Goal: Task Accomplishment & Management: Manage account settings

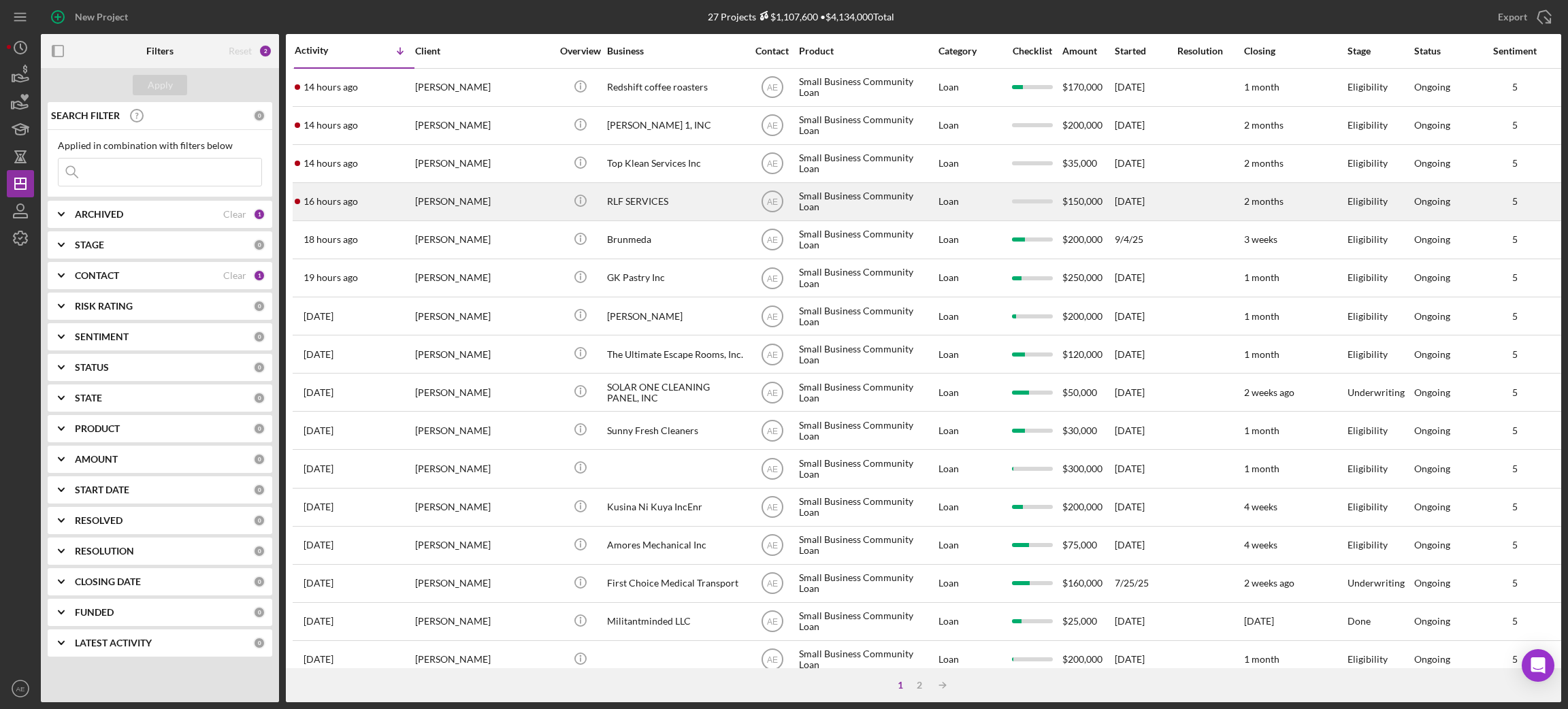
click at [480, 197] on div "[PERSON_NAME]" at bounding box center [483, 201] width 136 height 36
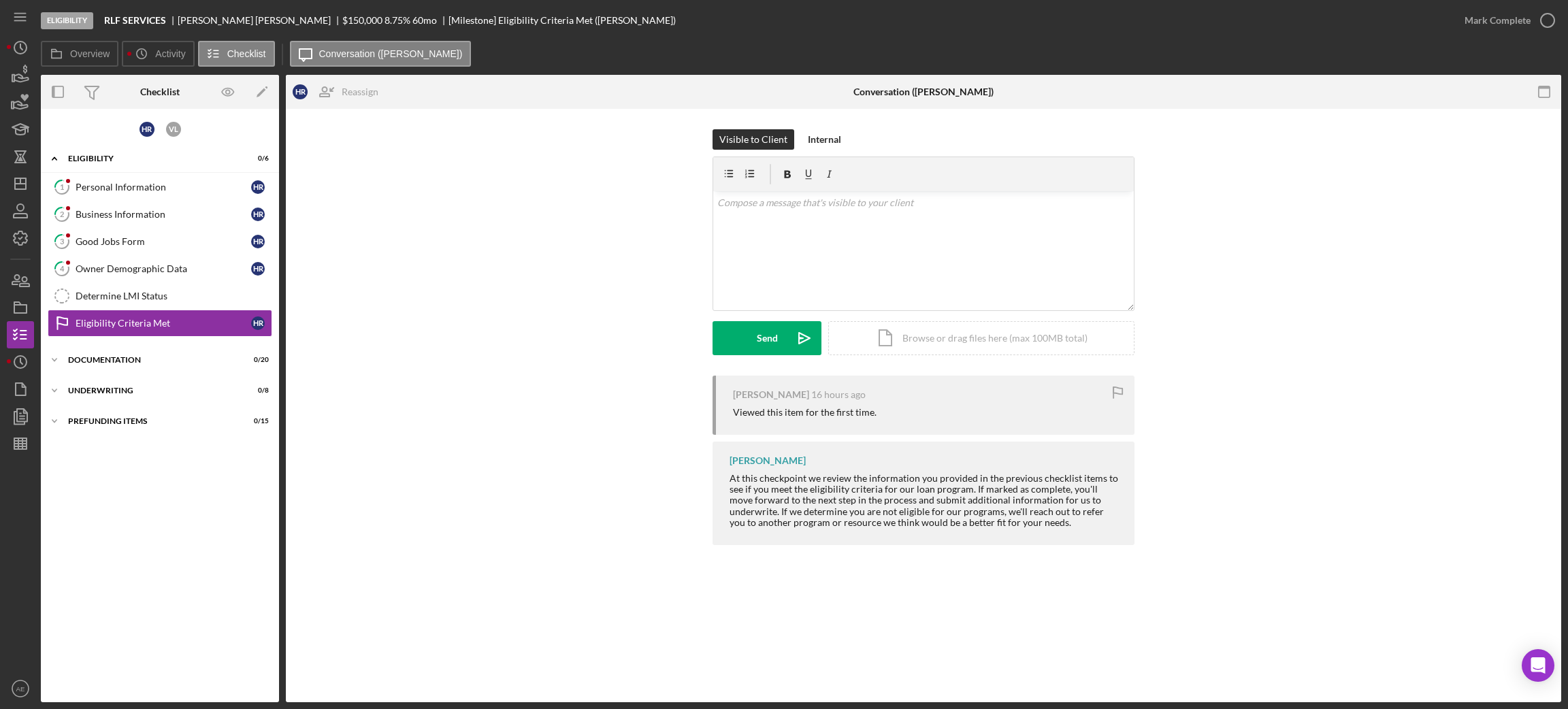
drag, startPoint x: 134, startPoint y: 265, endPoint x: 385, endPoint y: 320, distance: 257.0
click at [134, 265] on div "Owner Demographic Data" at bounding box center [163, 269] width 176 height 11
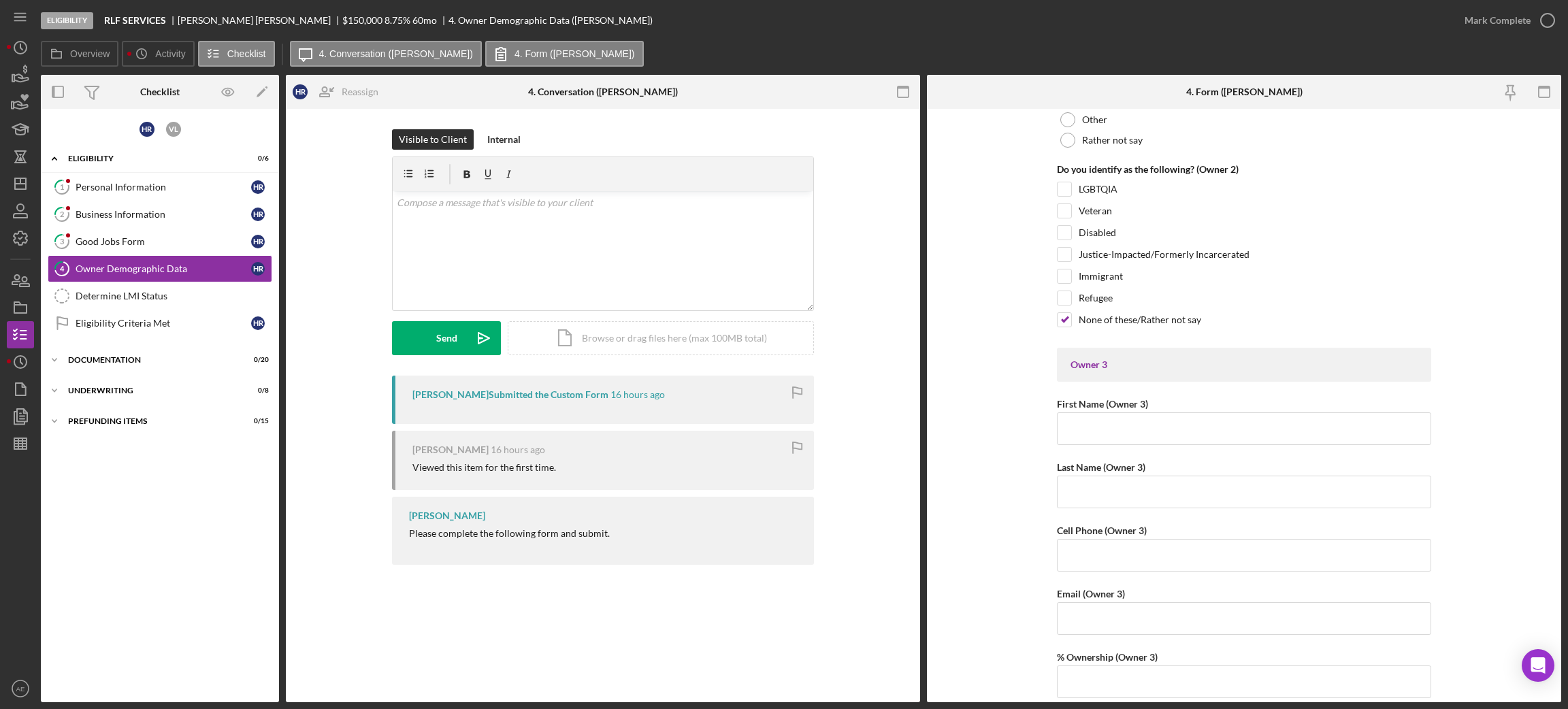
scroll to position [2346, 0]
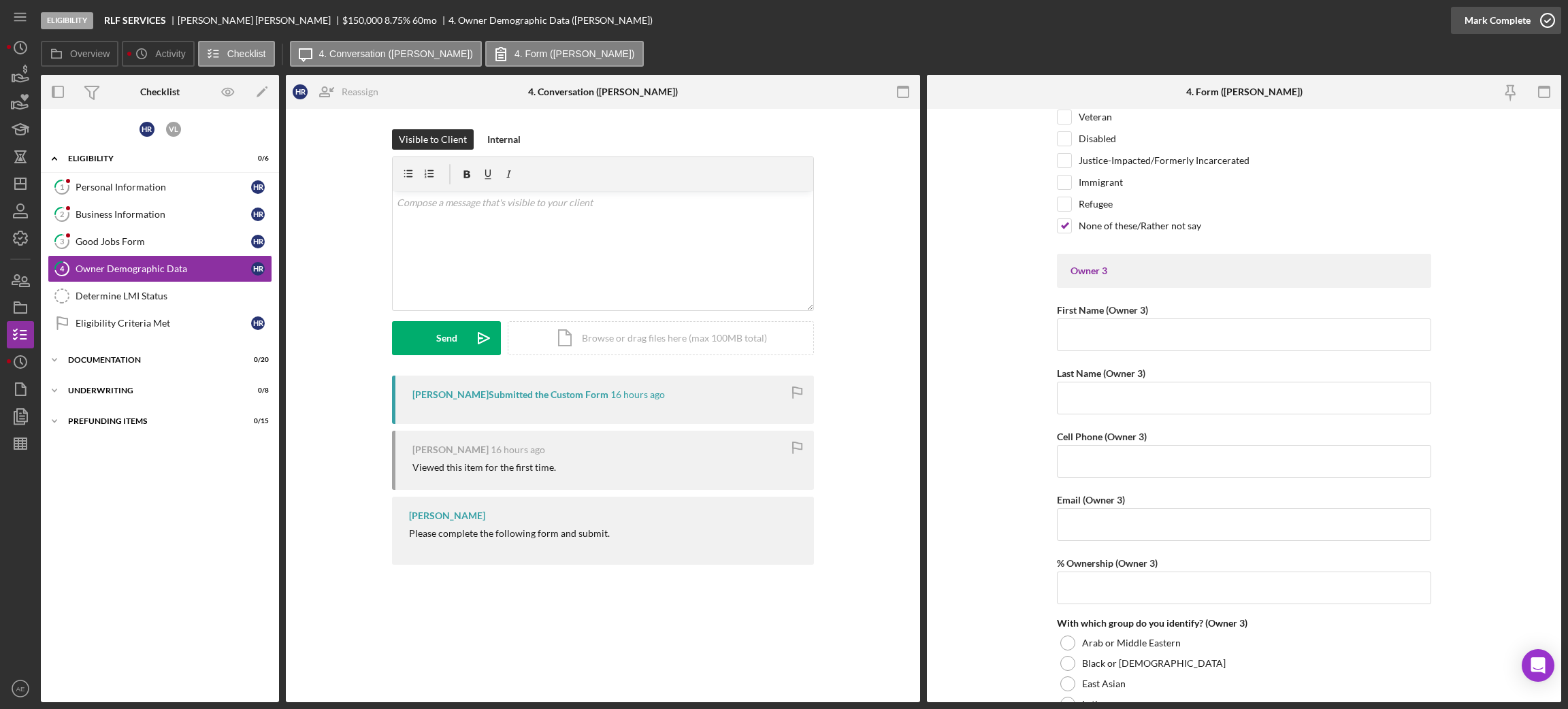
click at [1306, 11] on div "Mark Complete" at bounding box center [1497, 21] width 66 height 27
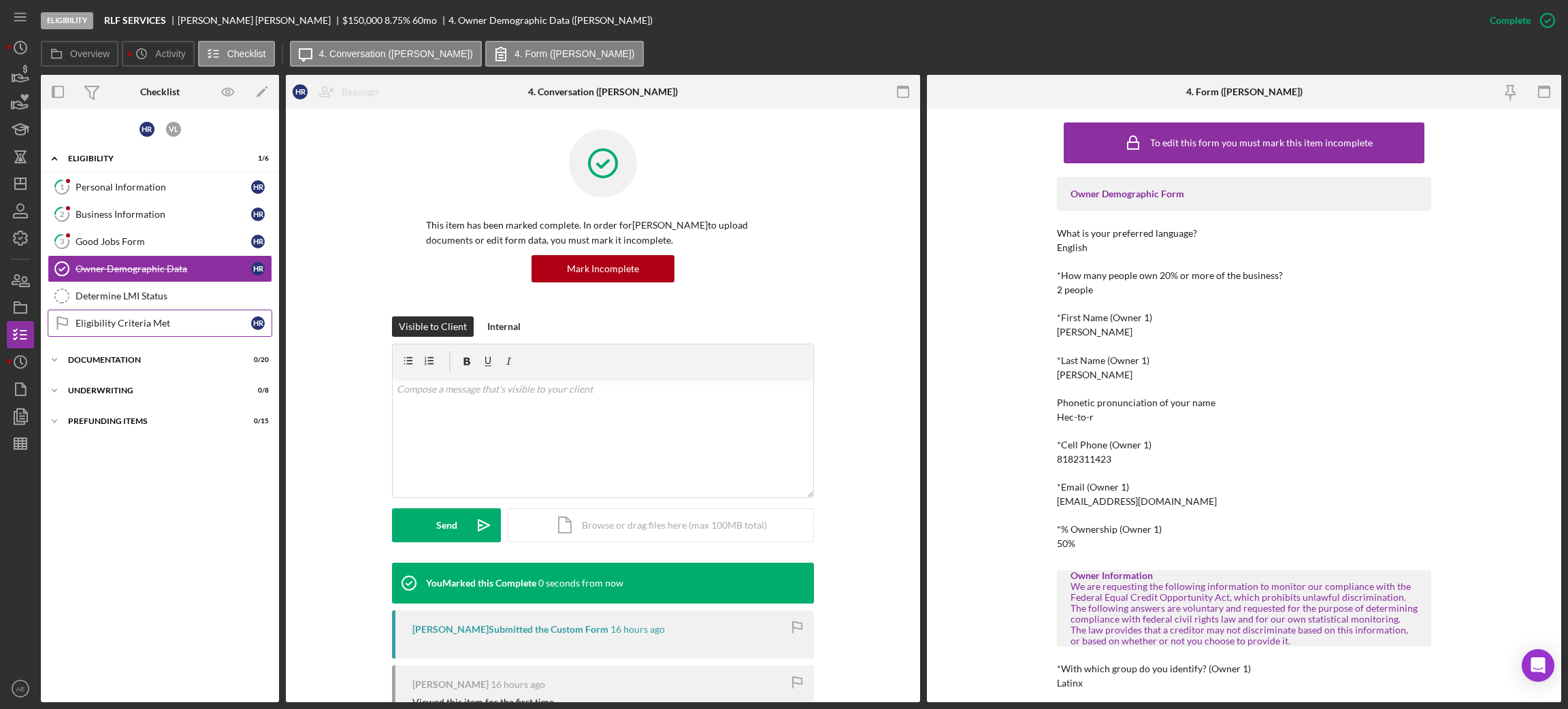
drag, startPoint x: 129, startPoint y: 316, endPoint x: 142, endPoint y: 316, distance: 13.0
click at [129, 316] on link "Eligibility Criteria Met Eligibility Criteria Met H R" at bounding box center [160, 323] width 225 height 27
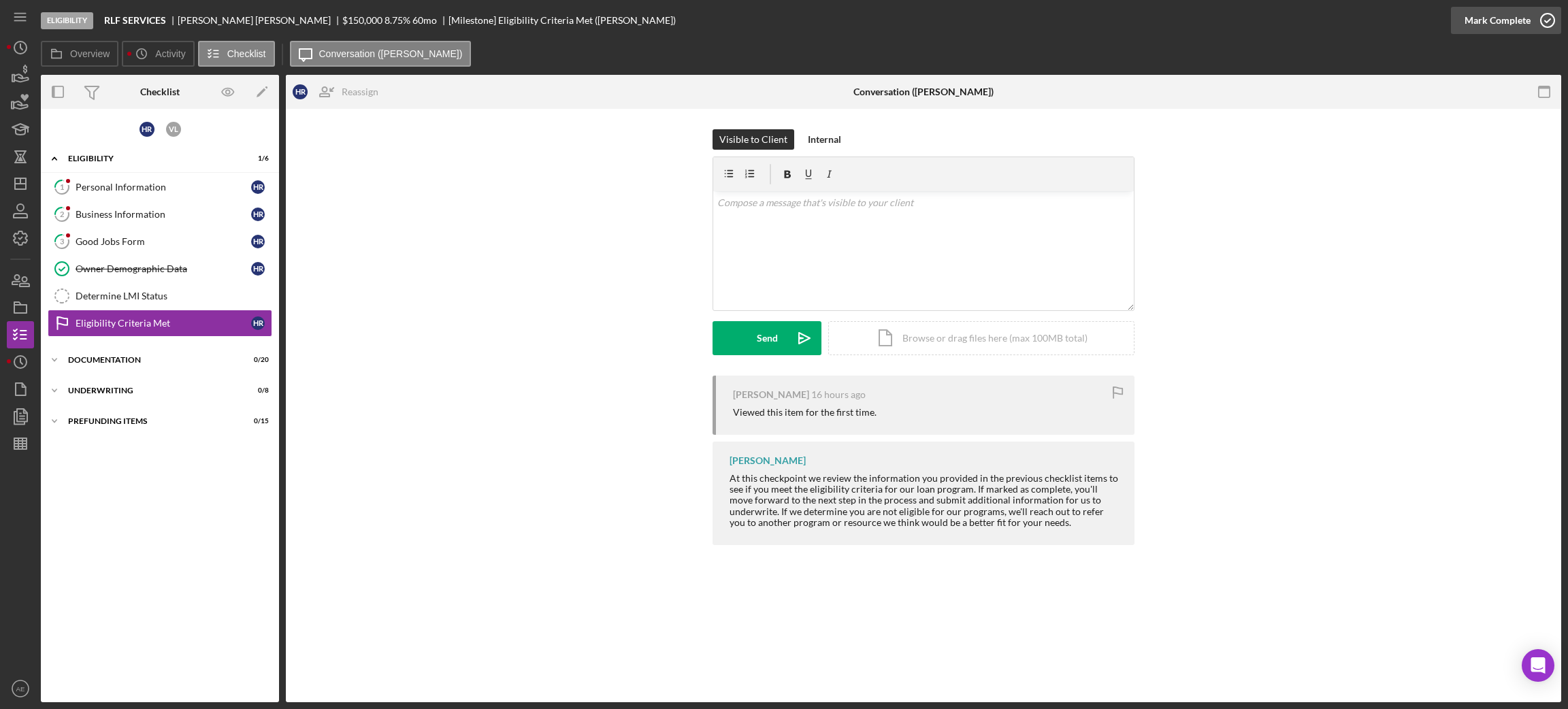
click at [1306, 30] on div "Mark Complete" at bounding box center [1497, 21] width 66 height 27
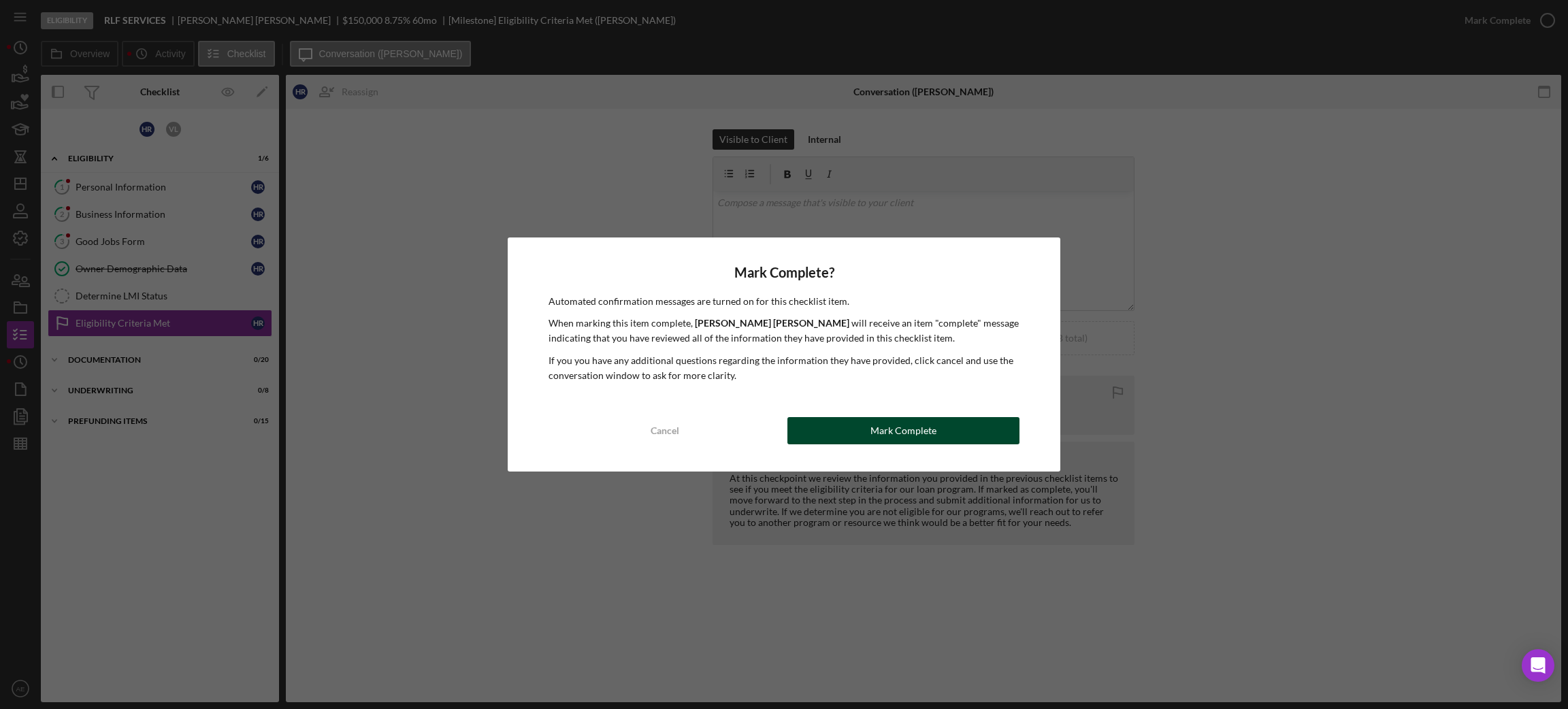
click at [950, 434] on button "Mark Complete" at bounding box center [903, 431] width 232 height 27
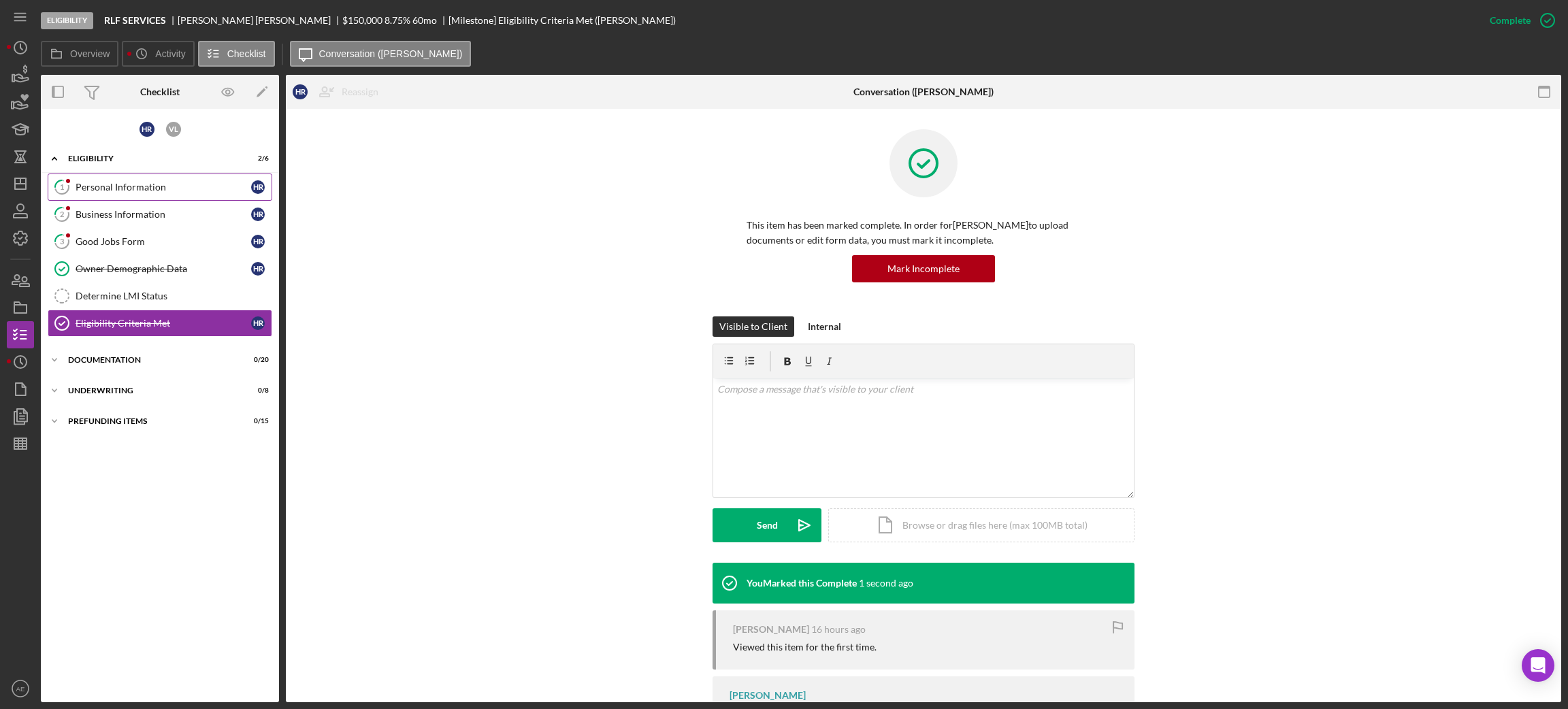
click at [122, 187] on div "Personal Information" at bounding box center [163, 187] width 176 height 11
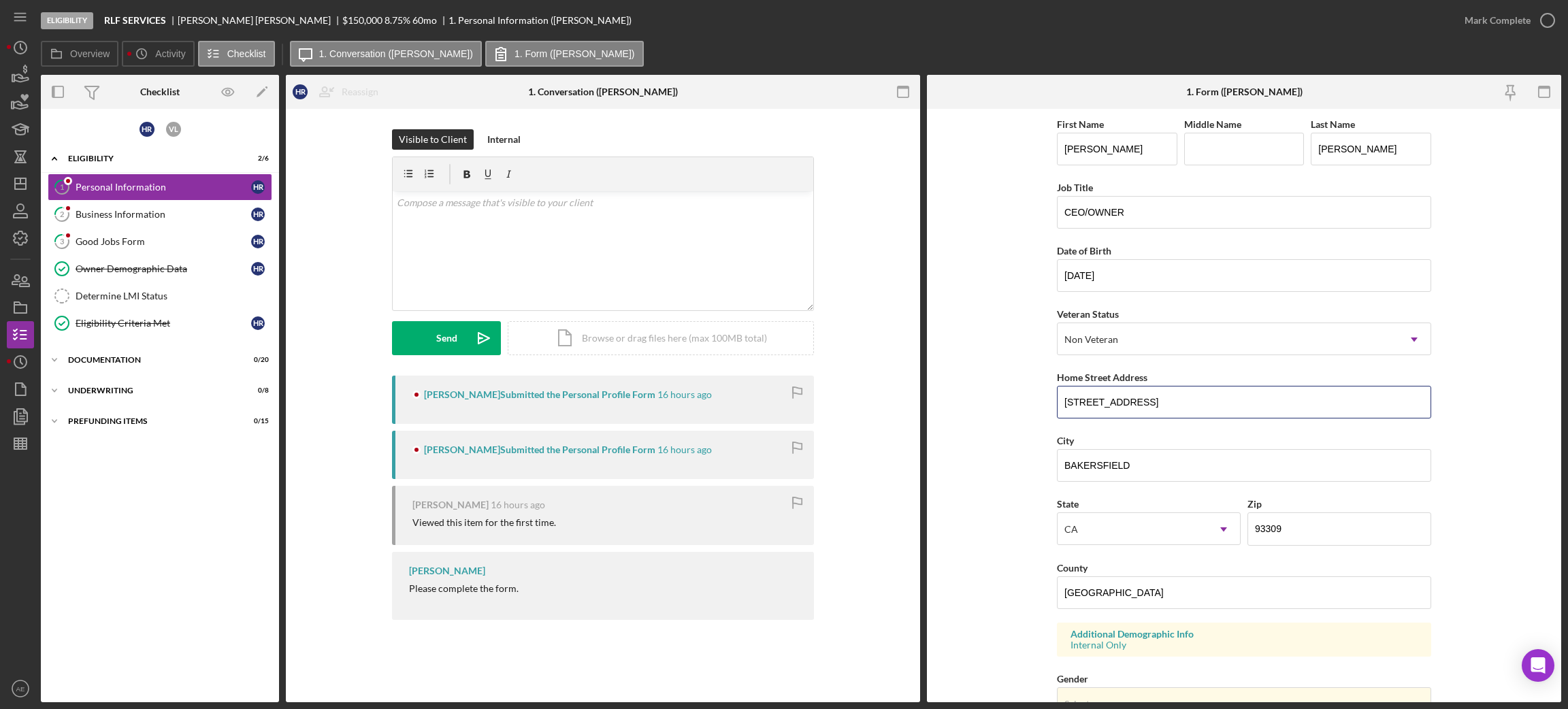
drag, startPoint x: 1218, startPoint y: 405, endPoint x: 952, endPoint y: 386, distance: 266.7
click at [952, 386] on form "First Name [PERSON_NAME] Middle Name Last Name [PERSON_NAME] Job Title CEO/OWNE…" at bounding box center [1244, 405] width 634 height 593
drag, startPoint x: 1106, startPoint y: 459, endPoint x: 891, endPoint y: 453, distance: 215.1
click at [891, 453] on div "Overview Internal Workflow Stage Eligibility Icon/Dropdown Arrow Archive (can u…" at bounding box center [801, 388] width 1520 height 627
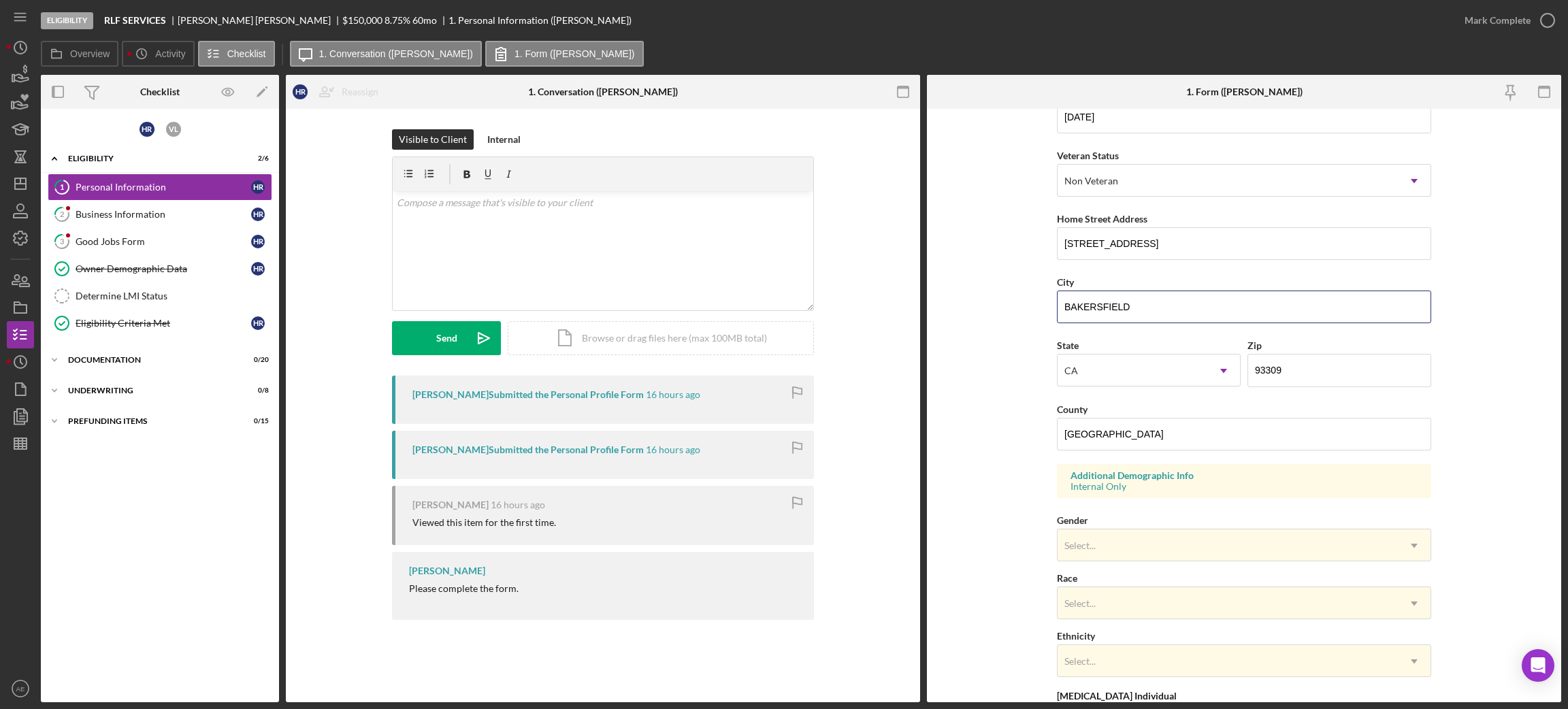
scroll to position [316, 0]
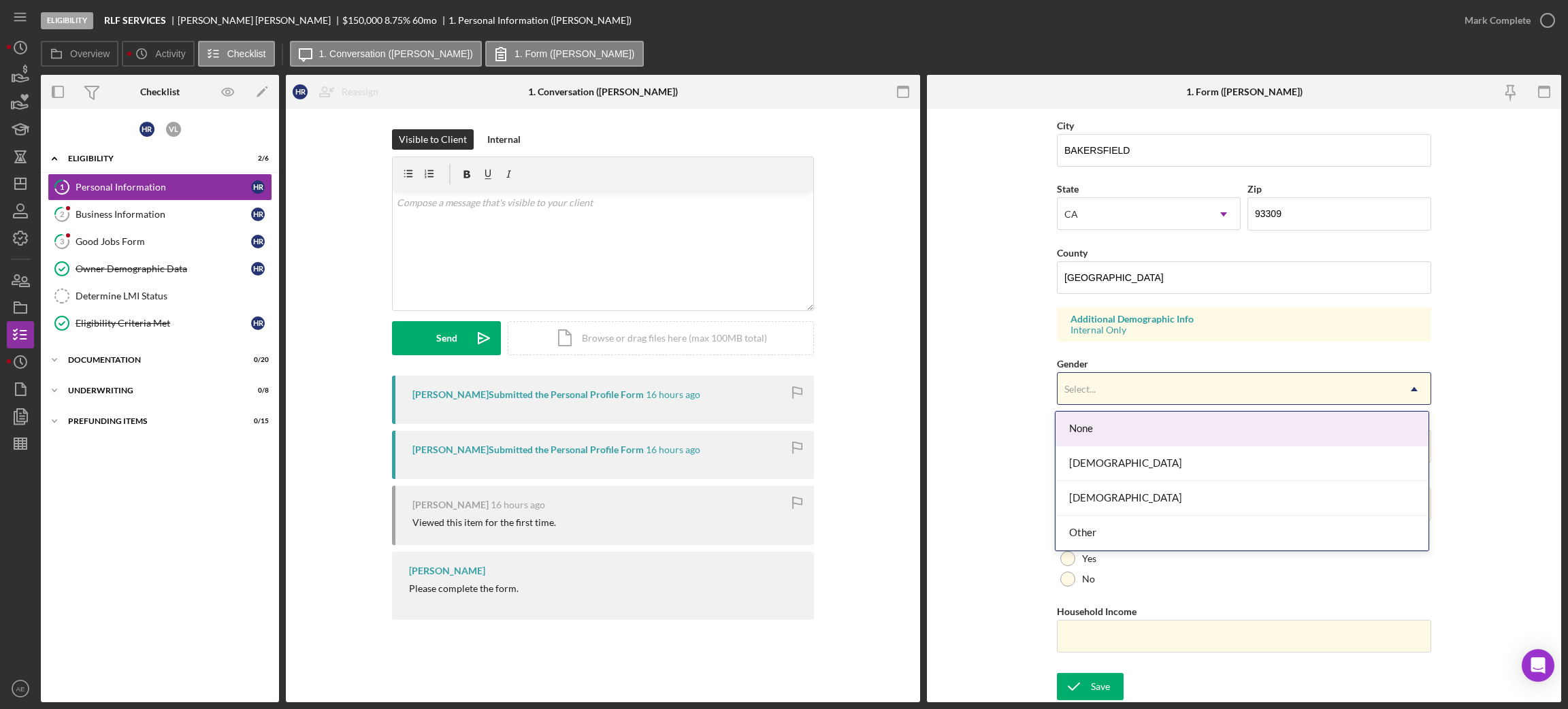
click at [1082, 386] on div "Select..." at bounding box center [1079, 389] width 31 height 11
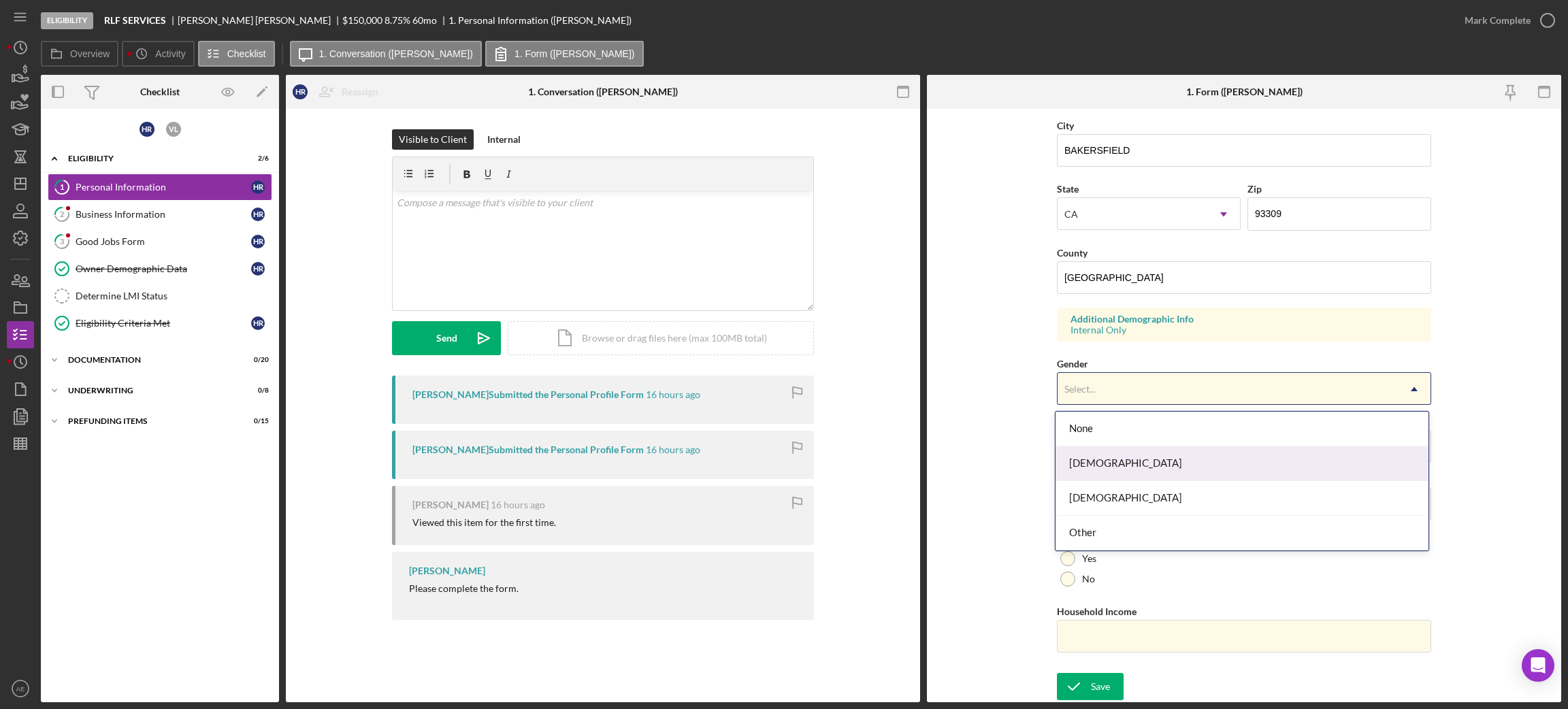
click at [1072, 457] on div "[DEMOGRAPHIC_DATA]" at bounding box center [1242, 464] width 373 height 35
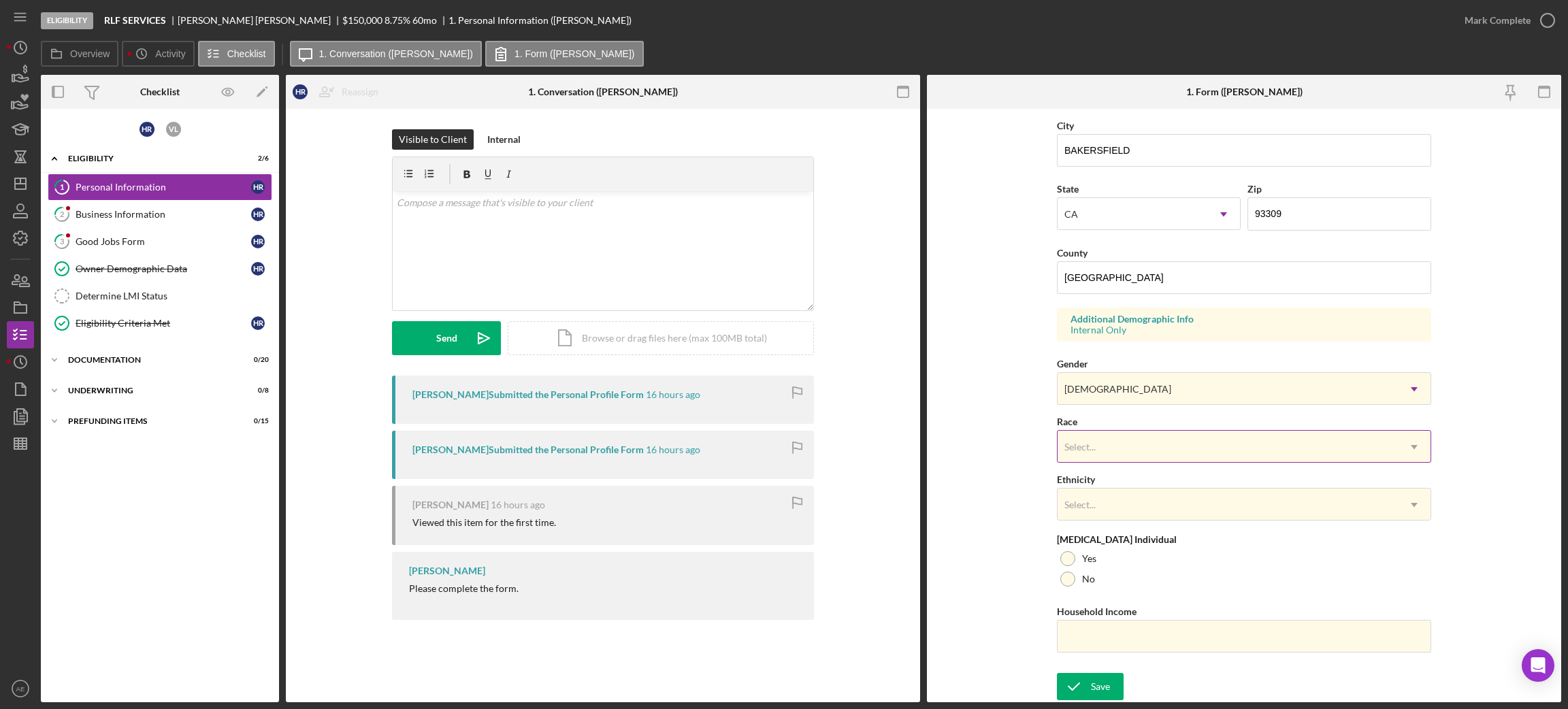
drag, startPoint x: 1107, startPoint y: 439, endPoint x: 1125, endPoint y: 461, distance: 28.4
click at [1106, 439] on div "Select..." at bounding box center [1227, 447] width 340 height 31
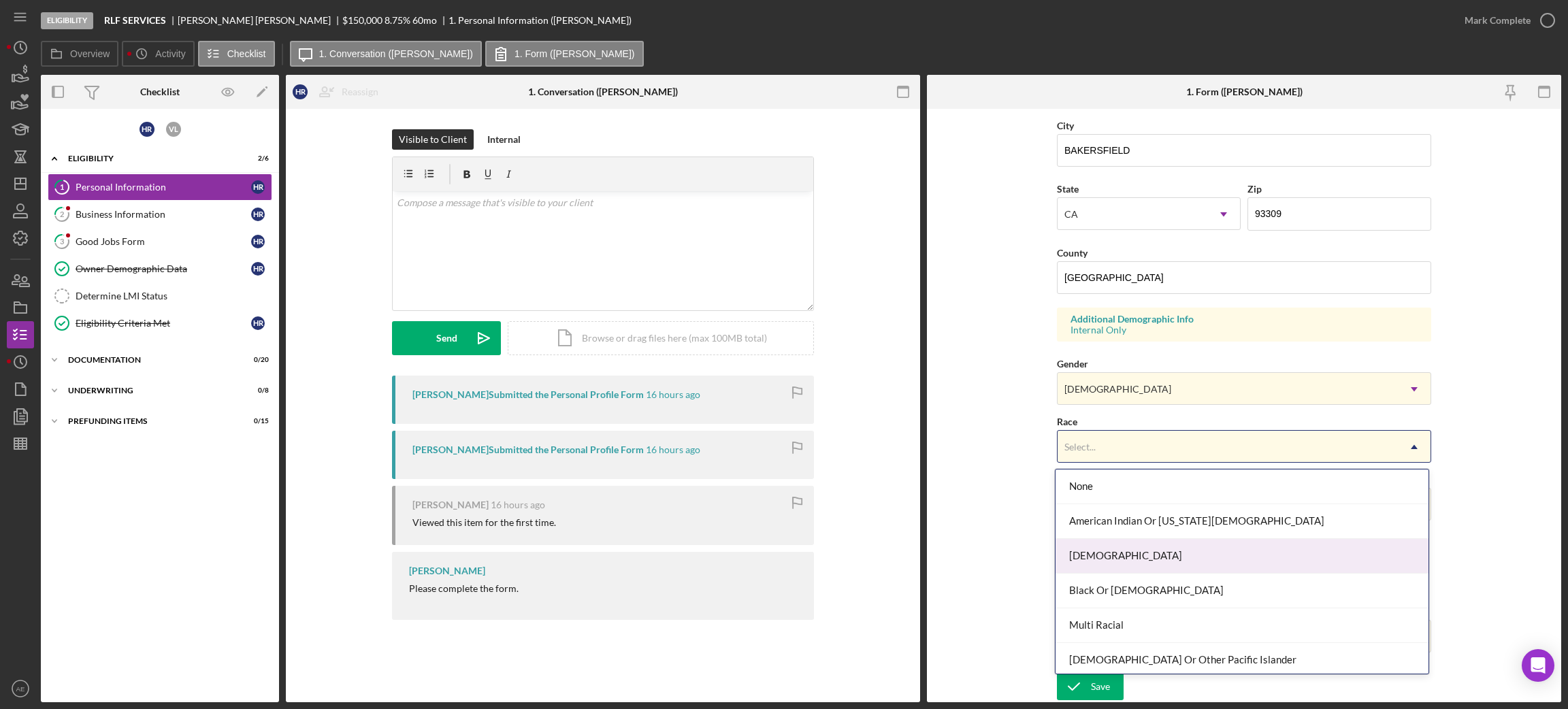
scroll to position [74, 0]
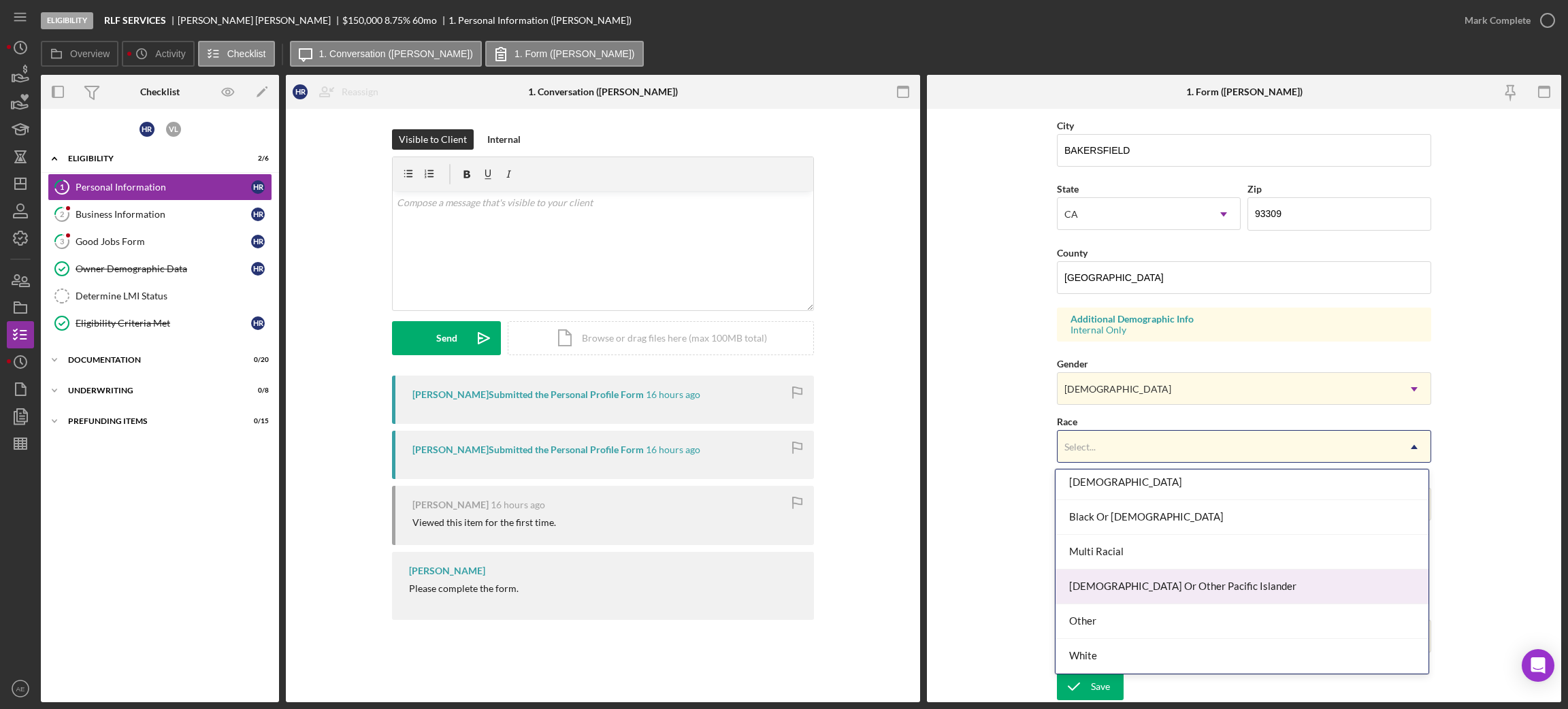
click at [901, 530] on div "Visible to Client Internal v Color teal Color pink Remove color Add row above A…" at bounding box center [603, 377] width 634 height 538
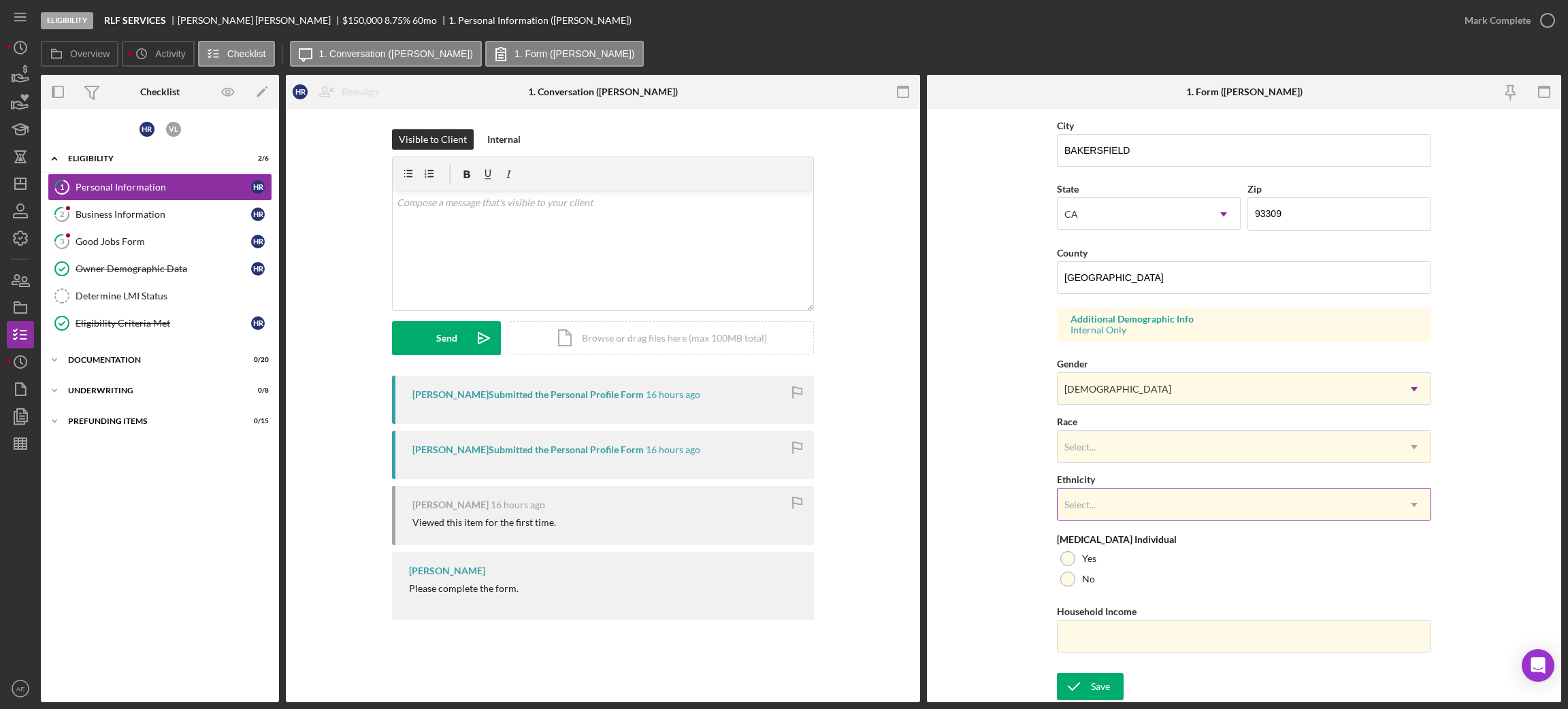
click at [1060, 520] on div "Select..." at bounding box center [1227, 504] width 340 height 31
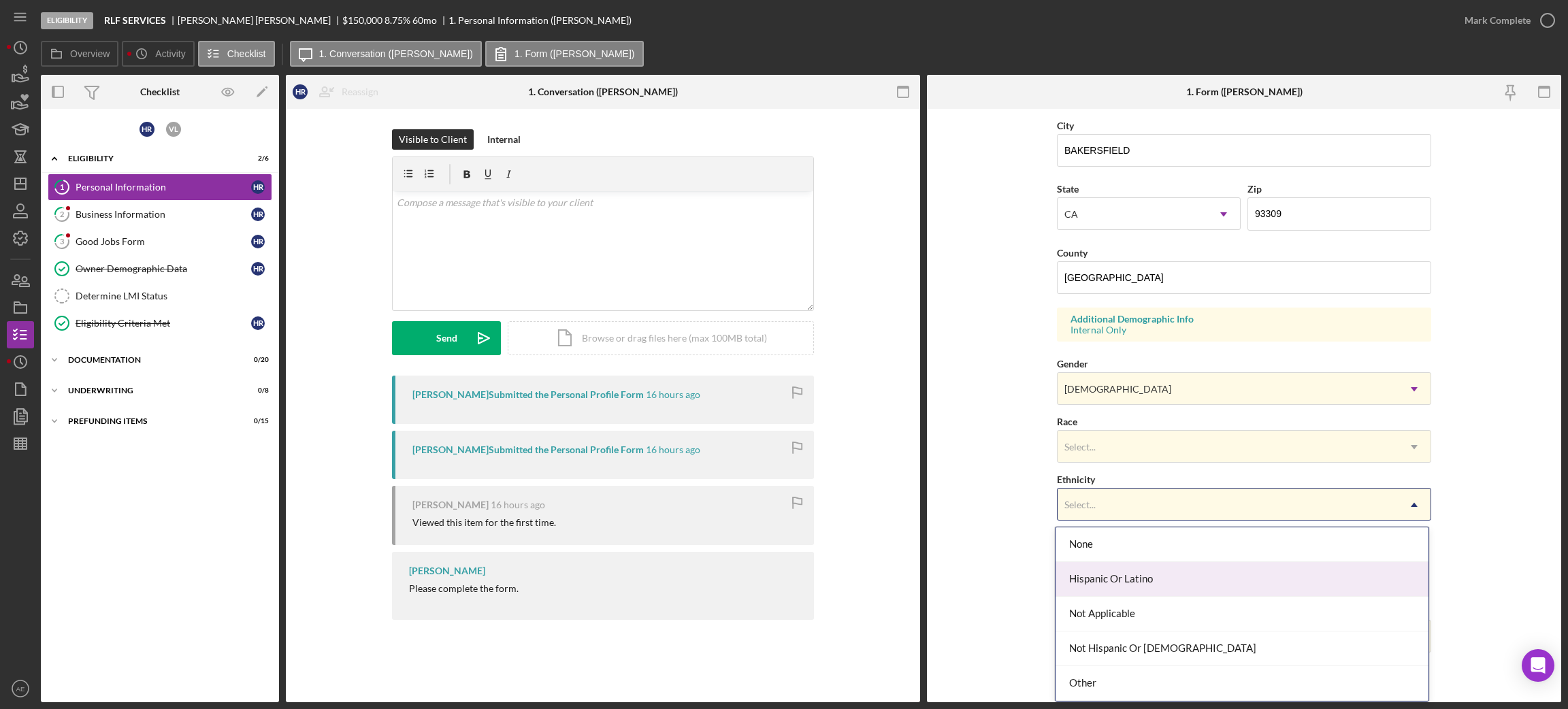
click at [1117, 562] on div "Hispanic Or Latino" at bounding box center [1242, 580] width 373 height 35
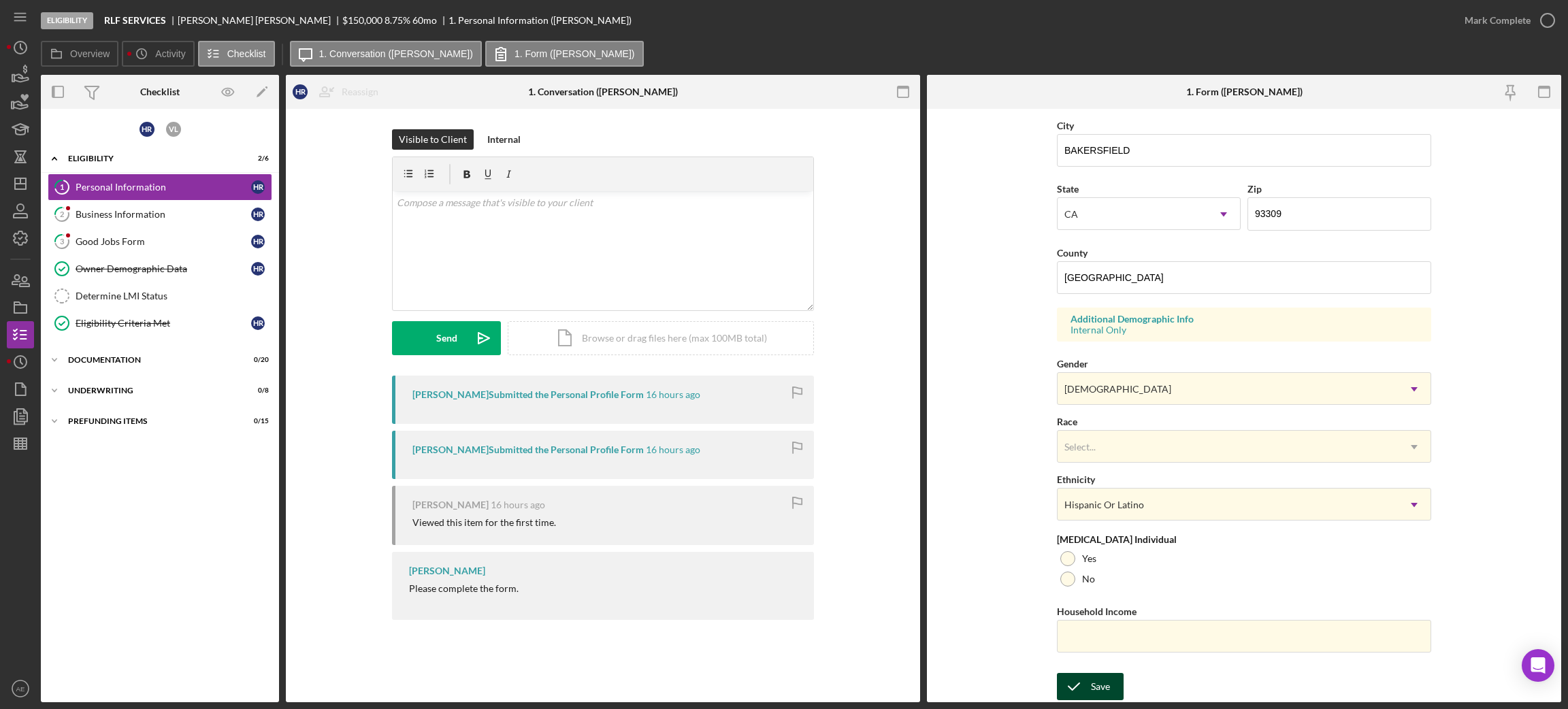
click at [1092, 562] on div "Save" at bounding box center [1100, 686] width 19 height 27
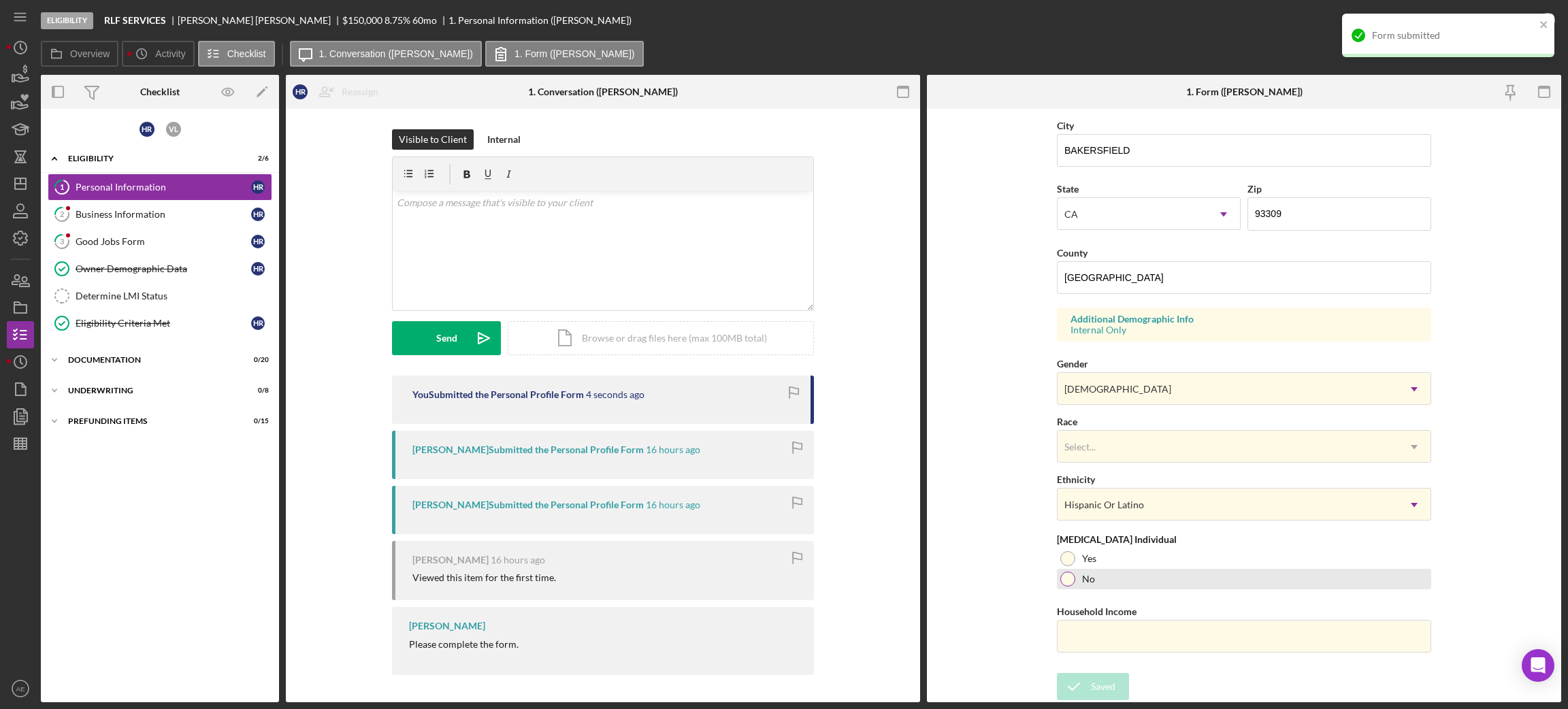
click at [1106, 562] on div "No" at bounding box center [1245, 578] width 374 height 21
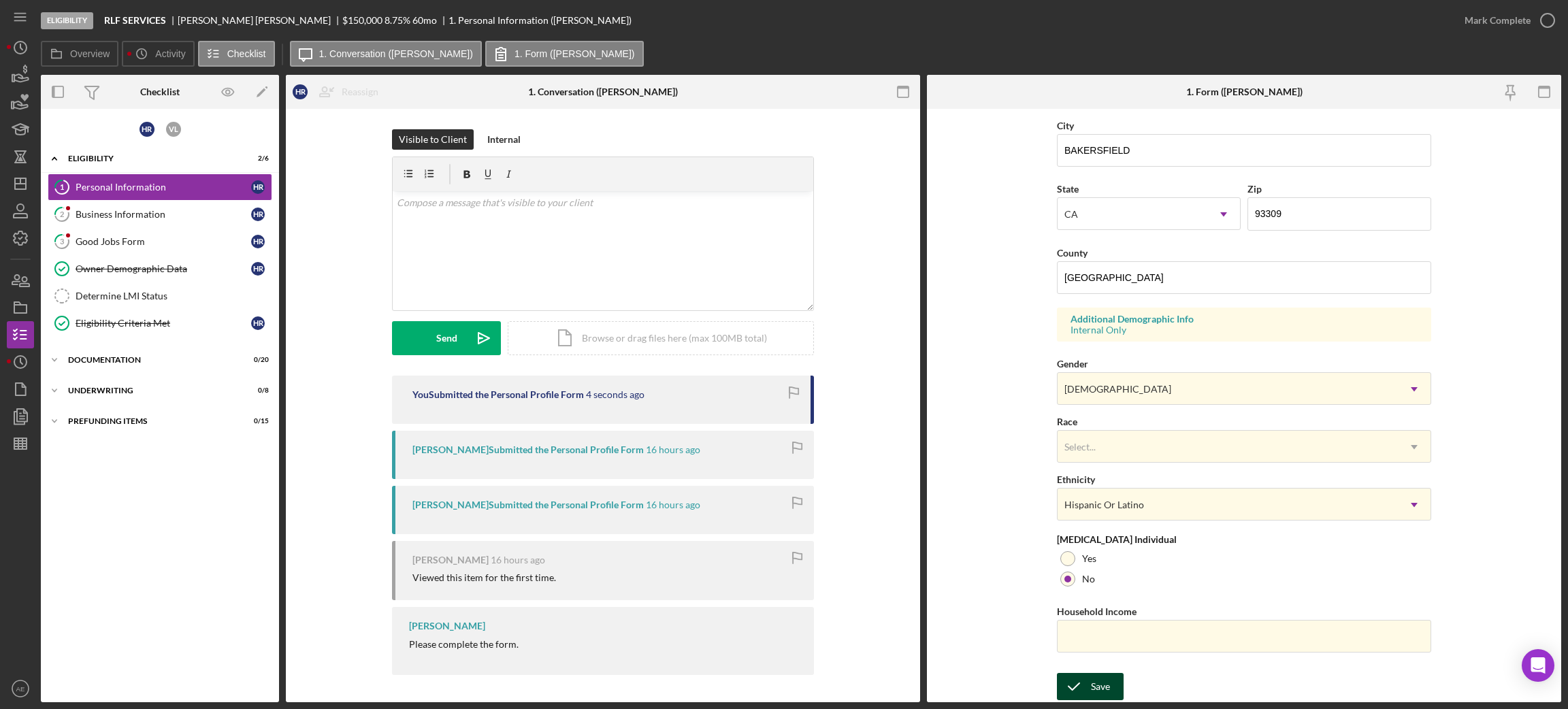
click at [1085, 562] on icon "submit" at bounding box center [1074, 686] width 34 height 34
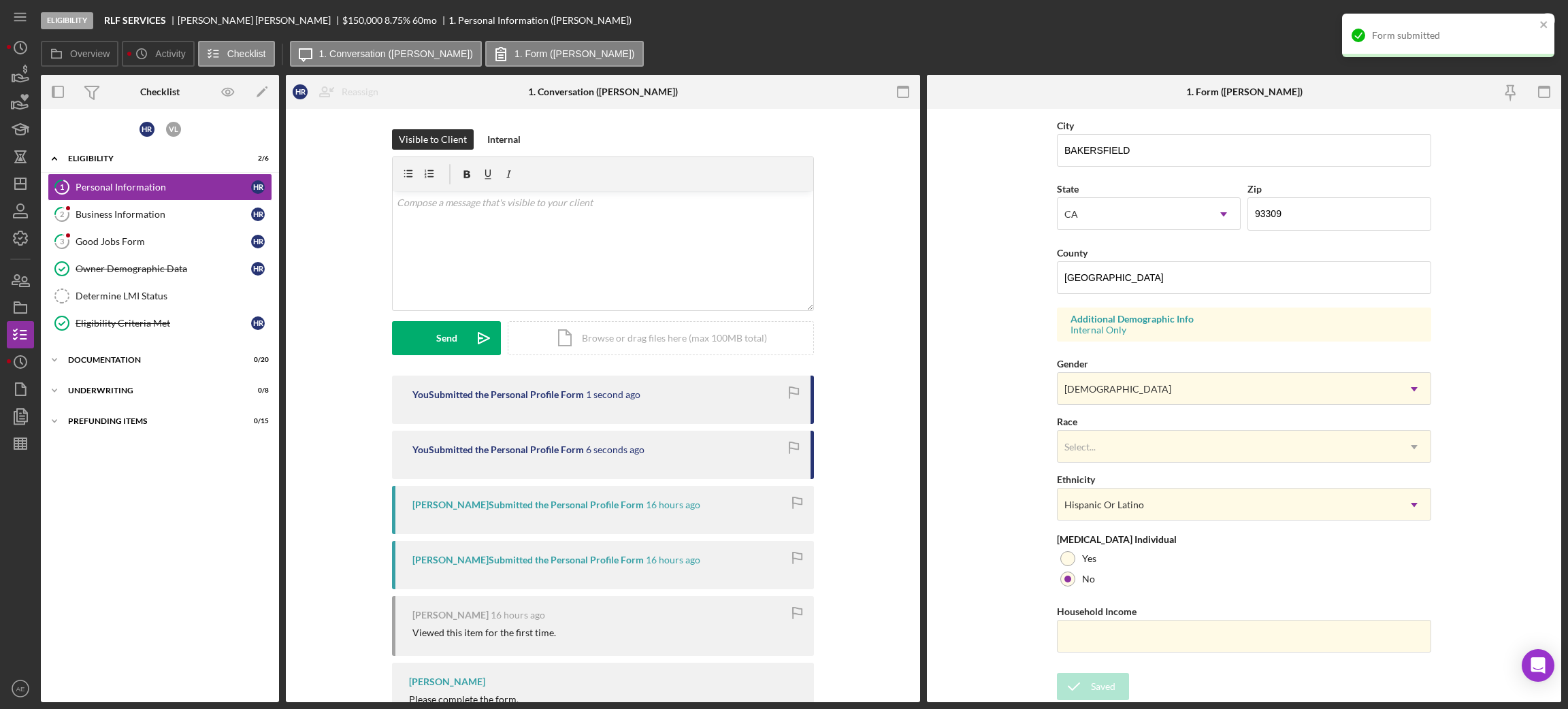
click at [1306, 32] on div "Form submitted" at bounding box center [1453, 35] width 164 height 11
click at [1306, 23] on div "Mark Complete" at bounding box center [1497, 21] width 66 height 27
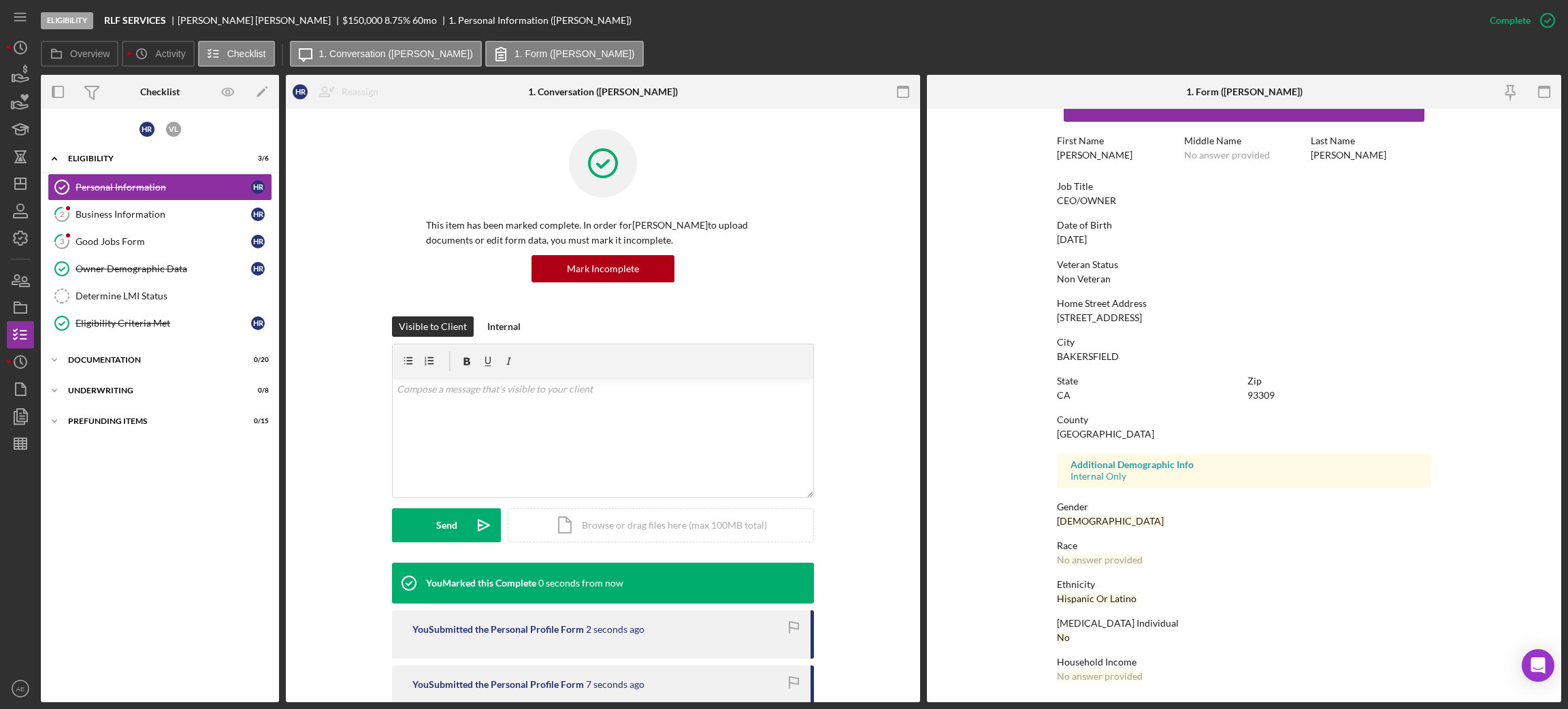
scroll to position [42, 0]
click at [164, 224] on link "2 Business Information H R" at bounding box center [160, 215] width 225 height 27
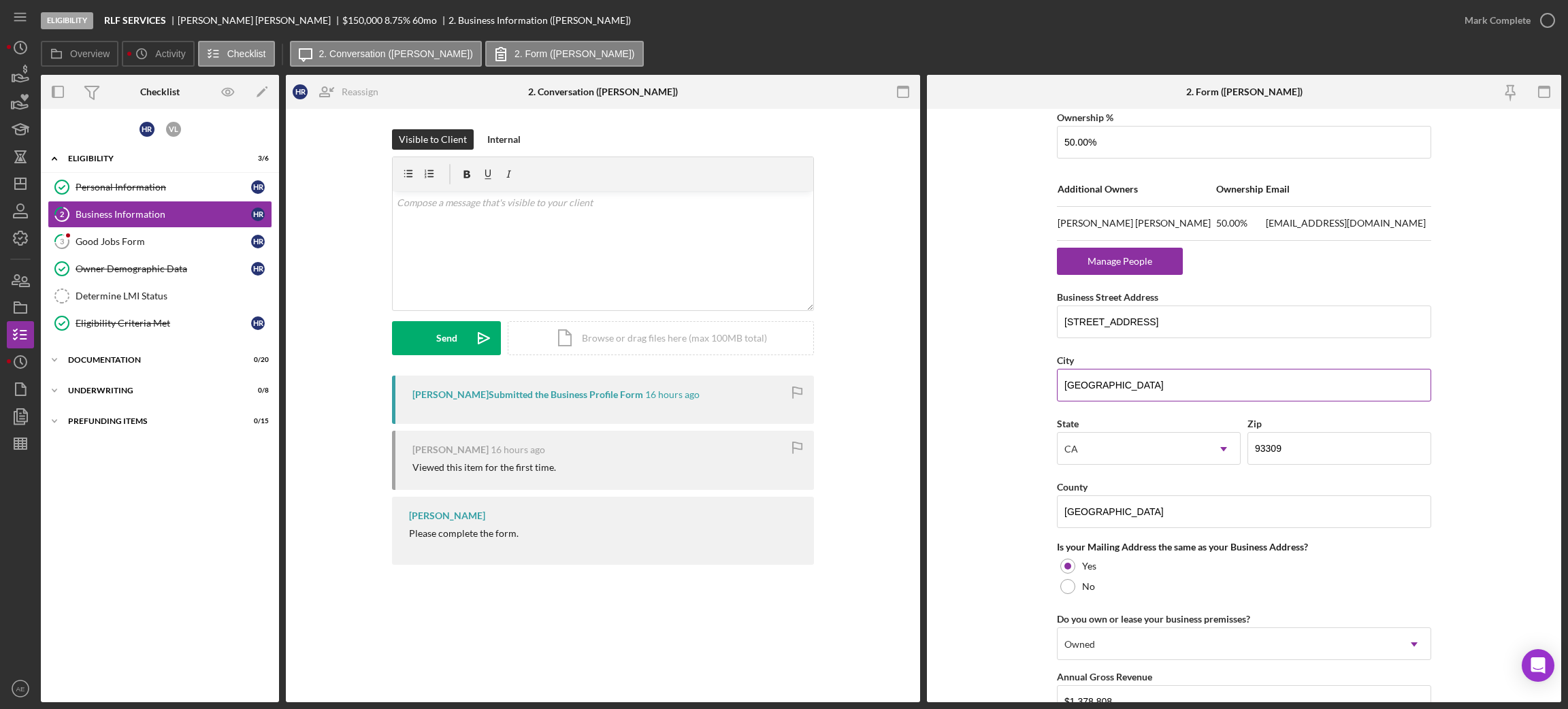
scroll to position [816, 0]
drag, startPoint x: 1185, startPoint y: 318, endPoint x: 932, endPoint y: 314, distance: 253.0
click at [932, 314] on form "Business Name RLF SERVICES DBA Business Start Date [DATE] Legal Structure S-Cor…" at bounding box center [1244, 405] width 634 height 593
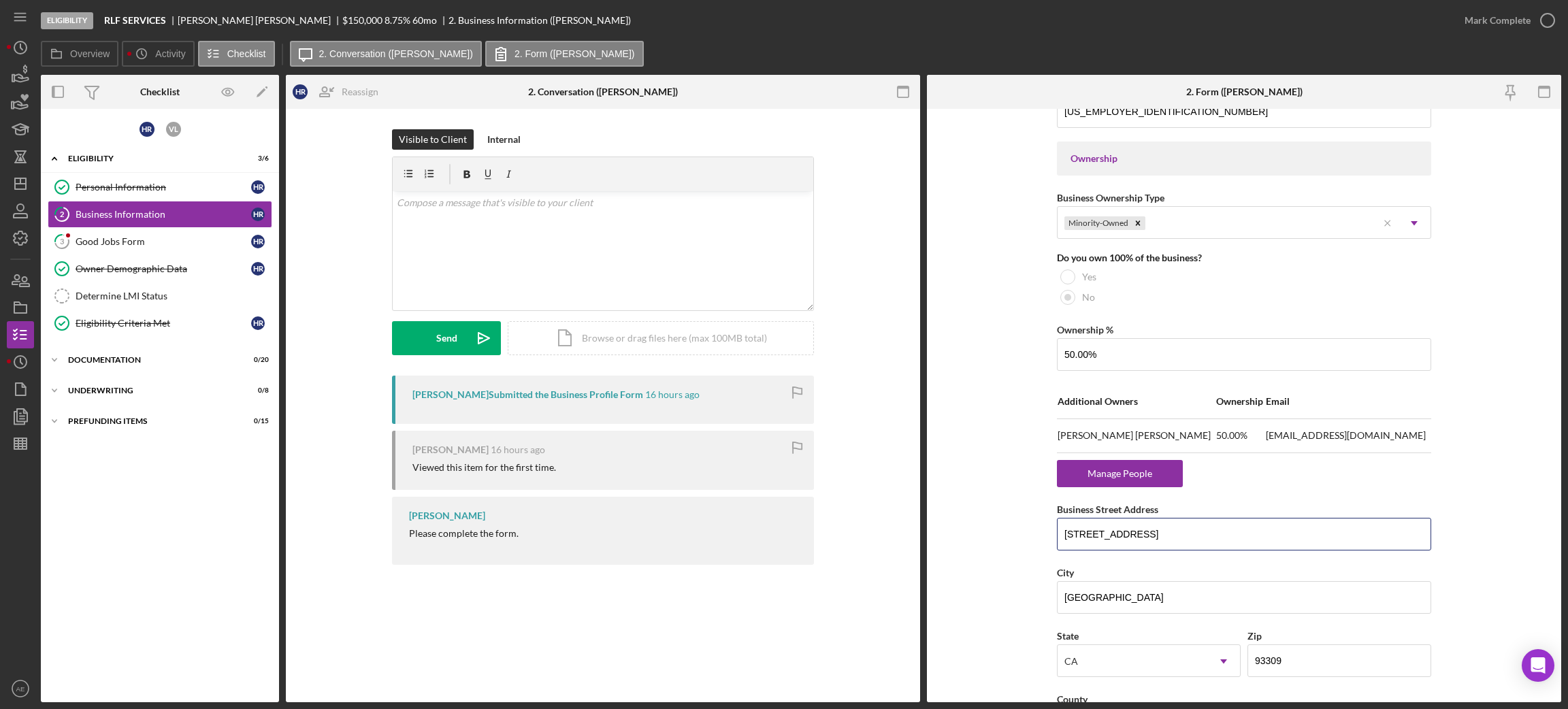
scroll to position [589, 0]
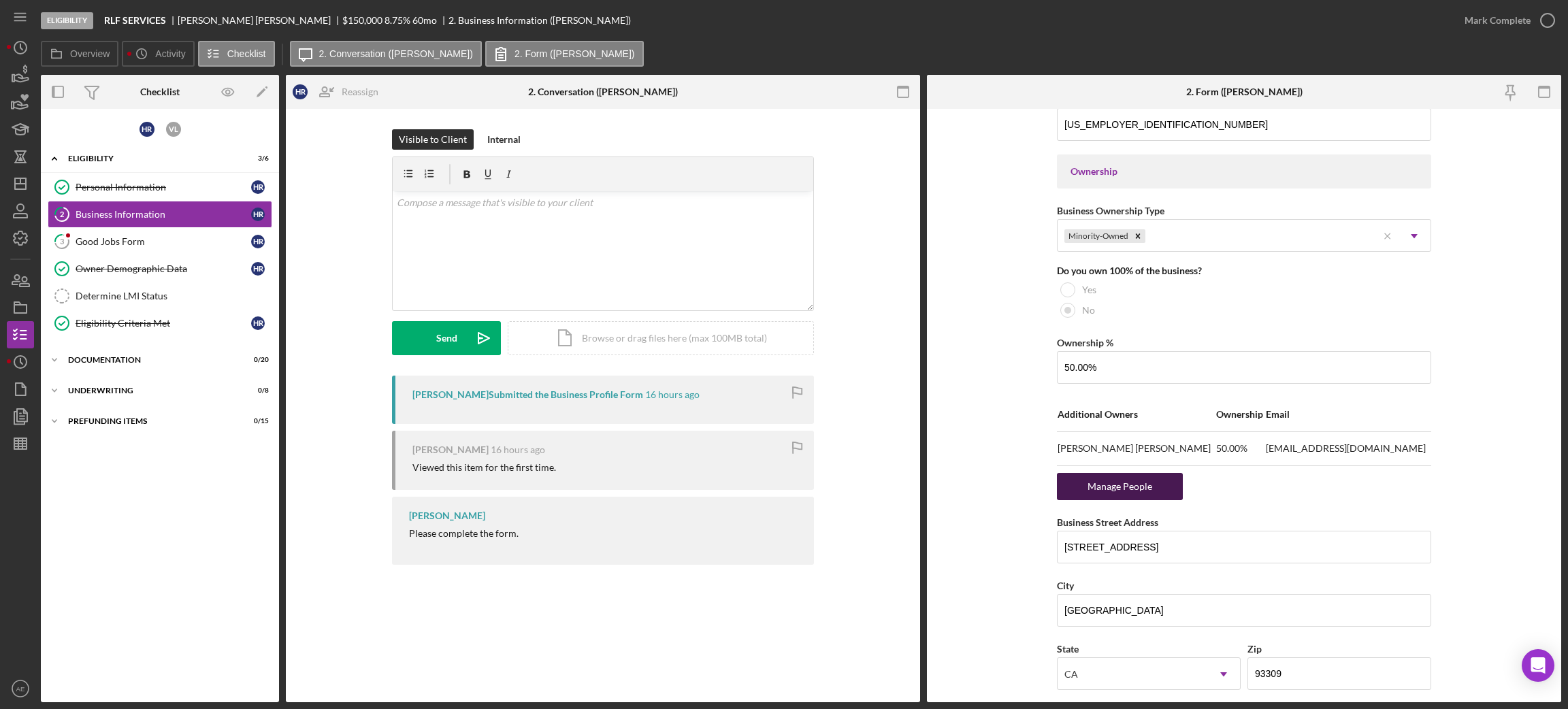
click at [1117, 484] on div "Manage People" at bounding box center [1120, 486] width 113 height 27
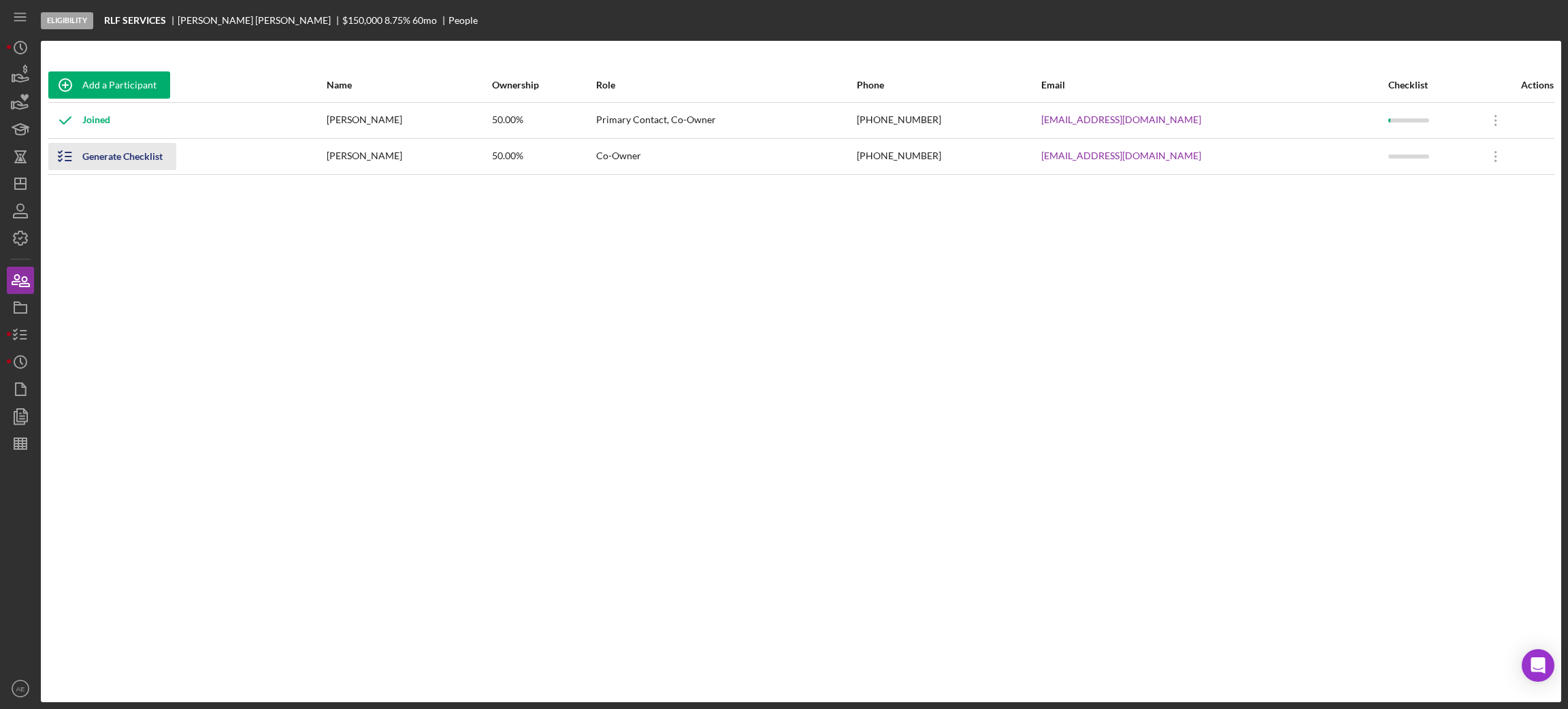
click at [76, 157] on icon "button" at bounding box center [65, 156] width 34 height 34
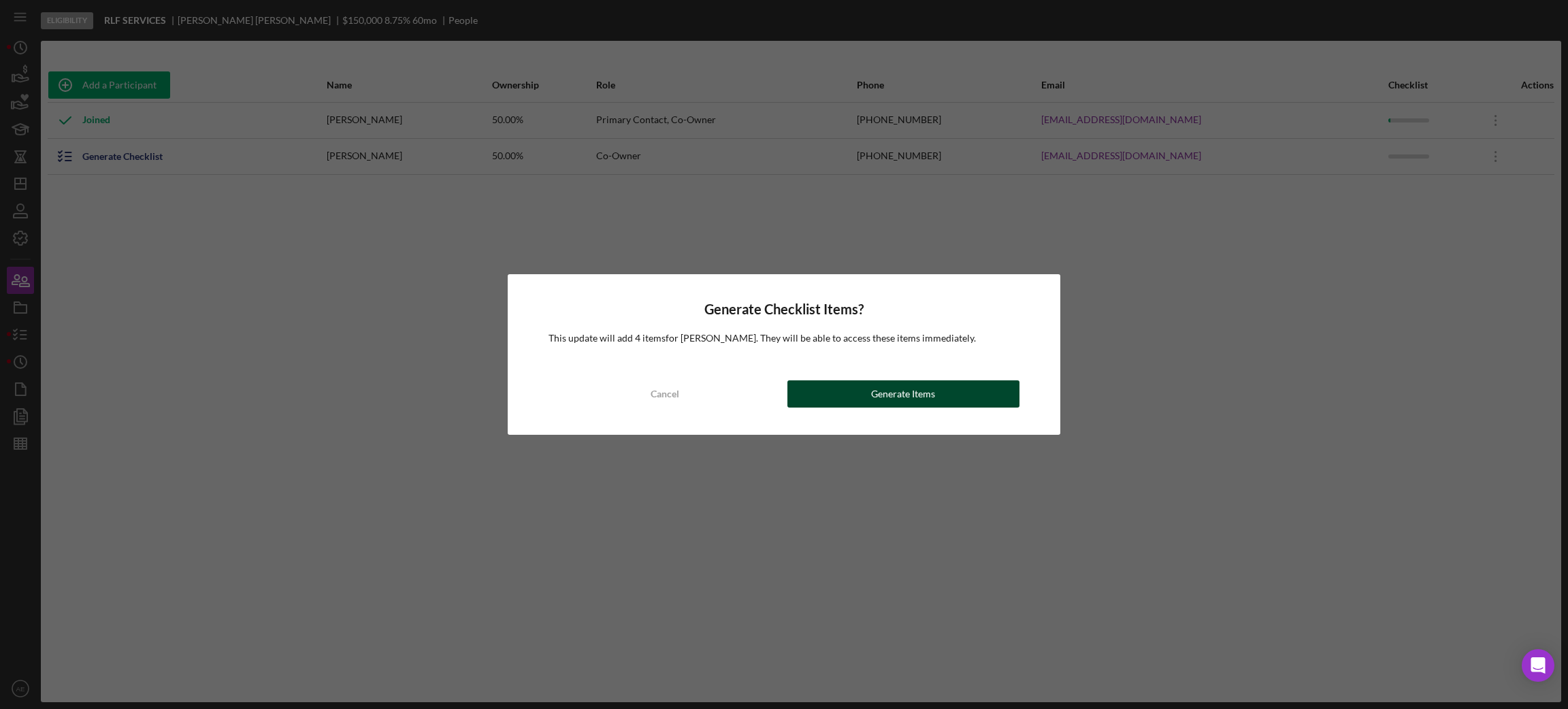
click at [891, 383] on div "Generate Items" at bounding box center [903, 394] width 64 height 27
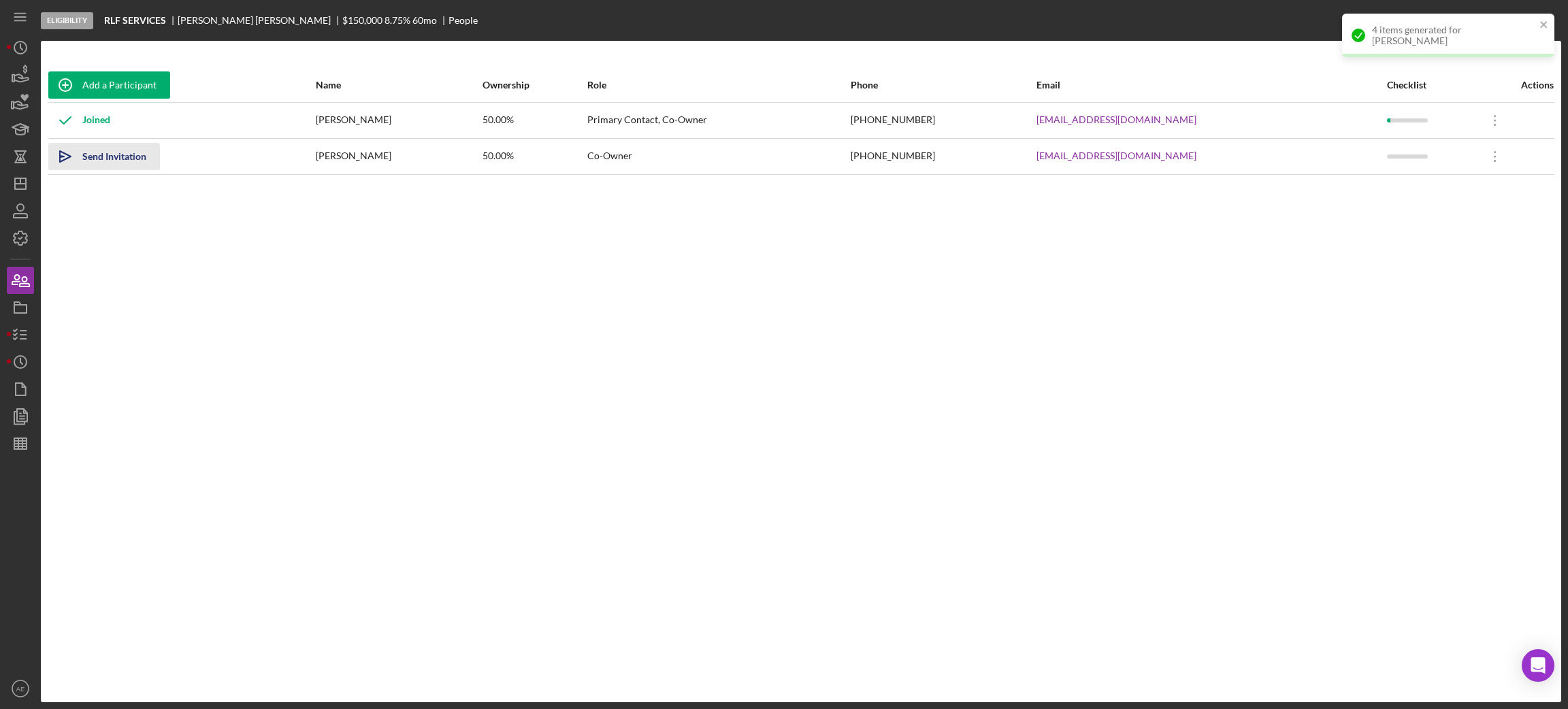
click at [103, 166] on div "Send Invitation" at bounding box center [114, 157] width 64 height 27
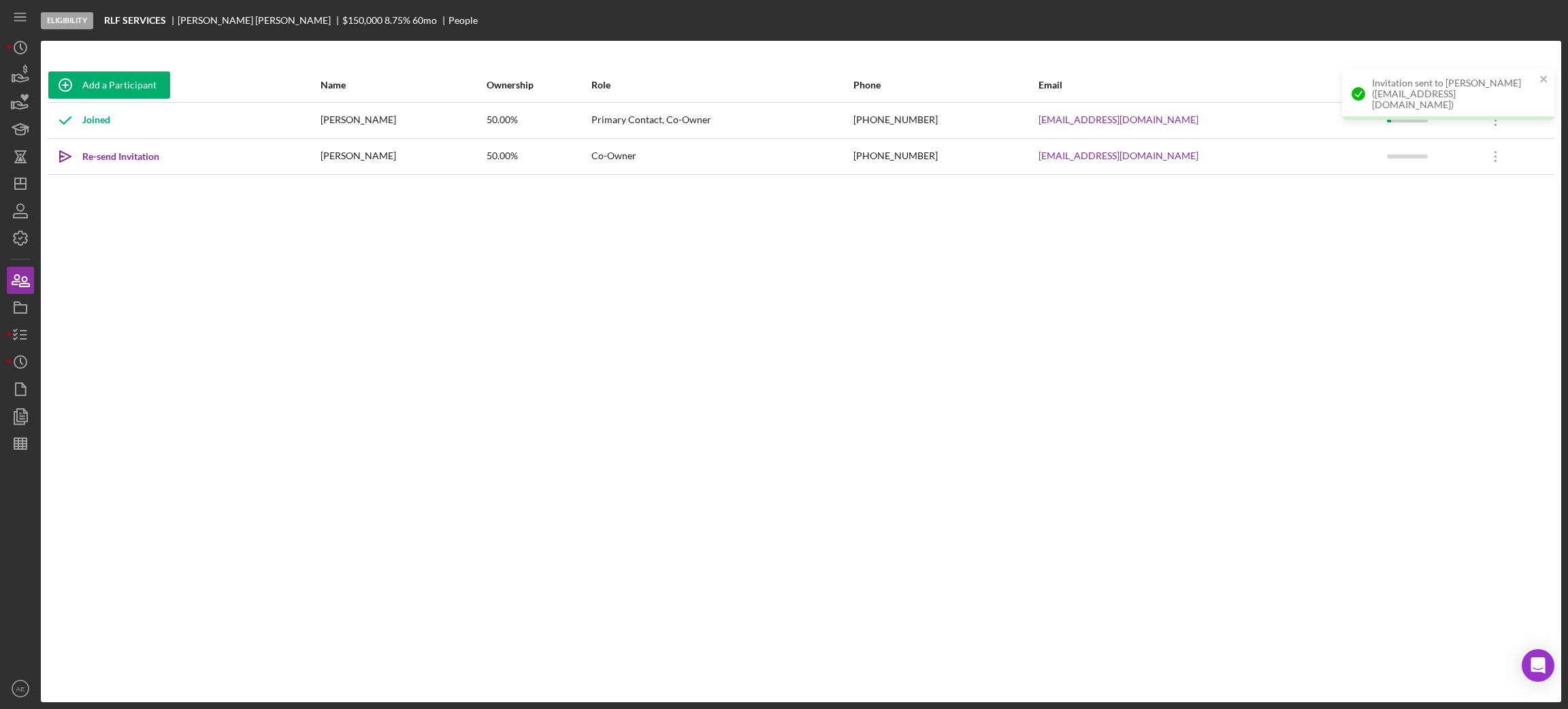
click at [1306, 267] on div "Add a Participant Name Ownership Role Phone Email Checklist Actions Joined [PER…" at bounding box center [801, 371] width 1520 height 607
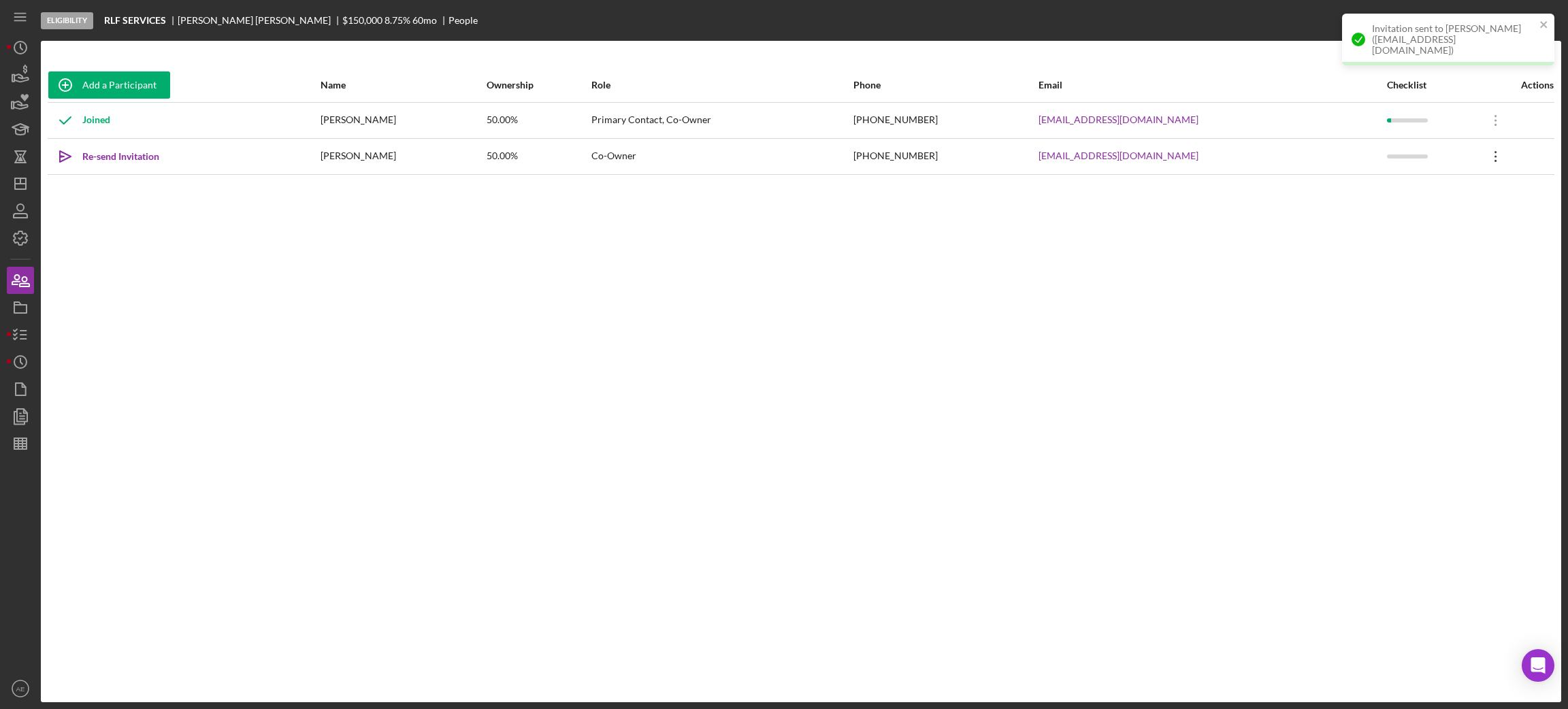
click at [1306, 157] on icon "Icon/Overflow" at bounding box center [1496, 156] width 34 height 34
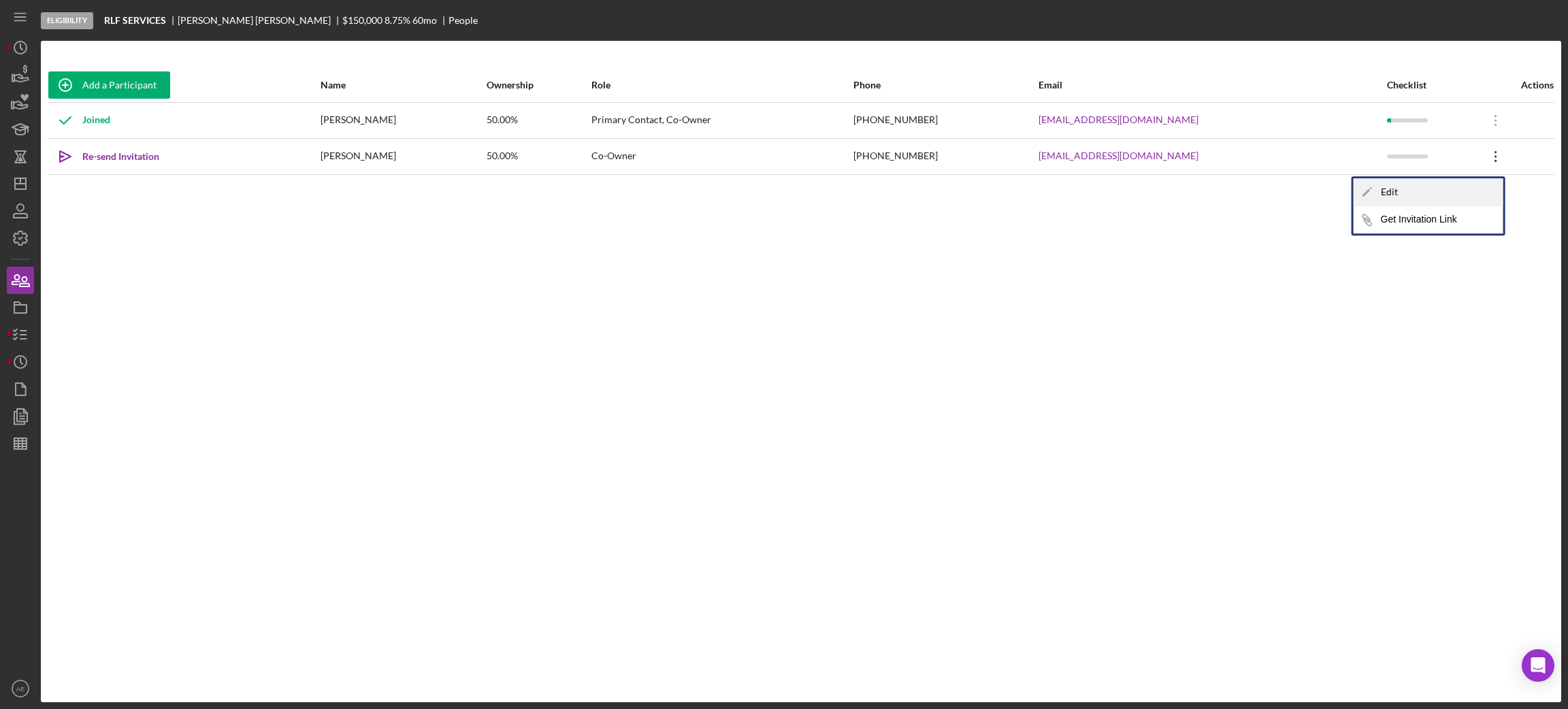
click at [1306, 183] on div "Icon/Edit Edit" at bounding box center [1428, 192] width 150 height 28
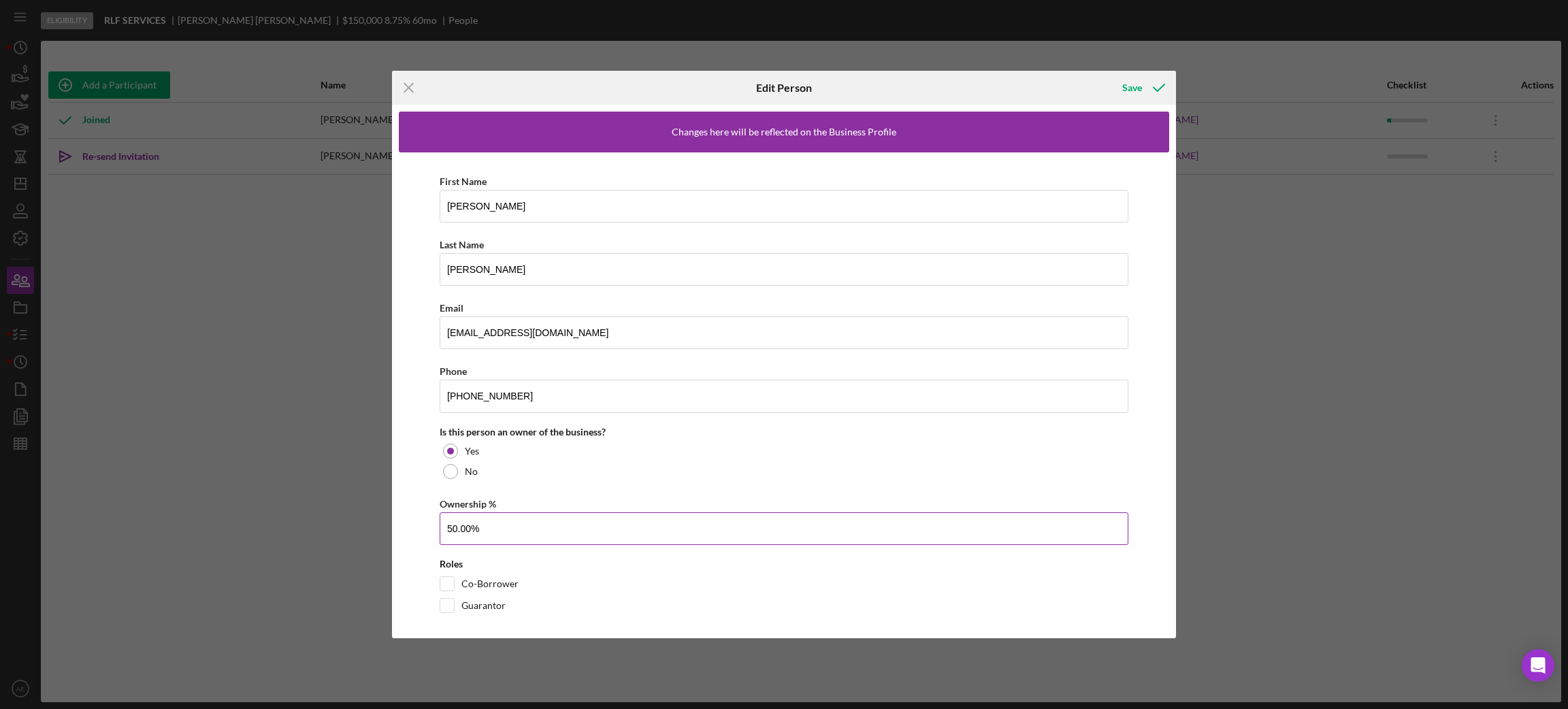
scroll to position [10, 0]
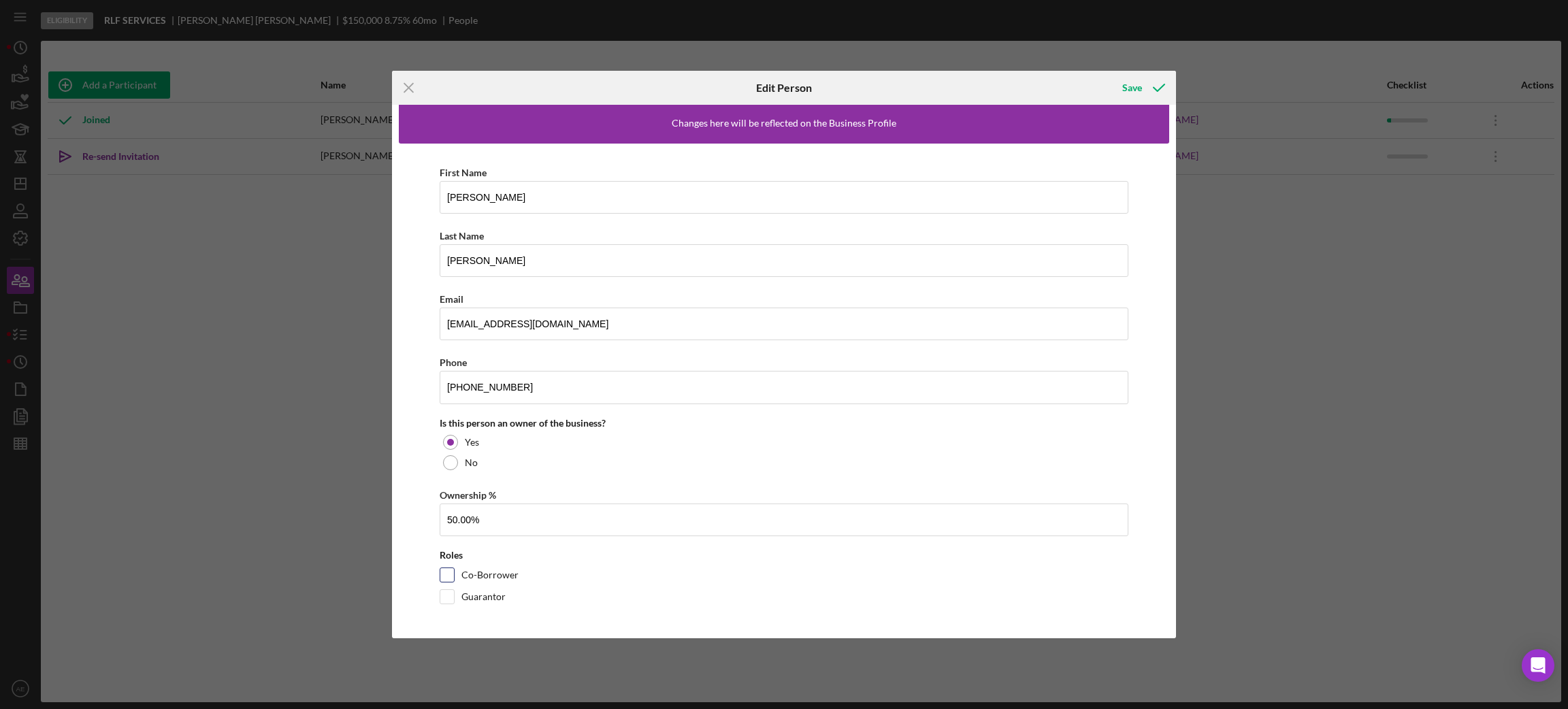
click at [454, 562] on div at bounding box center [448, 575] width 15 height 15
click at [448, 562] on input "Guarantor" at bounding box center [447, 596] width 14 height 14
checkbox input "true"
click at [441, 562] on input "Co-Borrower" at bounding box center [447, 575] width 14 height 14
checkbox input "true"
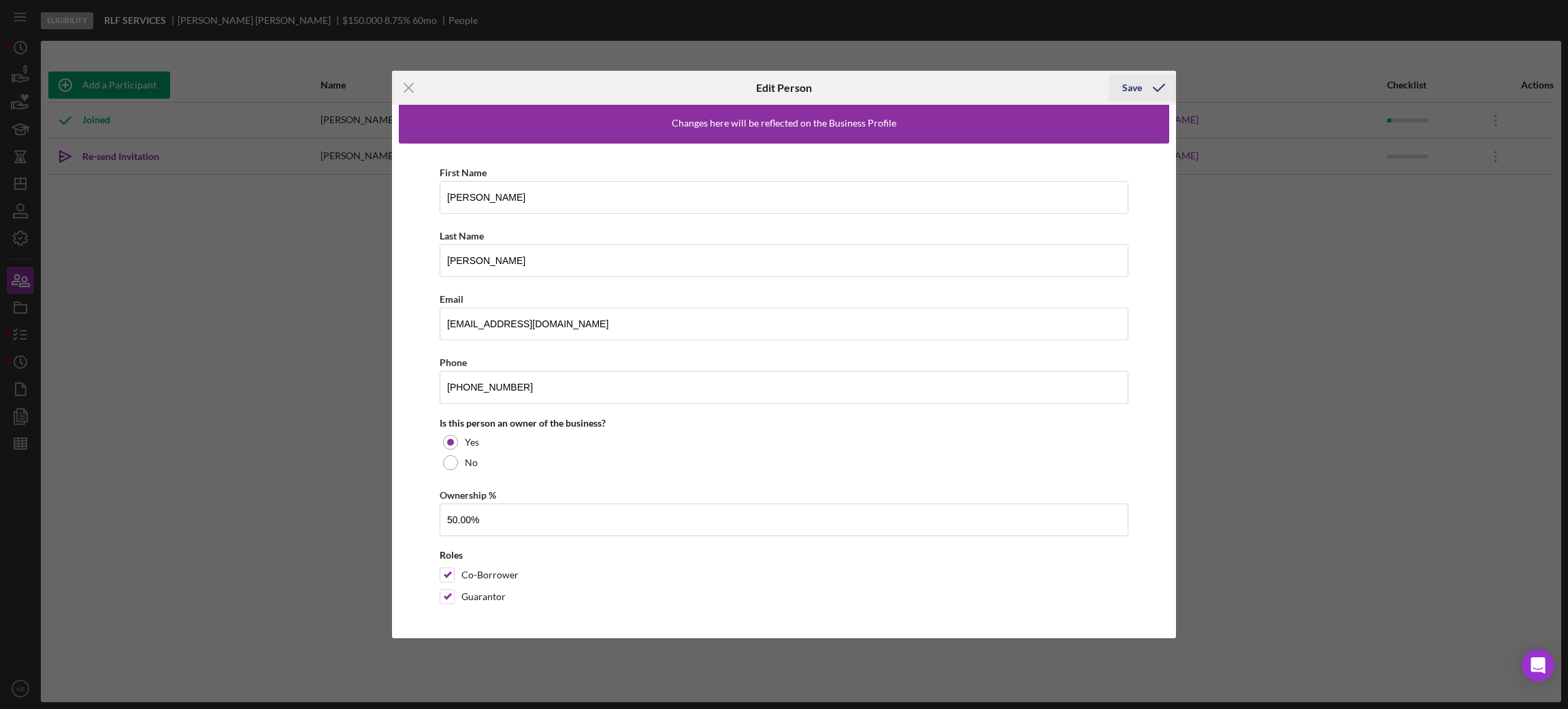
click at [1133, 80] on div "Save" at bounding box center [1132, 87] width 20 height 27
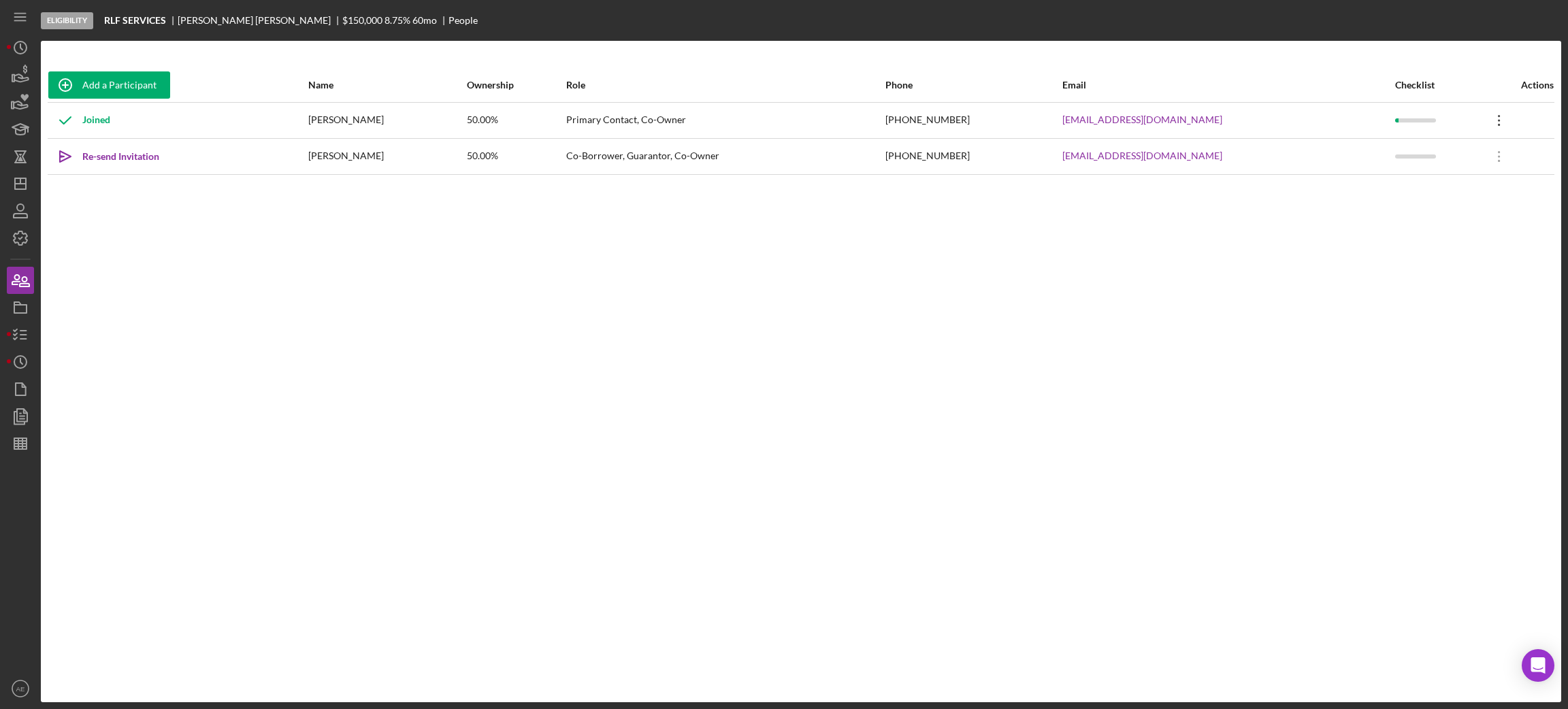
click at [1306, 113] on icon "Icon/Overflow" at bounding box center [1499, 120] width 34 height 34
click at [1306, 154] on icon "Icon/Edit" at bounding box center [1367, 155] width 27 height 27
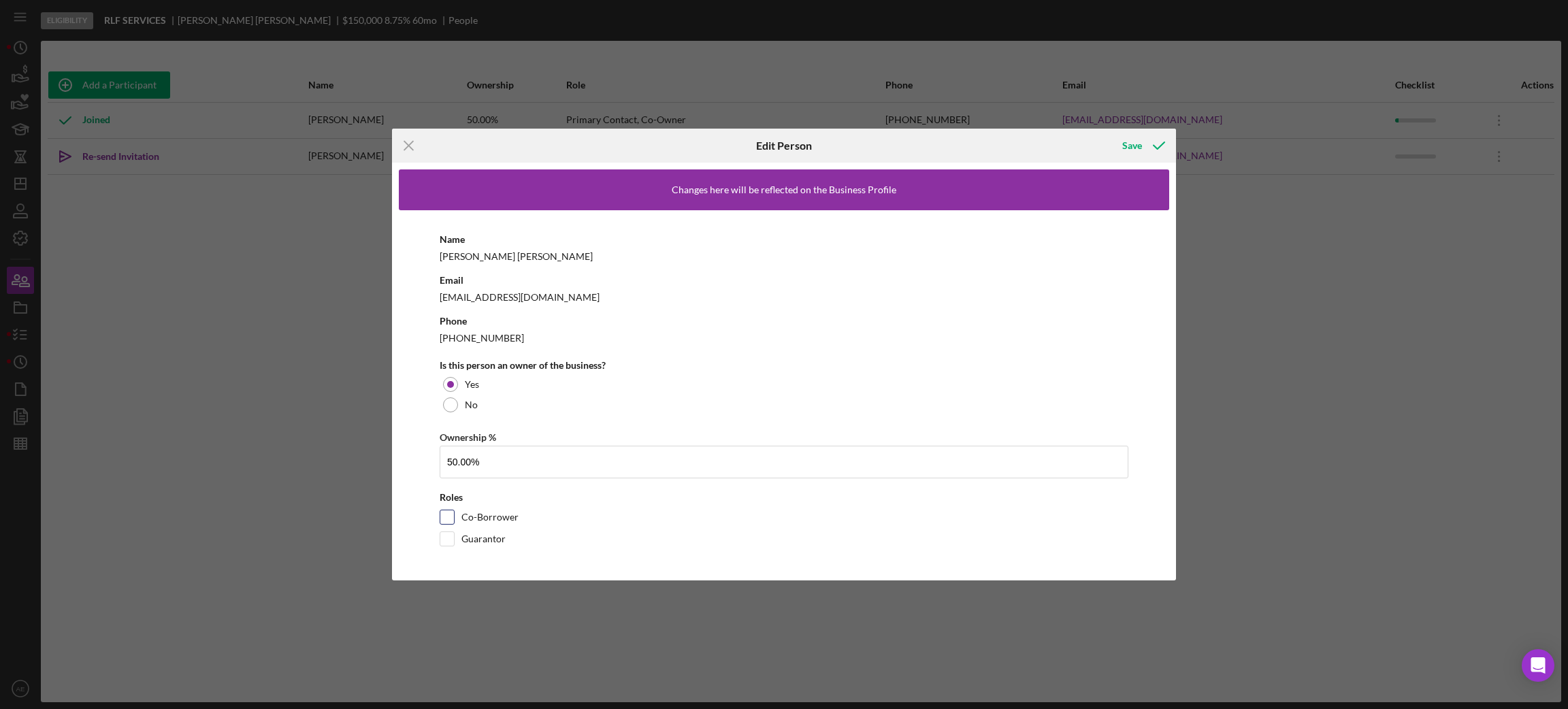
click at [453, 517] on input "Co-Borrower" at bounding box center [447, 517] width 14 height 14
checkbox input "true"
click at [448, 541] on input "Guarantor" at bounding box center [447, 539] width 14 height 14
checkbox input "true"
click at [1144, 151] on icon "button" at bounding box center [1158, 145] width 34 height 34
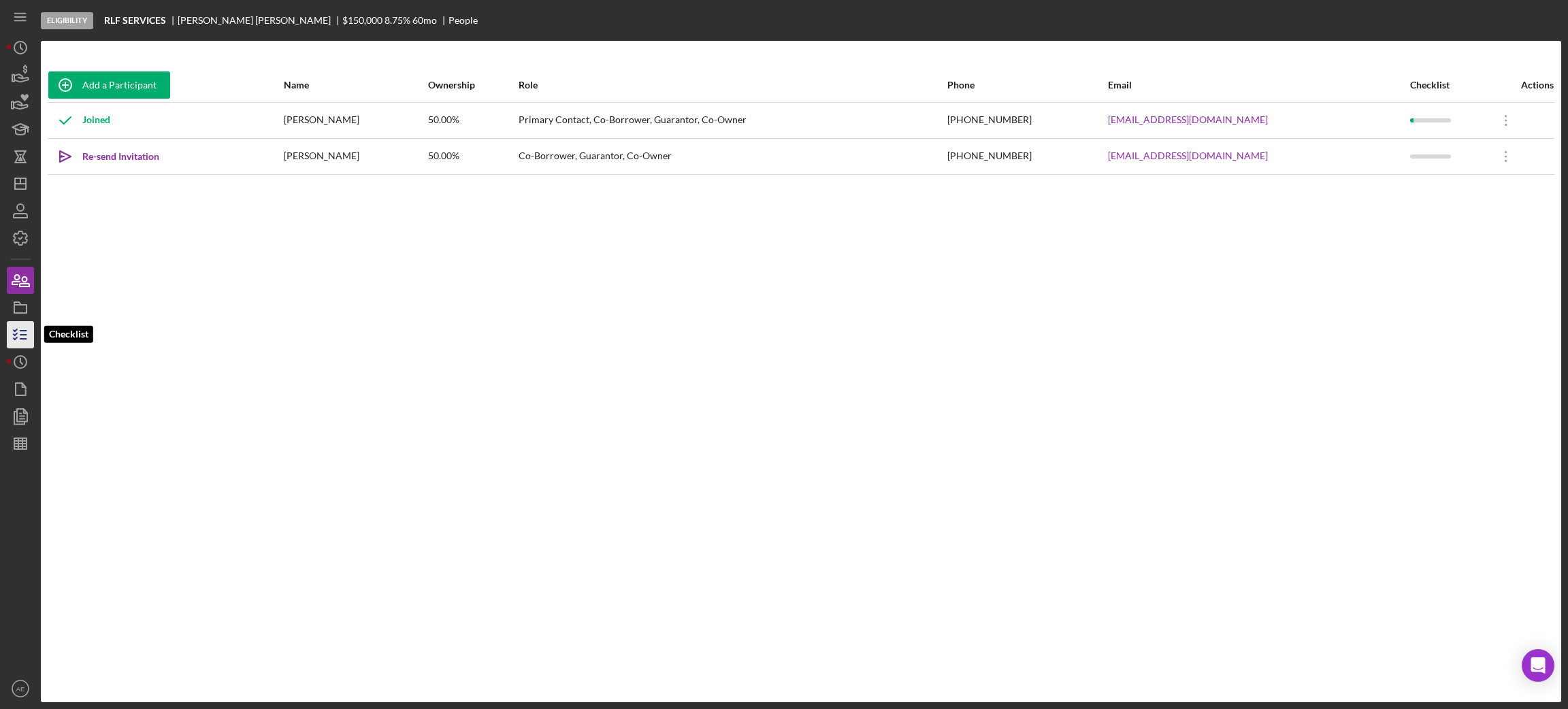
click at [25, 326] on icon "button" at bounding box center [20, 335] width 34 height 34
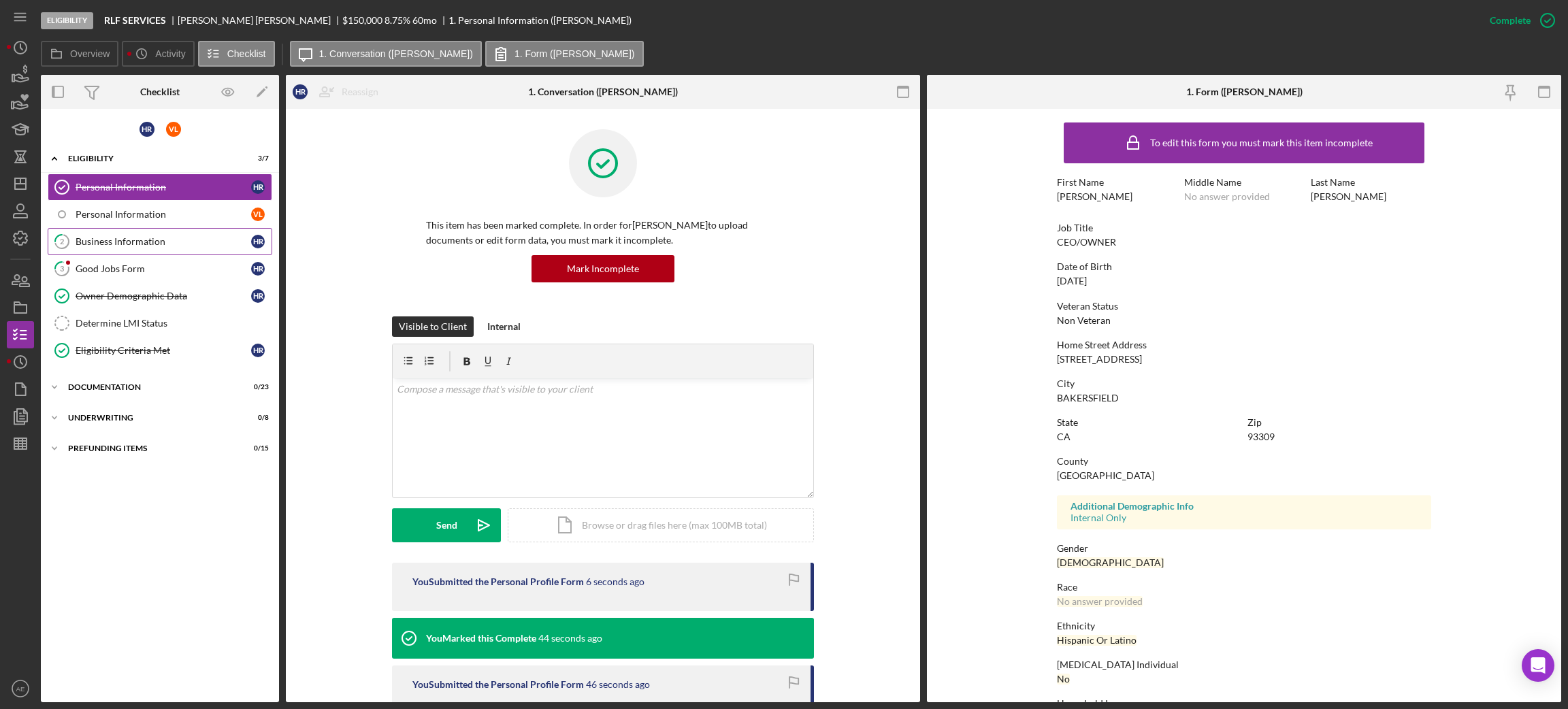
click at [153, 237] on div "Business Information" at bounding box center [163, 241] width 176 height 11
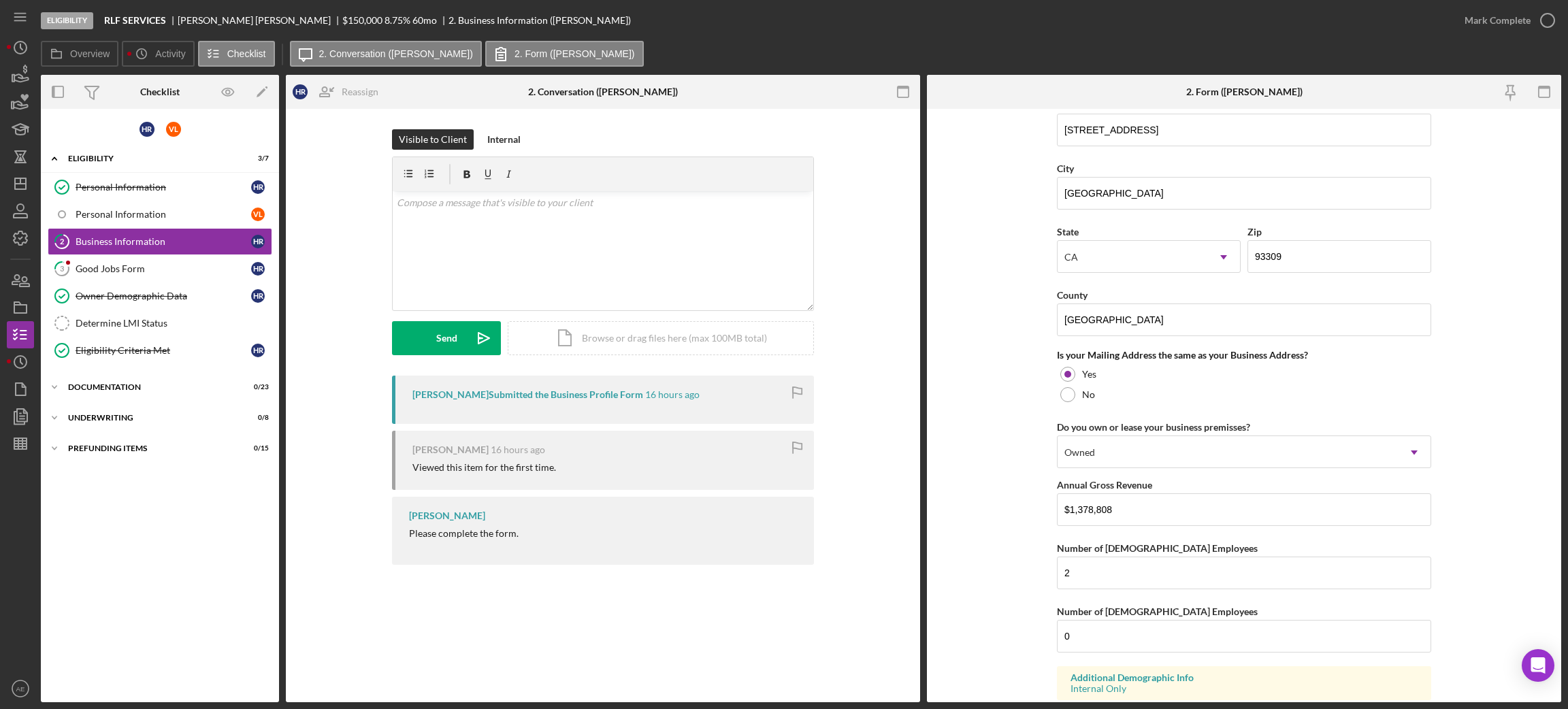
scroll to position [1099, 0]
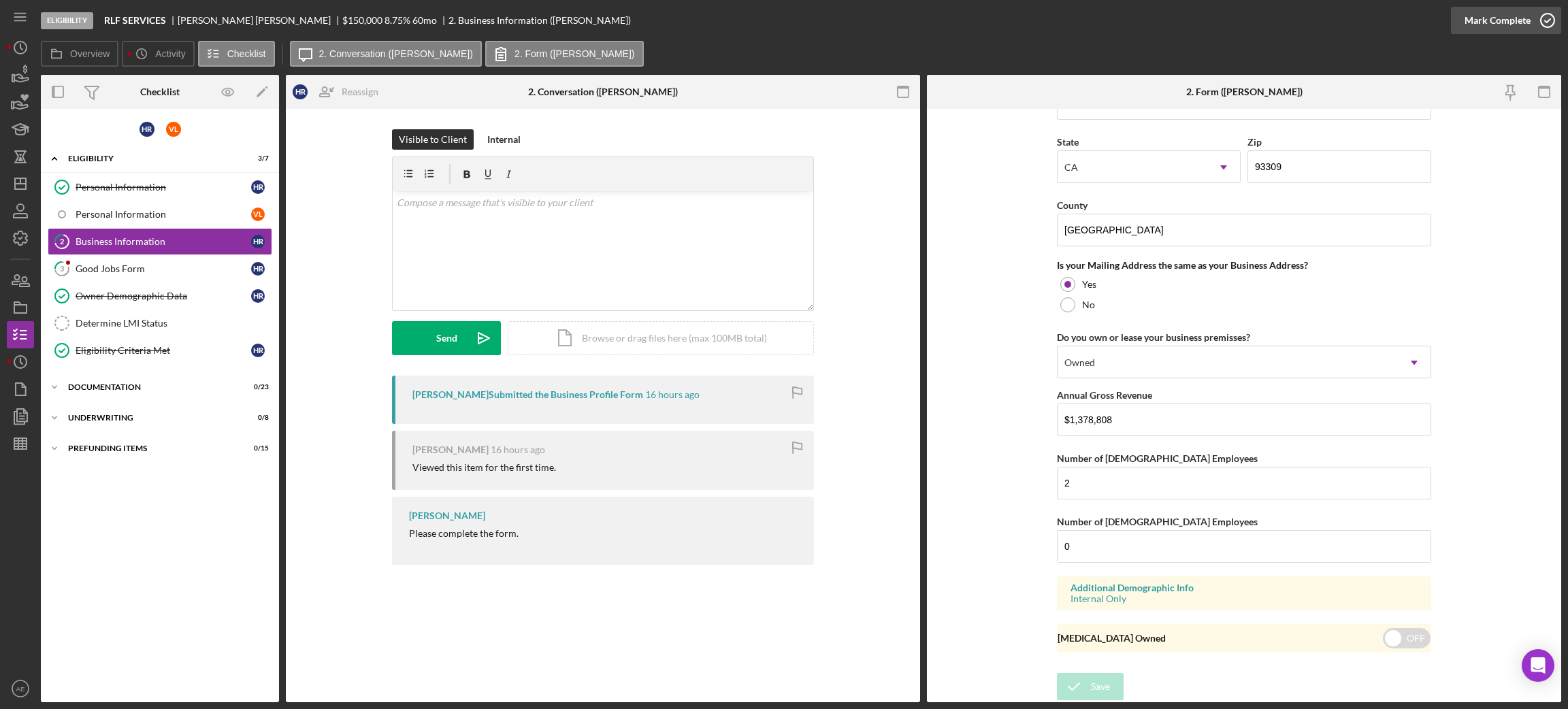
click at [1306, 18] on div "Mark Complete" at bounding box center [1497, 21] width 66 height 27
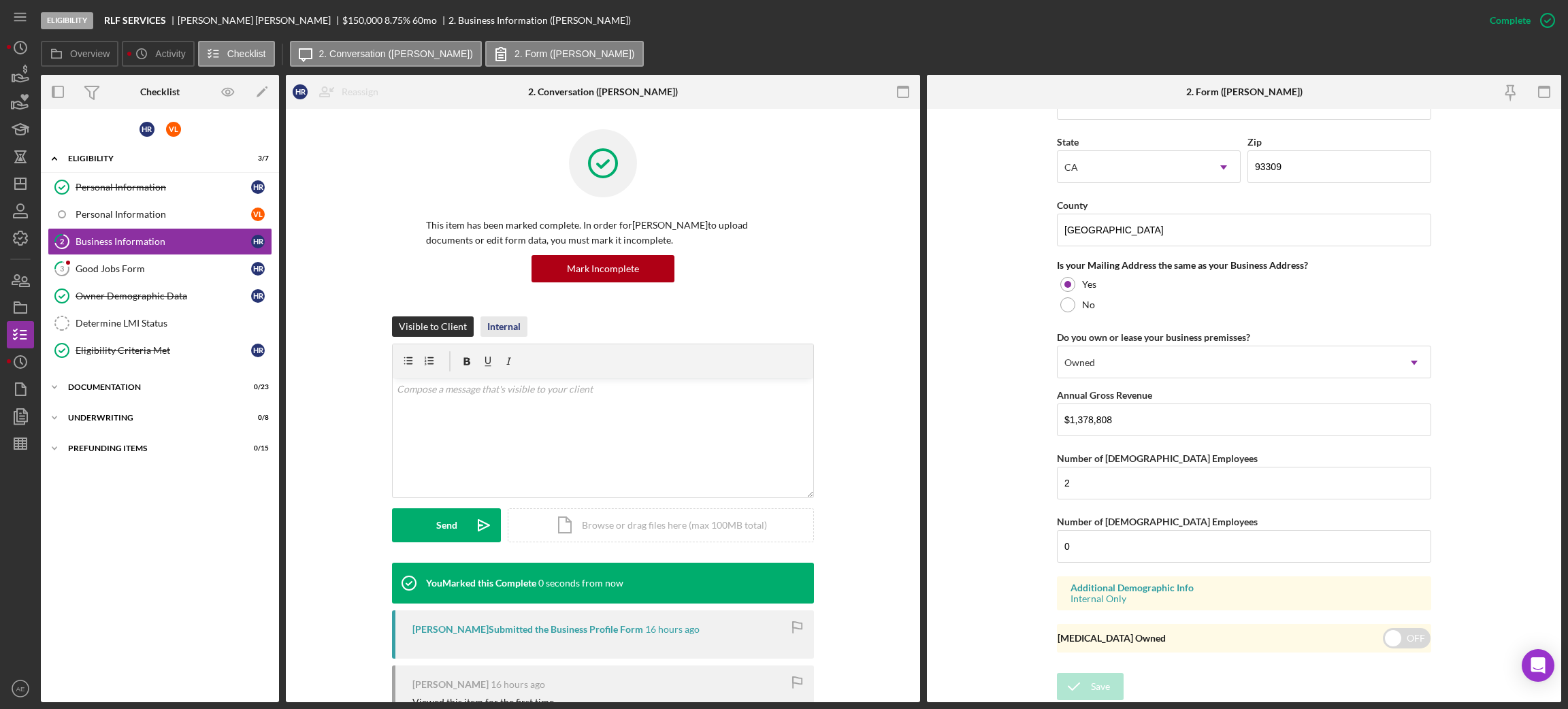
scroll to position [587, 0]
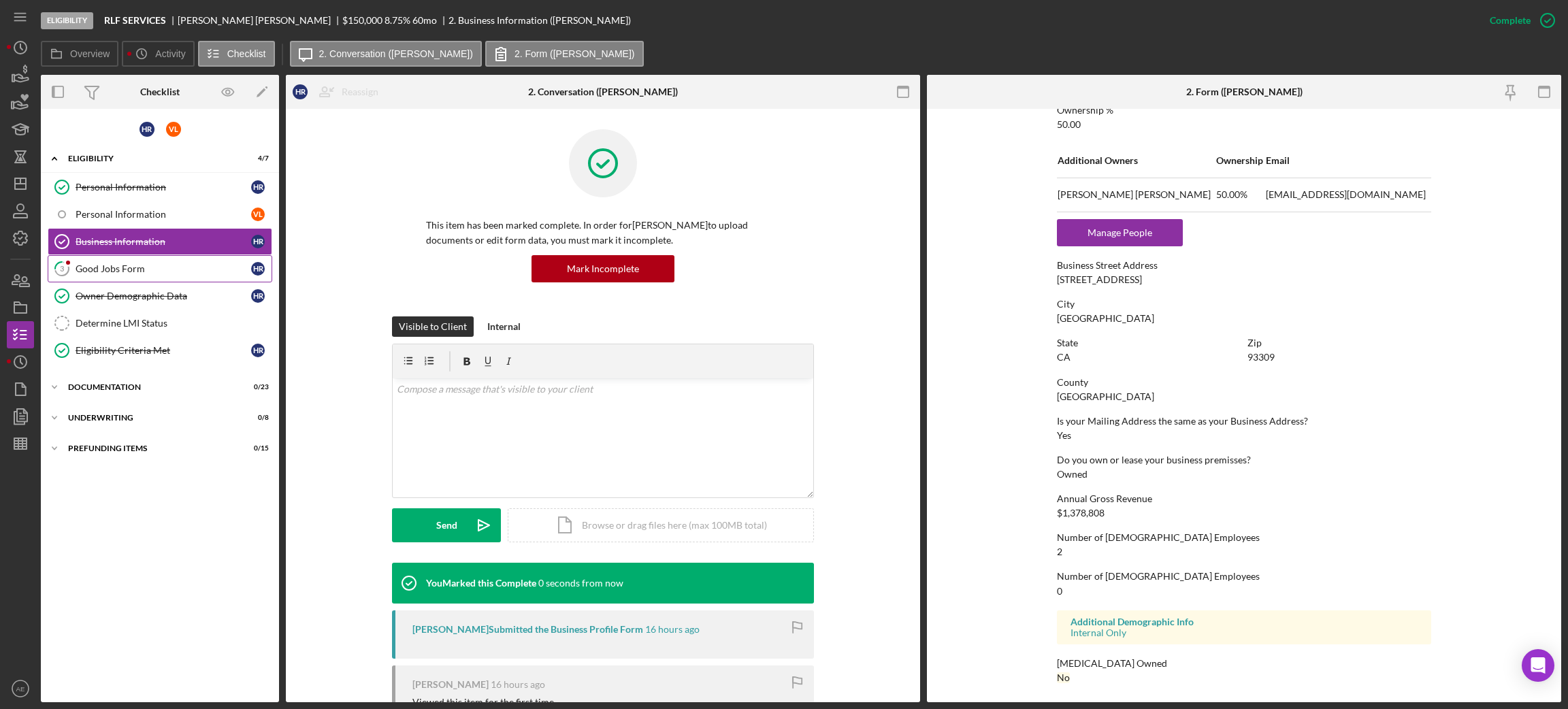
click at [174, 269] on div "Good Jobs Form" at bounding box center [163, 269] width 176 height 11
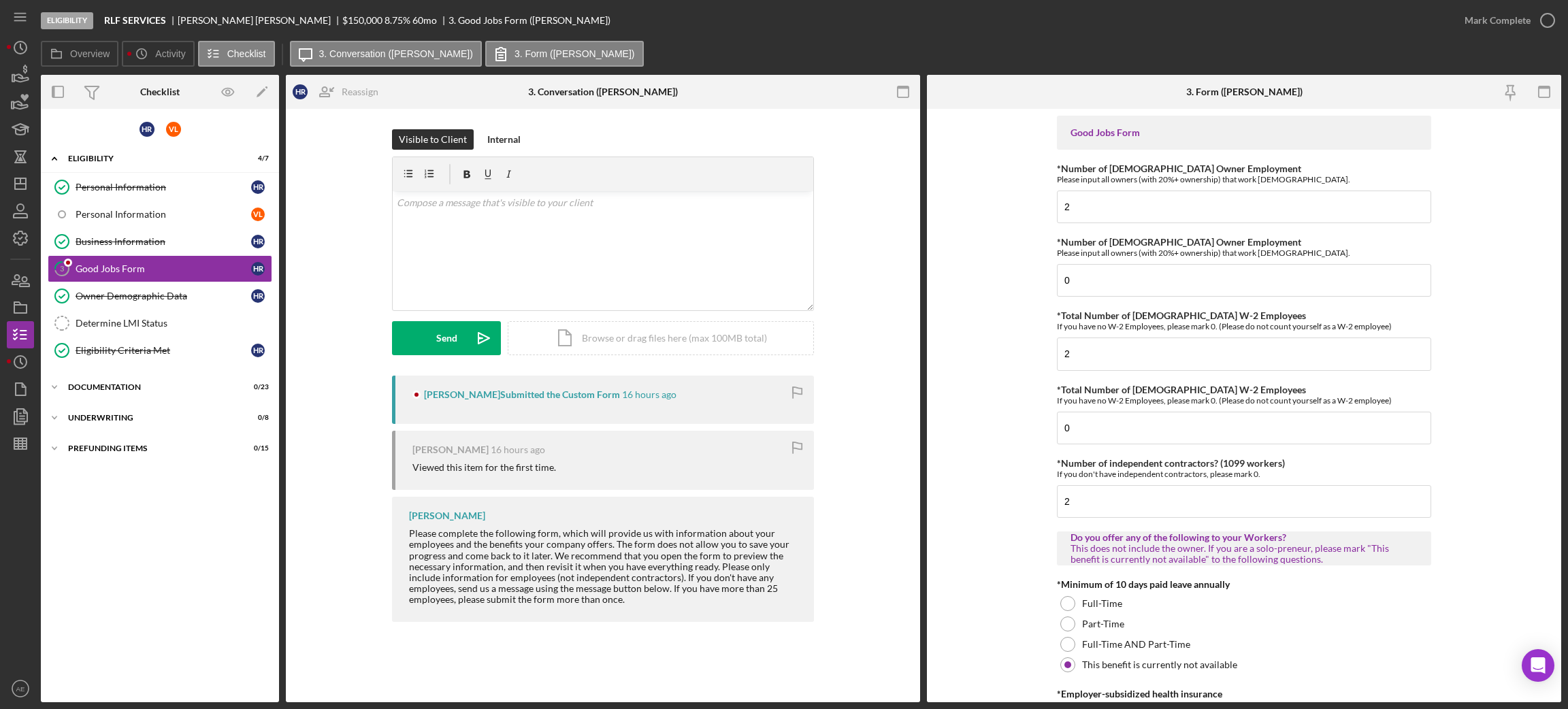
click at [177, 320] on div "Determine LMI Status" at bounding box center [173, 323] width 196 height 11
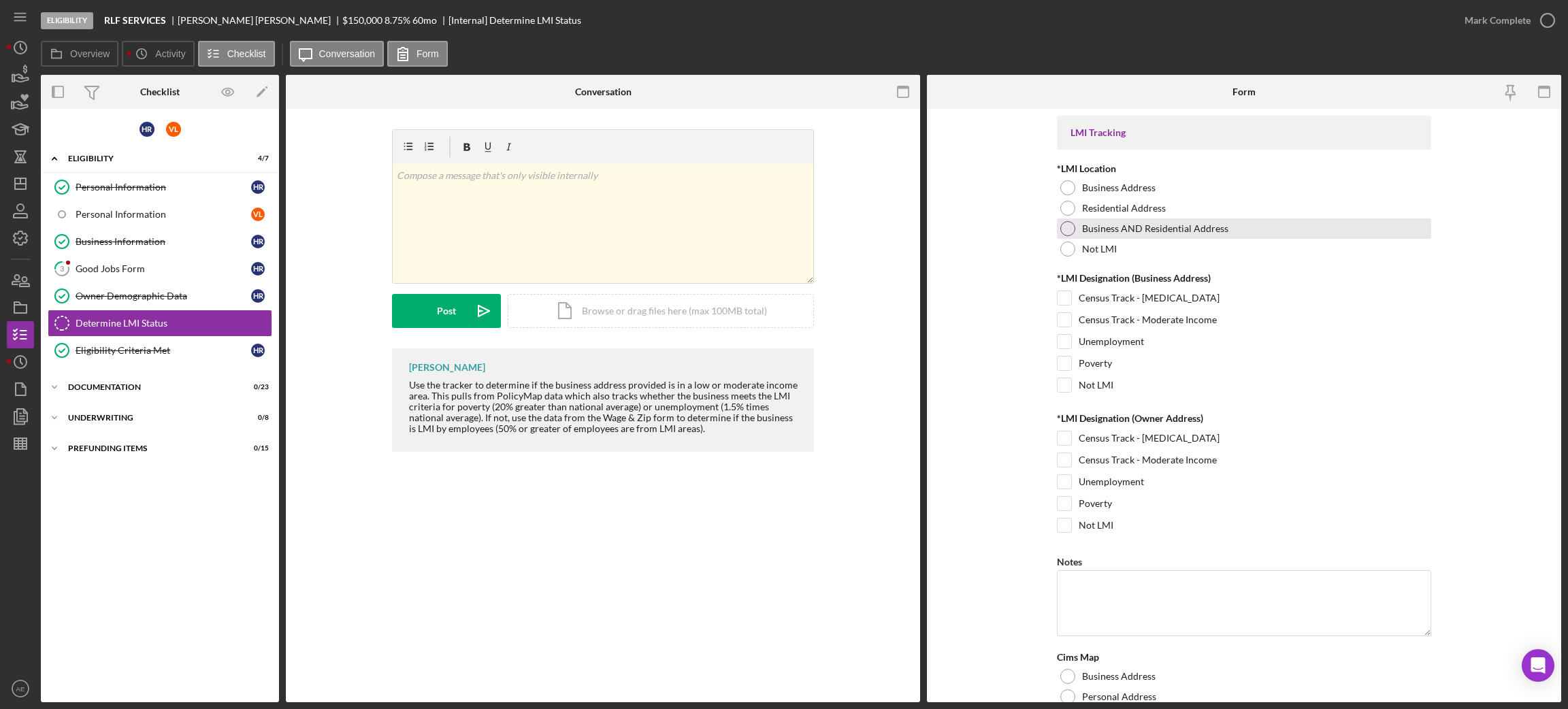
click at [1121, 233] on label "Business AND Residential Address" at bounding box center [1155, 228] width 146 height 11
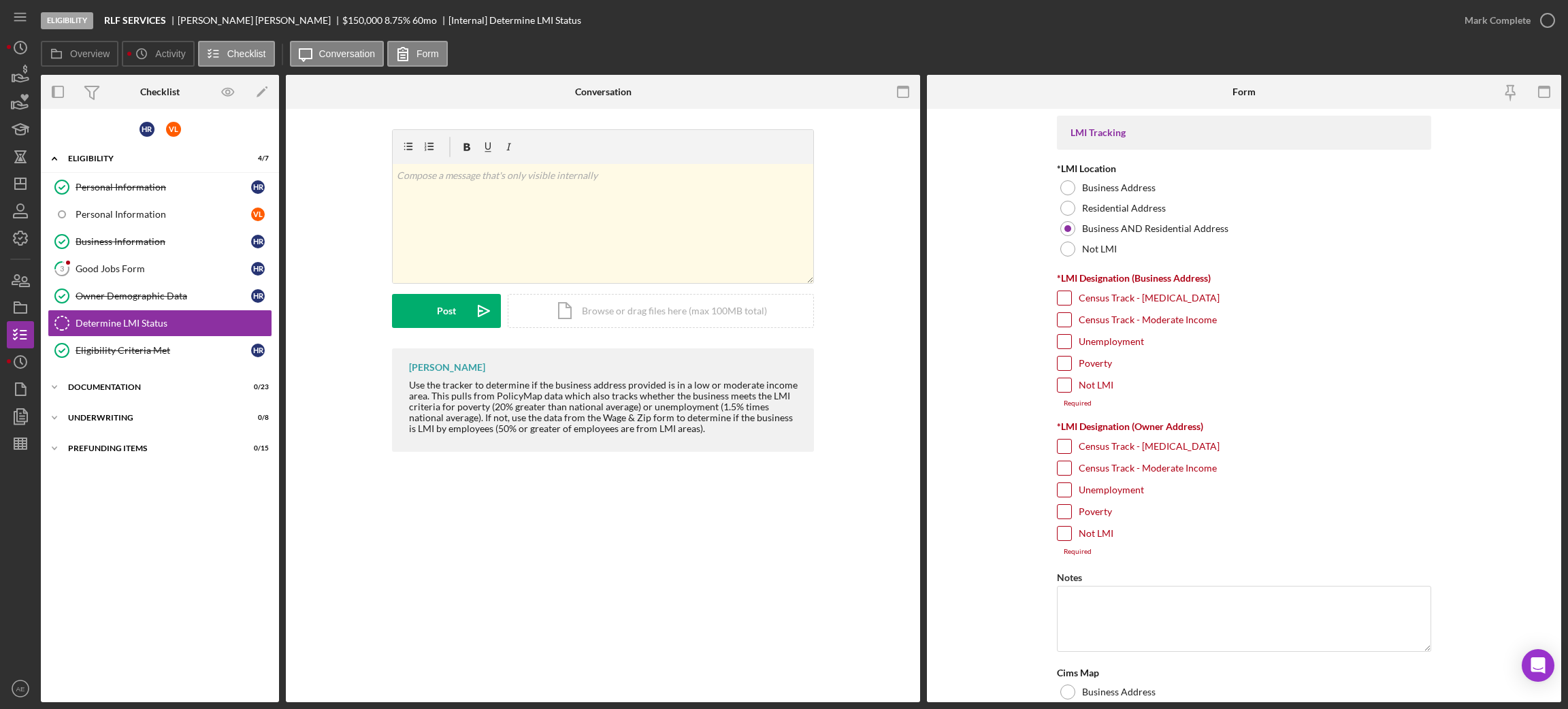
click at [1101, 342] on label "Unemployment" at bounding box center [1111, 342] width 65 height 14
click at [1071, 342] on input "Unemployment" at bounding box center [1064, 342] width 14 height 14
checkbox input "true"
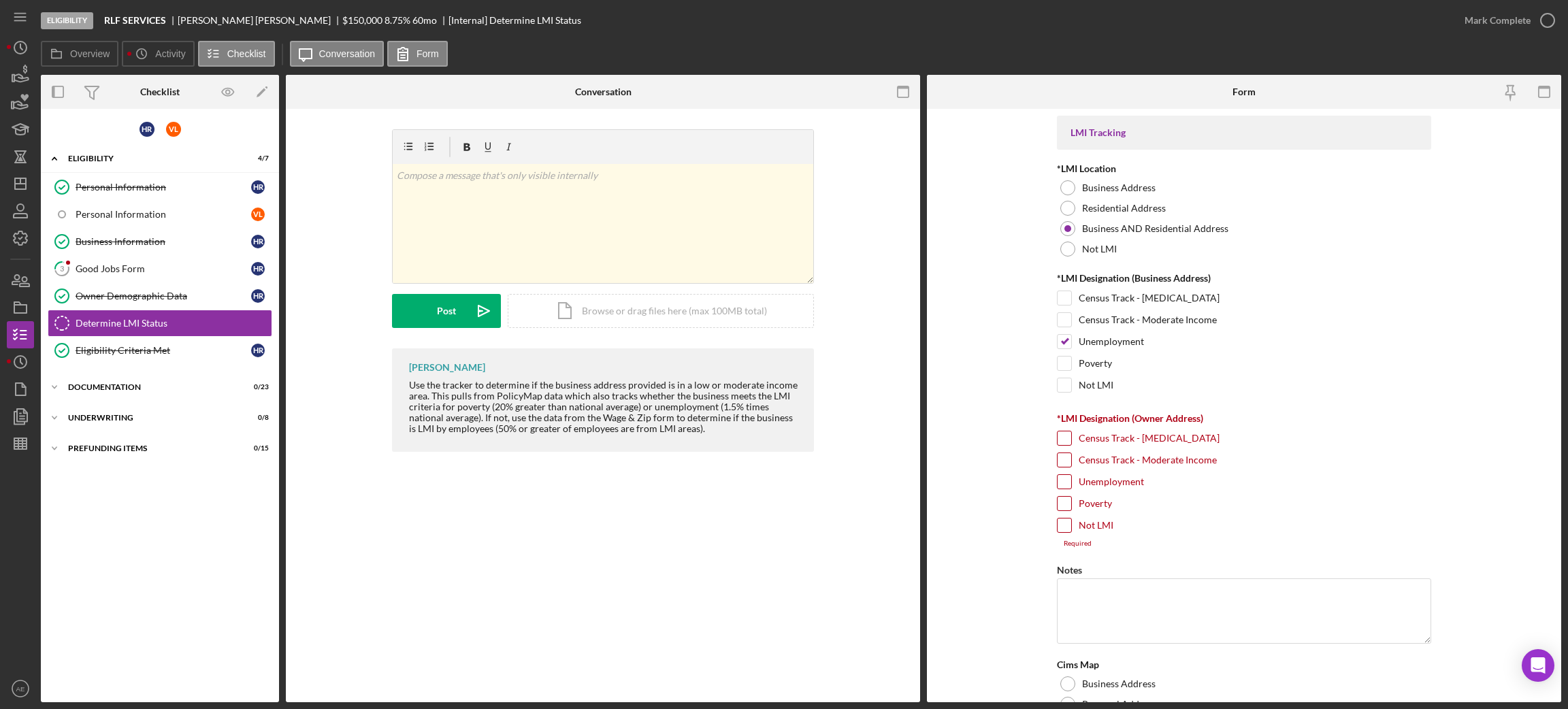
click at [1112, 485] on label "Unemployment" at bounding box center [1111, 482] width 65 height 14
click at [1071, 485] on input "Unemployment" at bounding box center [1064, 482] width 14 height 14
checkbox input "true"
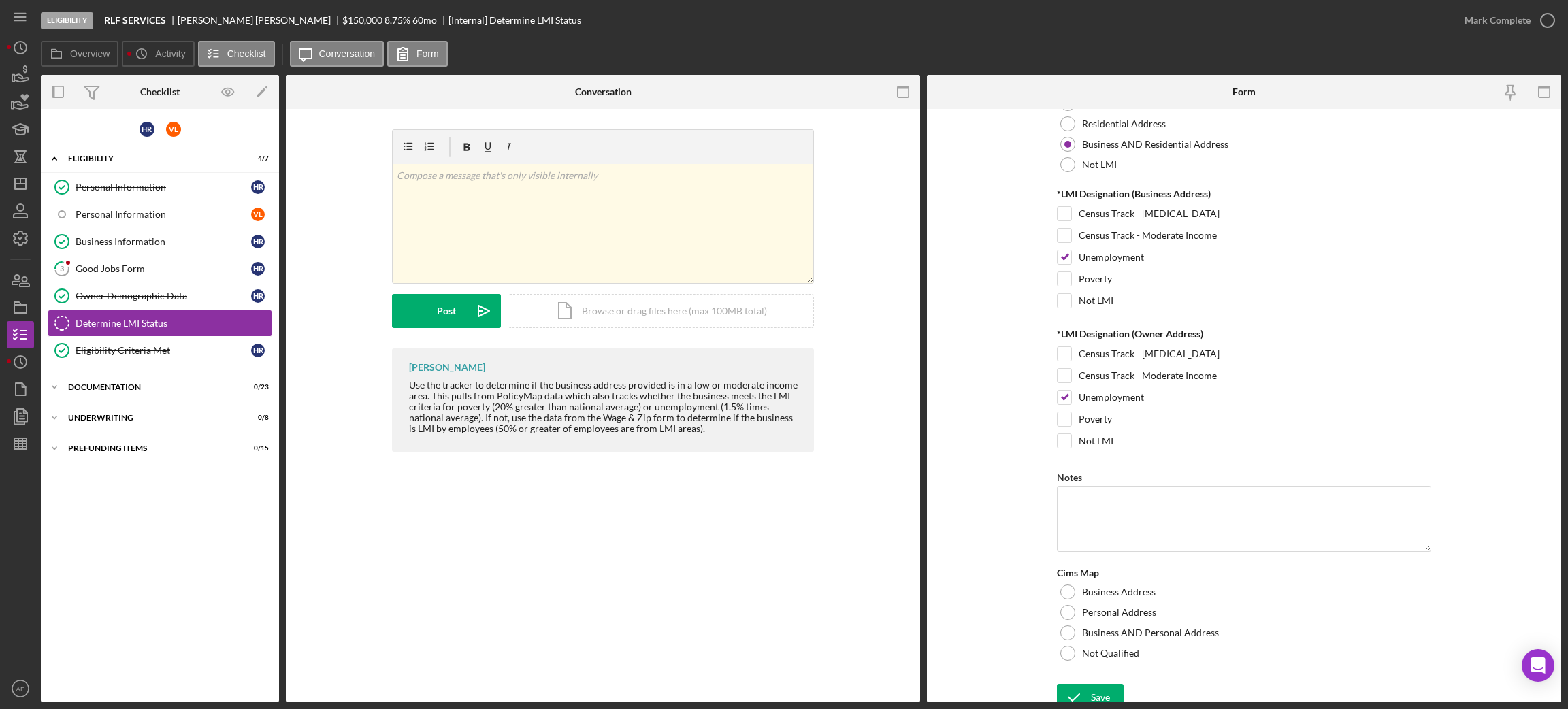
scroll to position [97, 0]
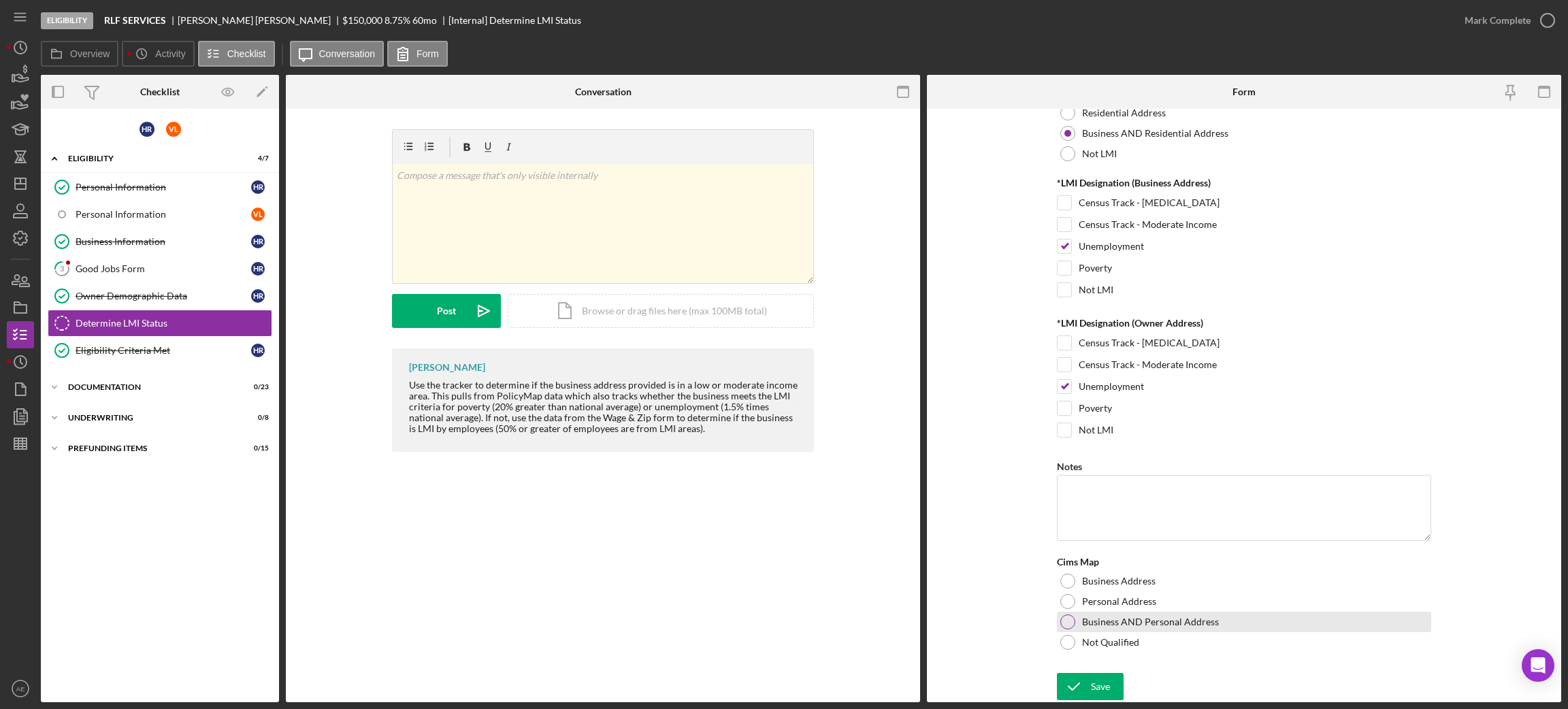
click at [1152, 562] on div "Business AND Personal Address" at bounding box center [1245, 622] width 374 height 21
click at [1098, 562] on div "Save" at bounding box center [1100, 686] width 19 height 27
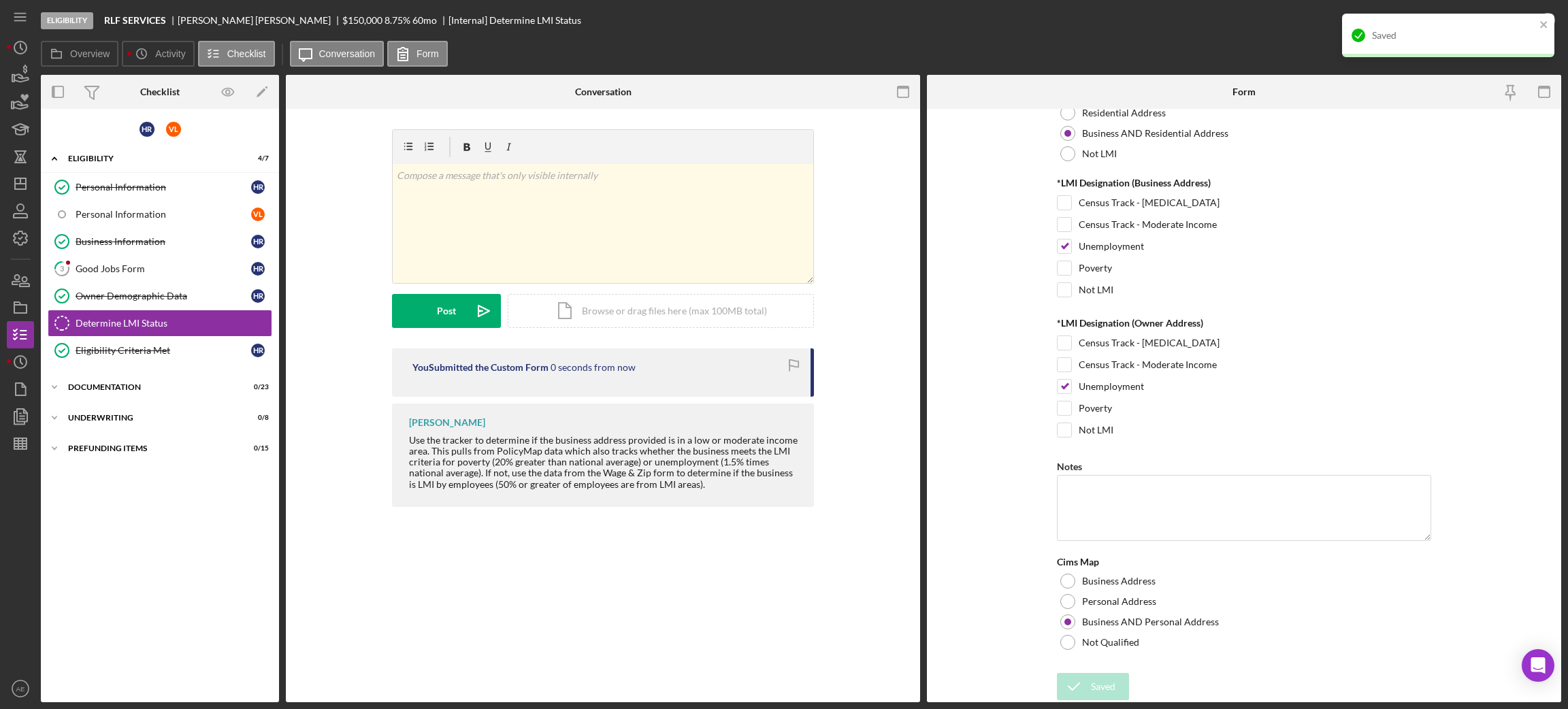
click at [1306, 22] on div "Saved" at bounding box center [1448, 40] width 218 height 60
click at [1306, 20] on div "Saved" at bounding box center [1448, 35] width 212 height 43
click at [1306, 22] on div "Mark Complete" at bounding box center [1497, 21] width 66 height 27
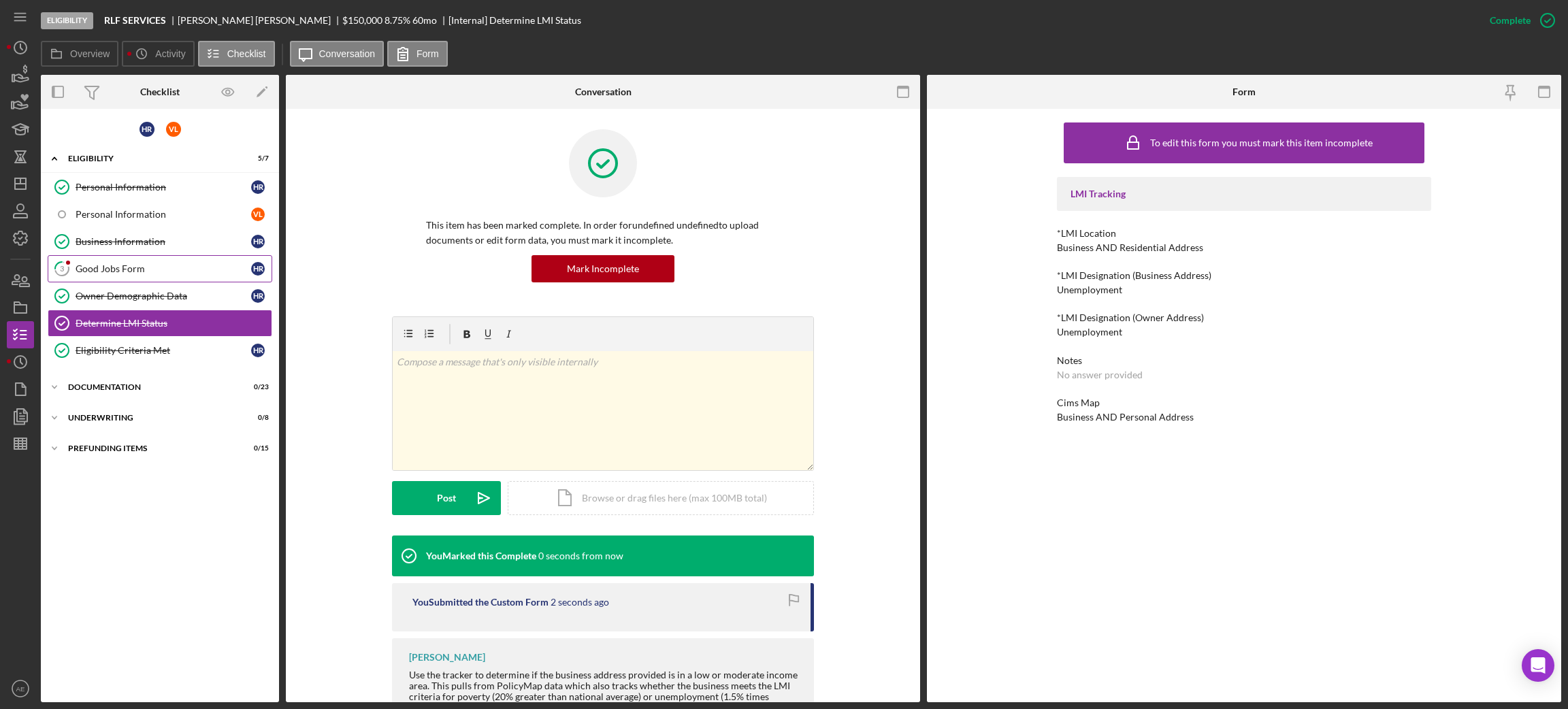
click at [151, 256] on link "3 Good Jobs Form H R" at bounding box center [160, 269] width 225 height 27
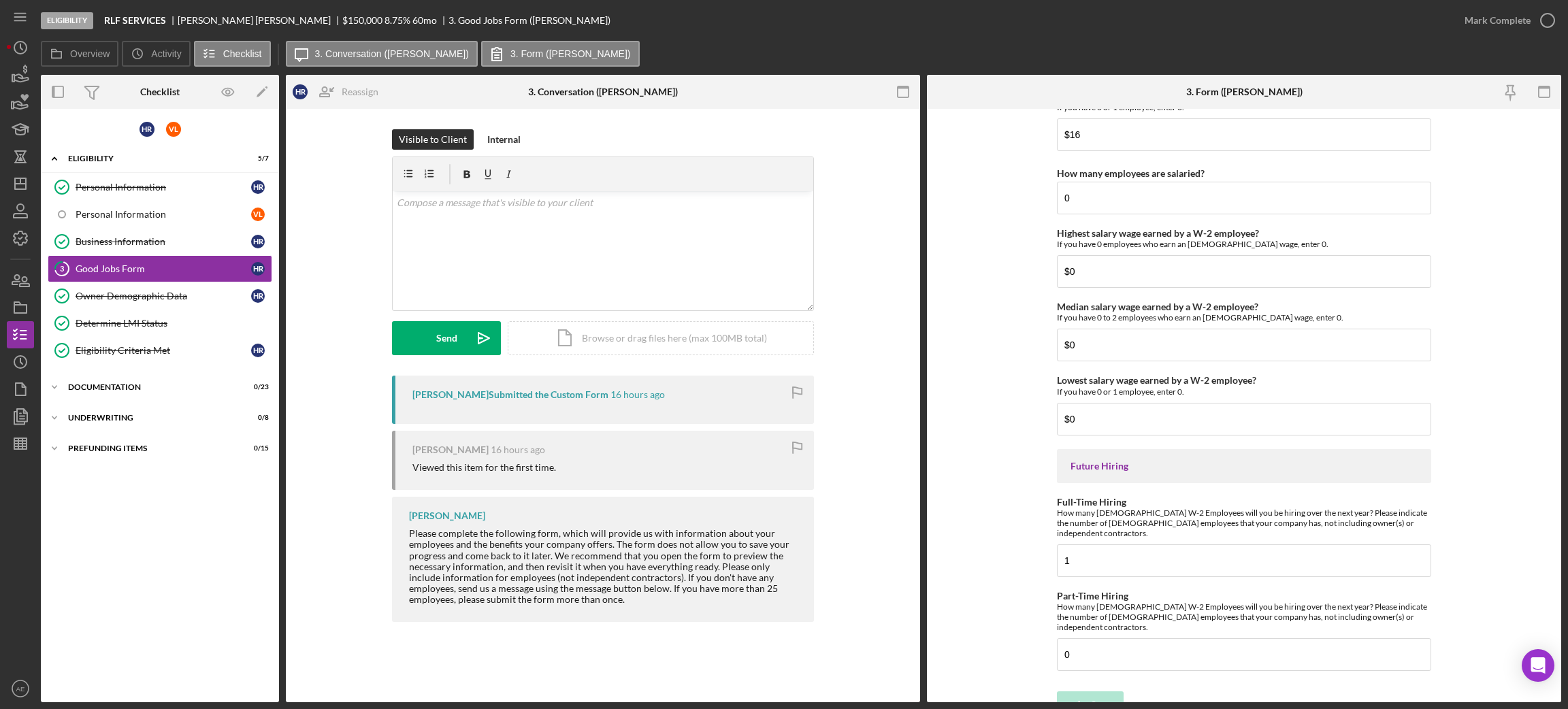
scroll to position [2867, 0]
click at [1306, 16] on div "Mark Complete" at bounding box center [1497, 21] width 66 height 27
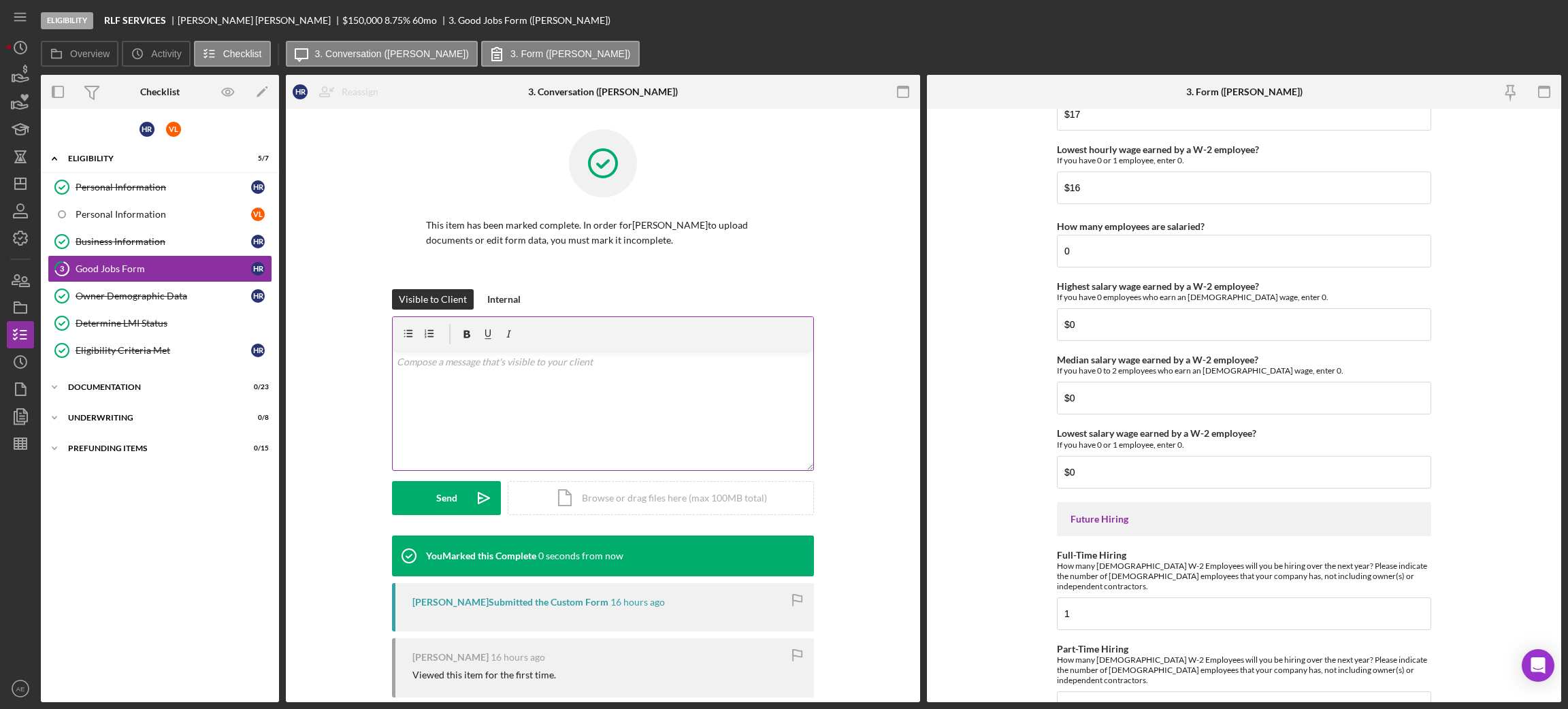
scroll to position [2923, 0]
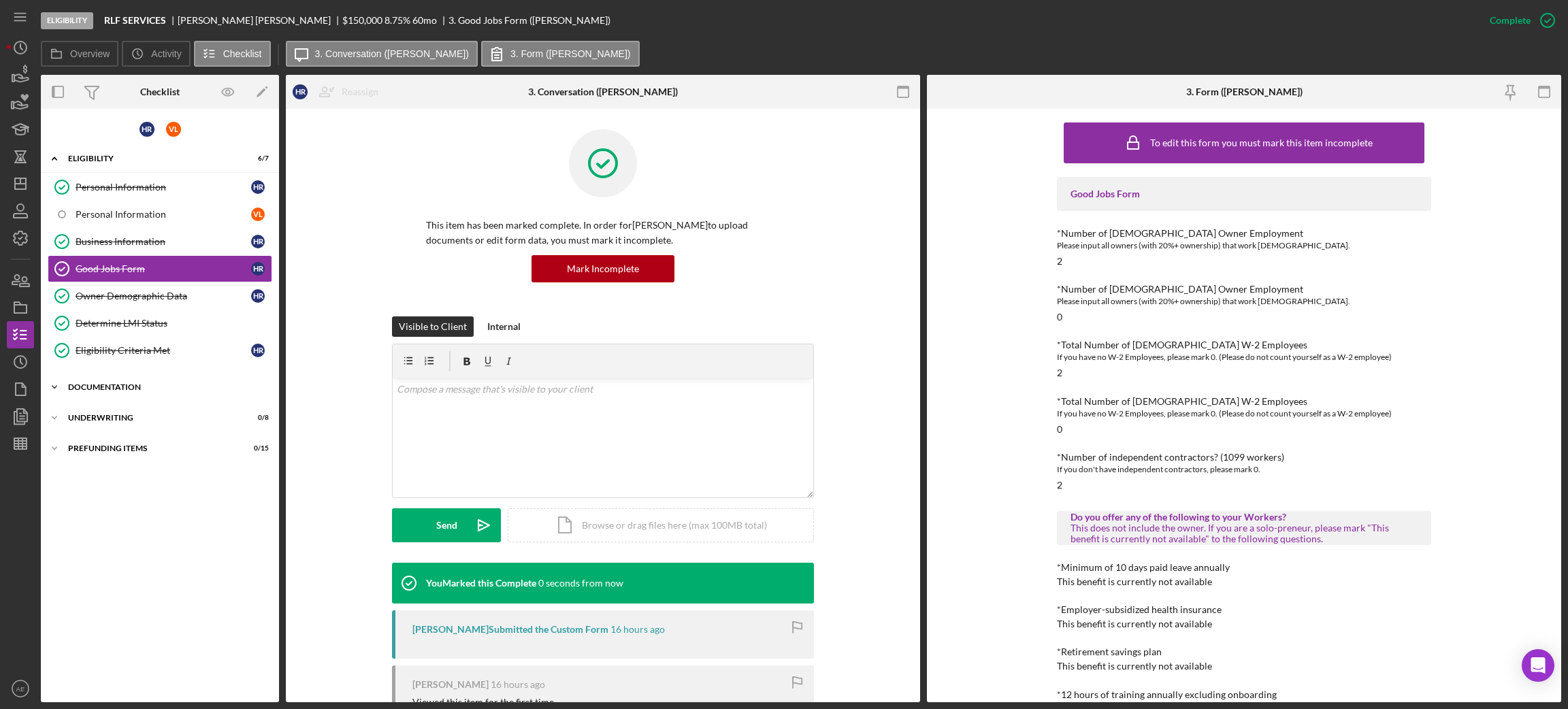
click at [174, 383] on div "Icon/Expander Documentation 0 / 23" at bounding box center [160, 387] width 238 height 27
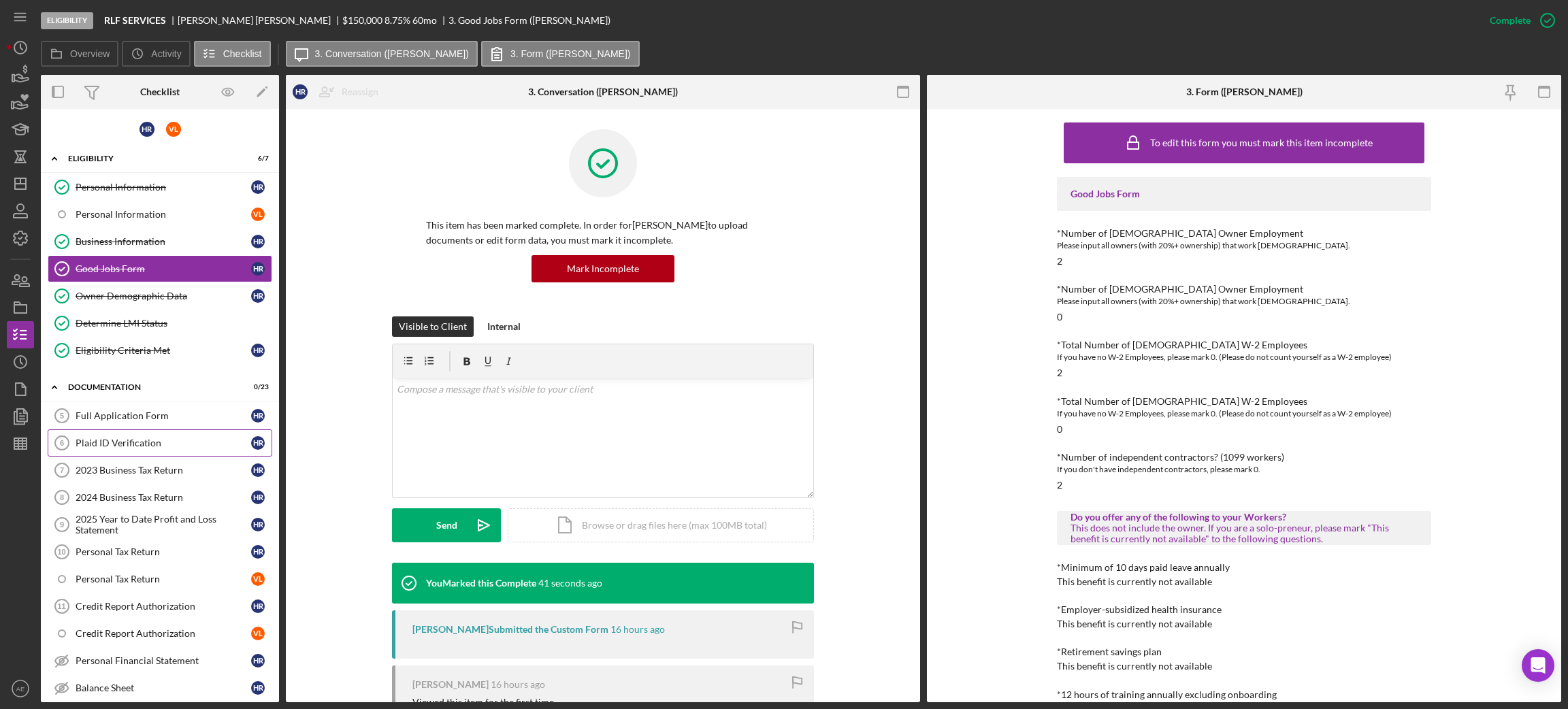
click at [161, 440] on div "Plaid ID Verification" at bounding box center [163, 443] width 176 height 11
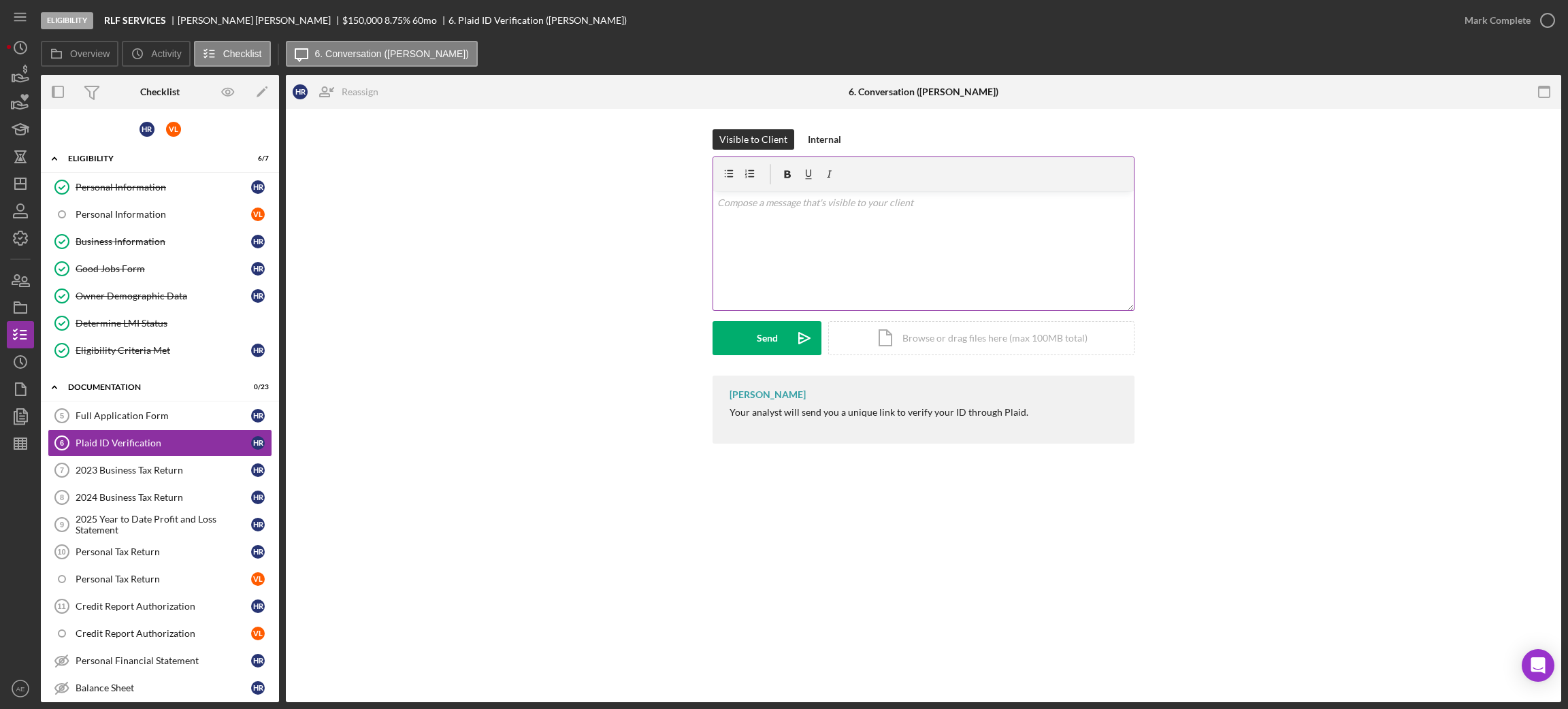
click at [722, 256] on div "v Color teal Color pink Remove color Add row above Add row below Add column bef…" at bounding box center [923, 250] width 421 height 119
click at [771, 348] on div "Send" at bounding box center [767, 338] width 21 height 34
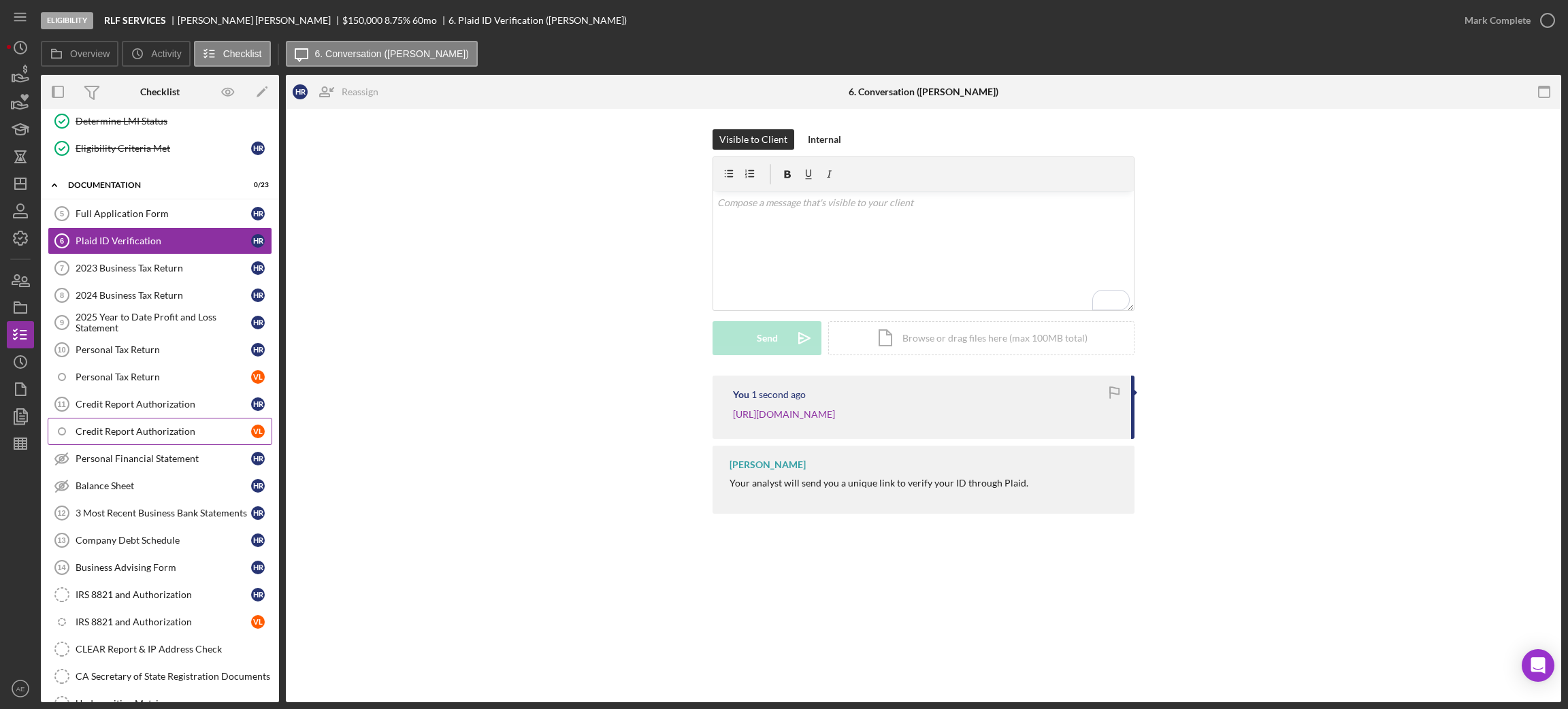
scroll to position [204, 0]
click at [170, 466] on link "Personal Financial Statement Personal Financial Statement H R" at bounding box center [160, 456] width 225 height 27
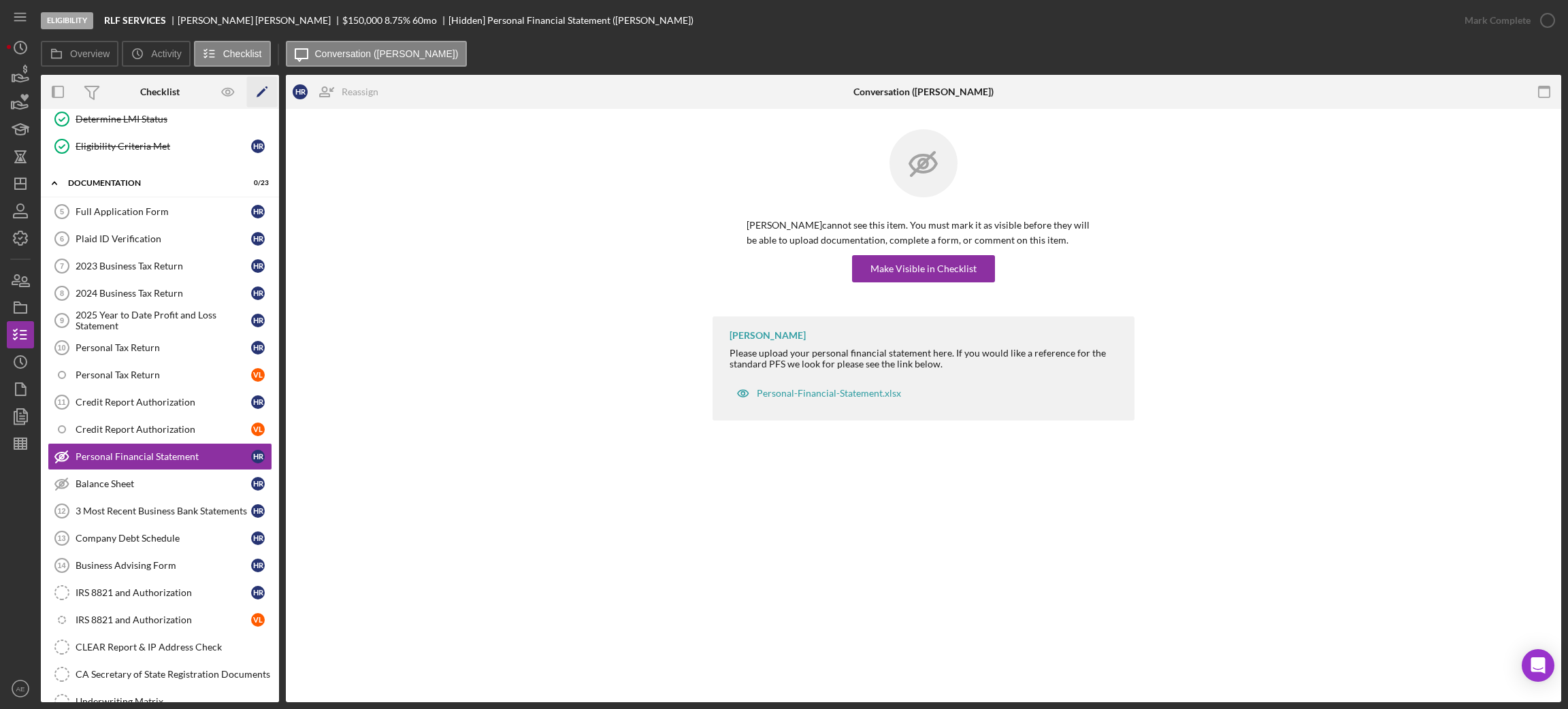
click at [262, 100] on icon "Icon/Edit" at bounding box center [263, 92] width 30 height 30
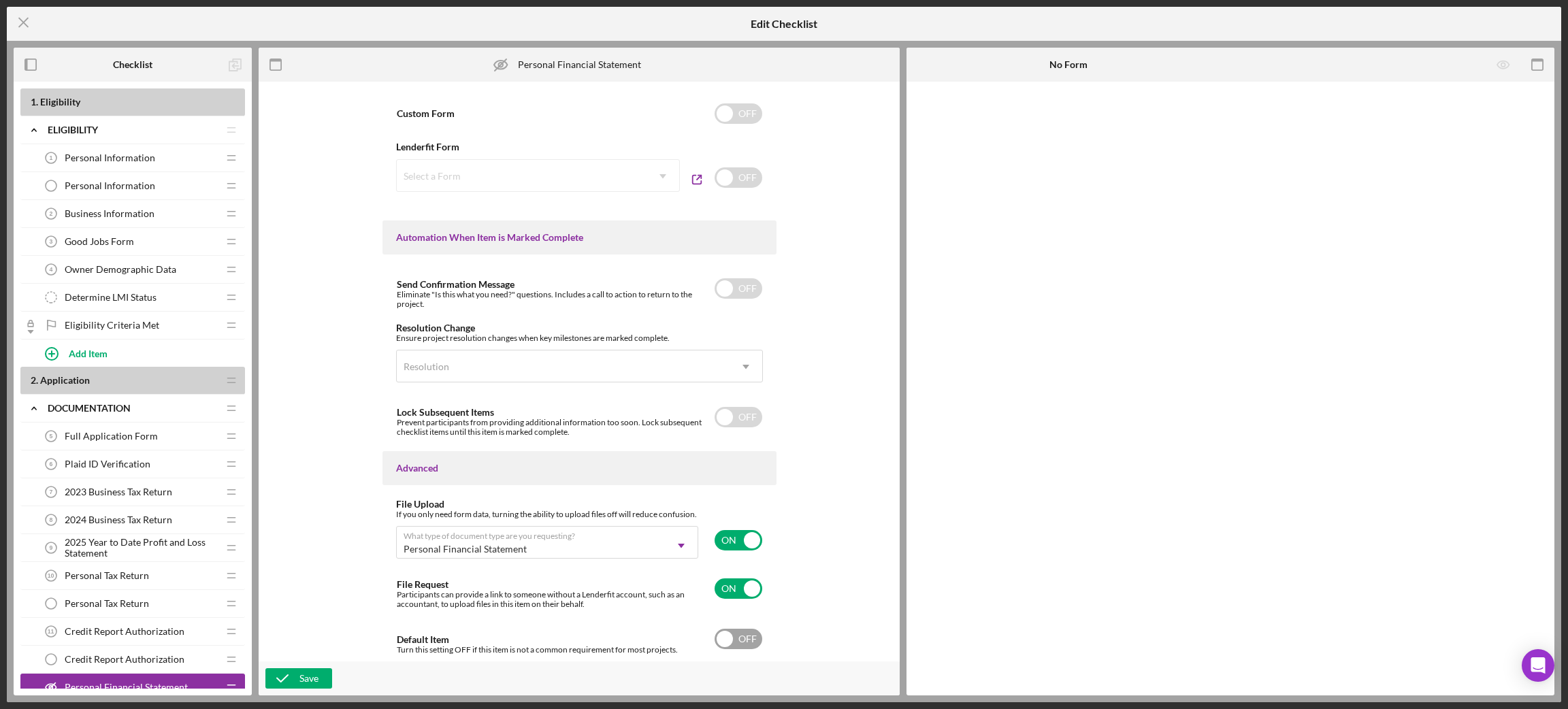
click at [747, 562] on input "checkbox" at bounding box center [738, 638] width 48 height 21
checkbox input "true"
click at [310, 562] on div "Save" at bounding box center [308, 678] width 19 height 21
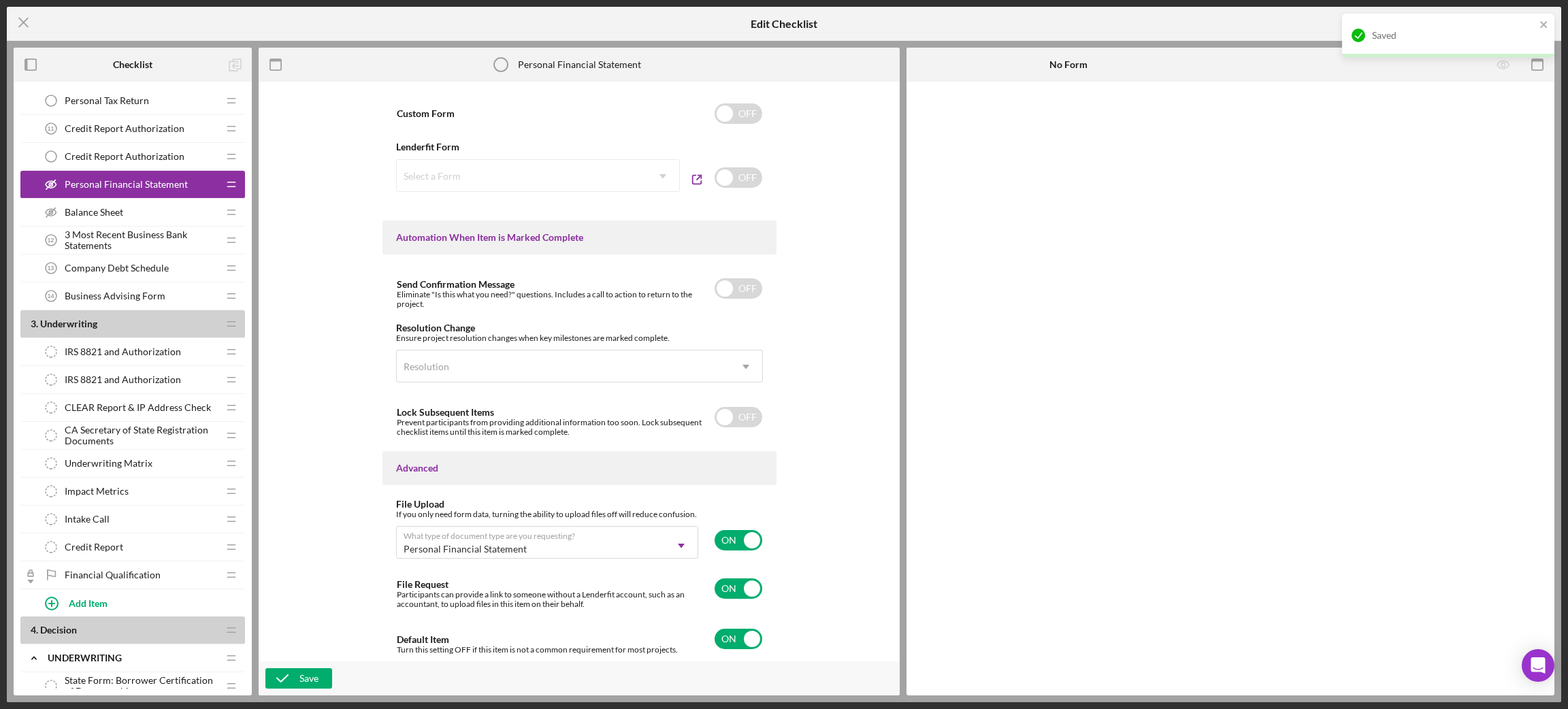
scroll to position [510, 0]
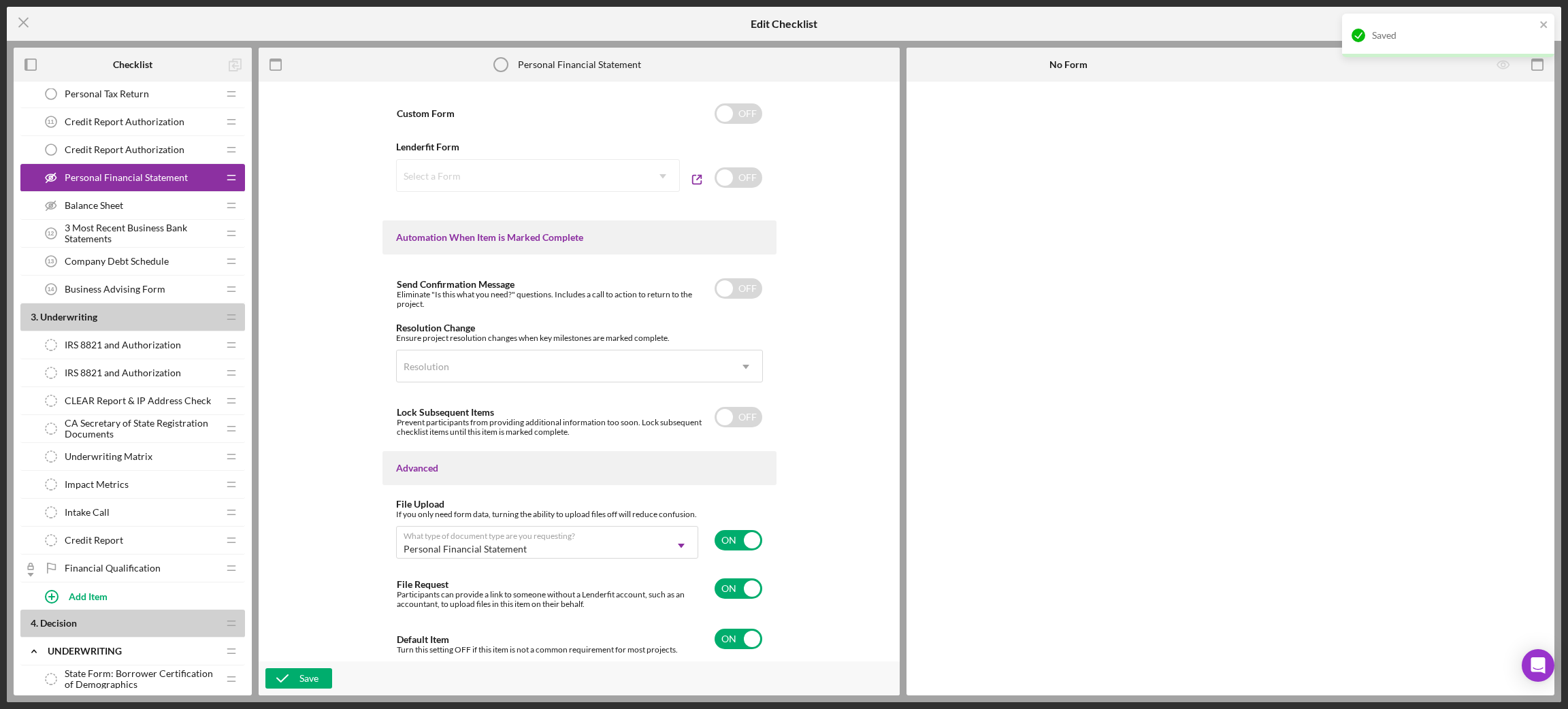
click at [109, 199] on div "Balance Sheet Balance Sheet" at bounding box center [127, 205] width 180 height 27
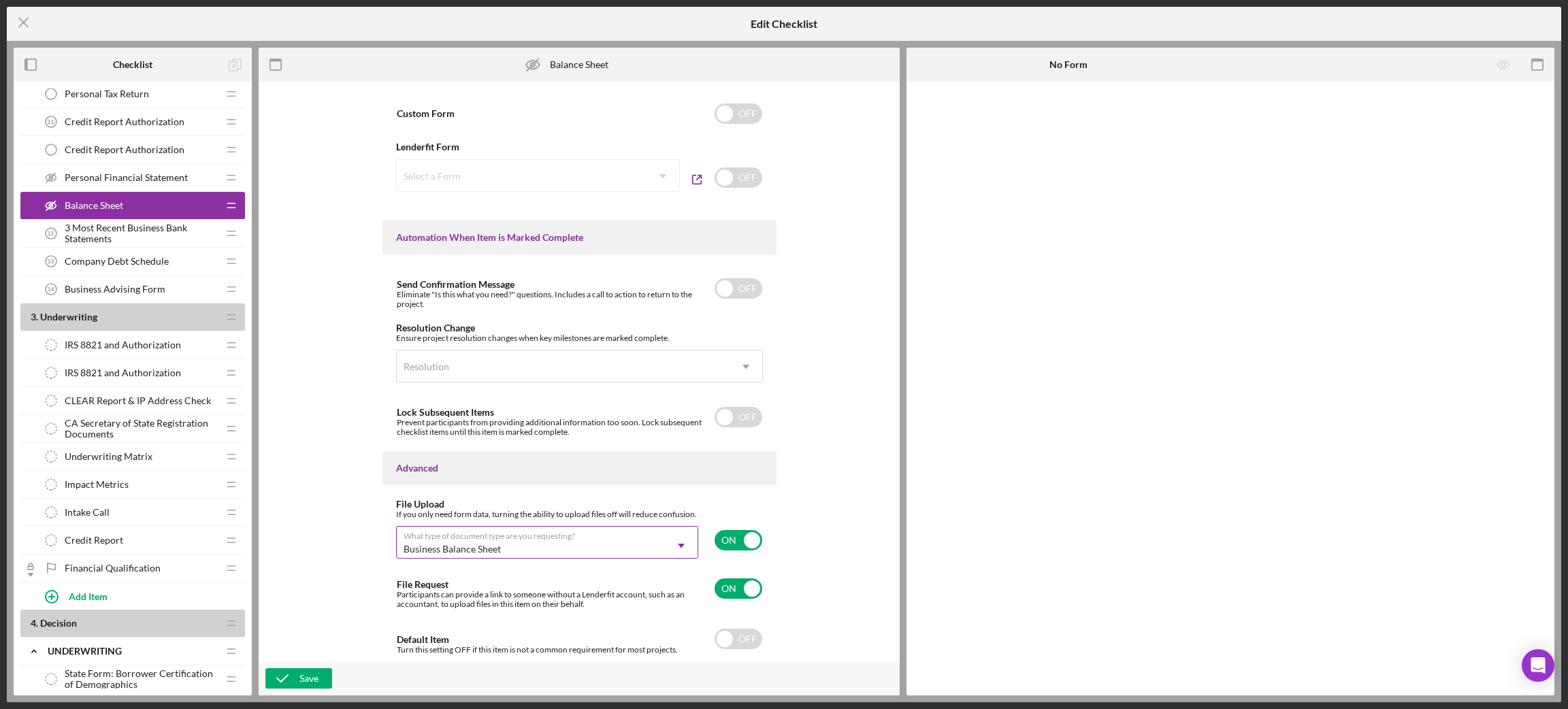
scroll to position [720, 0]
click at [742, 562] on input "checkbox" at bounding box center [738, 638] width 48 height 21
checkbox input "true"
click at [312, 562] on div "Save" at bounding box center [308, 678] width 19 height 21
click at [22, 18] on icon "Icon/Menu Close" at bounding box center [24, 22] width 34 height 34
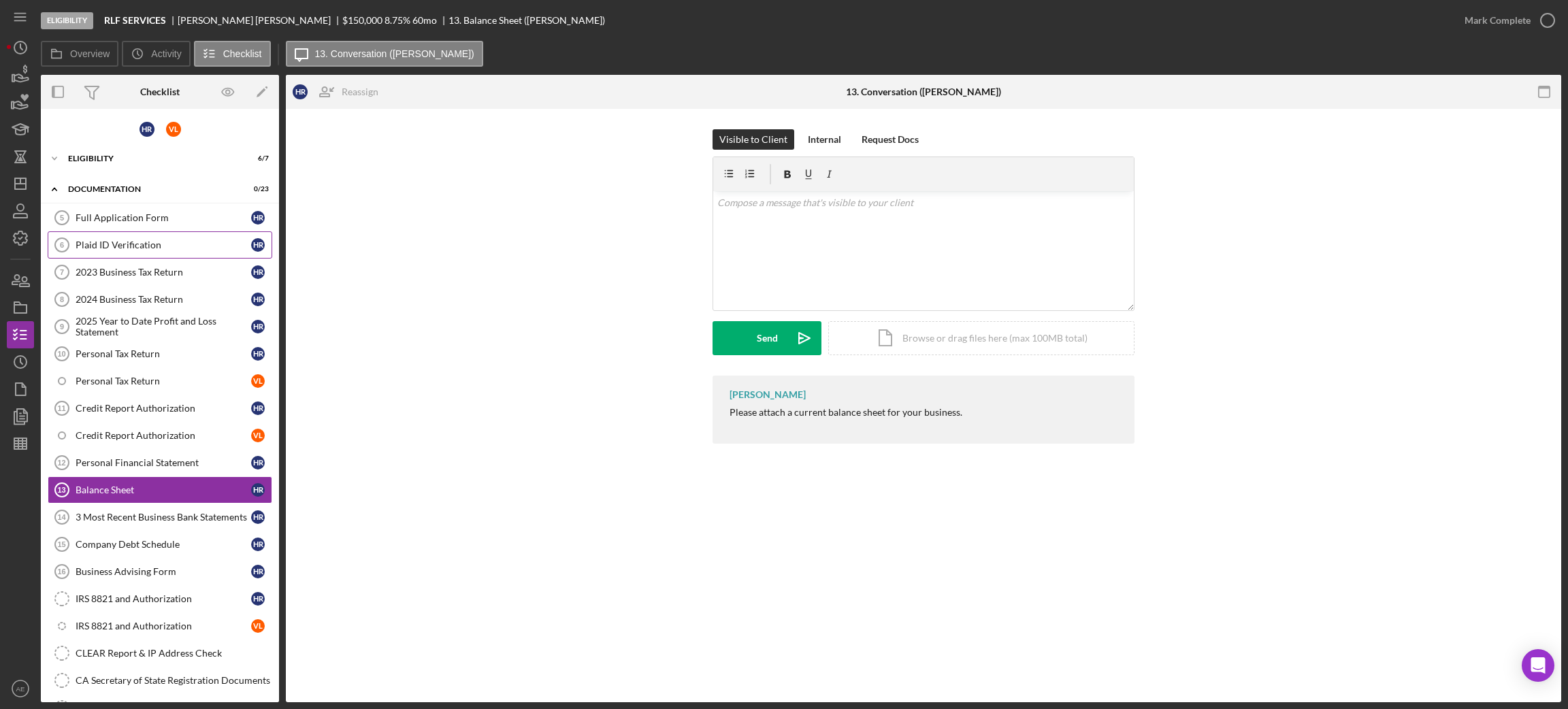
click at [140, 243] on div "Plaid ID Verification" at bounding box center [163, 245] width 176 height 11
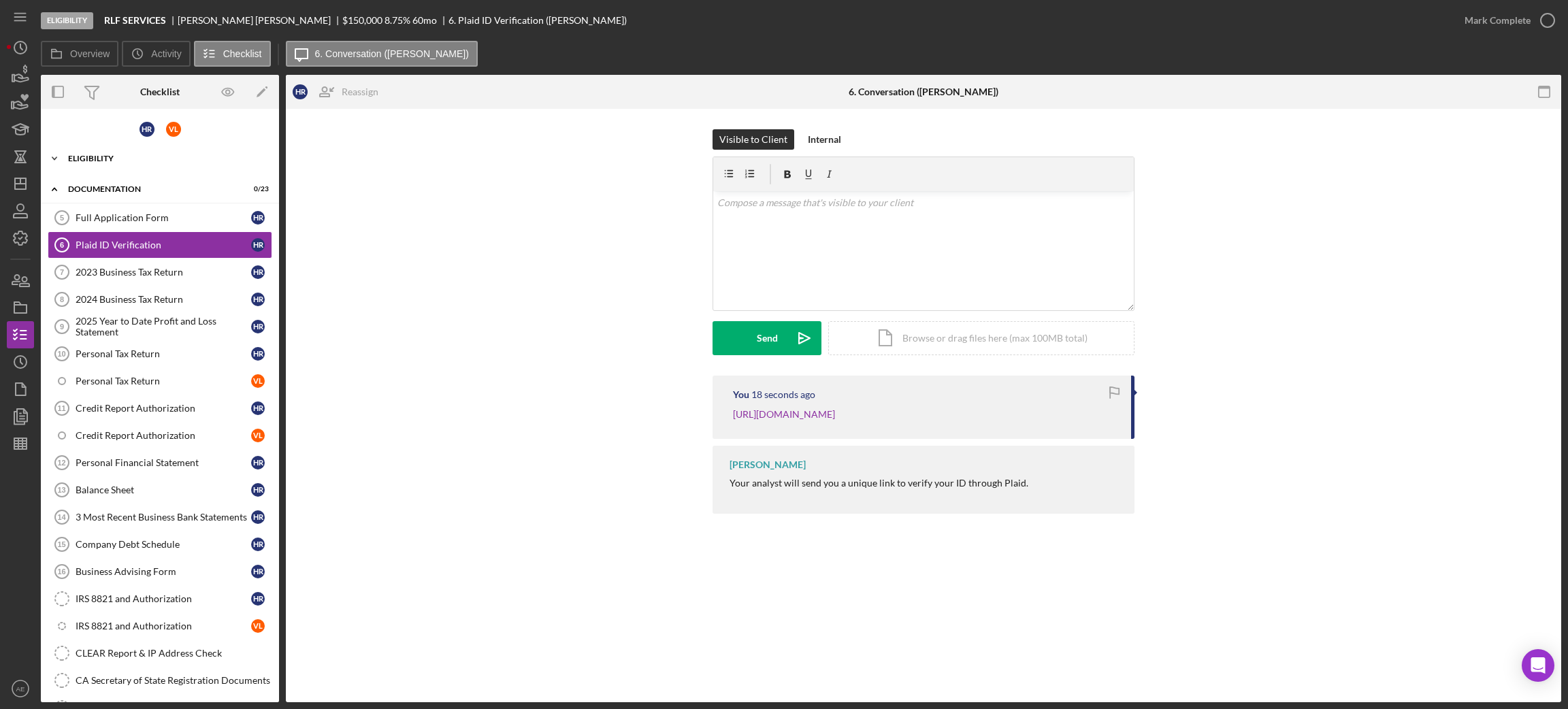
click at [121, 159] on div "Eligibility" at bounding box center [164, 158] width 194 height 8
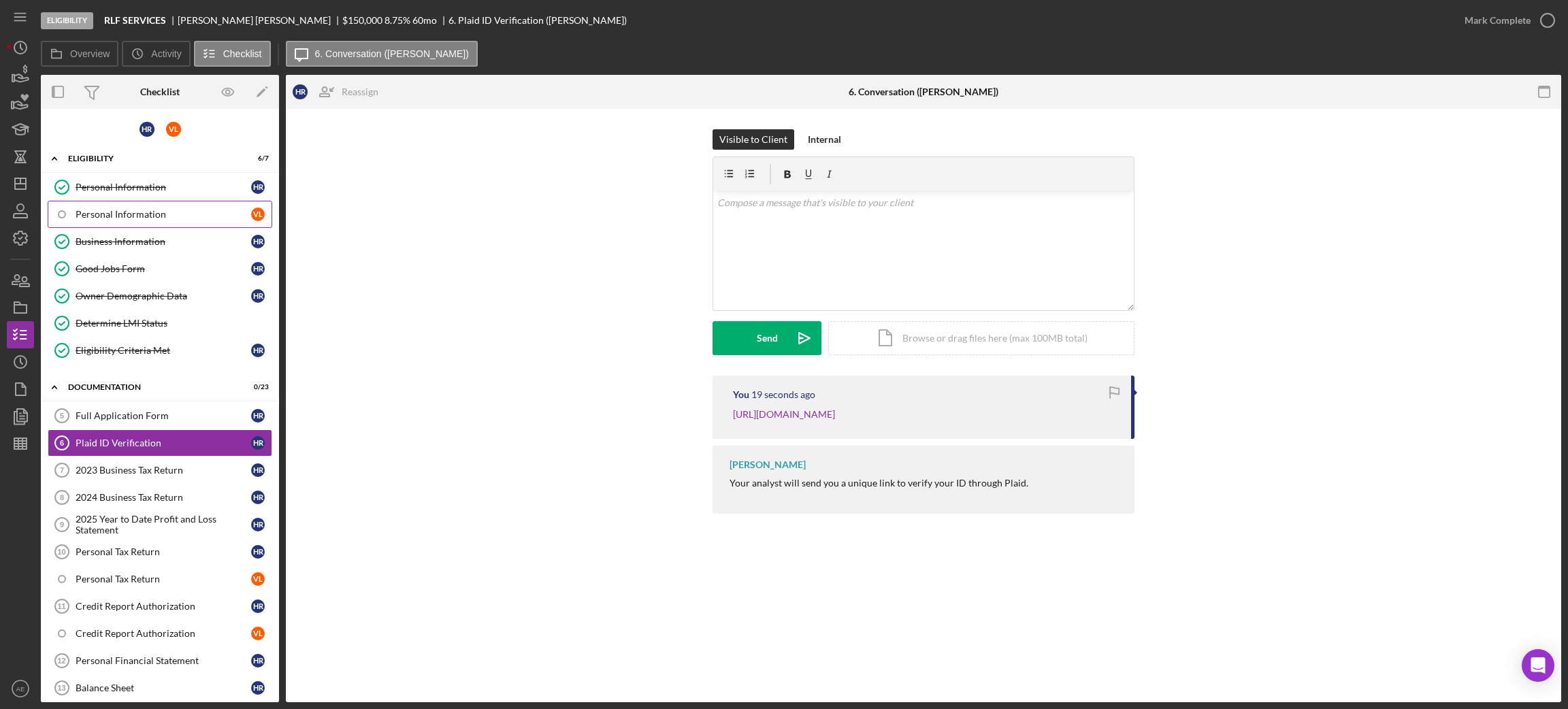
click at [124, 210] on div "Personal Information" at bounding box center [163, 214] width 176 height 11
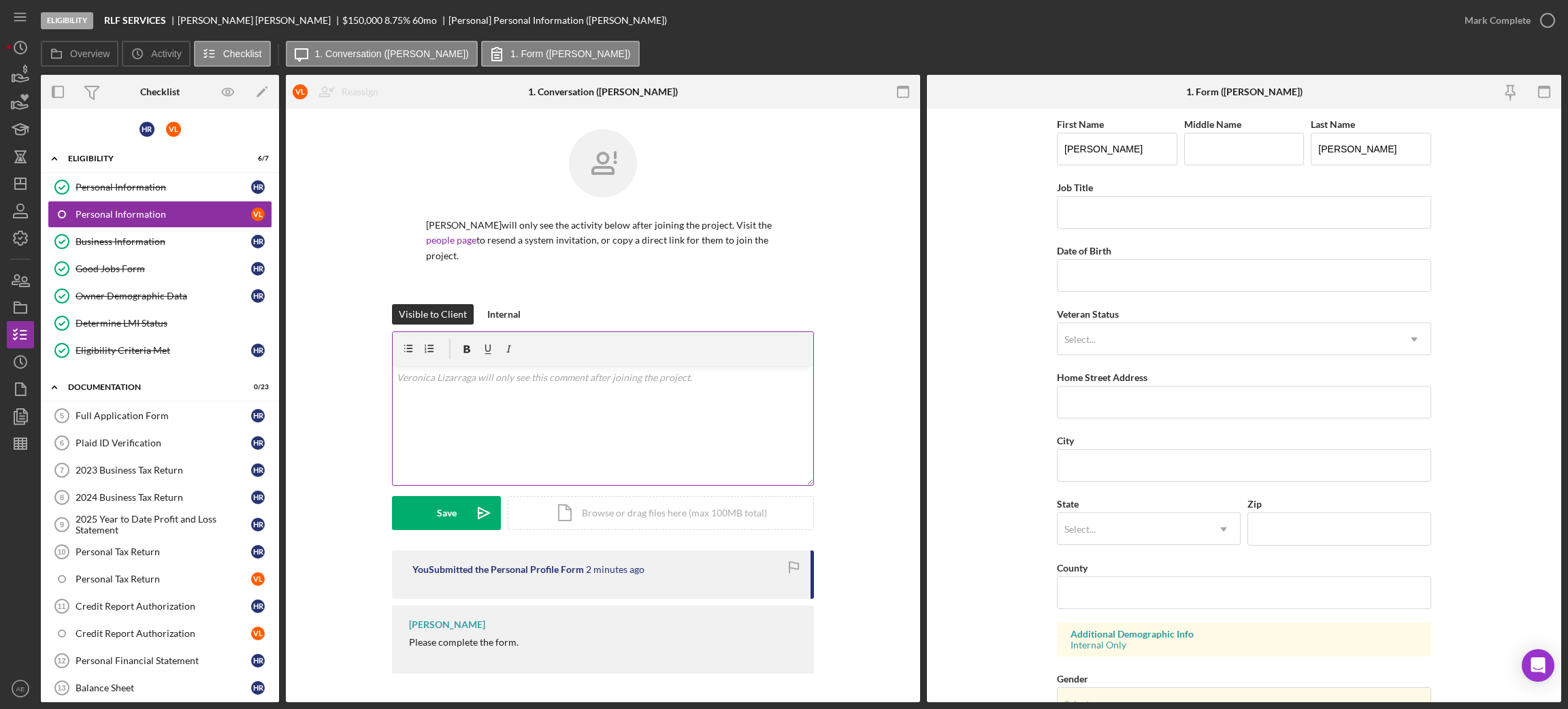
click at [582, 416] on div "v Color teal Color pink Remove color Add row above Add row below Add column bef…" at bounding box center [603, 425] width 421 height 119
click at [471, 520] on icon "Icon/icon-invite-send" at bounding box center [483, 513] width 34 height 34
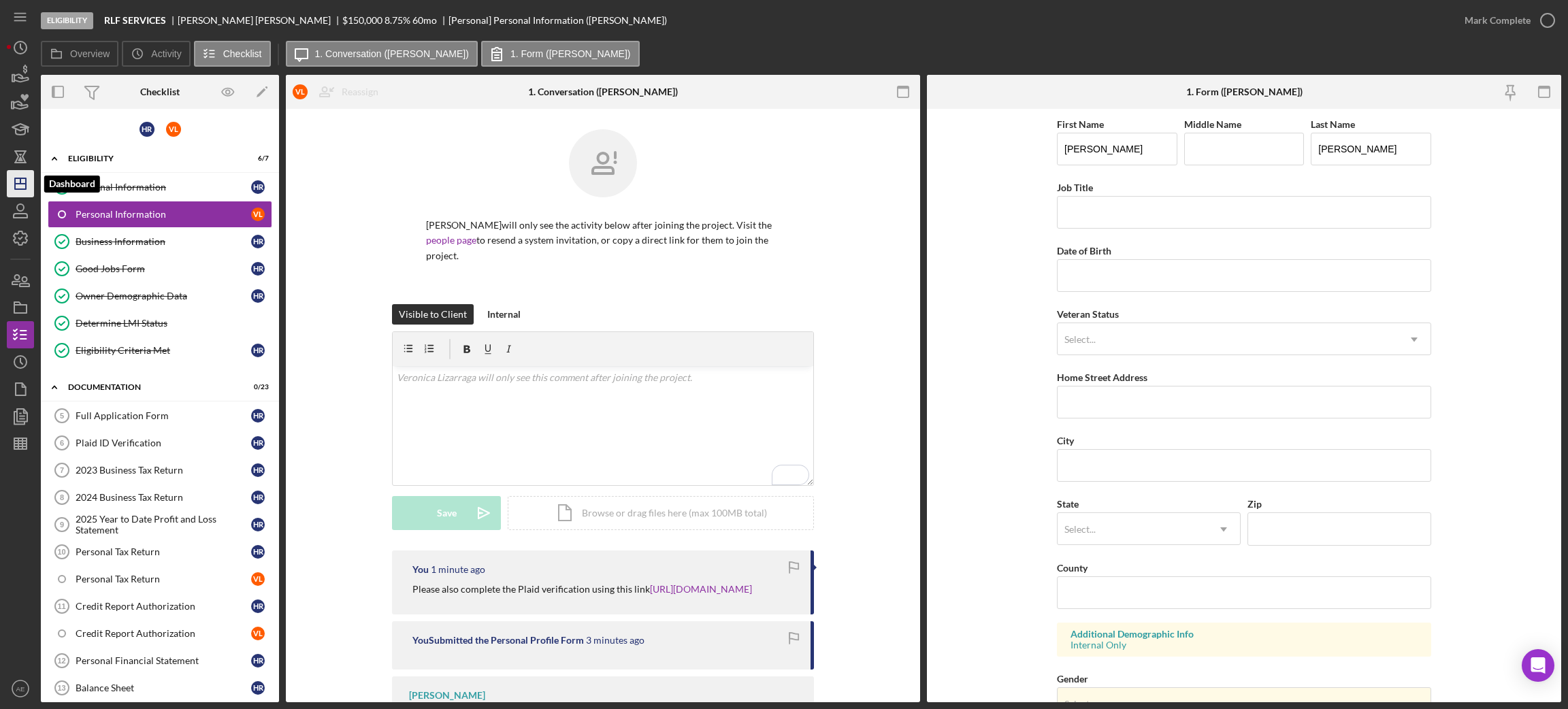
click at [25, 183] on polygon "button" at bounding box center [21, 183] width 11 height 11
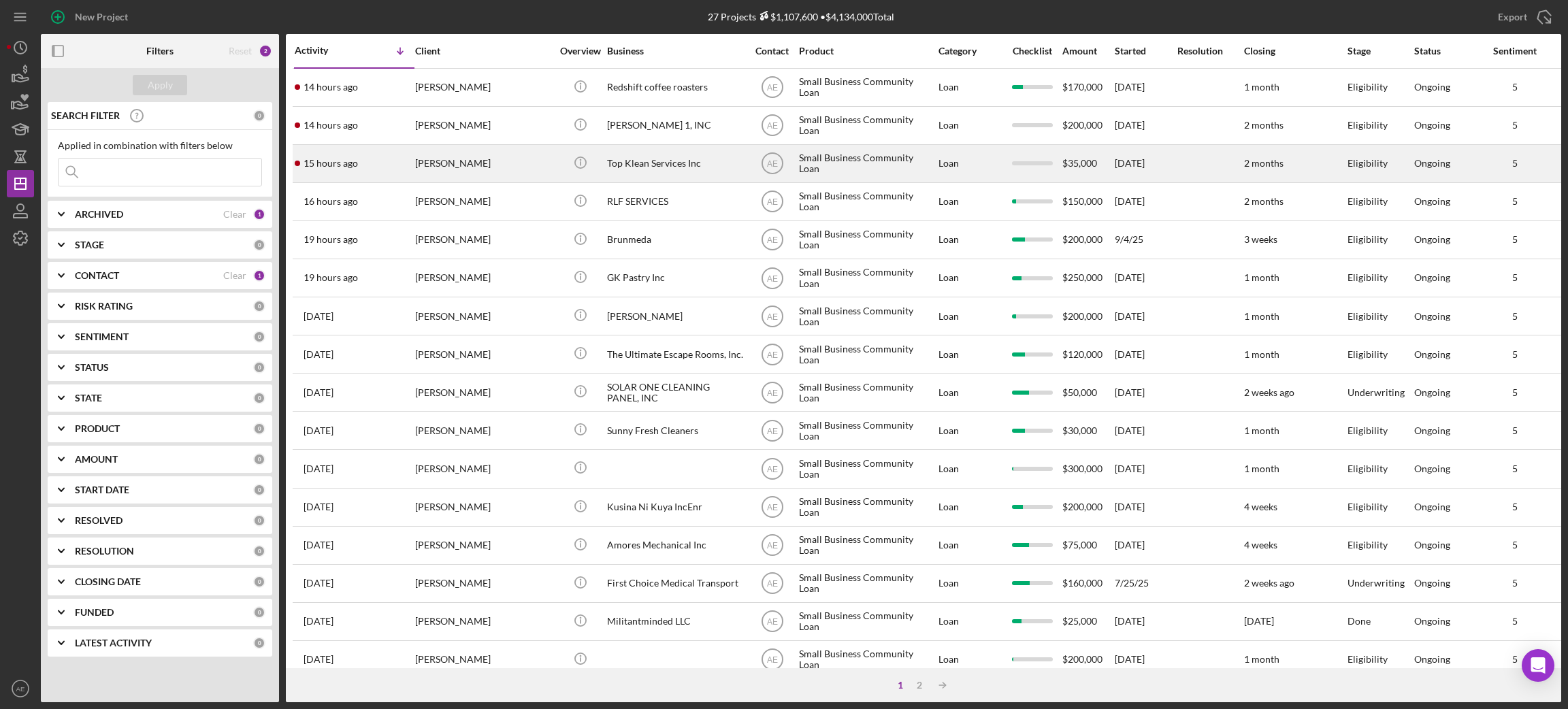
click at [507, 169] on div "[PERSON_NAME]" at bounding box center [483, 163] width 136 height 36
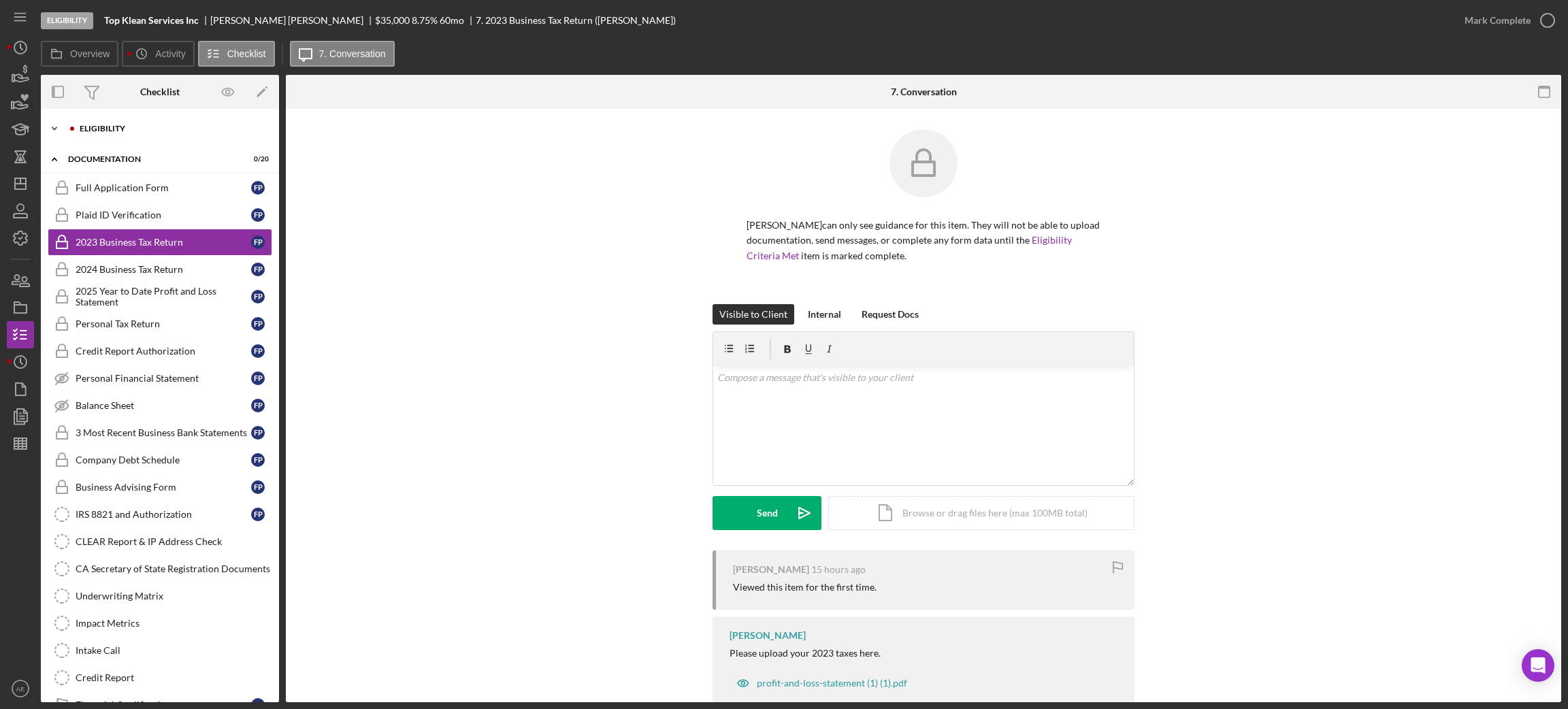
click at [100, 129] on div "Eligibility" at bounding box center [171, 129] width 183 height 8
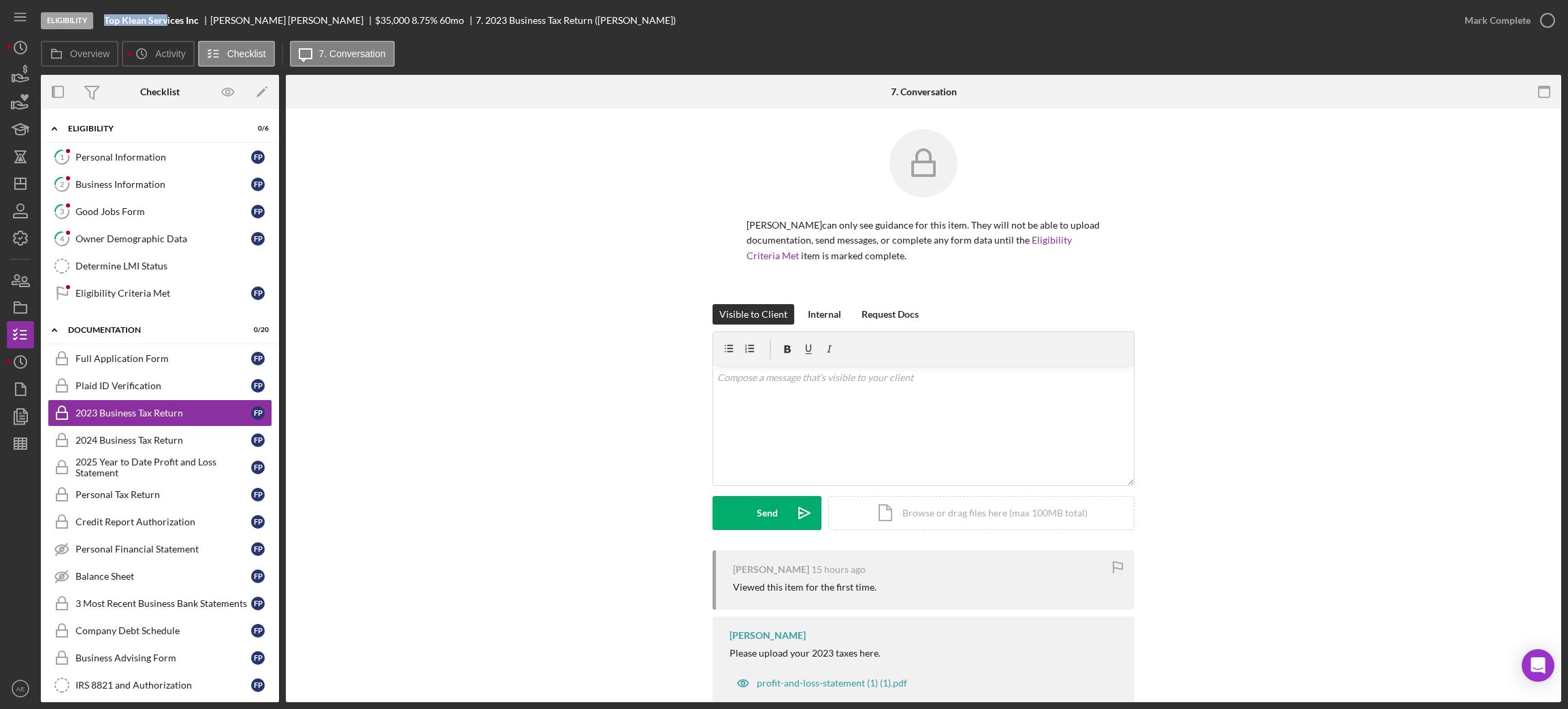
drag, startPoint x: 105, startPoint y: 23, endPoint x: 165, endPoint y: 23, distance: 60.0
click at [165, 23] on b "Top Klean Services Inc" at bounding box center [151, 21] width 94 height 11
copy b "Top Klean Serv"
click at [24, 186] on icon "Icon/Dashboard" at bounding box center [20, 183] width 34 height 34
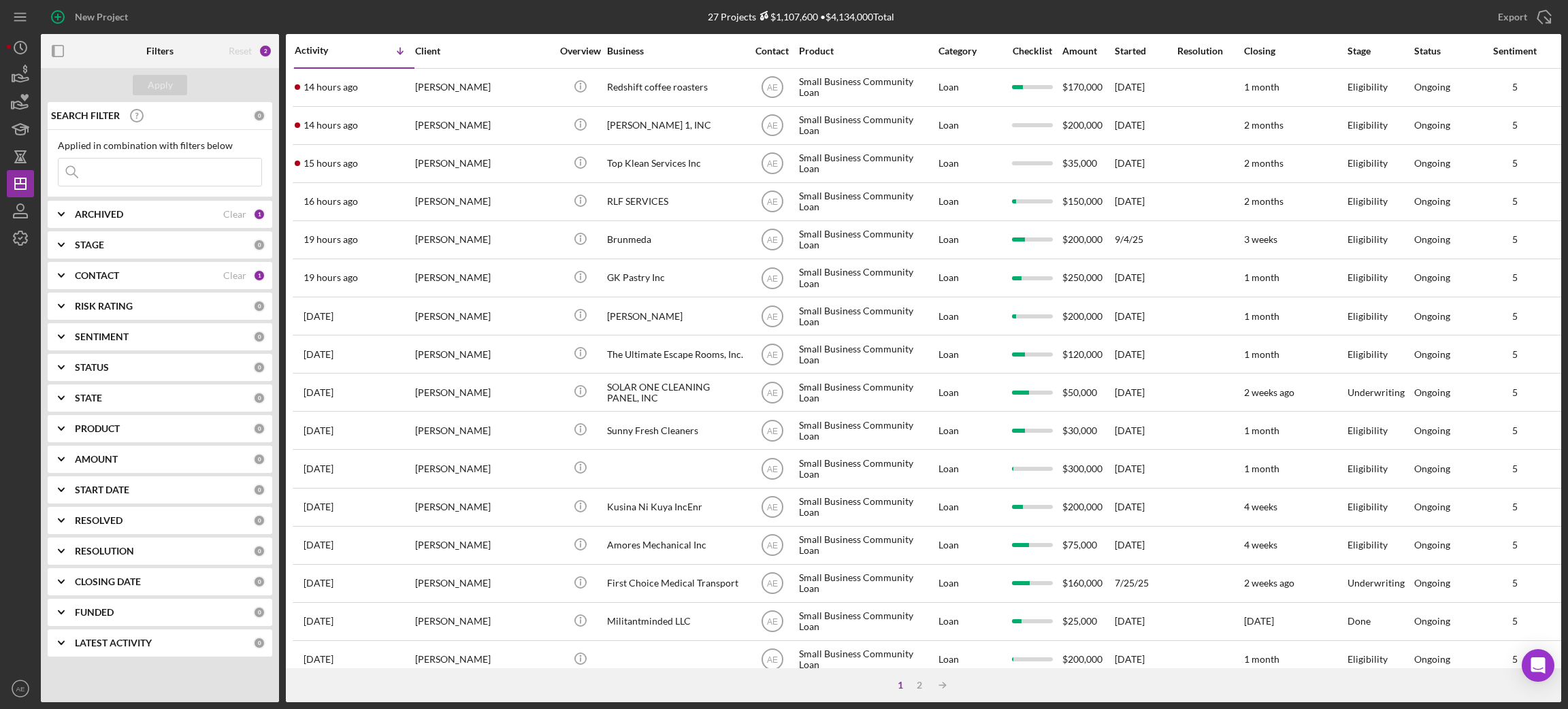
click at [152, 287] on div "CONTACT Clear 1" at bounding box center [170, 275] width 190 height 27
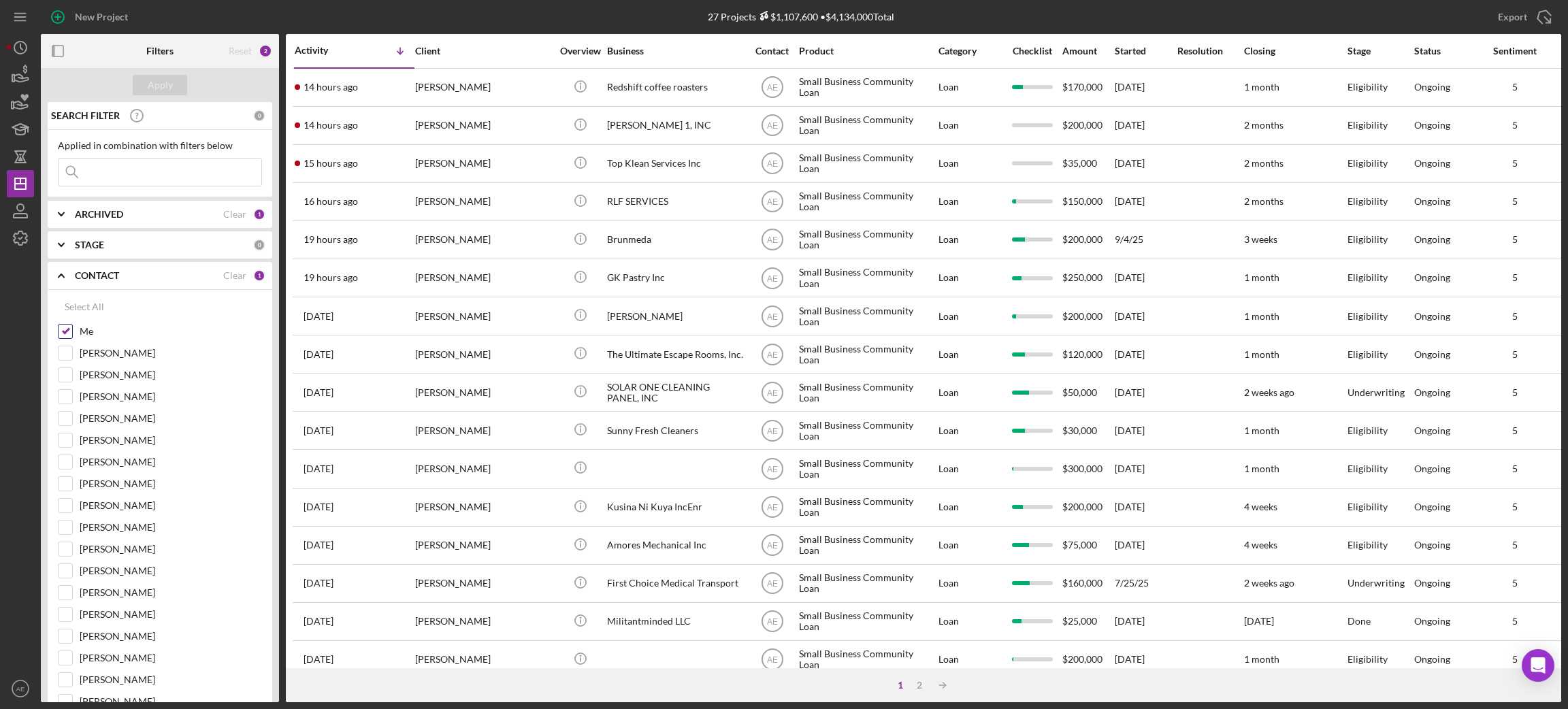
click at [59, 331] on input "Me" at bounding box center [65, 331] width 14 height 14
checkbox input "false"
click at [91, 222] on div "ARCHIVED Clear 1" at bounding box center [170, 215] width 190 height 27
click at [62, 273] on input "Active" at bounding box center [65, 270] width 14 height 14
checkbox input "false"
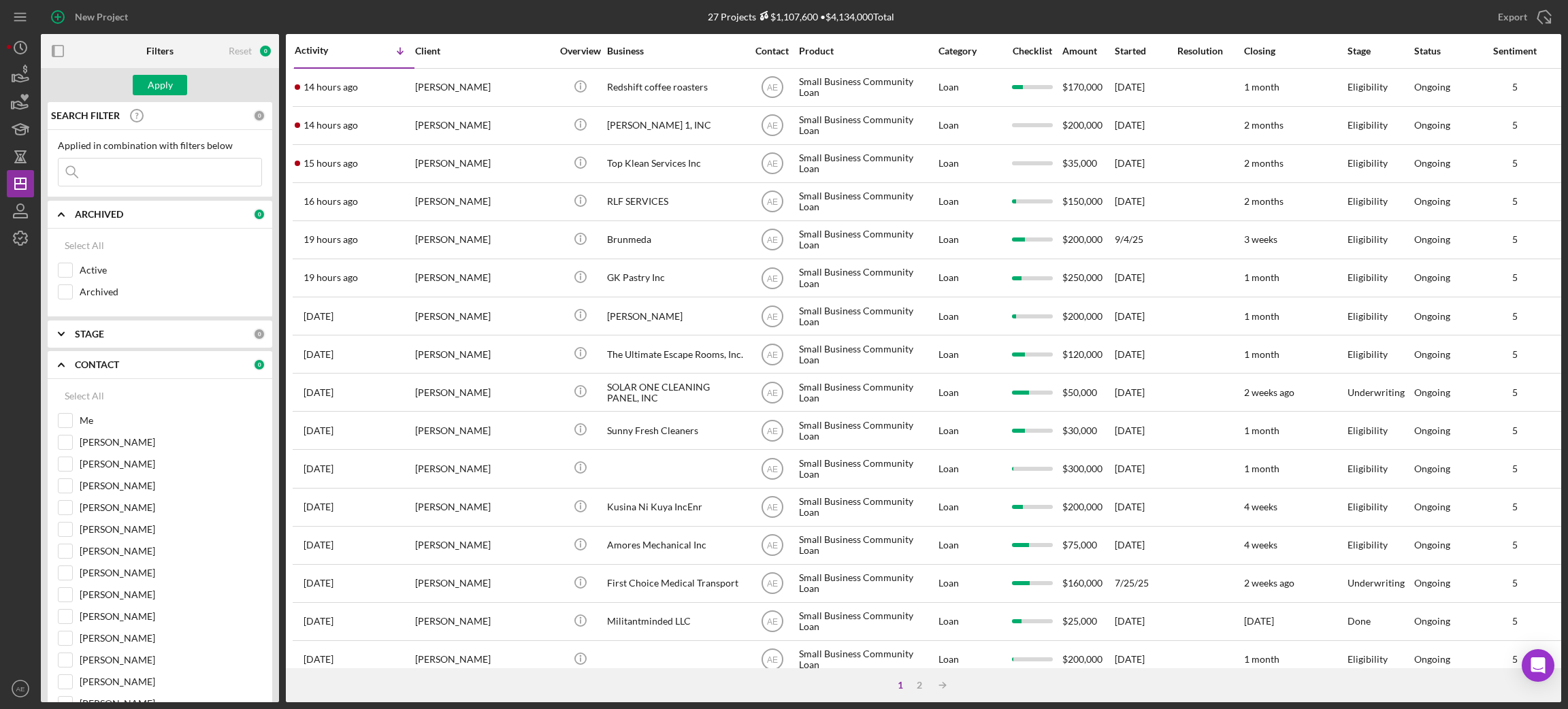
click at [127, 176] on input at bounding box center [160, 172] width 202 height 27
paste input "Top Klean Serv"
click at [154, 91] on div "Apply" at bounding box center [160, 84] width 25 height 21
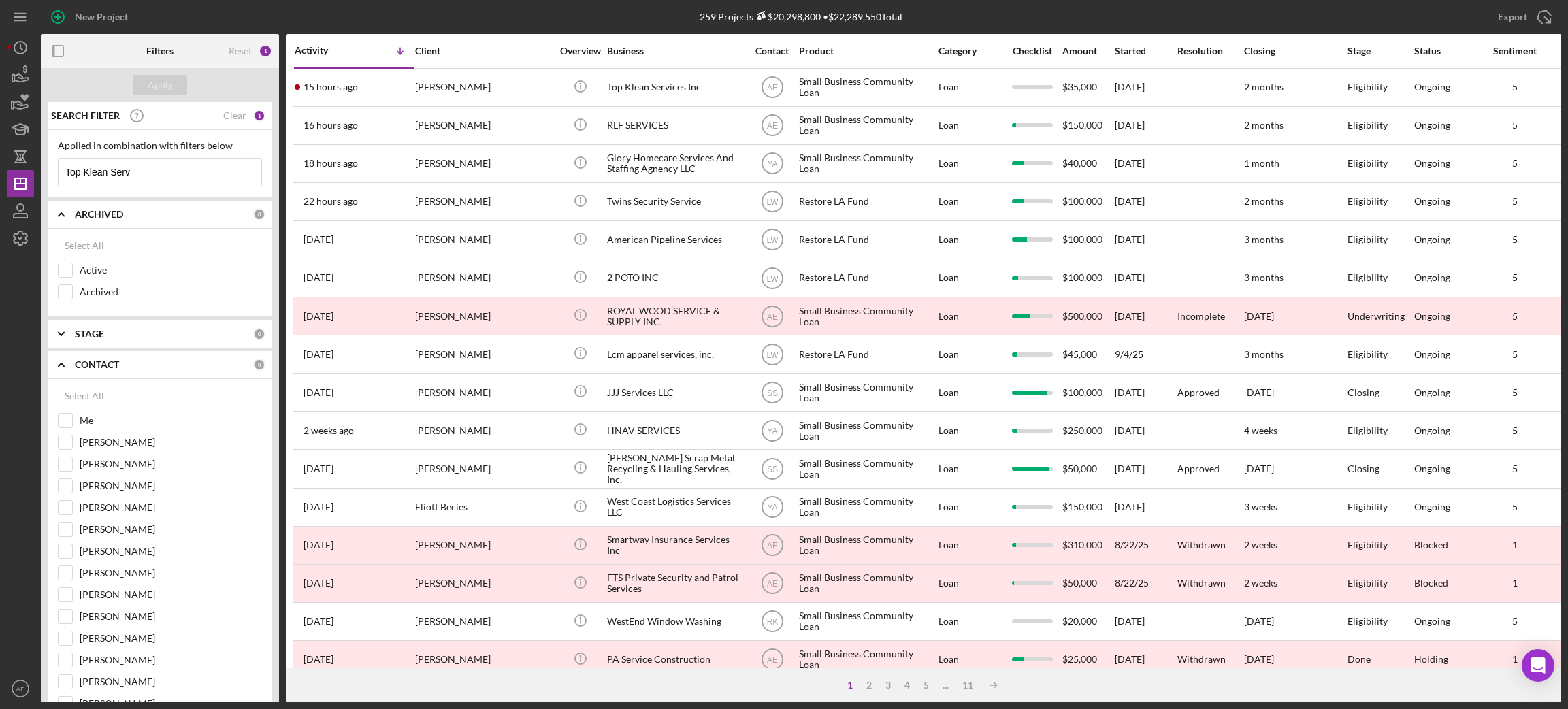
click at [156, 176] on input "Top Klean Serv" at bounding box center [160, 172] width 202 height 27
type input "[PERSON_NAME]"
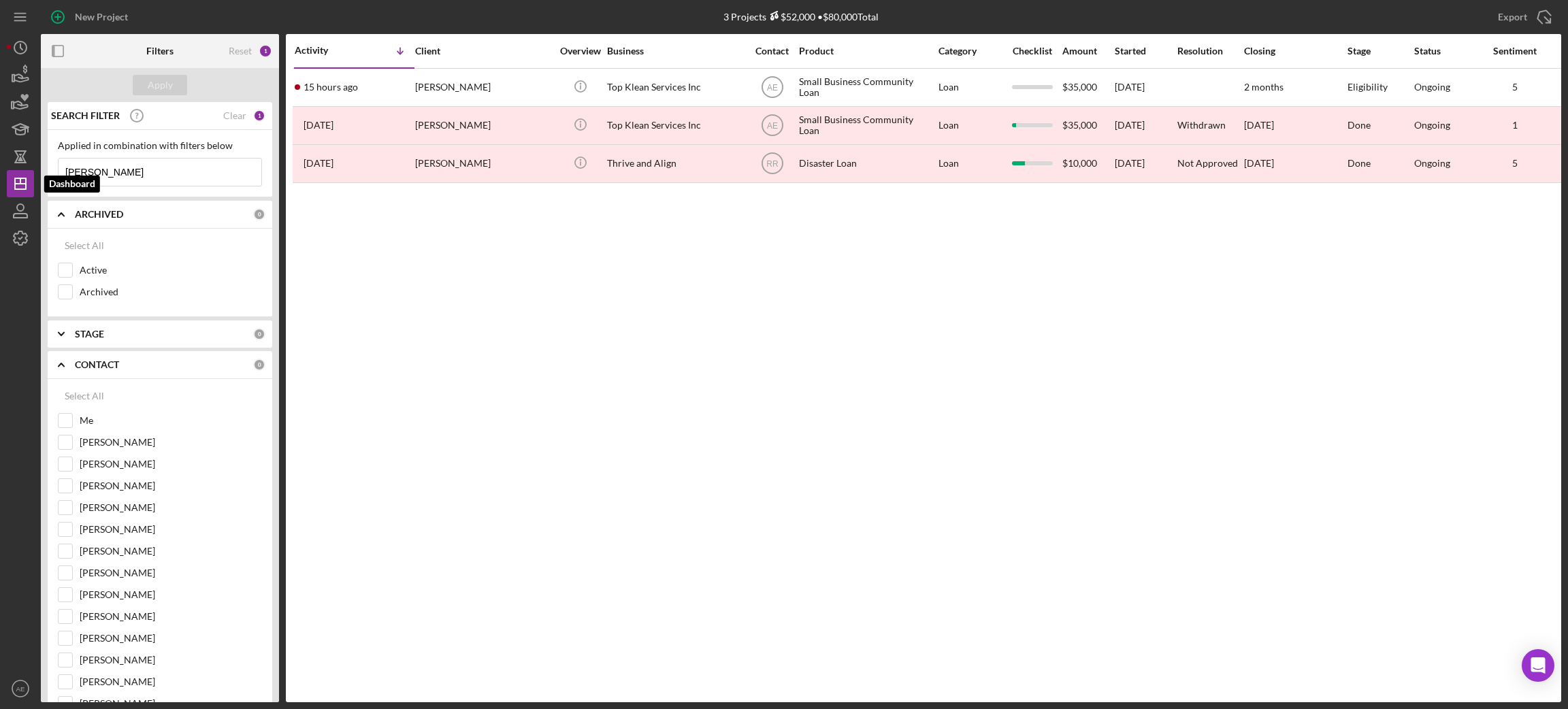
drag, startPoint x: 128, startPoint y: 166, endPoint x: 5, endPoint y: 178, distance: 123.6
click at [7, 176] on div "New Project 3 Projects $52,000 • $80,000 Total Export Icon/Export Filters Reset…" at bounding box center [784, 351] width 1554 height 702
click at [64, 260] on div "Select All Active Archived" at bounding box center [160, 269] width 204 height 74
click at [63, 427] on input "Me" at bounding box center [65, 421] width 14 height 14
checkbox input "true"
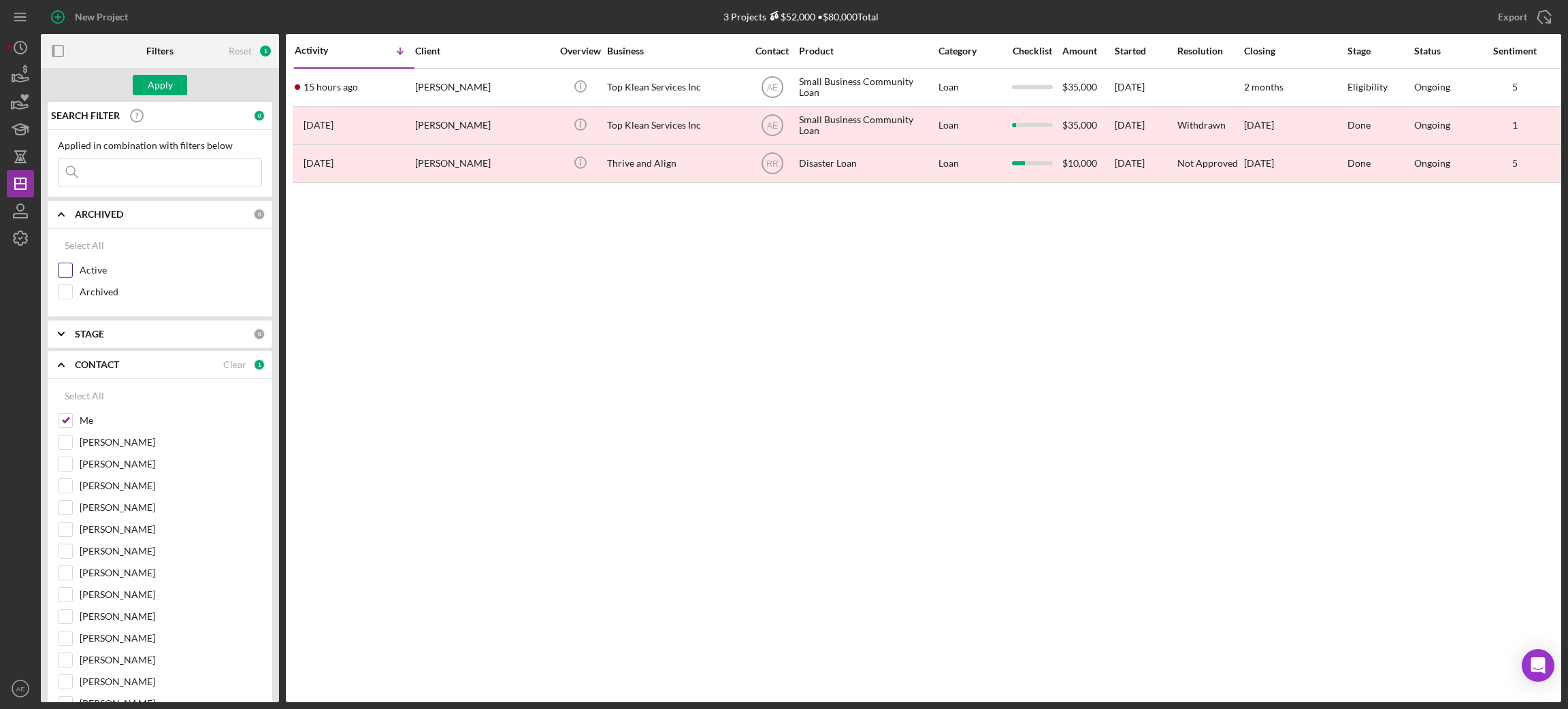
click at [72, 272] on input "Active" at bounding box center [65, 270] width 14 height 14
checkbox input "true"
click at [177, 94] on button "Apply" at bounding box center [160, 84] width 55 height 21
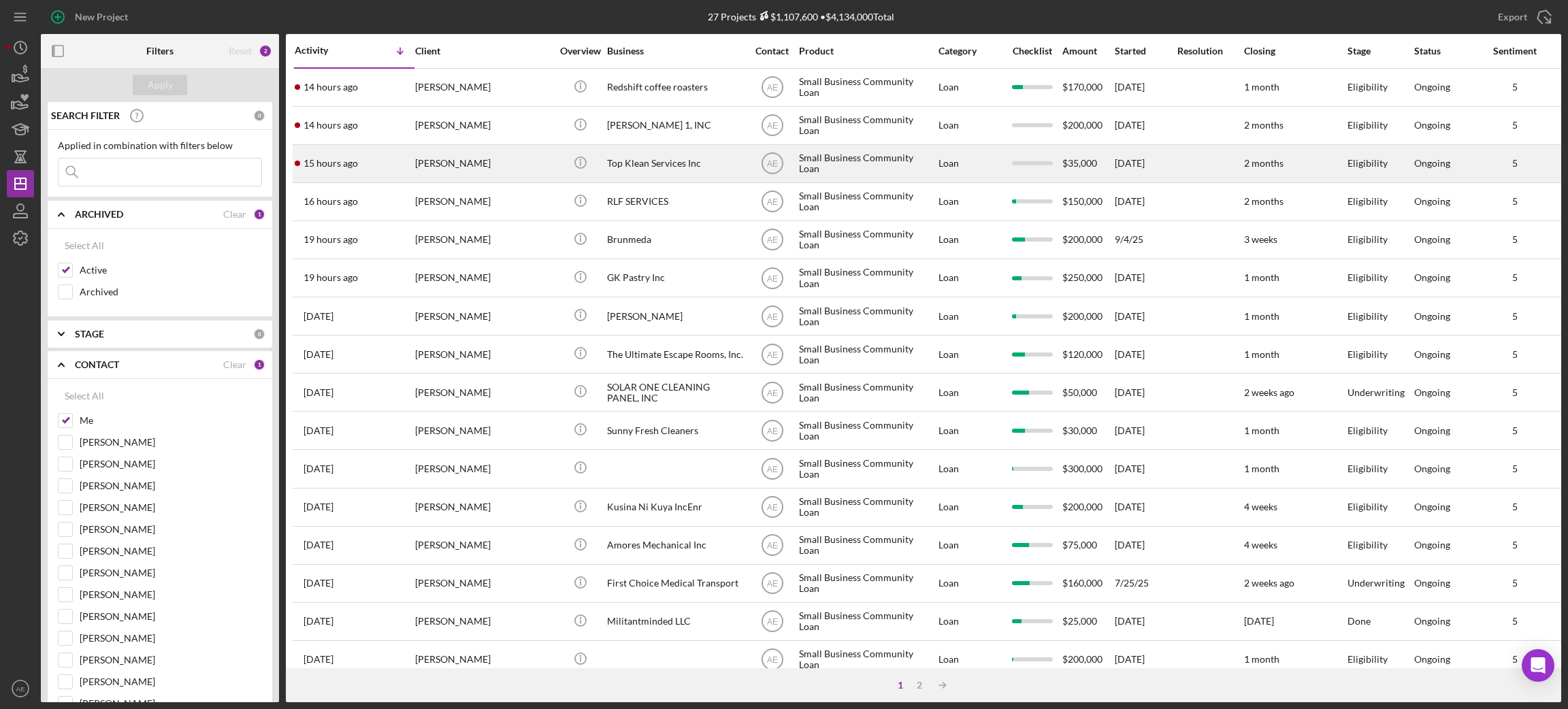
click at [457, 175] on div "[PERSON_NAME]" at bounding box center [483, 163] width 136 height 36
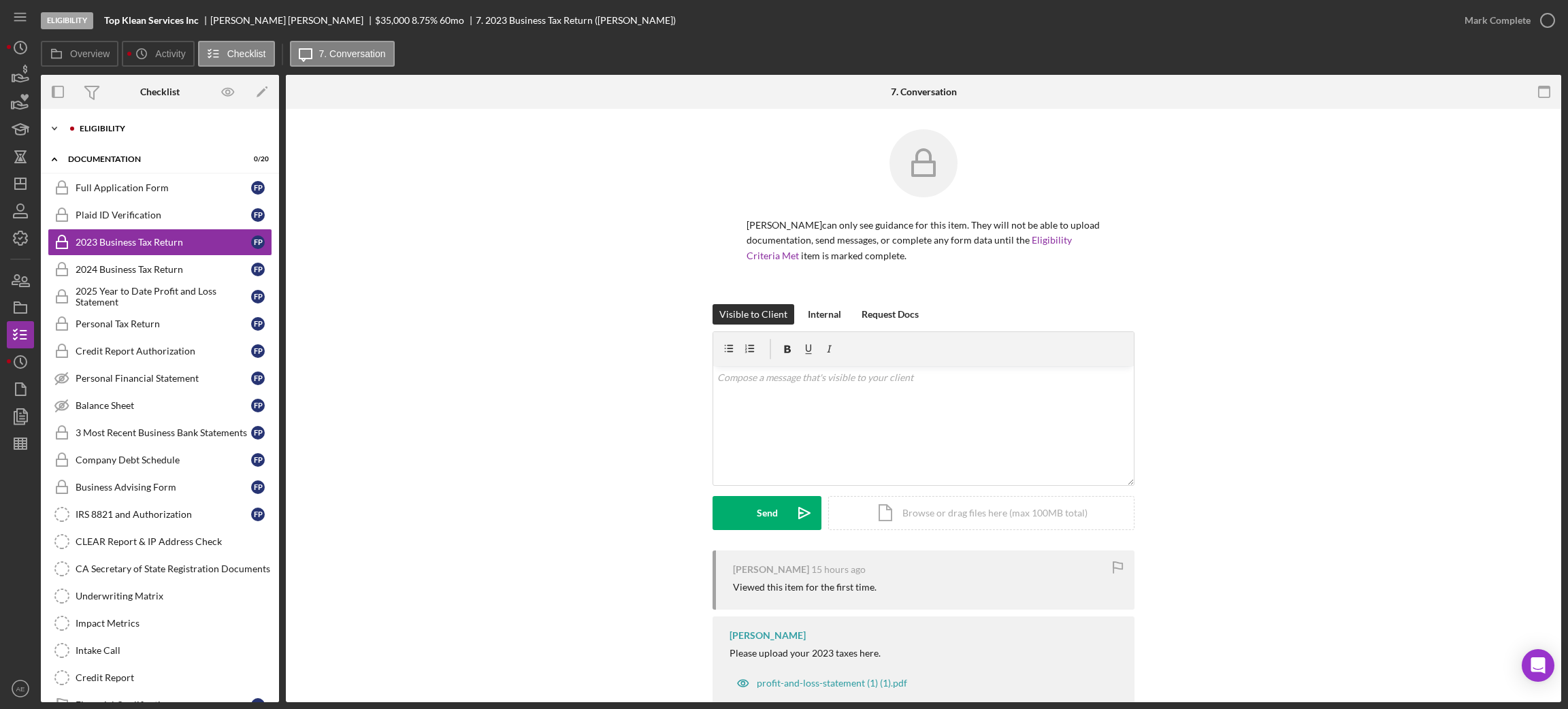
click at [106, 129] on div "Eligibility" at bounding box center [171, 129] width 183 height 8
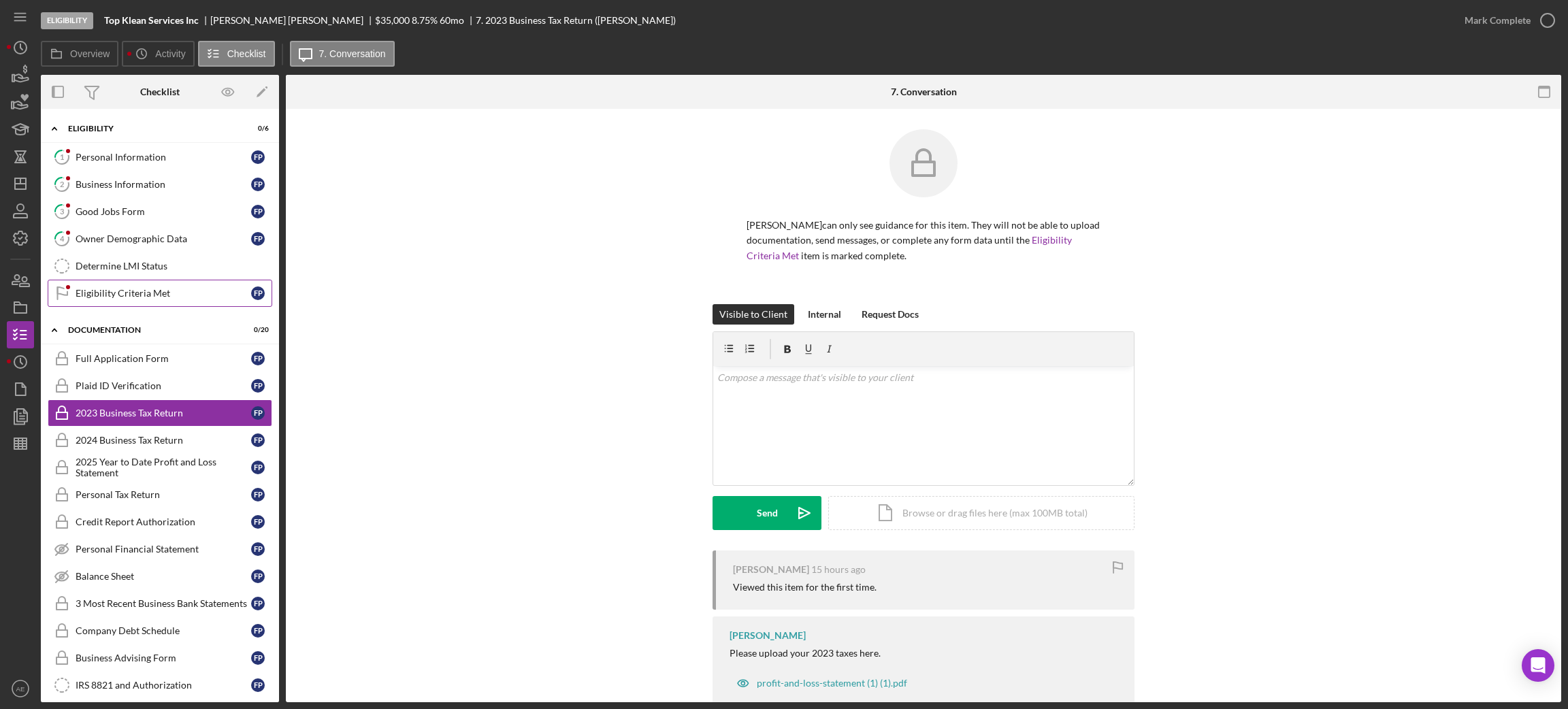
click at [142, 288] on link "Eligibility Criteria Met Eligibility Criteria Met F P" at bounding box center [160, 293] width 225 height 27
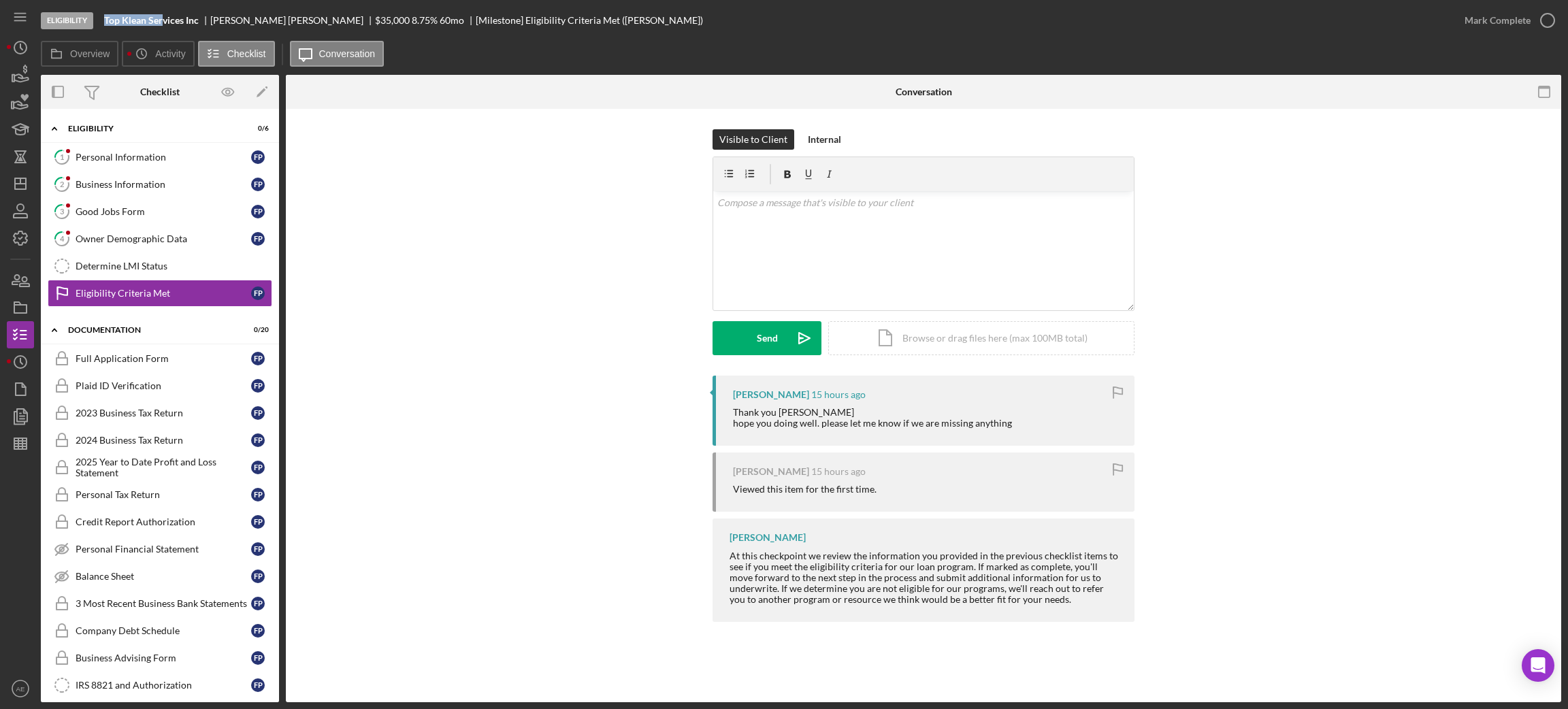
drag, startPoint x: 103, startPoint y: 24, endPoint x: 164, endPoint y: 21, distance: 61.1
click at [164, 21] on div "Eligibility Top Klean Services Inc [PERSON_NAME] $35,000 $7,000 8.75 % 60 mo [M…" at bounding box center [746, 21] width 1410 height 41
copy b "Top Klean Ser"
drag, startPoint x: 210, startPoint y: 19, endPoint x: 255, endPoint y: 16, distance: 45.1
click at [255, 16] on div "[PERSON_NAME]" at bounding box center [292, 21] width 164 height 11
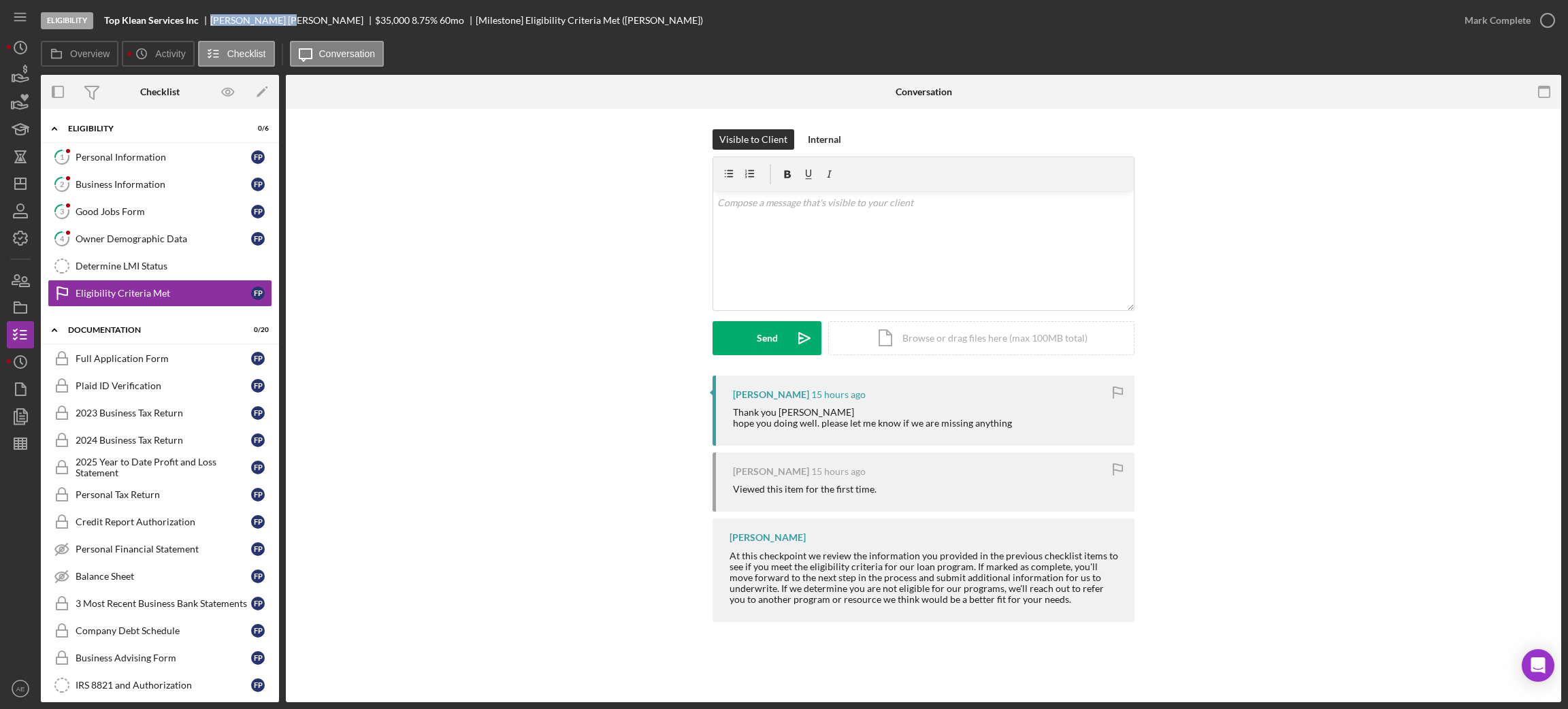
copy div "[PERSON_NAME]"
click at [173, 246] on link "4 Owner Demographic Data F P" at bounding box center [160, 239] width 225 height 27
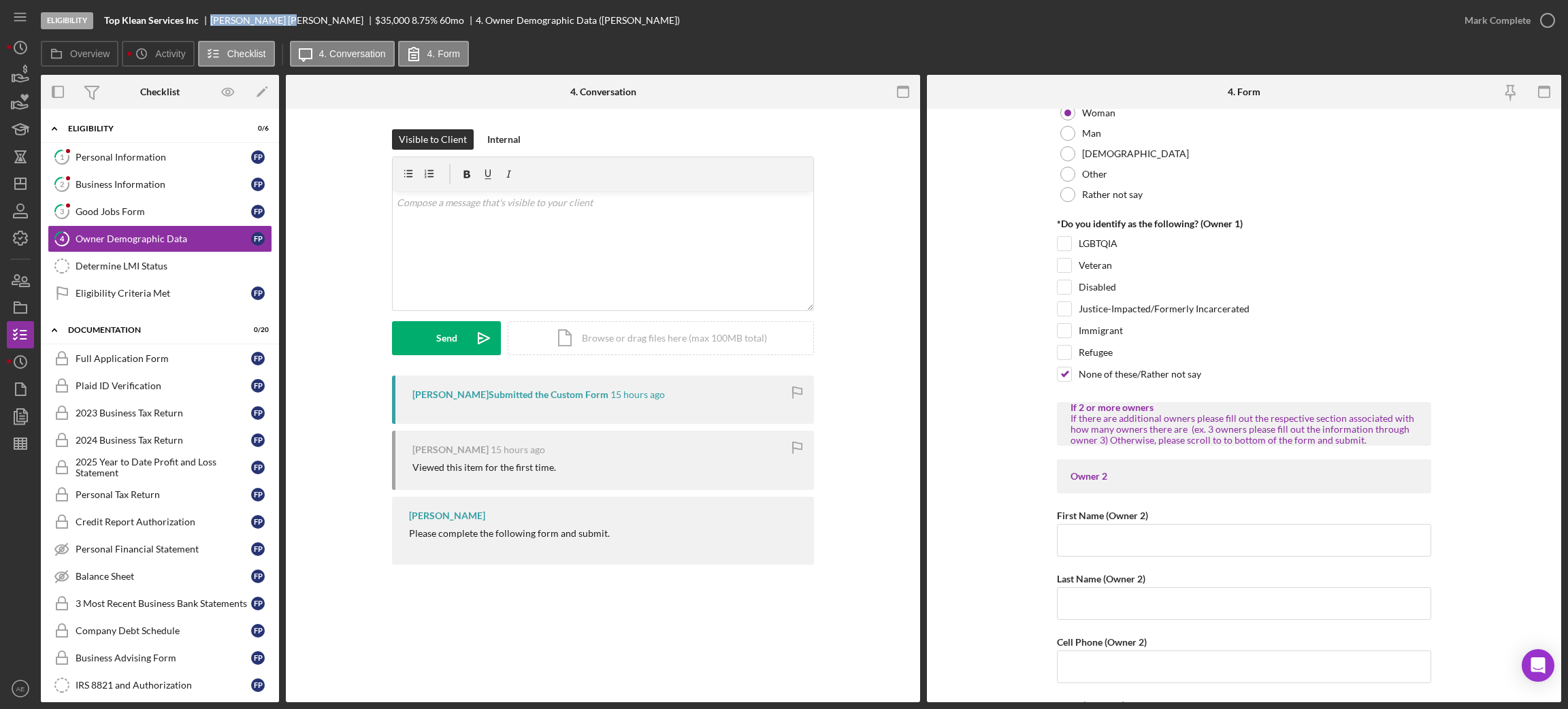
scroll to position [1223, 0]
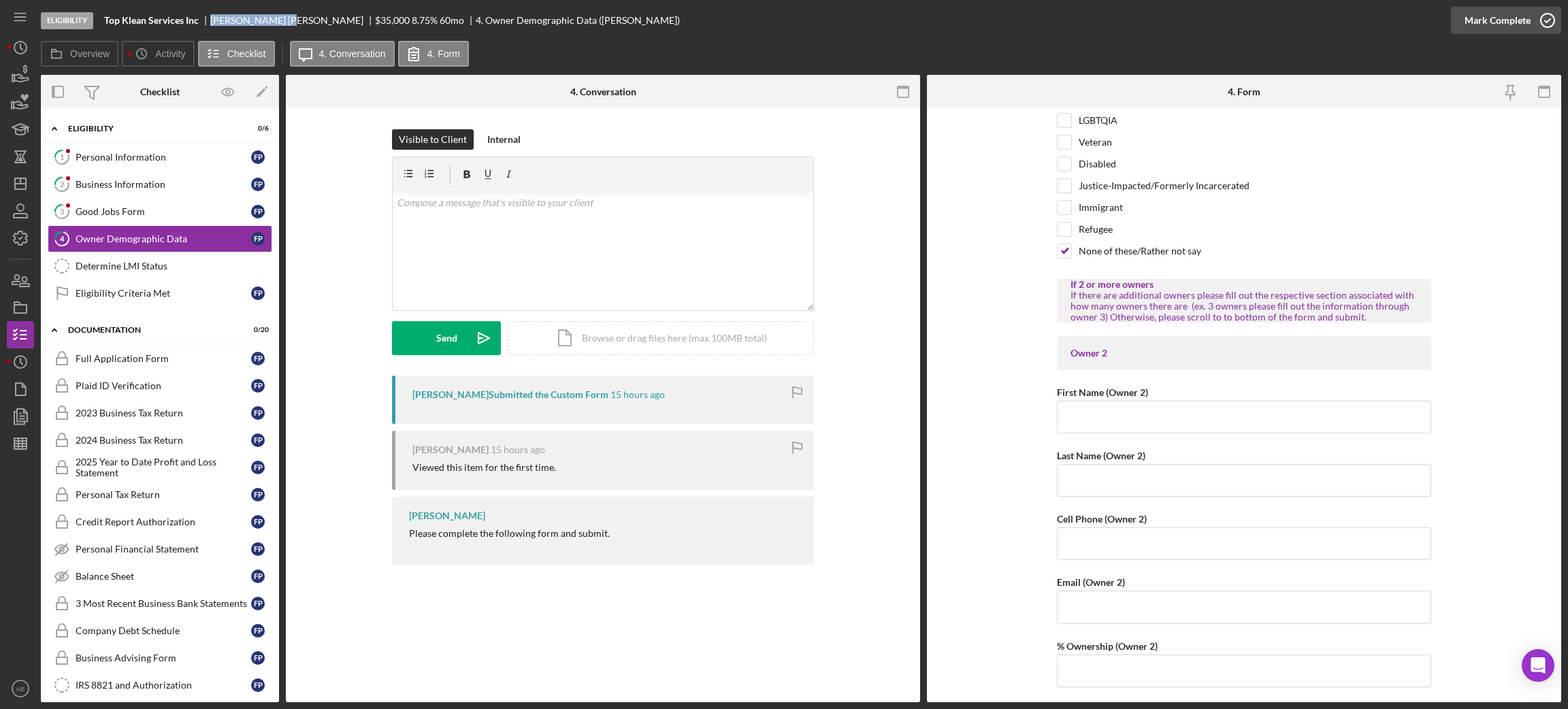
click at [1306, 11] on button "Mark Complete" at bounding box center [1506, 21] width 110 height 27
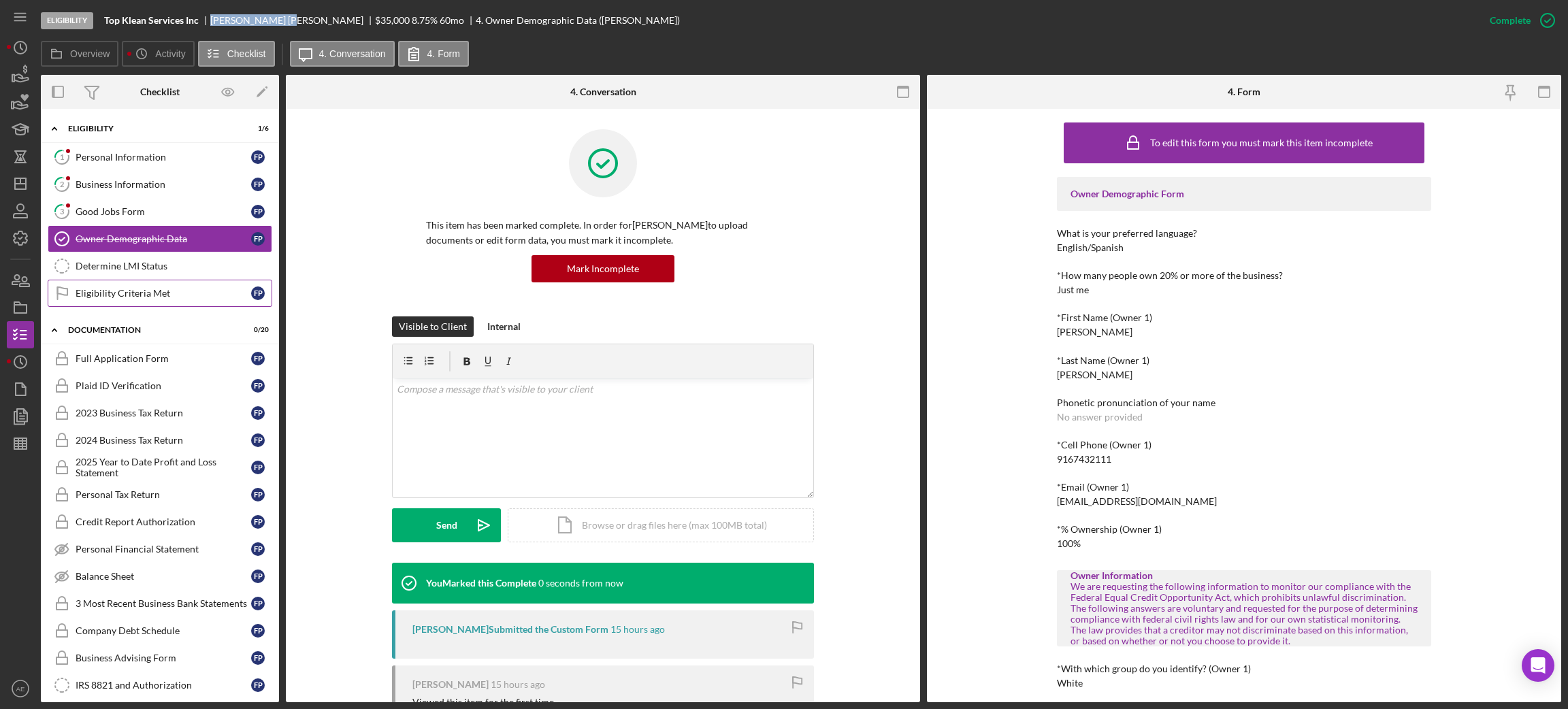
click at [158, 301] on link "Eligibility Criteria Met Eligibility Criteria Met F P" at bounding box center [160, 293] width 225 height 27
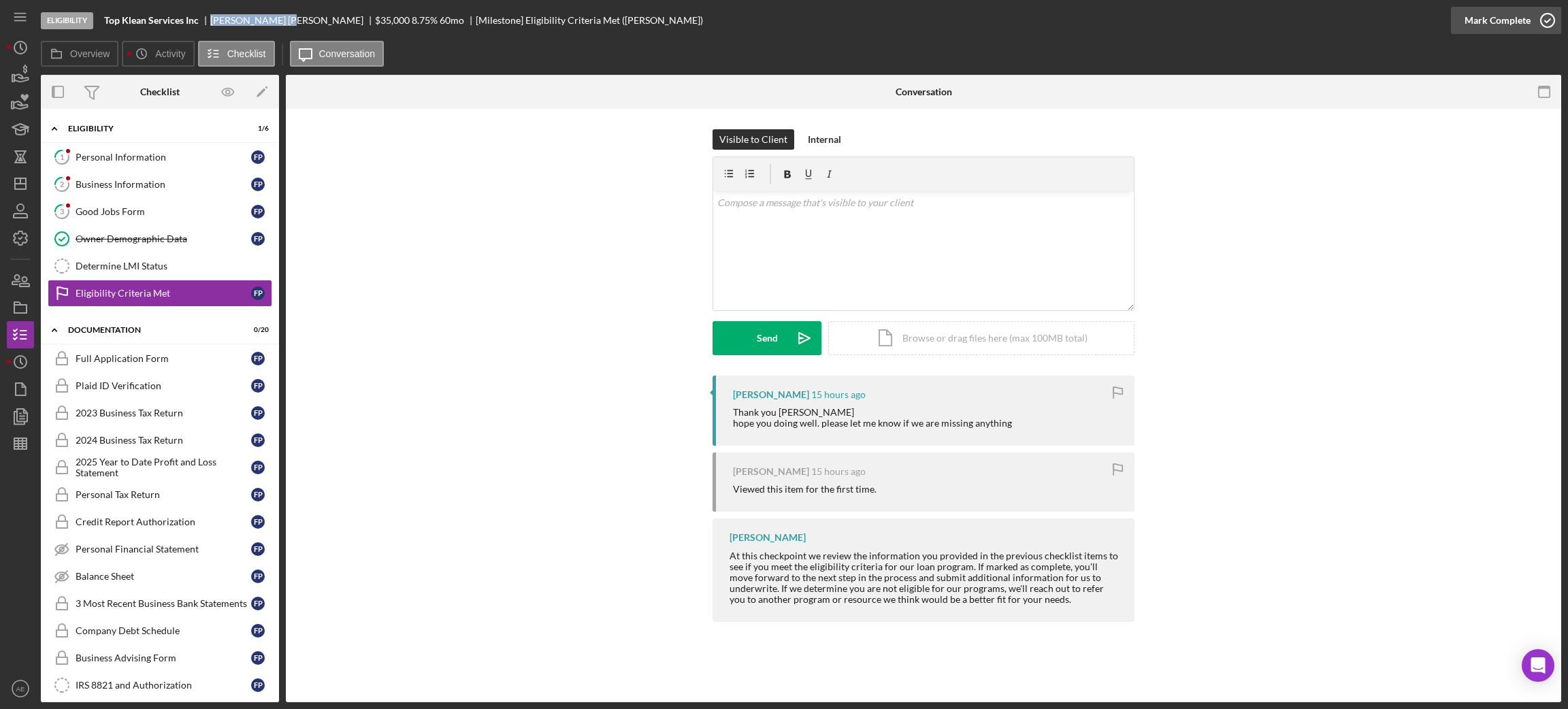
click at [1306, 20] on icon "button" at bounding box center [1547, 20] width 34 height 34
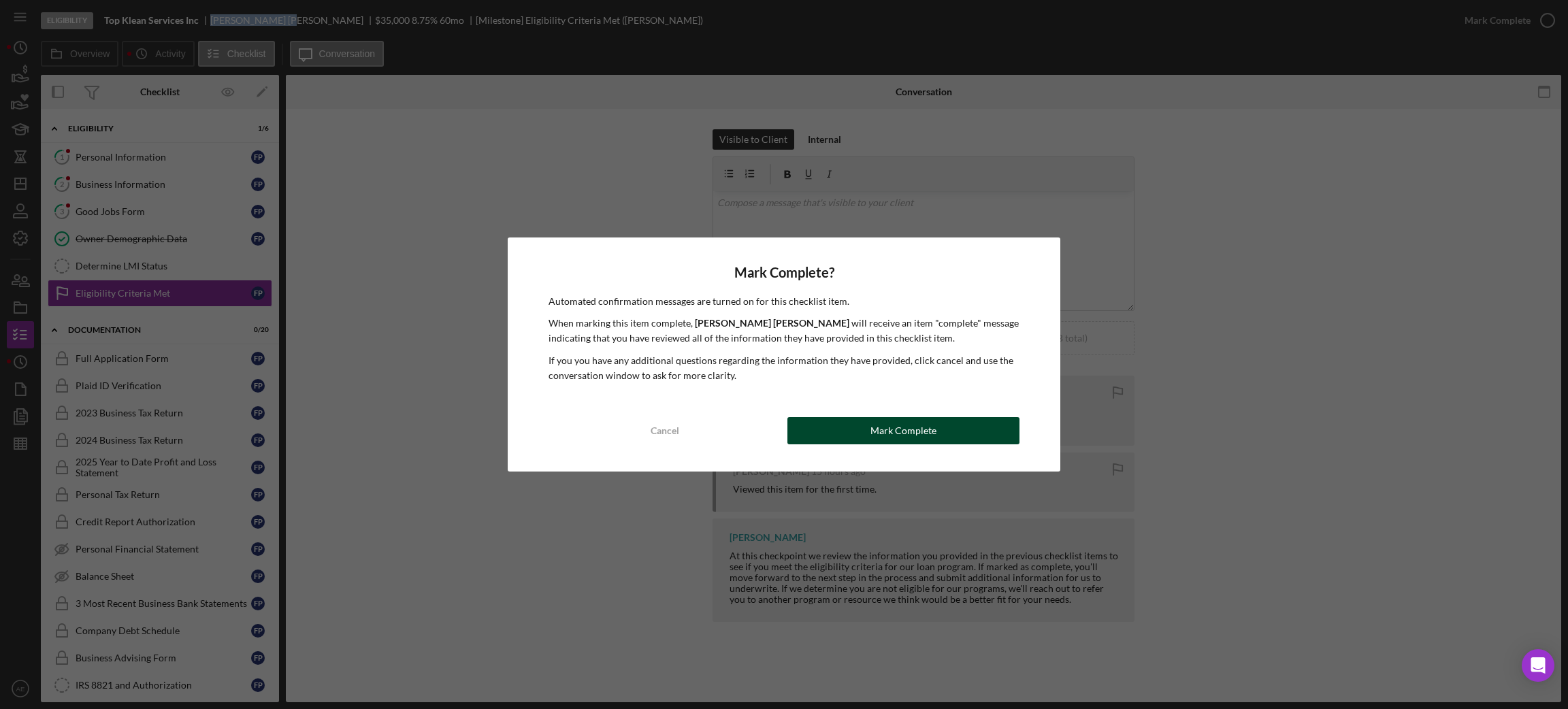
click at [929, 418] on div "Mark Complete" at bounding box center [904, 431] width 66 height 27
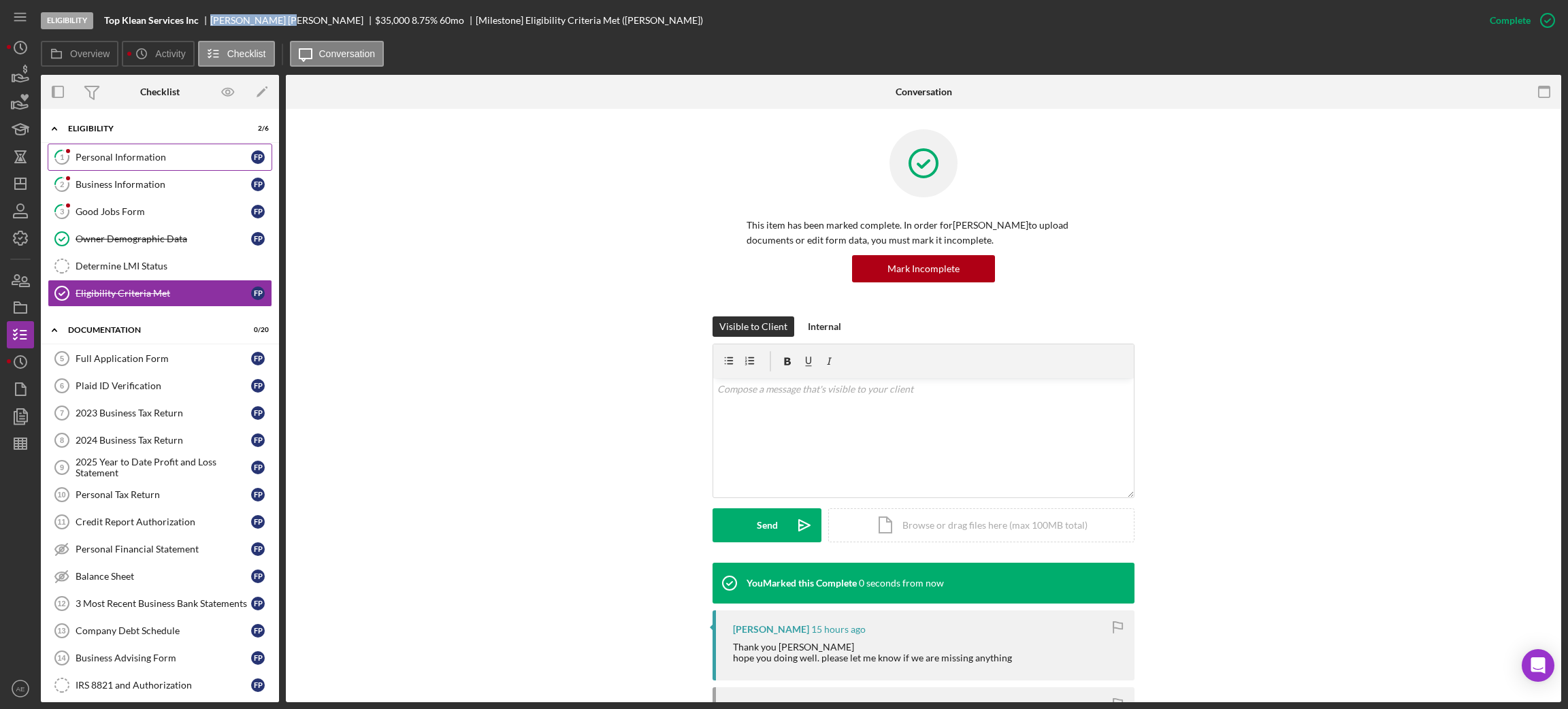
click at [134, 164] on link "1 Personal Information F P" at bounding box center [160, 157] width 225 height 27
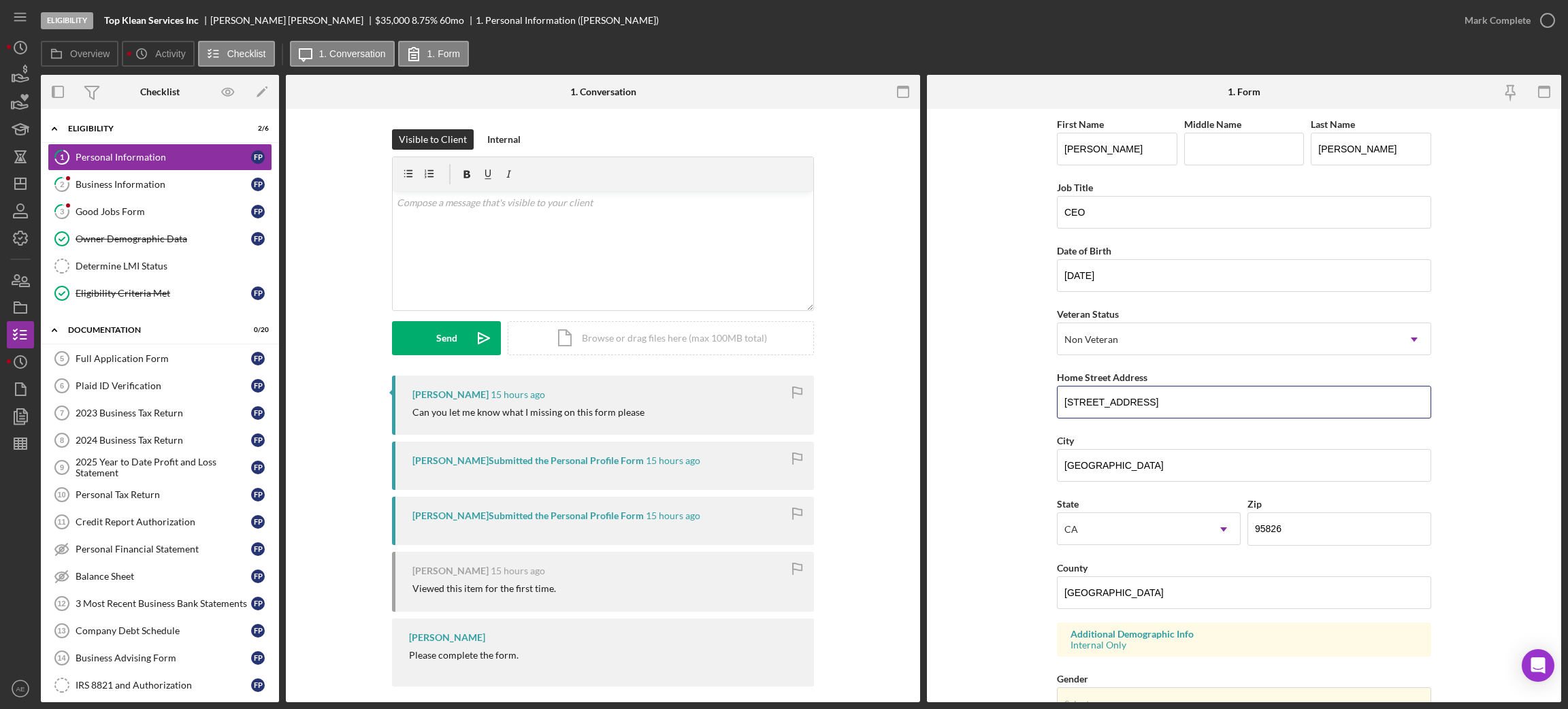
drag, startPoint x: 1198, startPoint y: 402, endPoint x: 1006, endPoint y: 399, distance: 192.0
click at [1007, 398] on form "First Name [PERSON_NAME] Middle Name Last Name [PERSON_NAME] Job Title CEO Date…" at bounding box center [1244, 405] width 634 height 593
drag, startPoint x: 1126, startPoint y: 471, endPoint x: 867, endPoint y: 456, distance: 259.4
click at [912, 459] on div "Overview Internal Workflow Stage Eligibility Icon/Dropdown Arrow Archive (can u…" at bounding box center [801, 388] width 1520 height 627
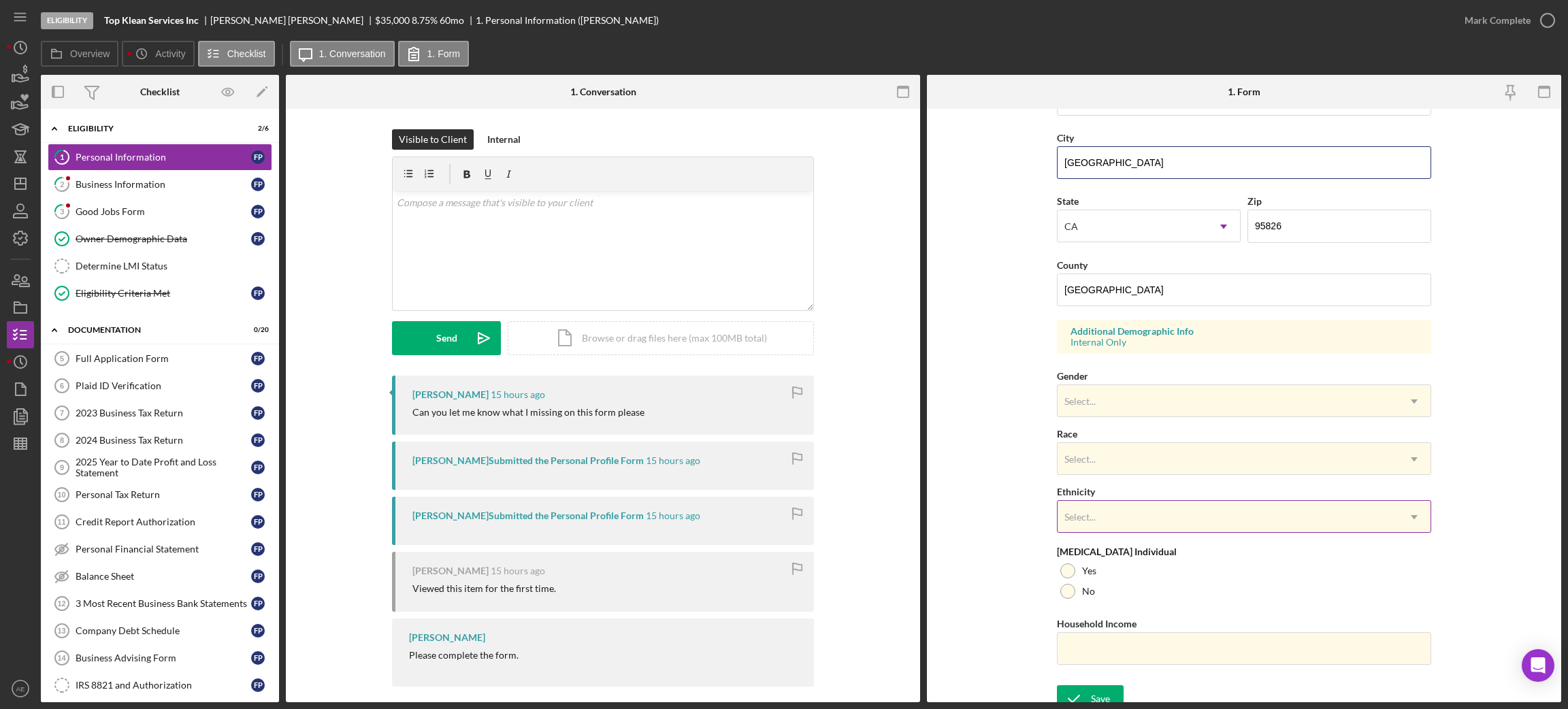
scroll to position [305, 0]
drag, startPoint x: 1116, startPoint y: 402, endPoint x: 1115, endPoint y: 411, distance: 9.1
click at [1116, 402] on div "Select..." at bounding box center [1227, 398] width 340 height 31
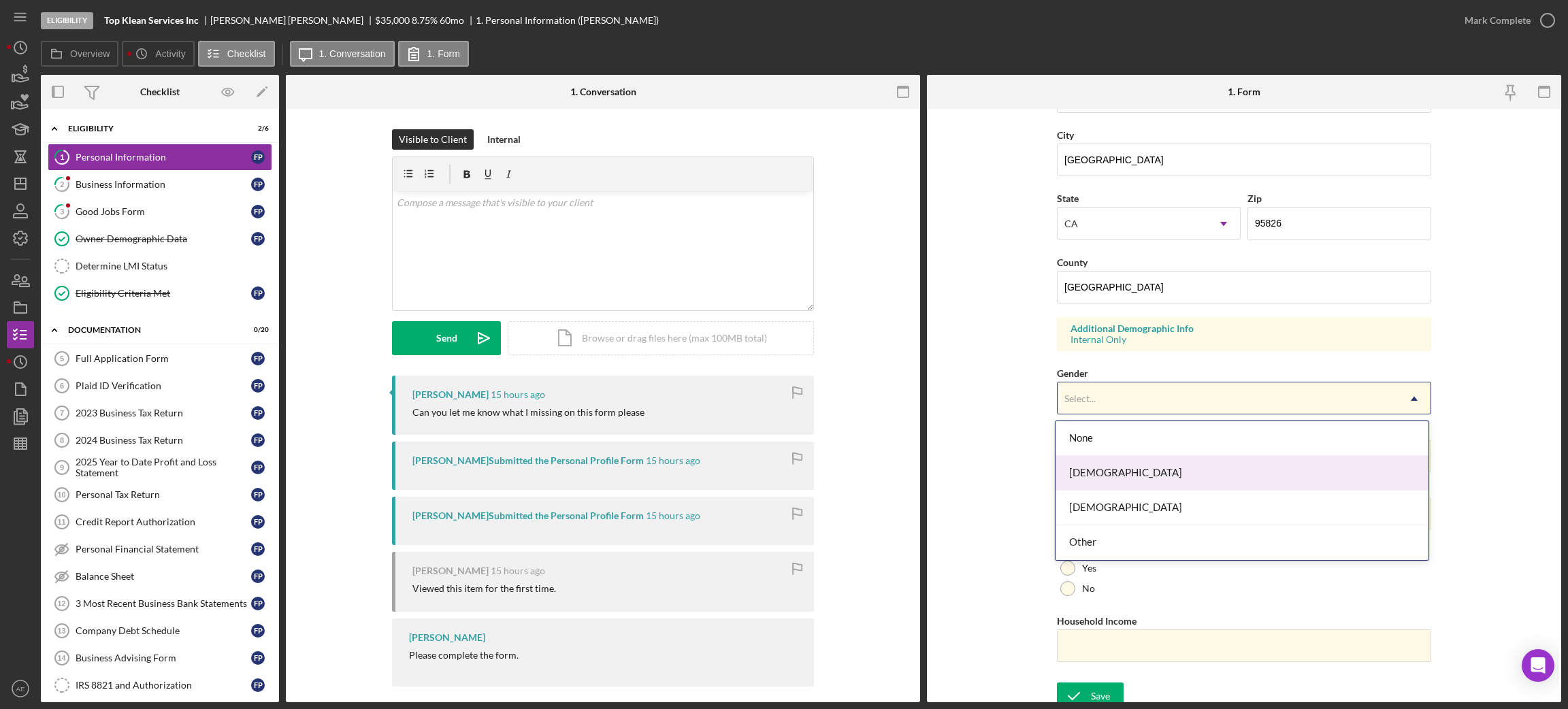
click at [1114, 478] on div "[DEMOGRAPHIC_DATA]" at bounding box center [1242, 473] width 373 height 35
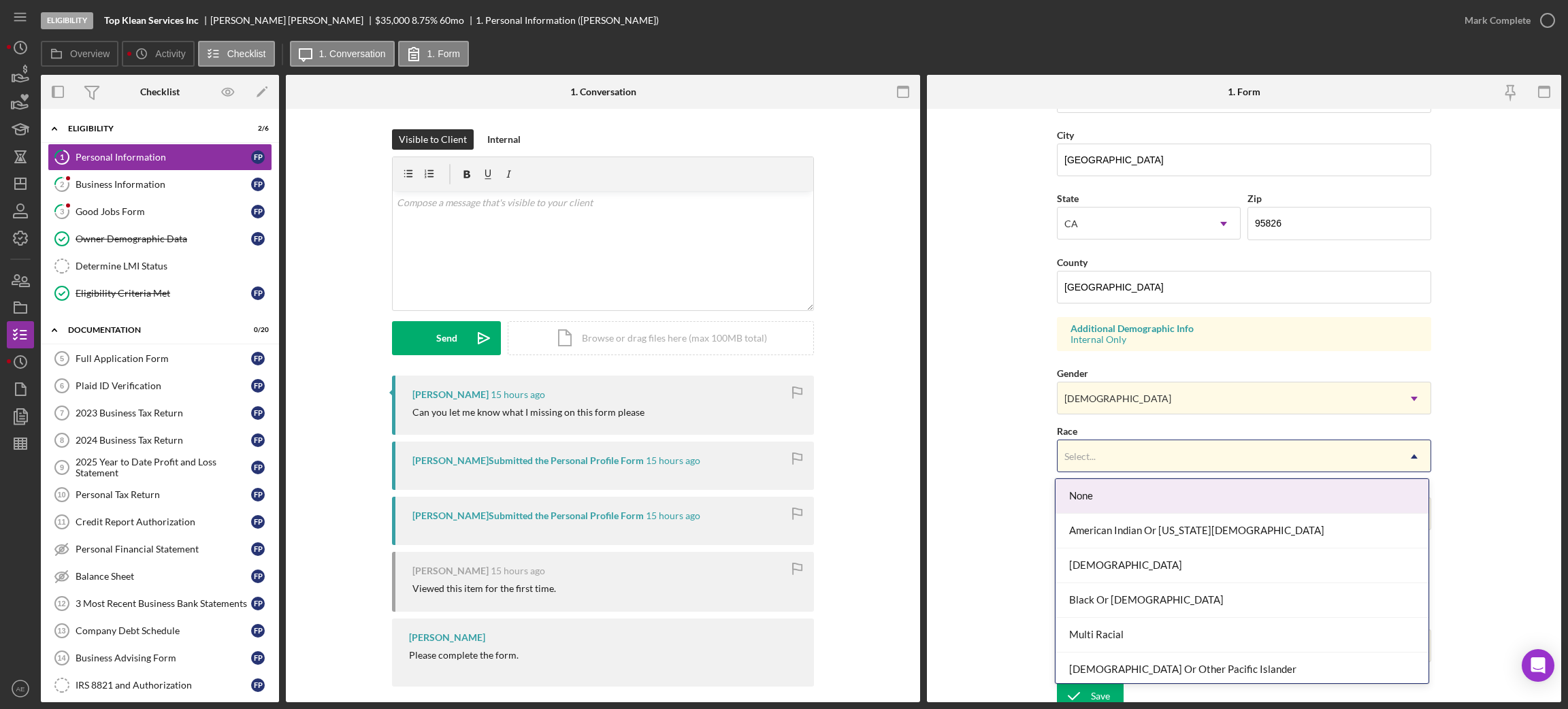
click at [1105, 444] on div "Select..." at bounding box center [1227, 456] width 340 height 31
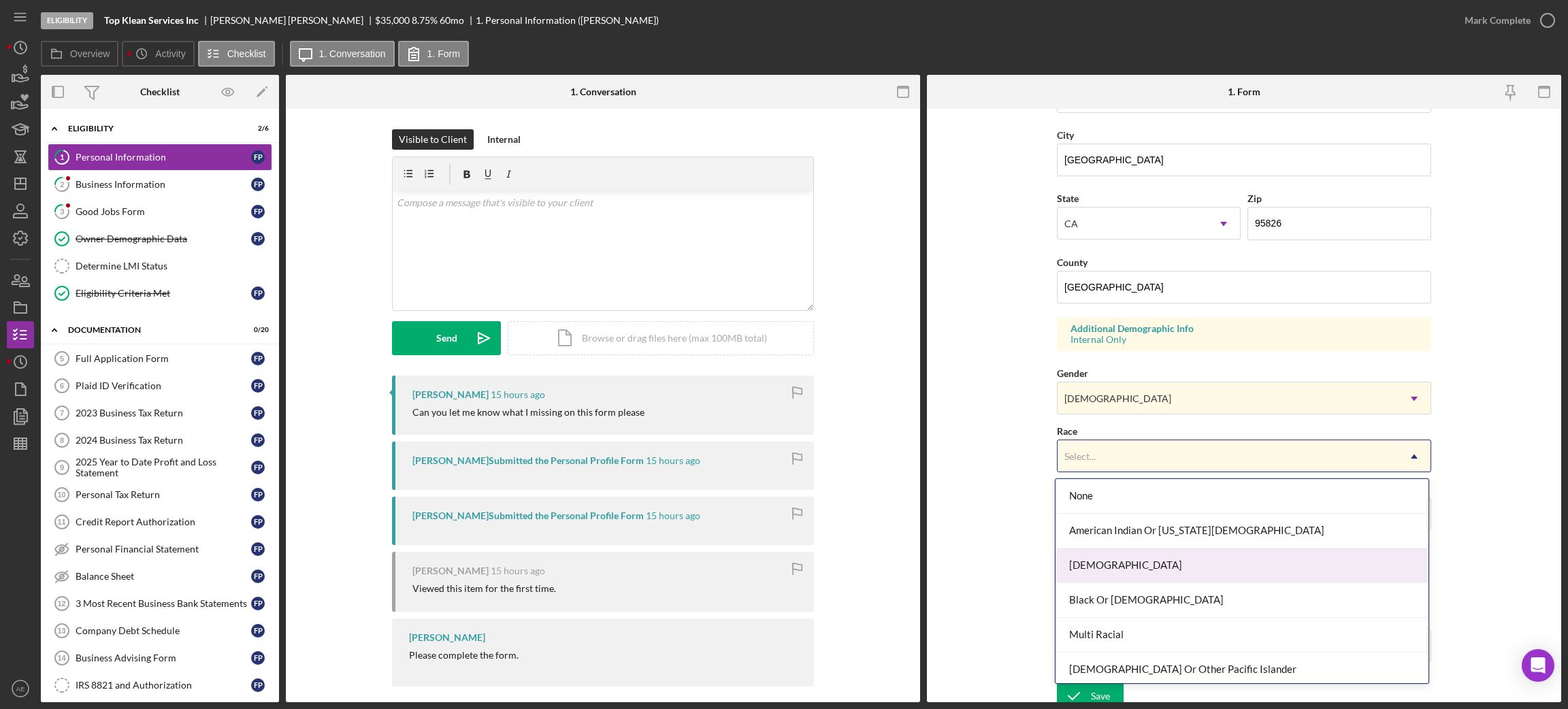
scroll to position [74, 0]
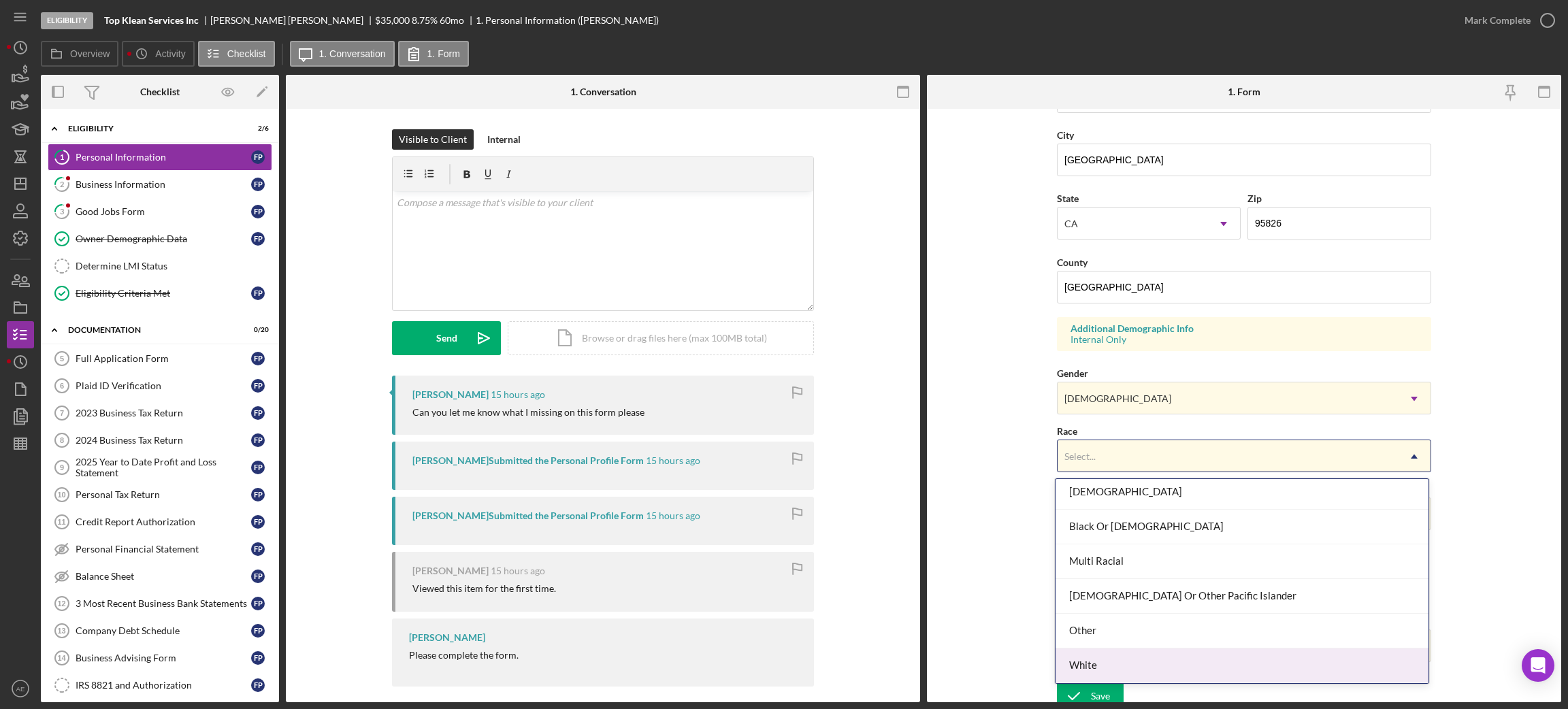
click at [1121, 562] on div "White" at bounding box center [1242, 666] width 373 height 35
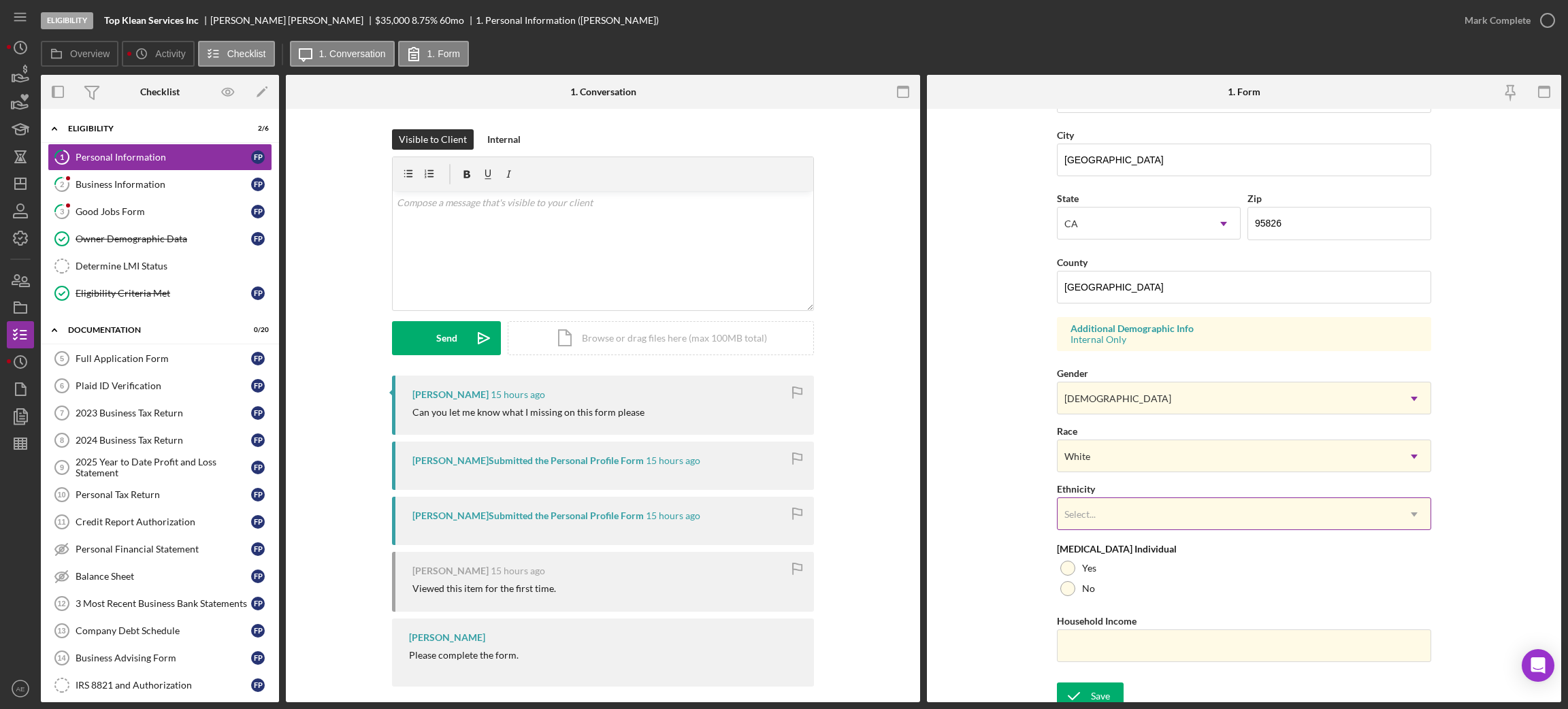
click at [1108, 520] on div "Select..." at bounding box center [1227, 513] width 340 height 31
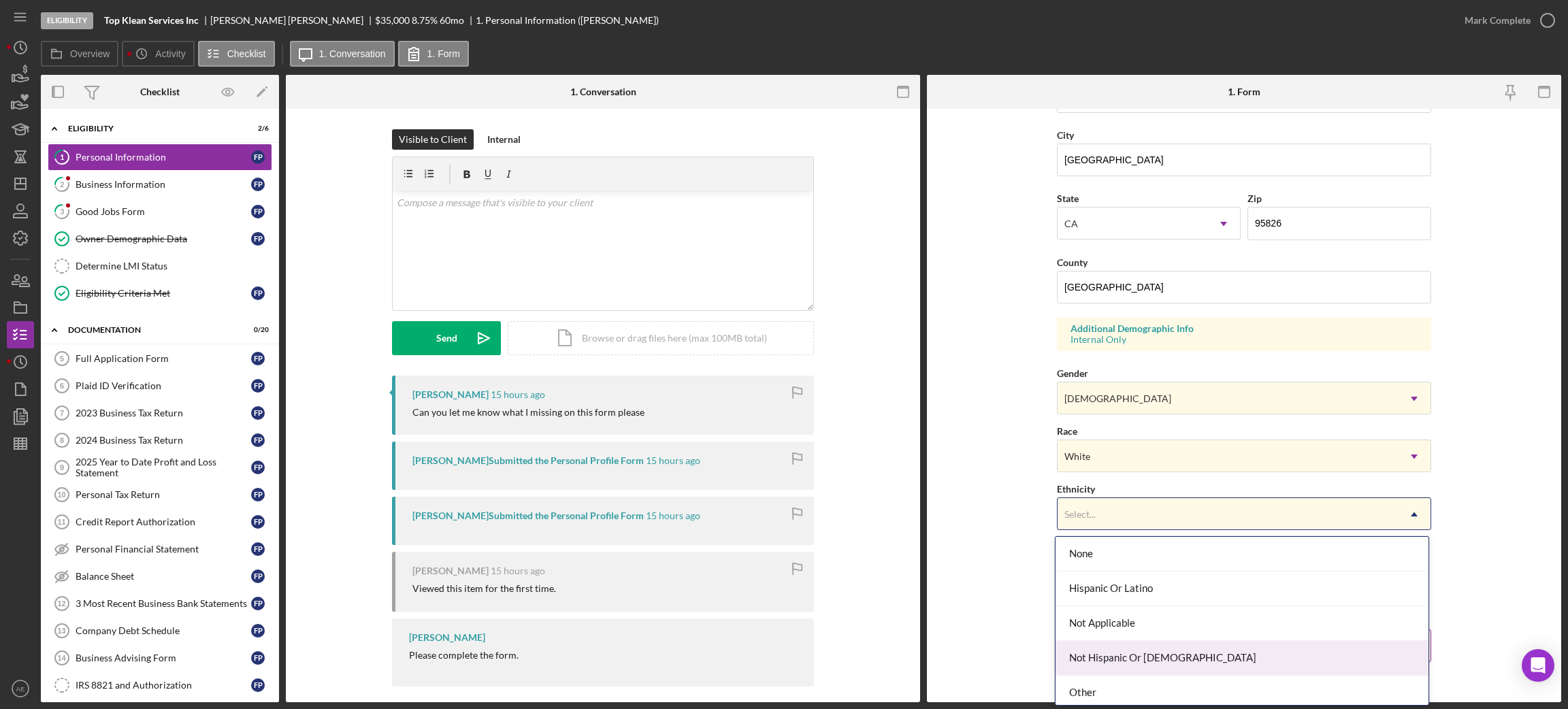
drag, startPoint x: 1134, startPoint y: 657, endPoint x: 1132, endPoint y: 648, distance: 9.2
click at [1133, 562] on div "Not Hispanic Or [DEMOGRAPHIC_DATA]" at bounding box center [1242, 658] width 373 height 35
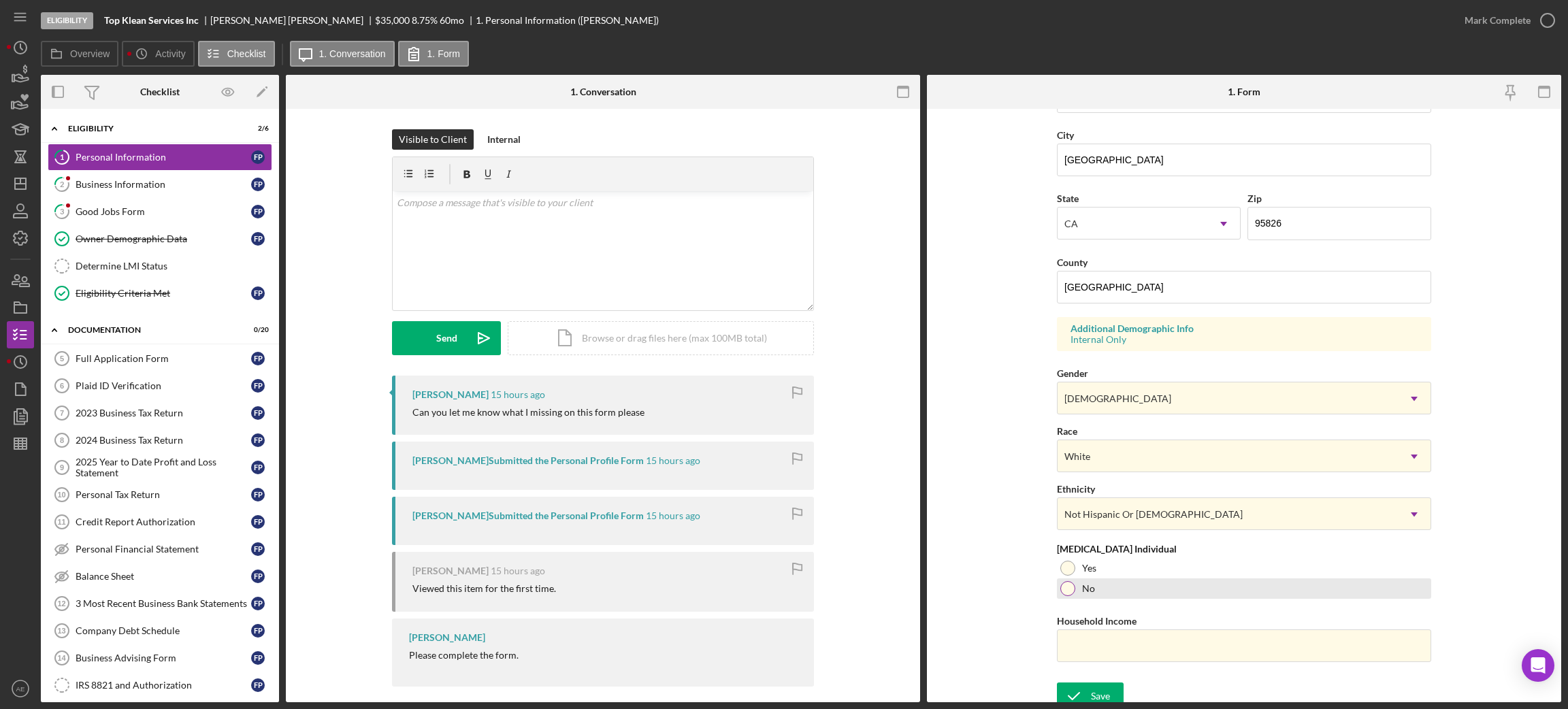
click at [1082, 562] on label "No" at bounding box center [1088, 588] width 13 height 11
click at [1099, 562] on div "Save" at bounding box center [1100, 696] width 19 height 27
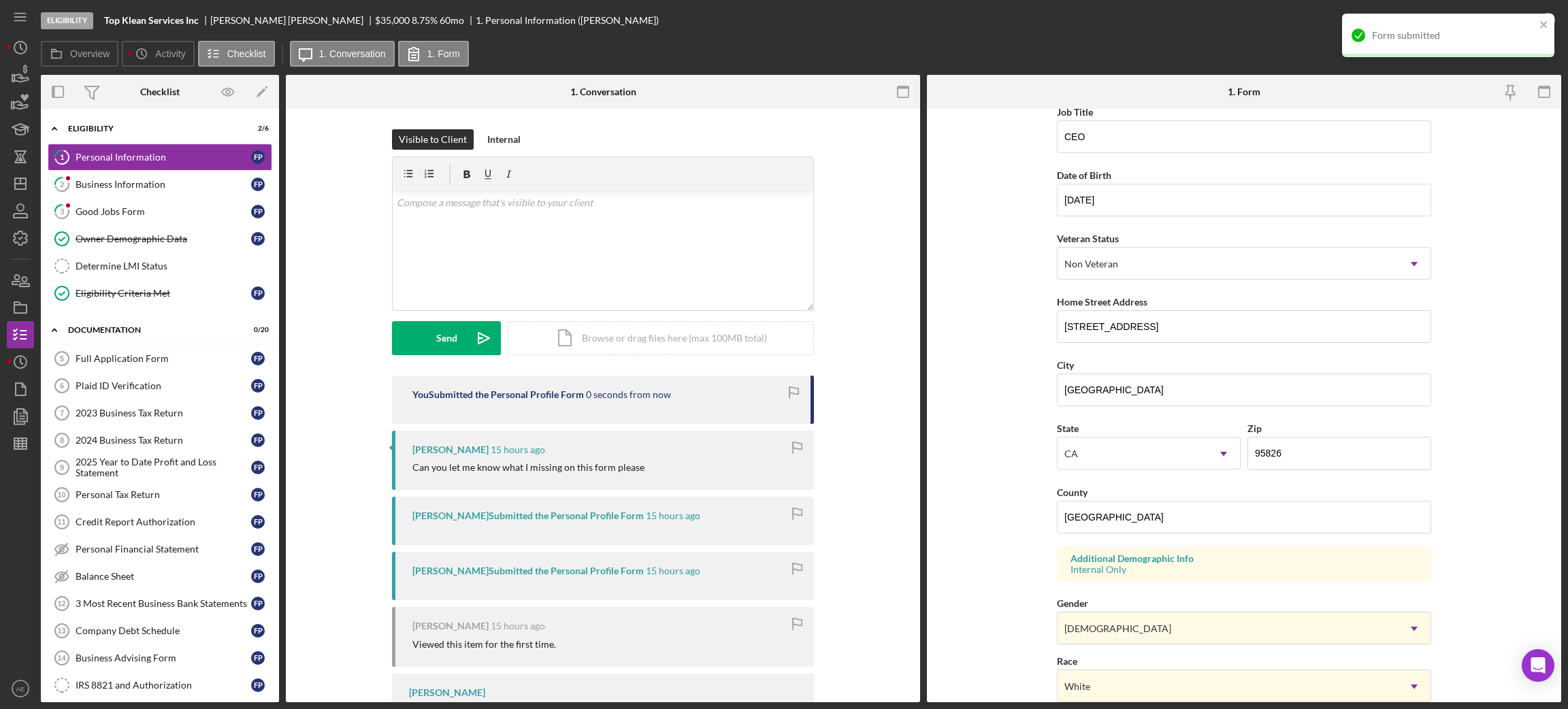
scroll to position [0, 0]
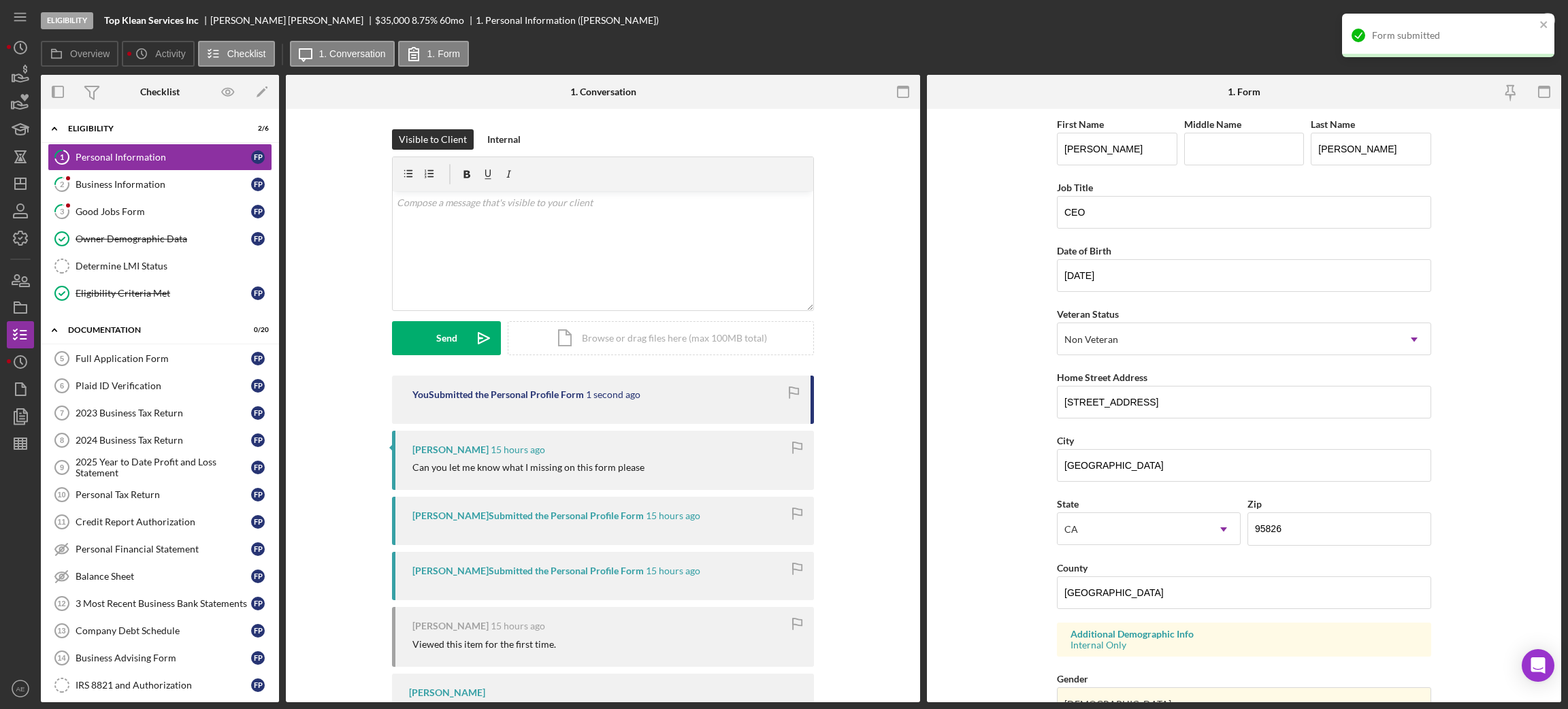
click at [1306, 23] on div "Form submitted" at bounding box center [1448, 35] width 212 height 43
click at [1306, 24] on div "Mark Complete" at bounding box center [1497, 21] width 66 height 27
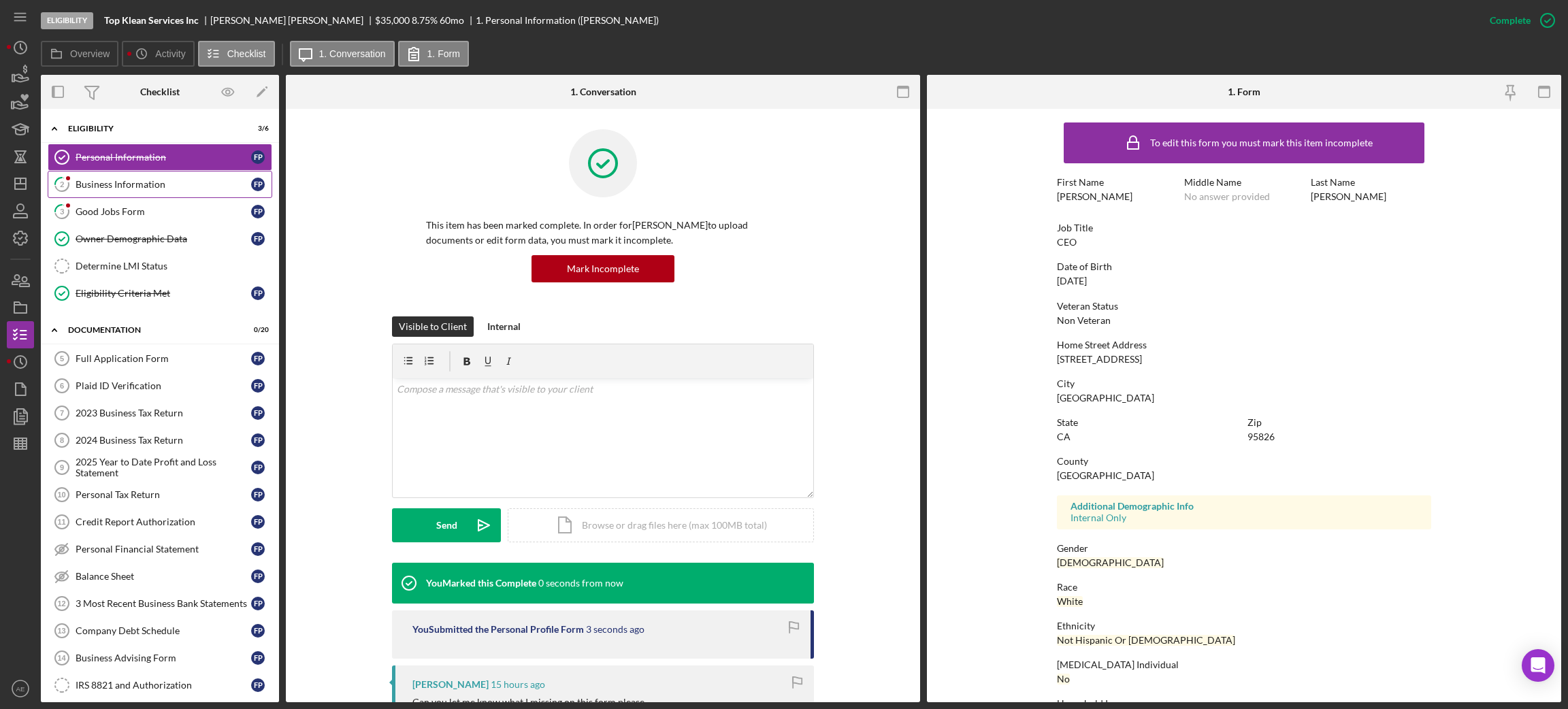
click at [120, 182] on div "Business Information" at bounding box center [163, 184] width 176 height 11
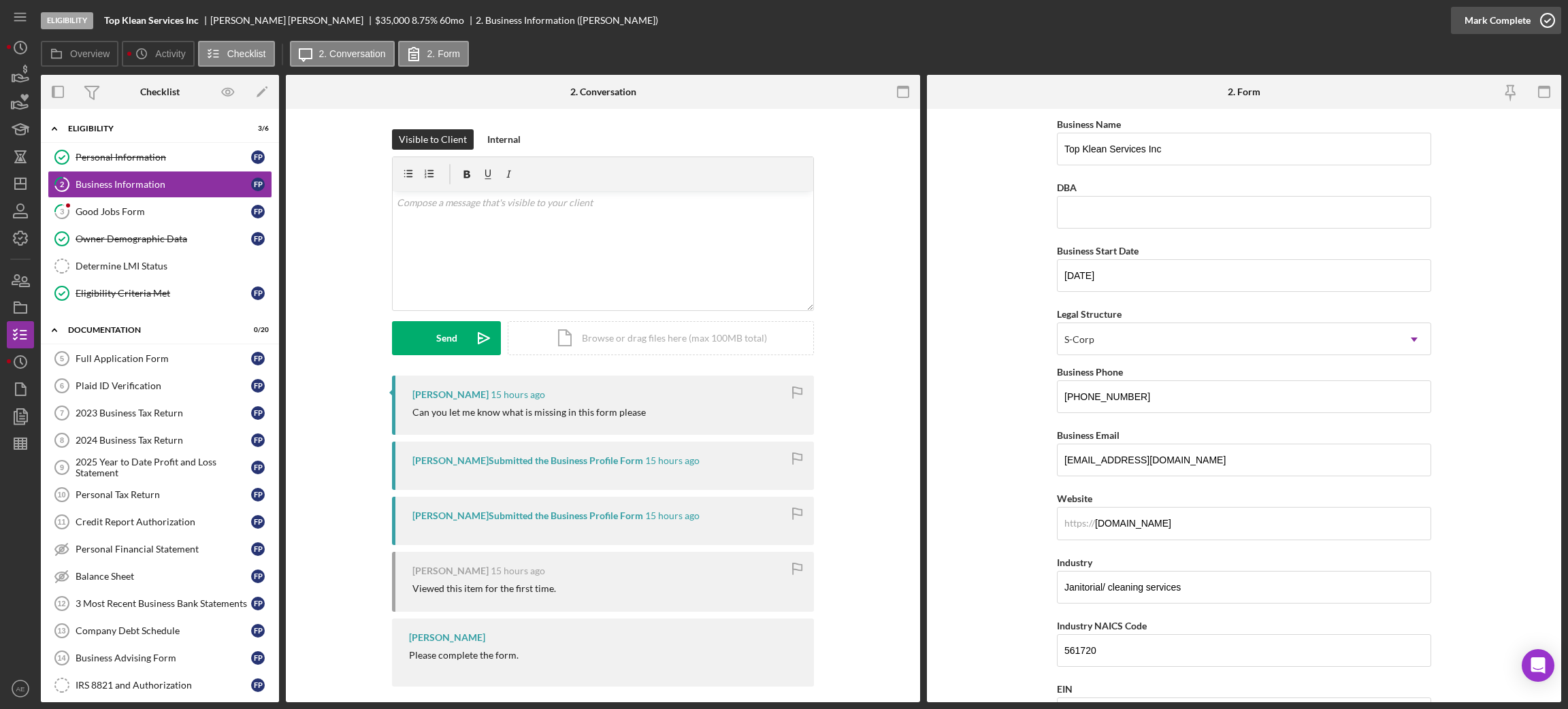
click at [1306, 24] on div "Mark Complete" at bounding box center [1497, 21] width 66 height 27
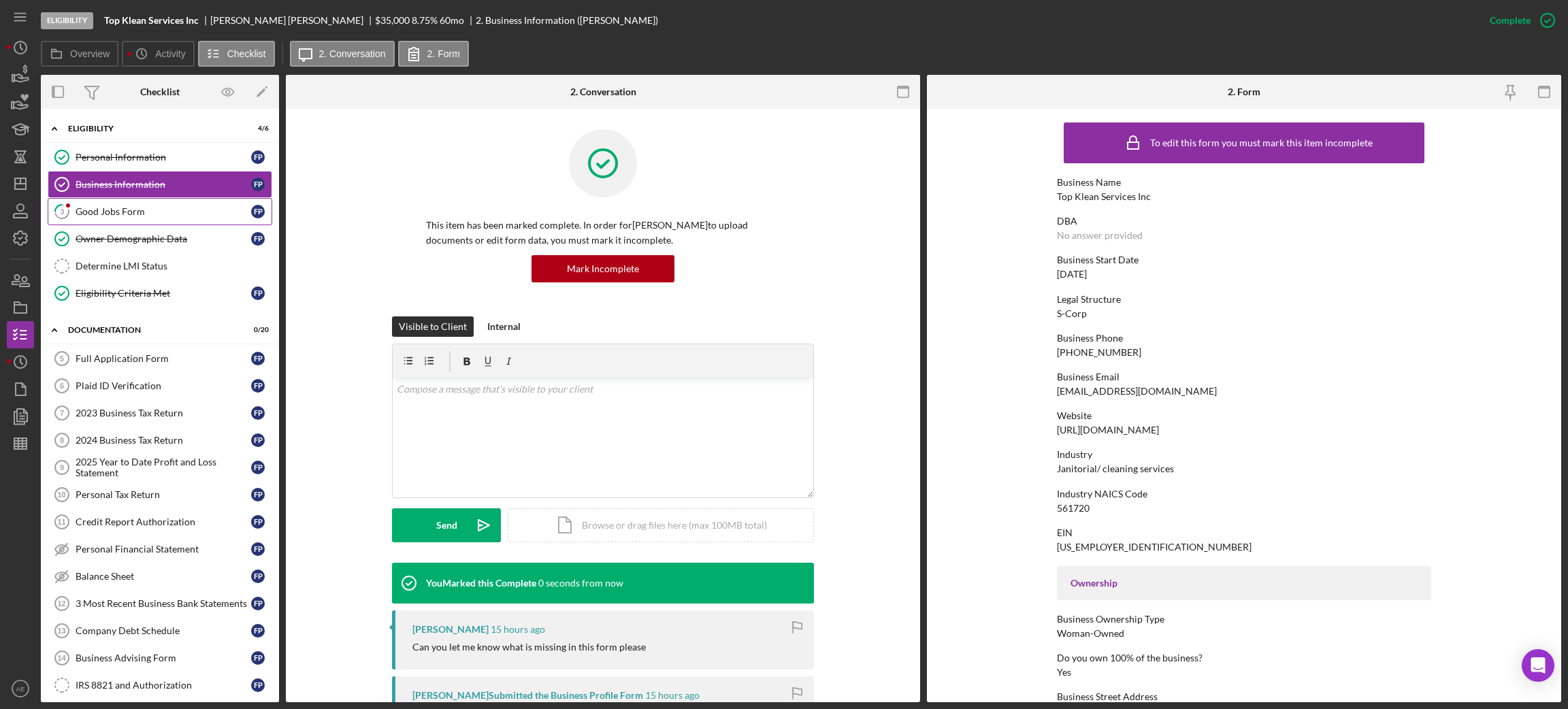
click at [132, 210] on div "Good Jobs Form" at bounding box center [163, 211] width 176 height 11
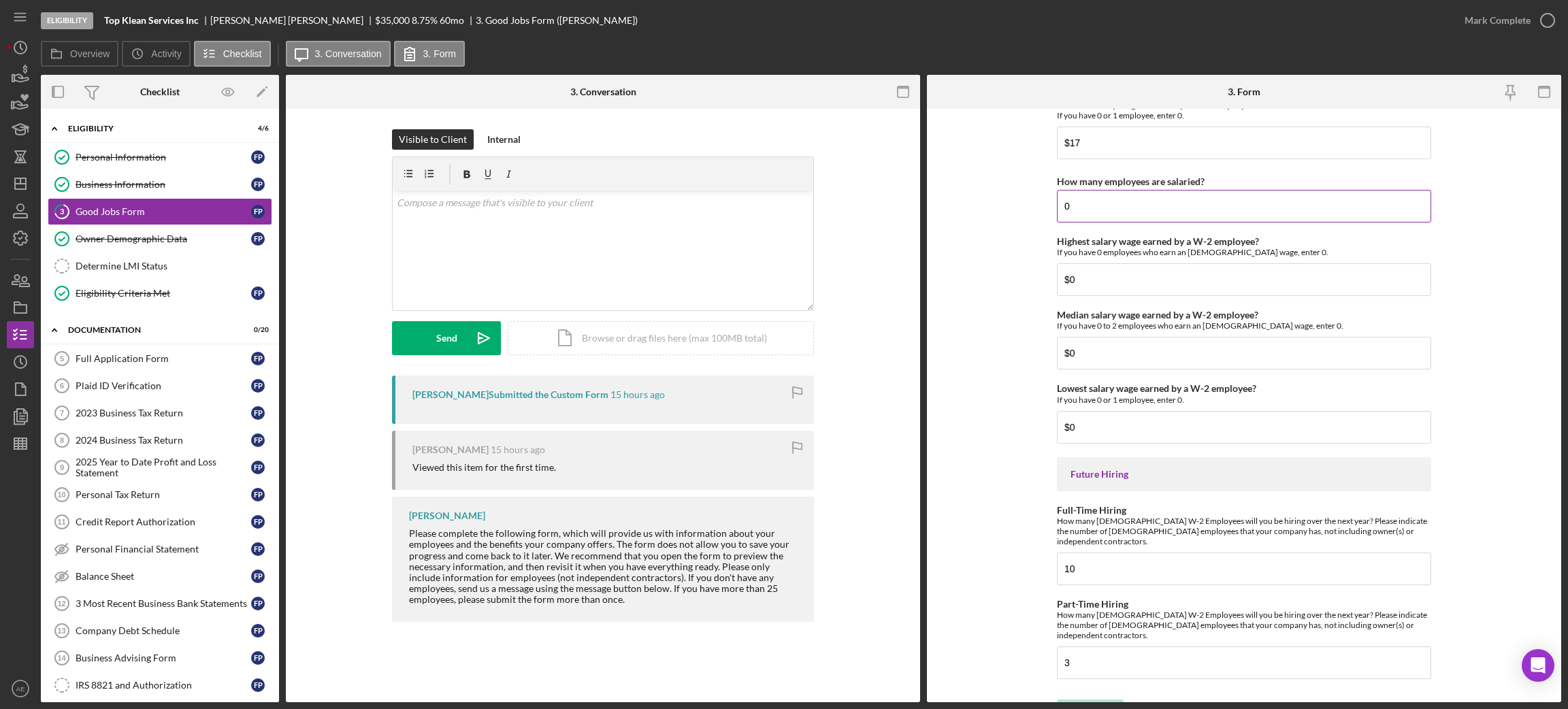
scroll to position [2867, 0]
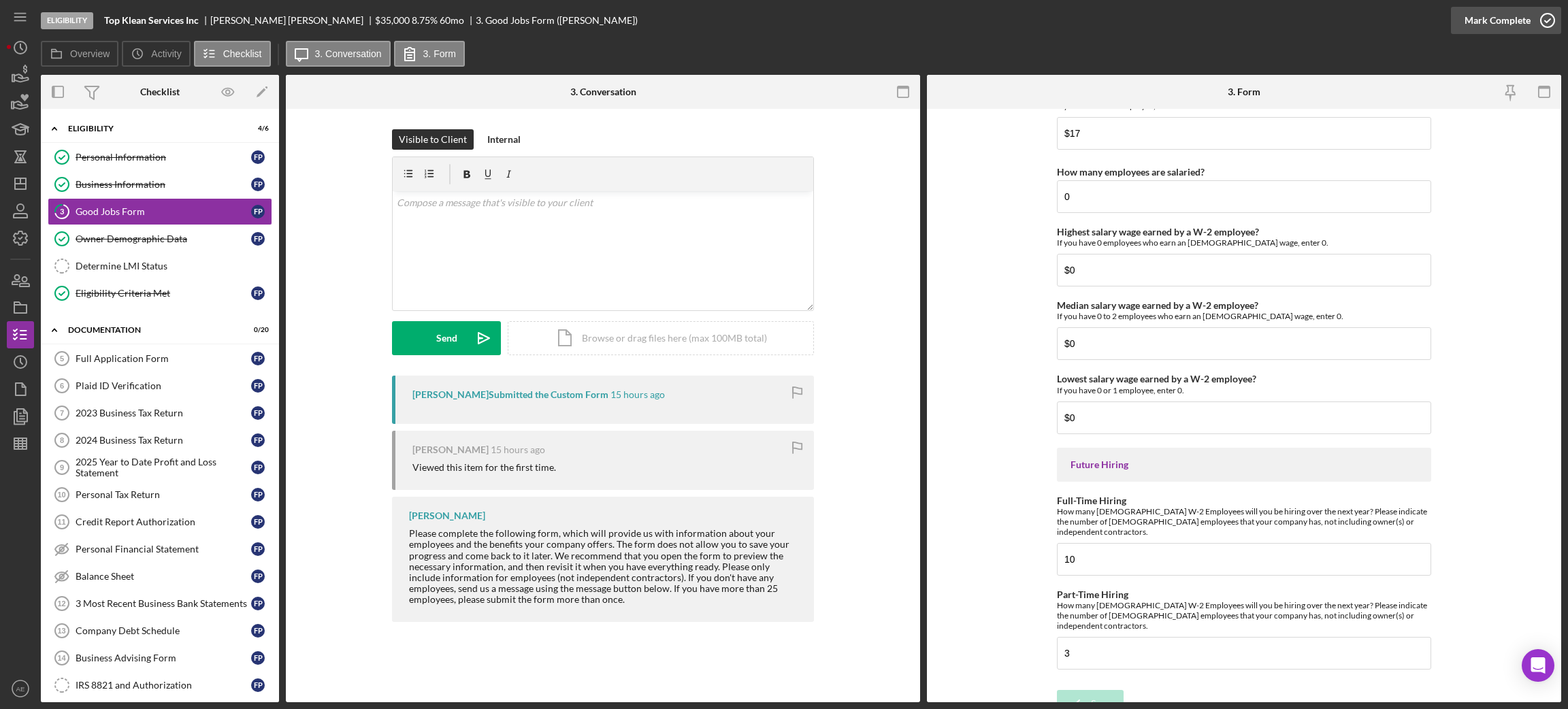
click at [1306, 16] on div "Mark Complete" at bounding box center [1497, 21] width 66 height 27
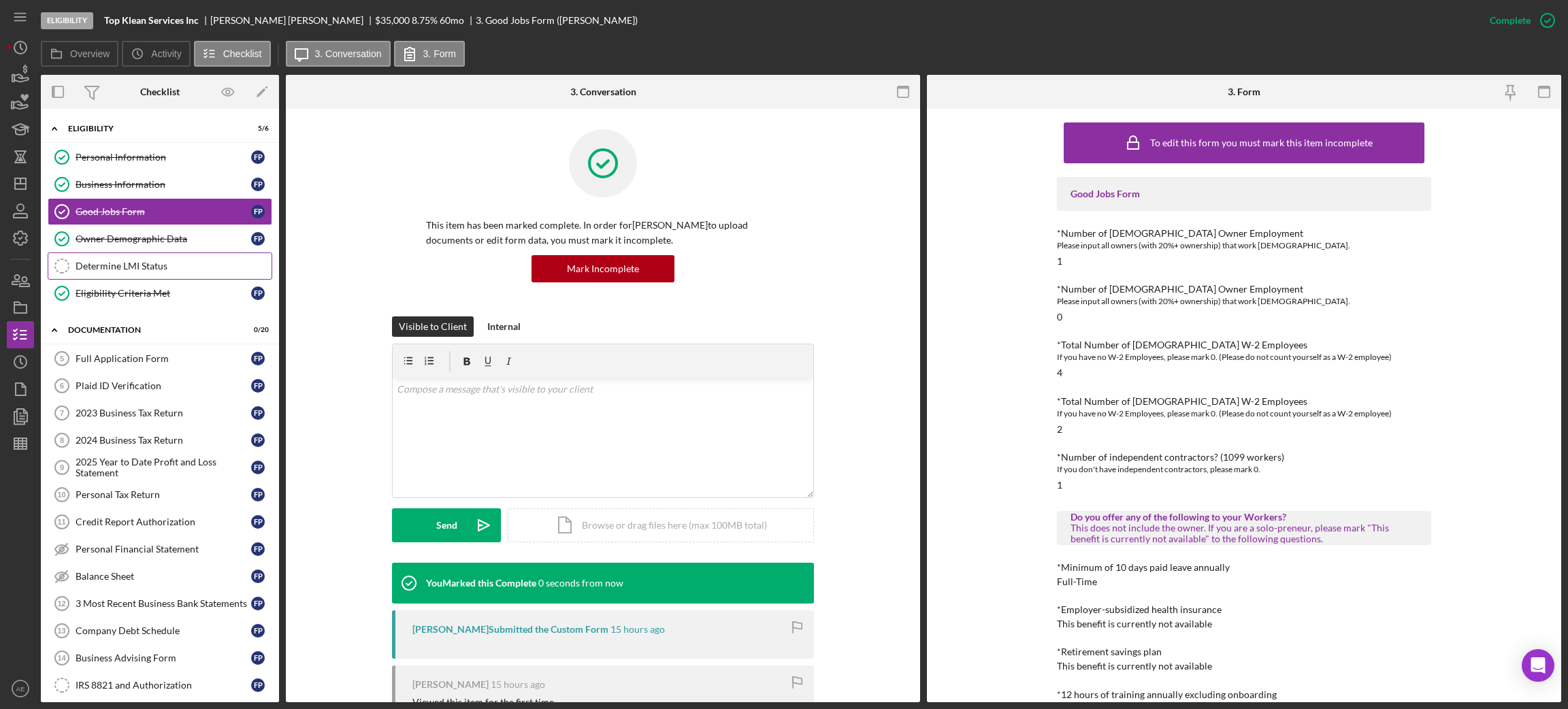
click at [144, 269] on div "Determine LMI Status" at bounding box center [173, 265] width 196 height 11
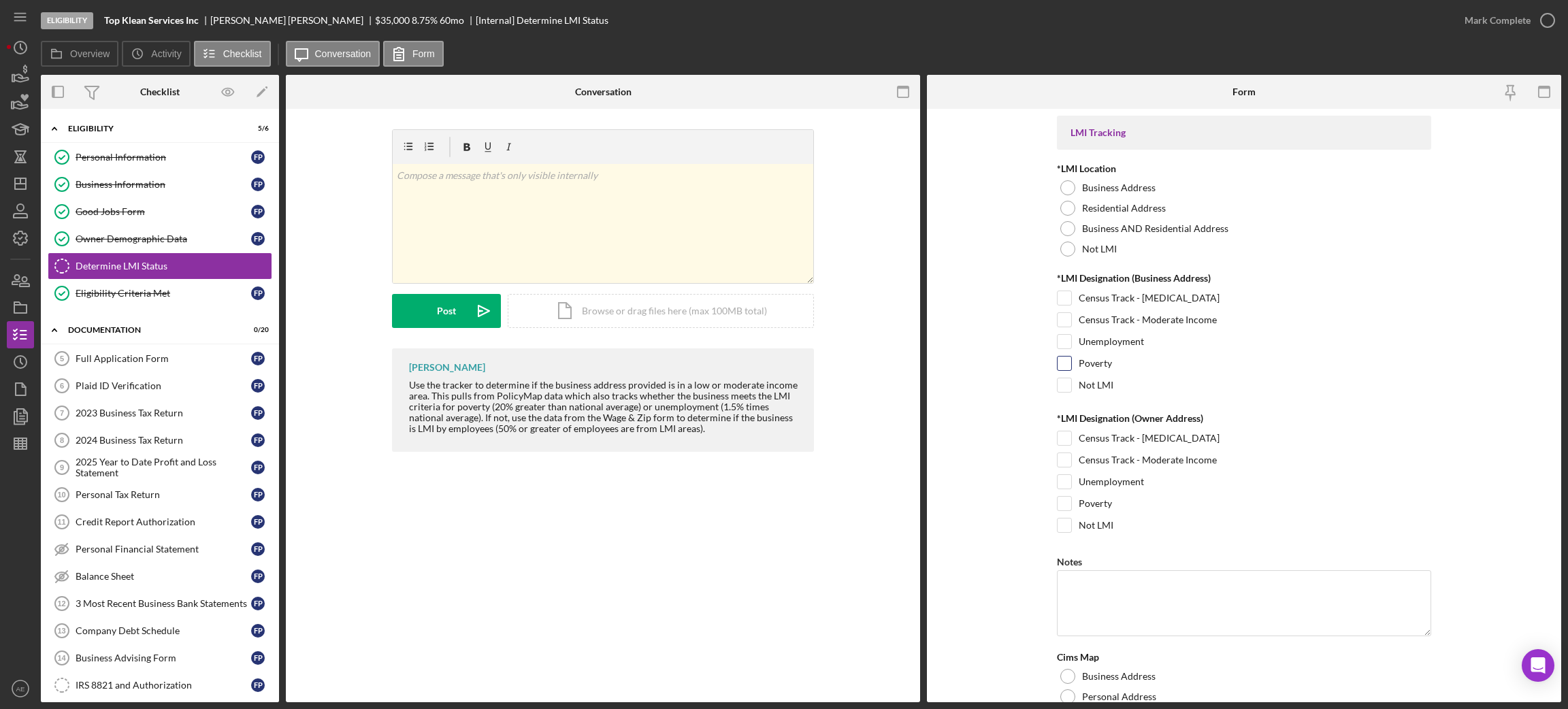
drag, startPoint x: 1056, startPoint y: 254, endPoint x: 1056, endPoint y: 369, distance: 115.0
click at [1057, 254] on div "Not LMI" at bounding box center [1245, 249] width 374 height 21
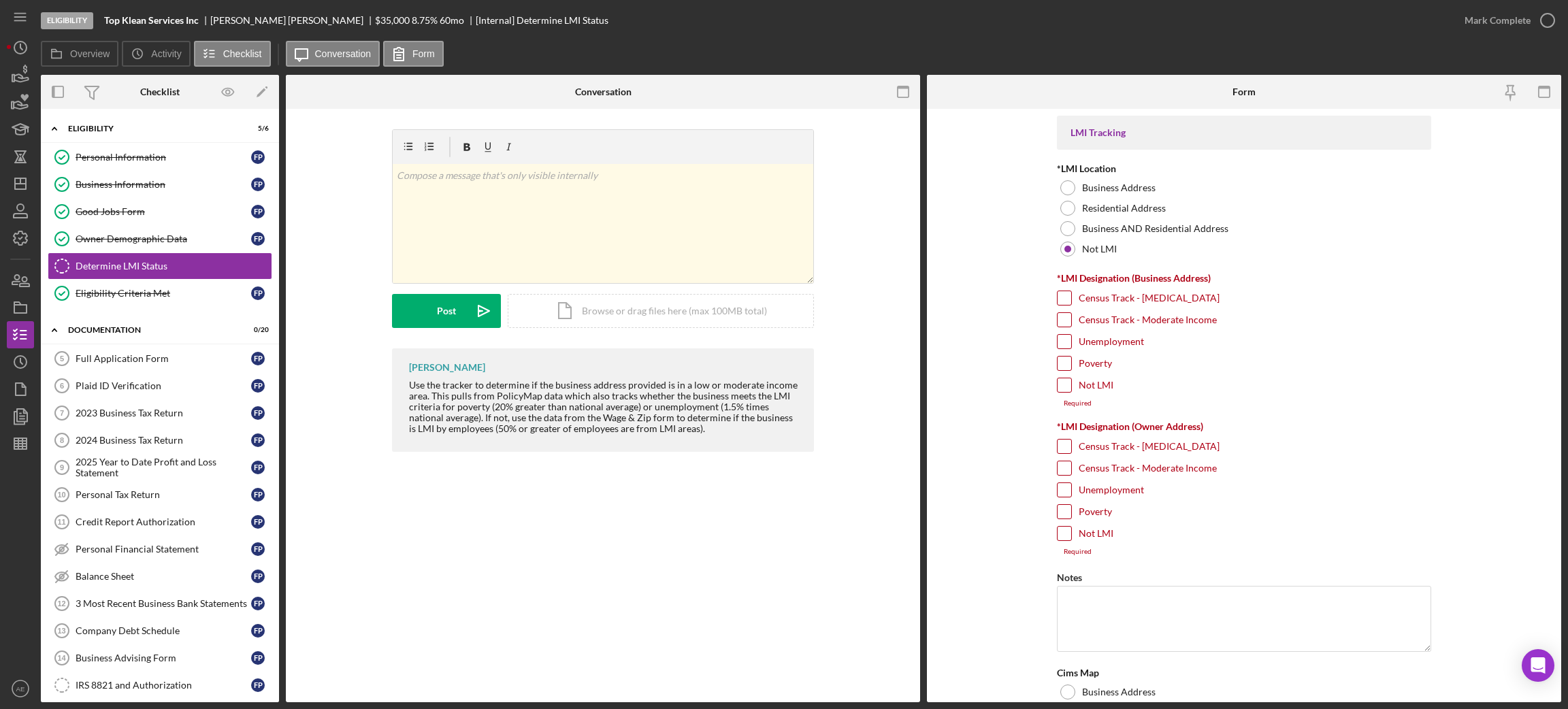
click at [1063, 393] on div at bounding box center [1065, 385] width 15 height 15
click at [1063, 389] on input "Not LMI" at bounding box center [1064, 385] width 14 height 14
checkbox input "true"
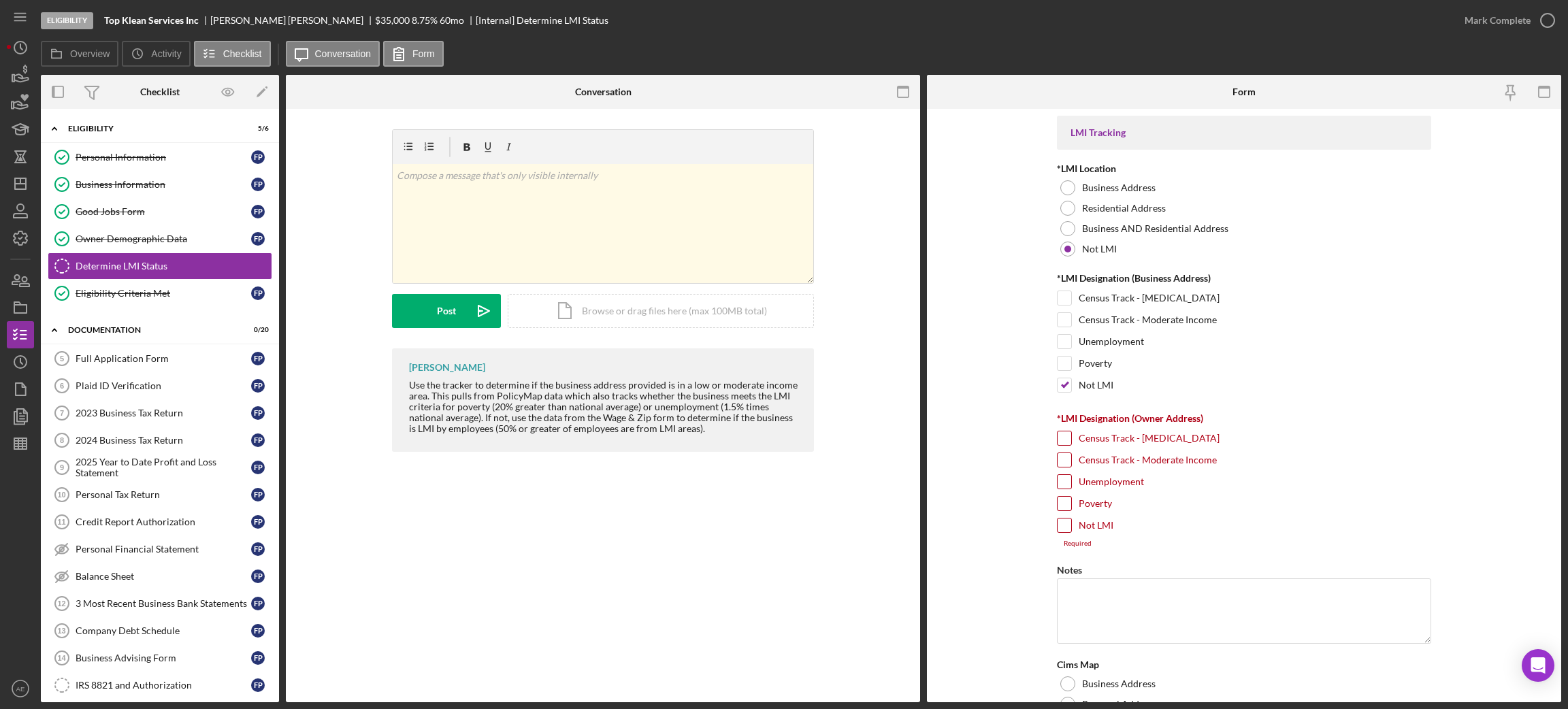
click at [1059, 529] on input "Not LMI" at bounding box center [1064, 525] width 14 height 14
checkbox input "true"
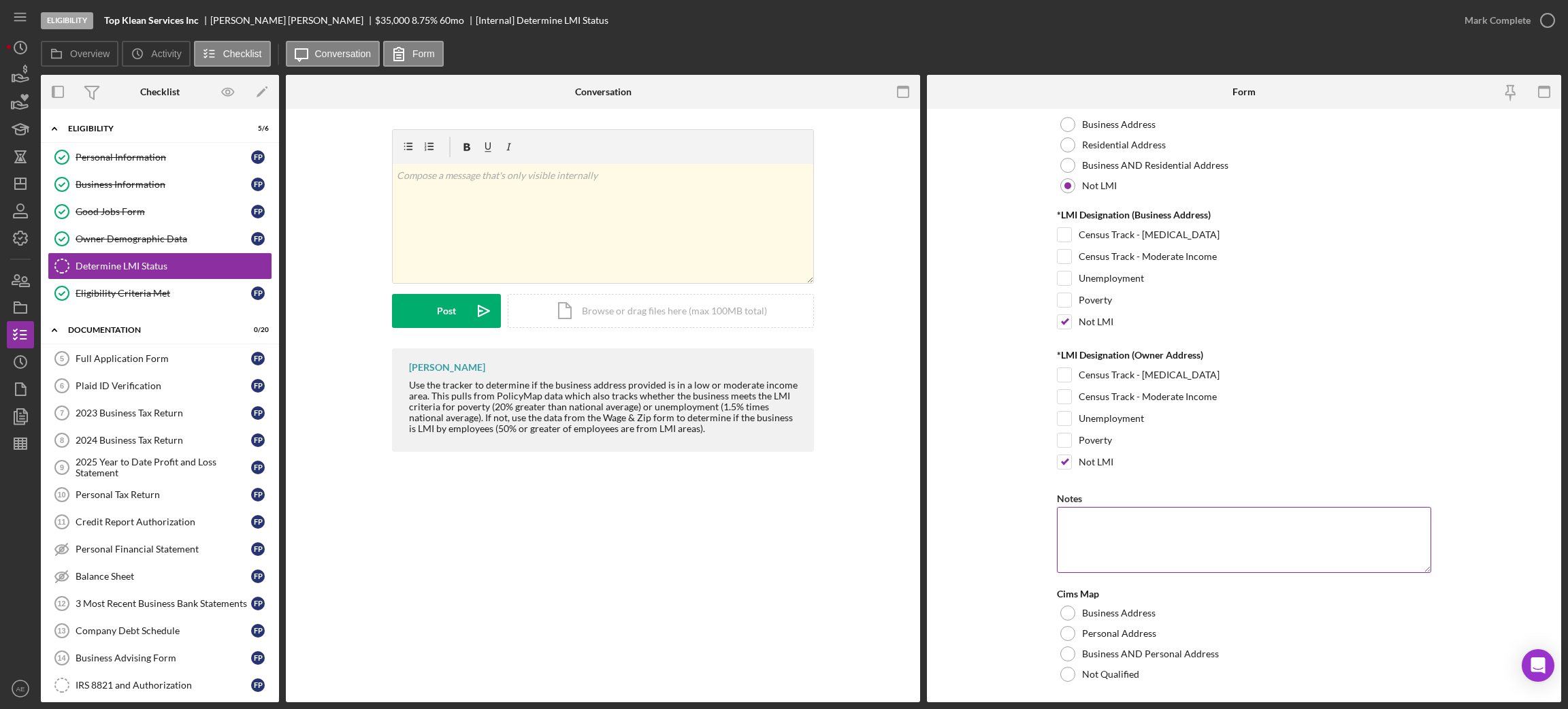
scroll to position [97, 0]
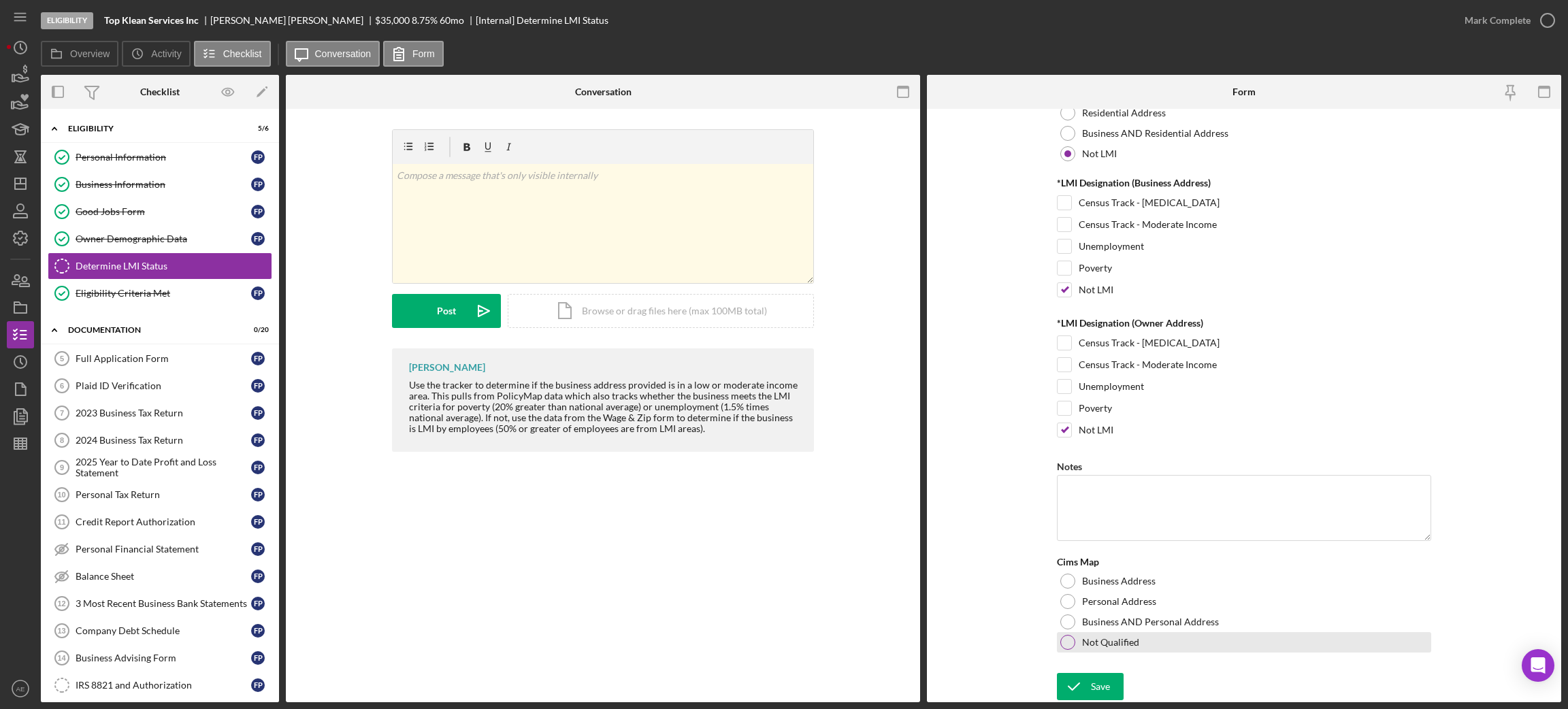
click at [1067, 562] on div at bounding box center [1068, 642] width 15 height 15
click at [1072, 562] on icon "submit" at bounding box center [1074, 686] width 34 height 34
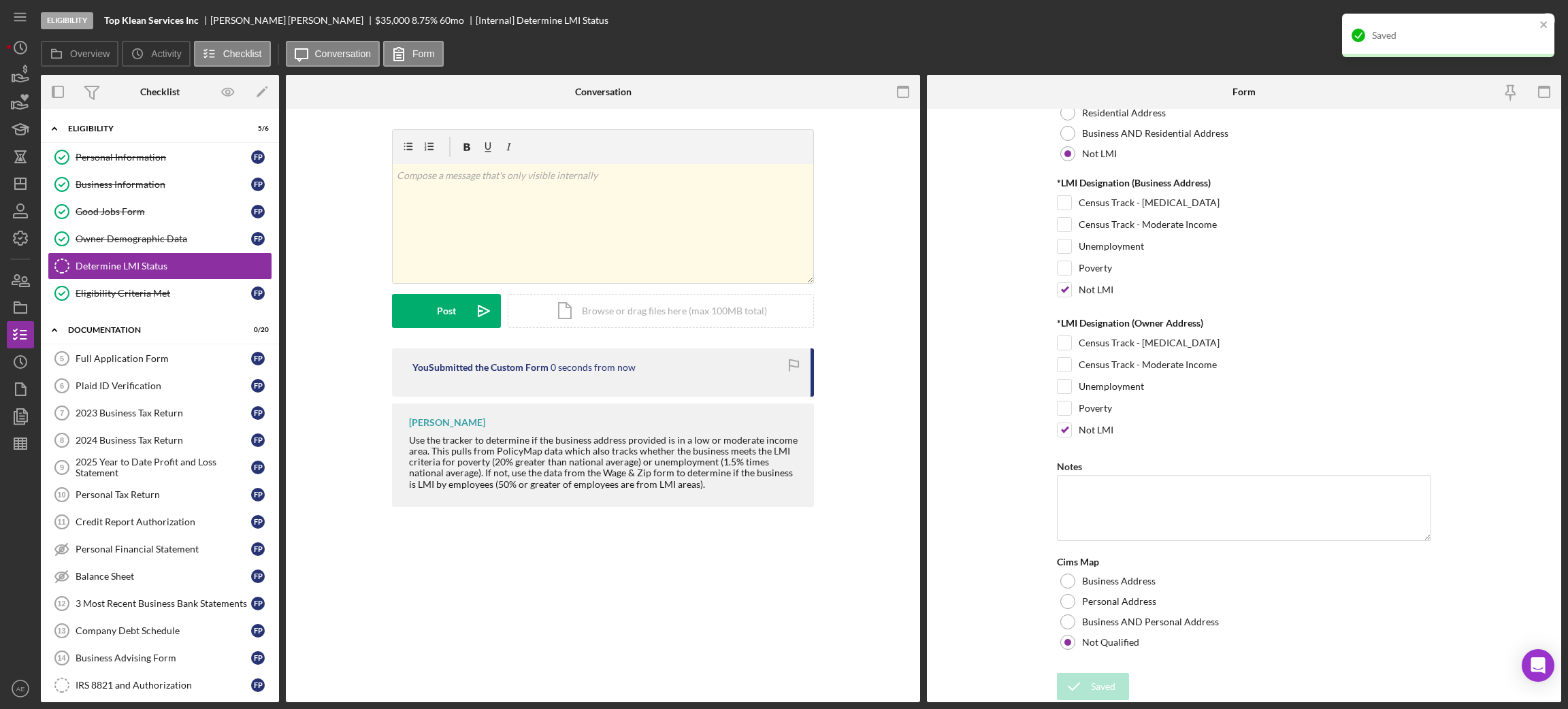
click at [1306, 22] on div "Saved" at bounding box center [1448, 35] width 212 height 43
click at [1306, 22] on div "Mark Complete" at bounding box center [1497, 21] width 66 height 27
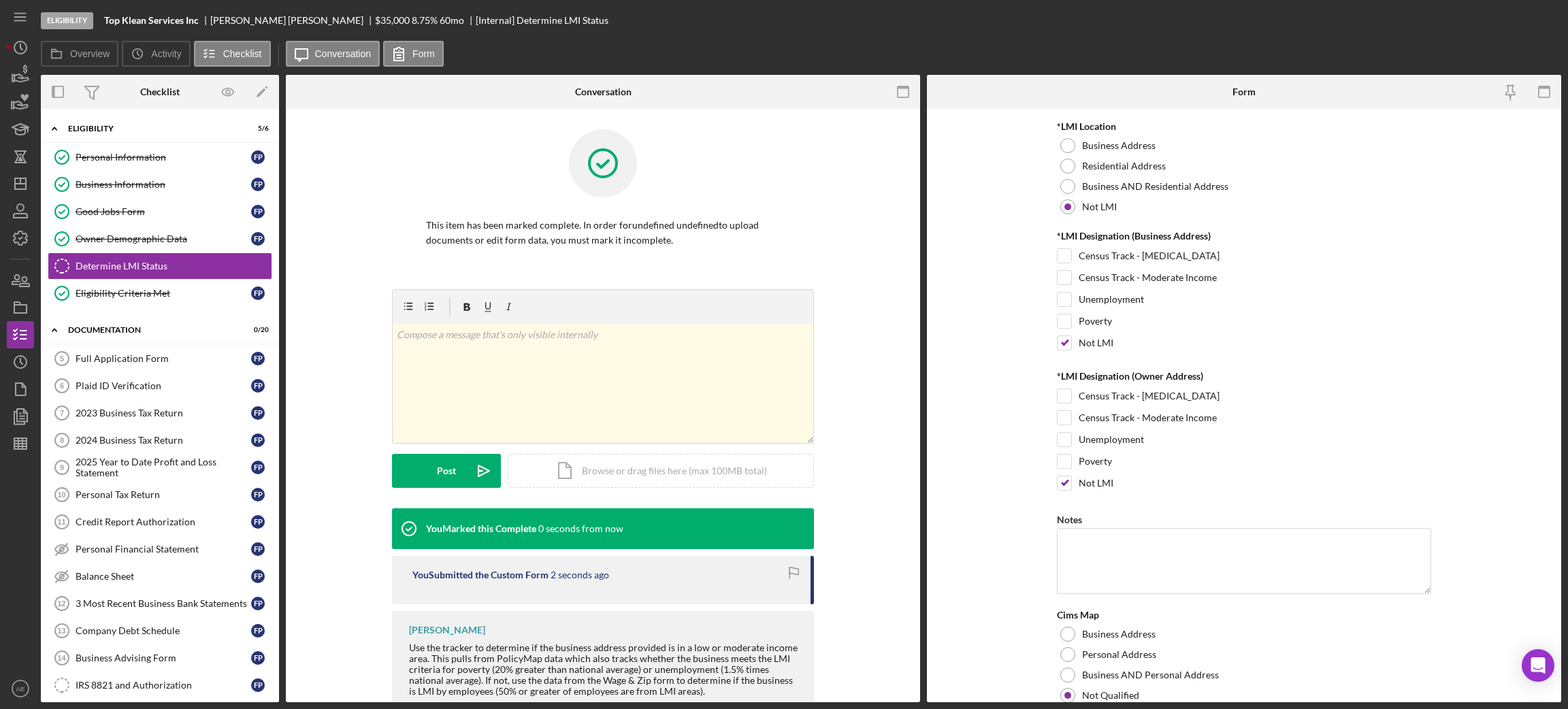
scroll to position [151, 0]
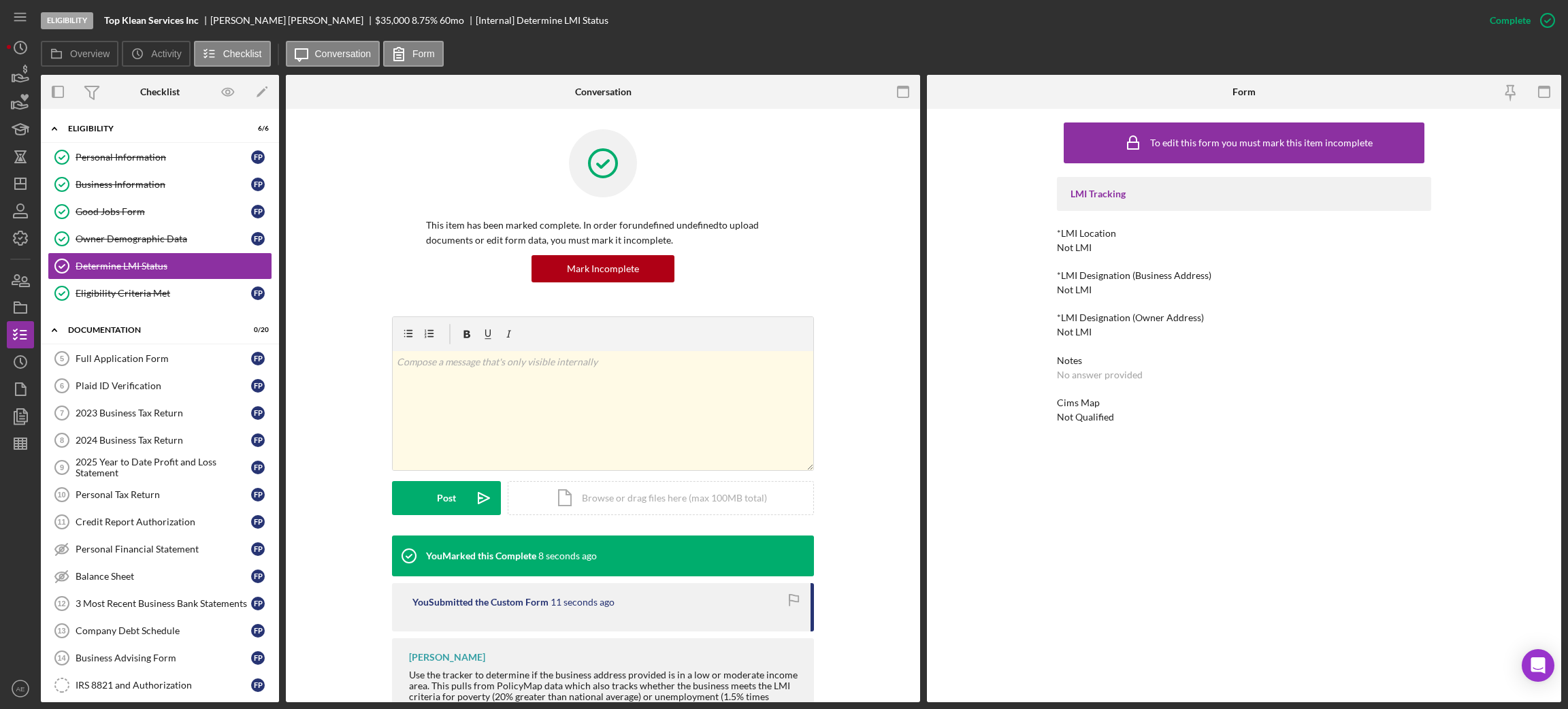
drag, startPoint x: 145, startPoint y: 387, endPoint x: 305, endPoint y: 406, distance: 161.1
click at [145, 387] on div "Plaid ID Verification" at bounding box center [163, 386] width 176 height 11
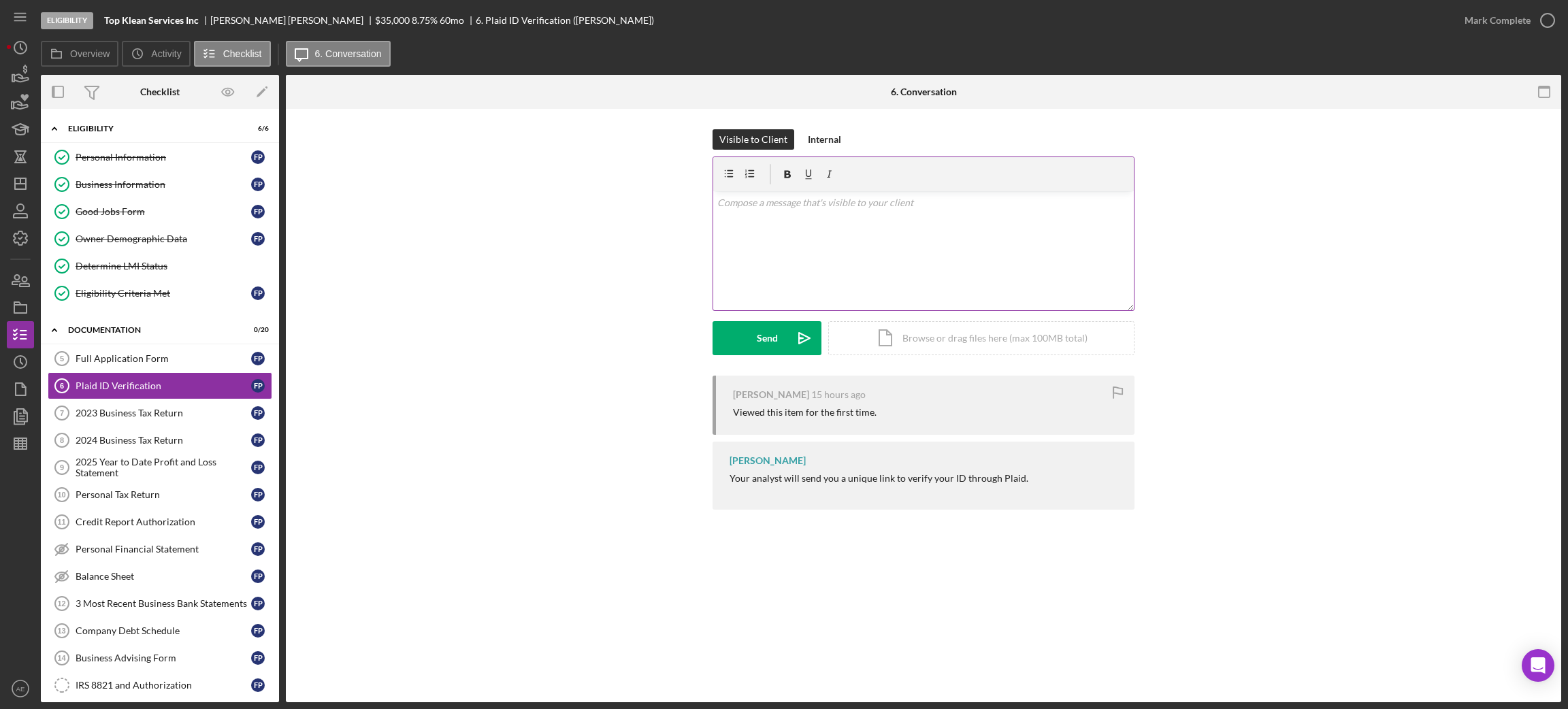
click at [750, 266] on div "v Color teal Color pink Remove color Add row above Add row below Add column bef…" at bounding box center [923, 250] width 421 height 119
click at [770, 345] on div "Send" at bounding box center [767, 338] width 21 height 34
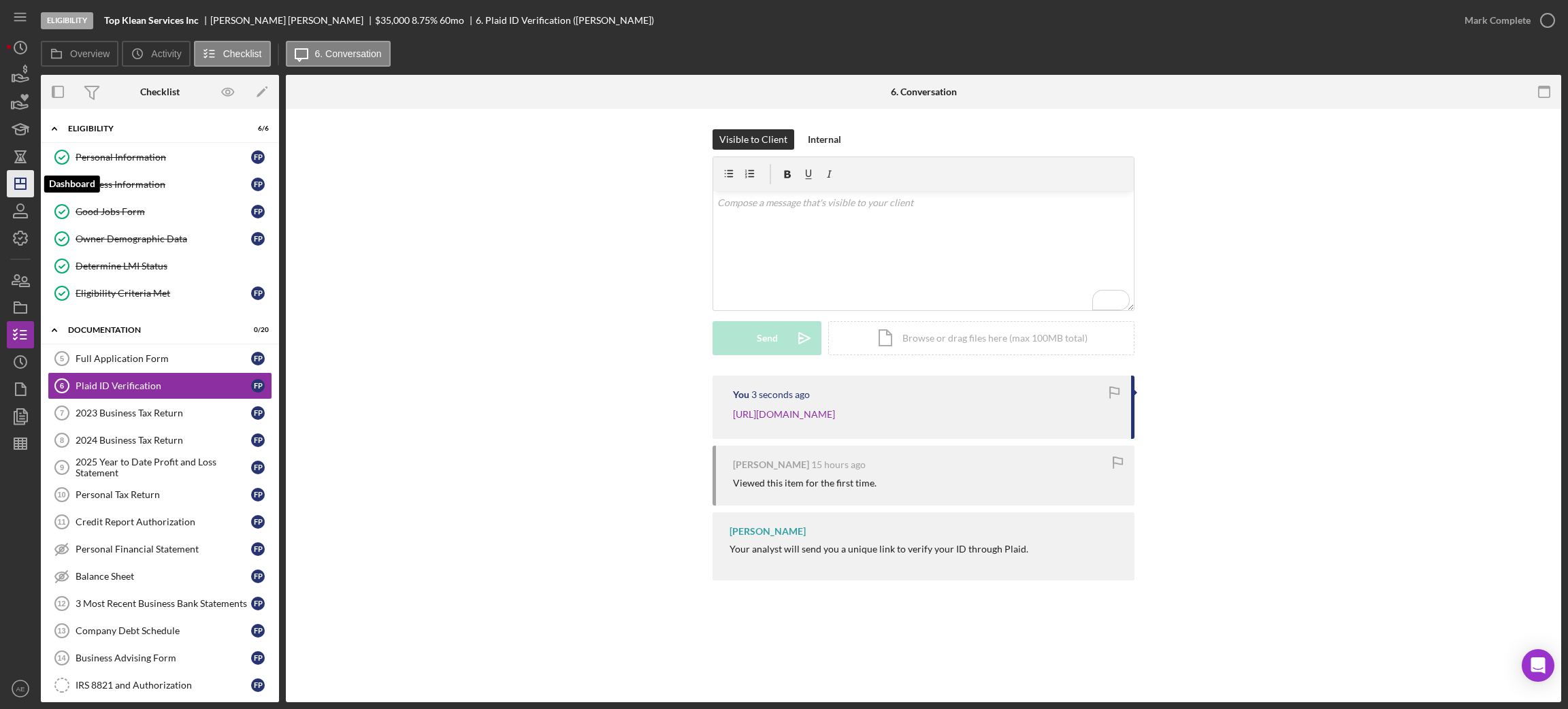
click at [23, 183] on line "button" at bounding box center [21, 183] width 11 height 0
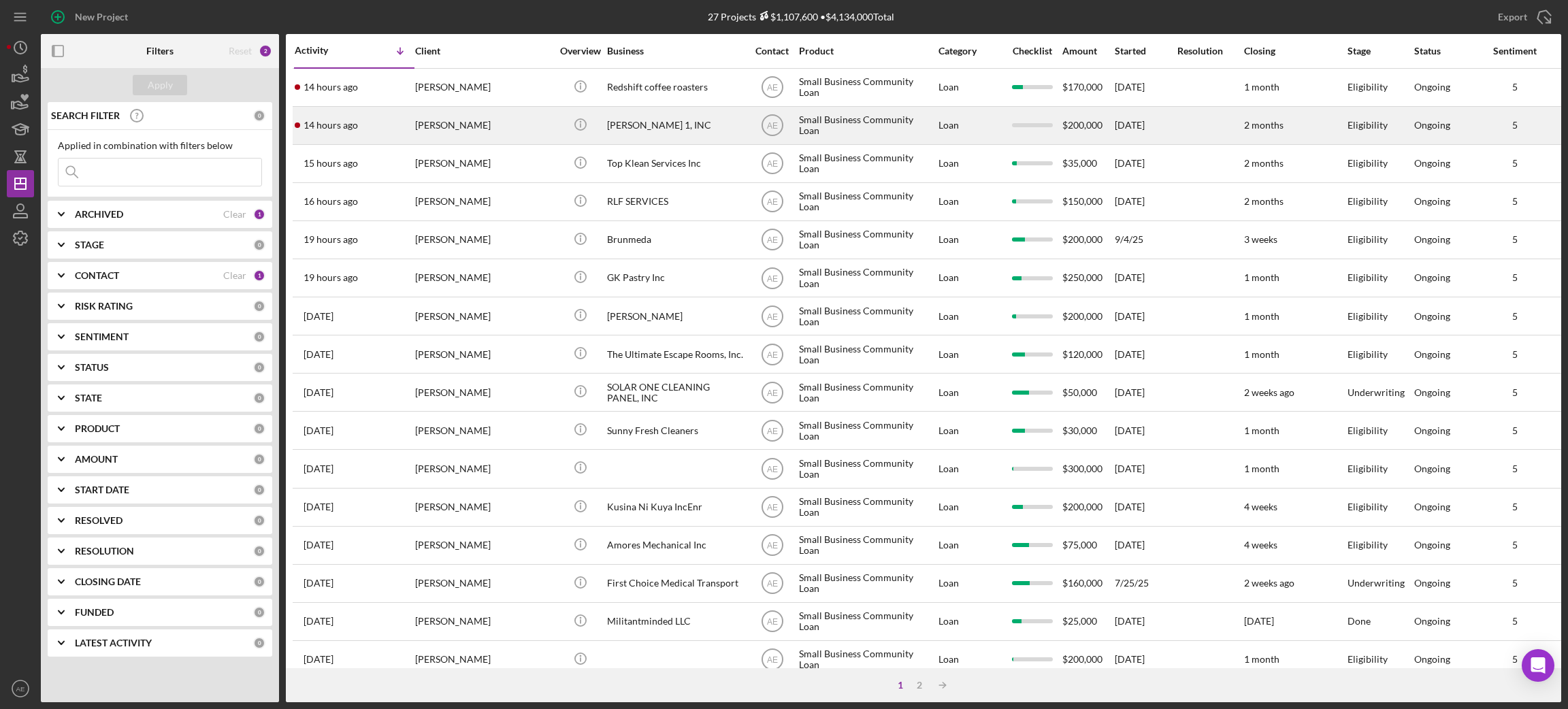
click at [499, 131] on div "[PERSON_NAME]" at bounding box center [483, 125] width 136 height 36
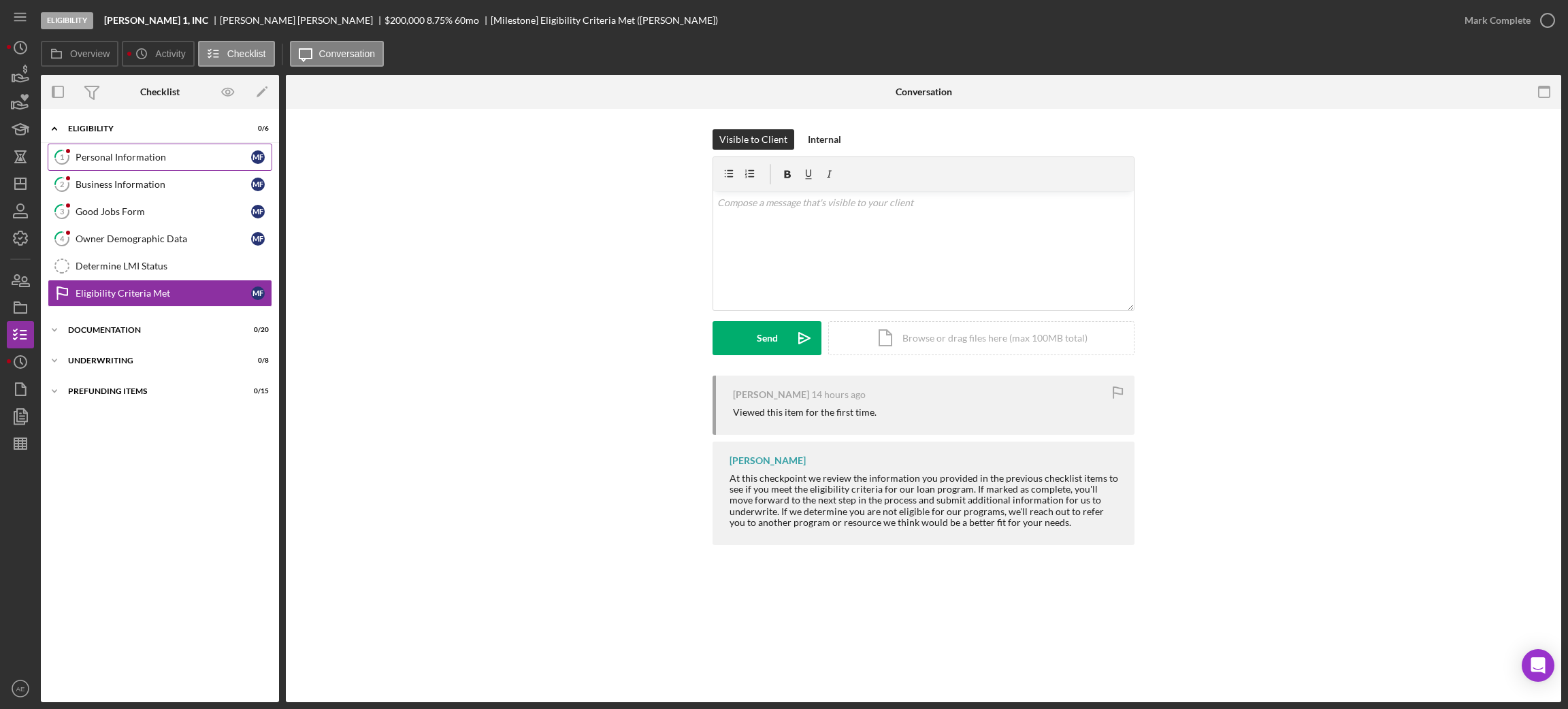
click at [136, 157] on div "Personal Information" at bounding box center [163, 157] width 176 height 11
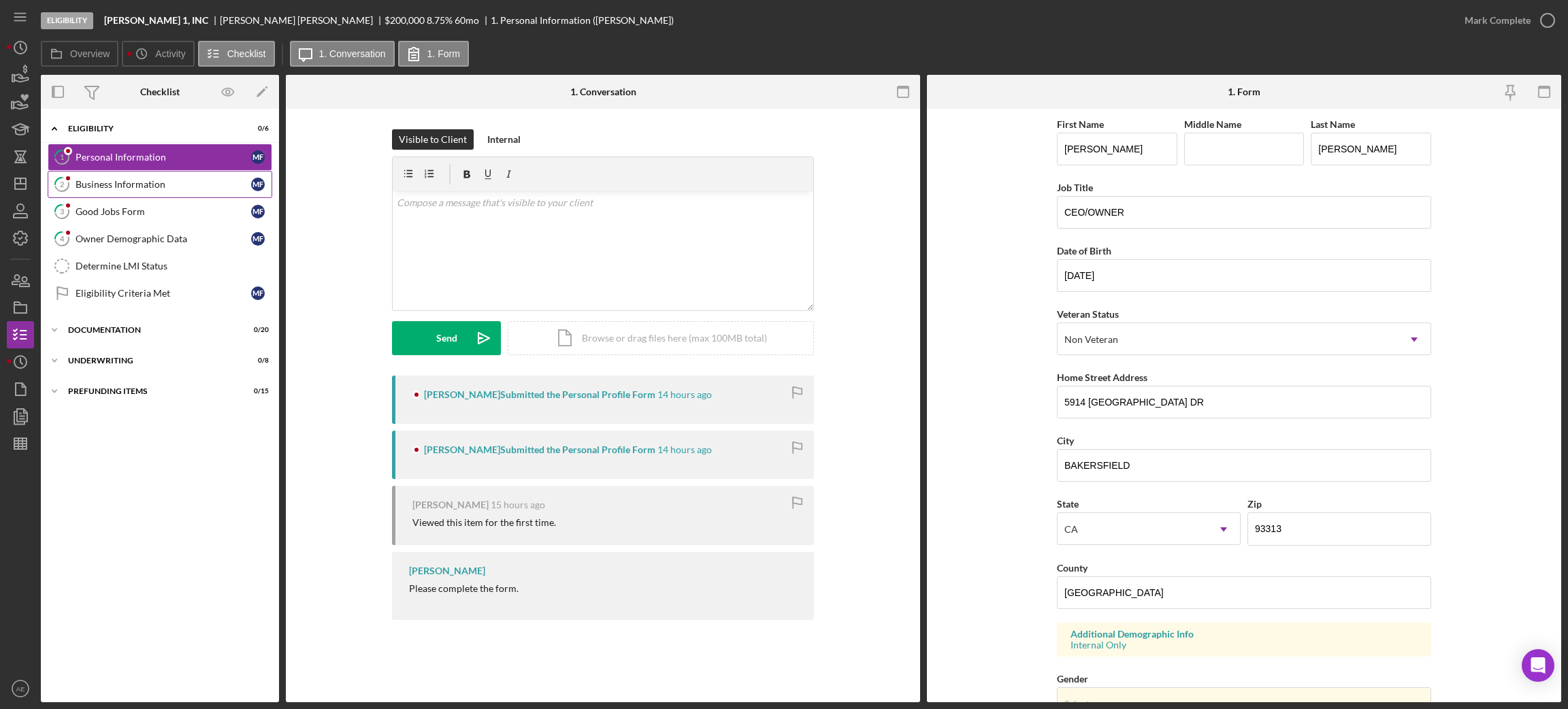
click at [141, 188] on div "Business Information" at bounding box center [163, 184] width 176 height 11
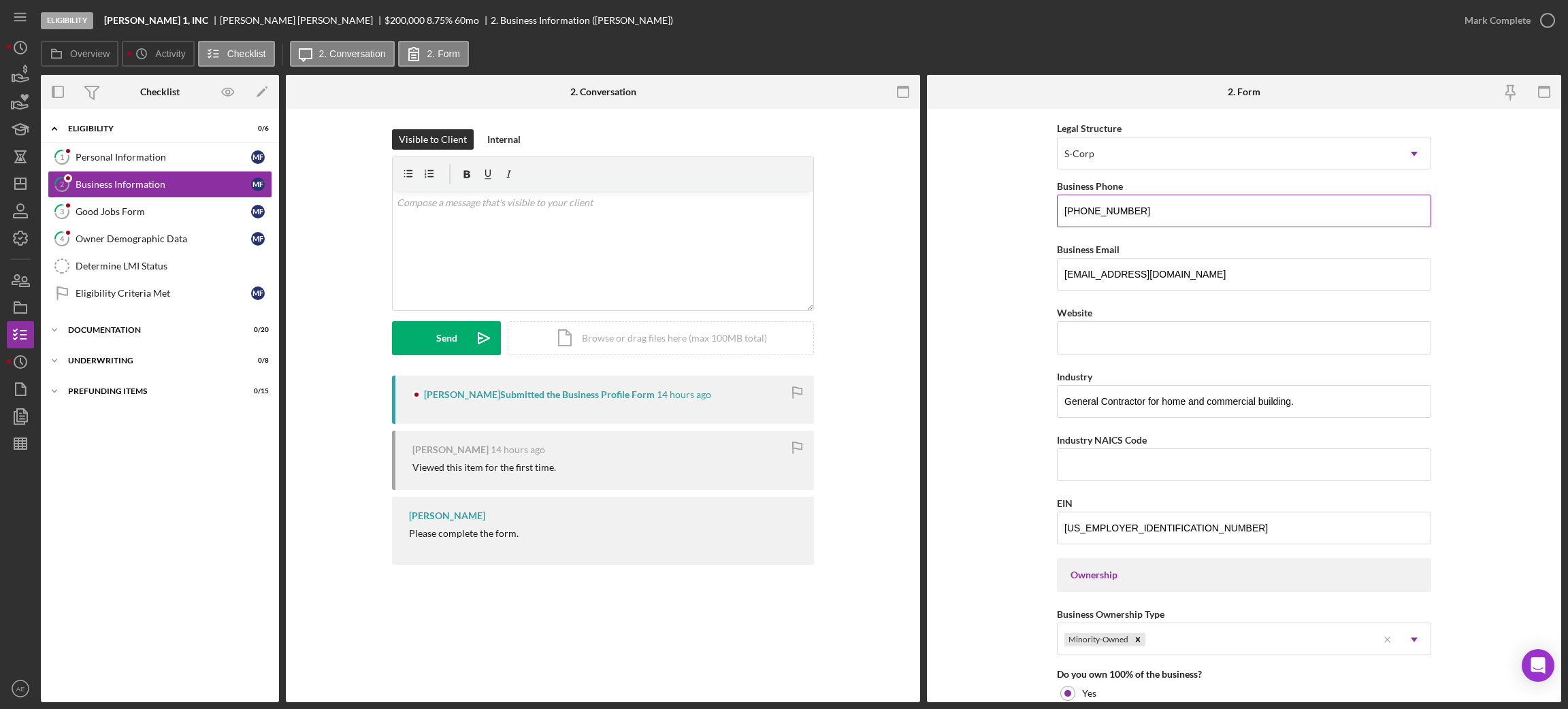
scroll to position [204, 0]
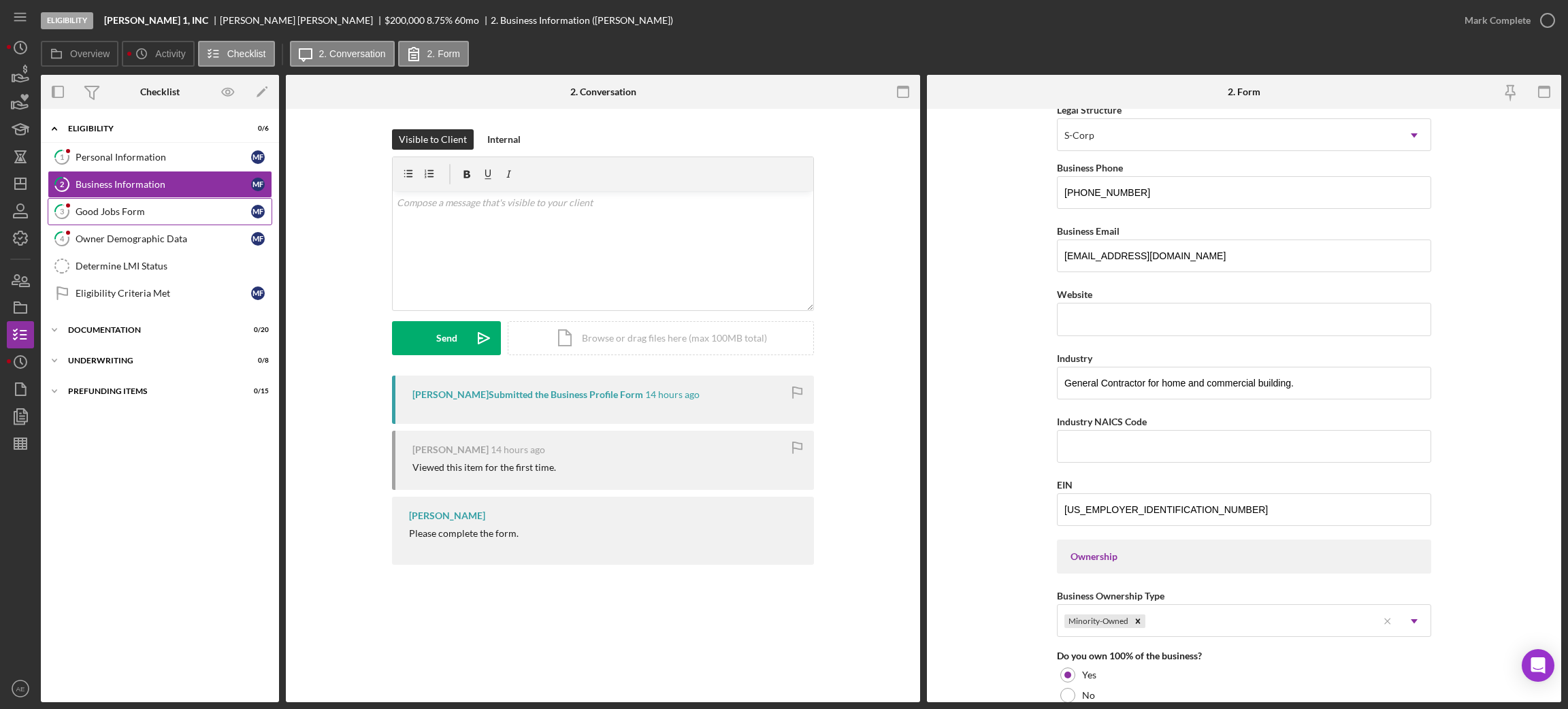
click at [154, 216] on div "Good Jobs Form" at bounding box center [163, 211] width 176 height 11
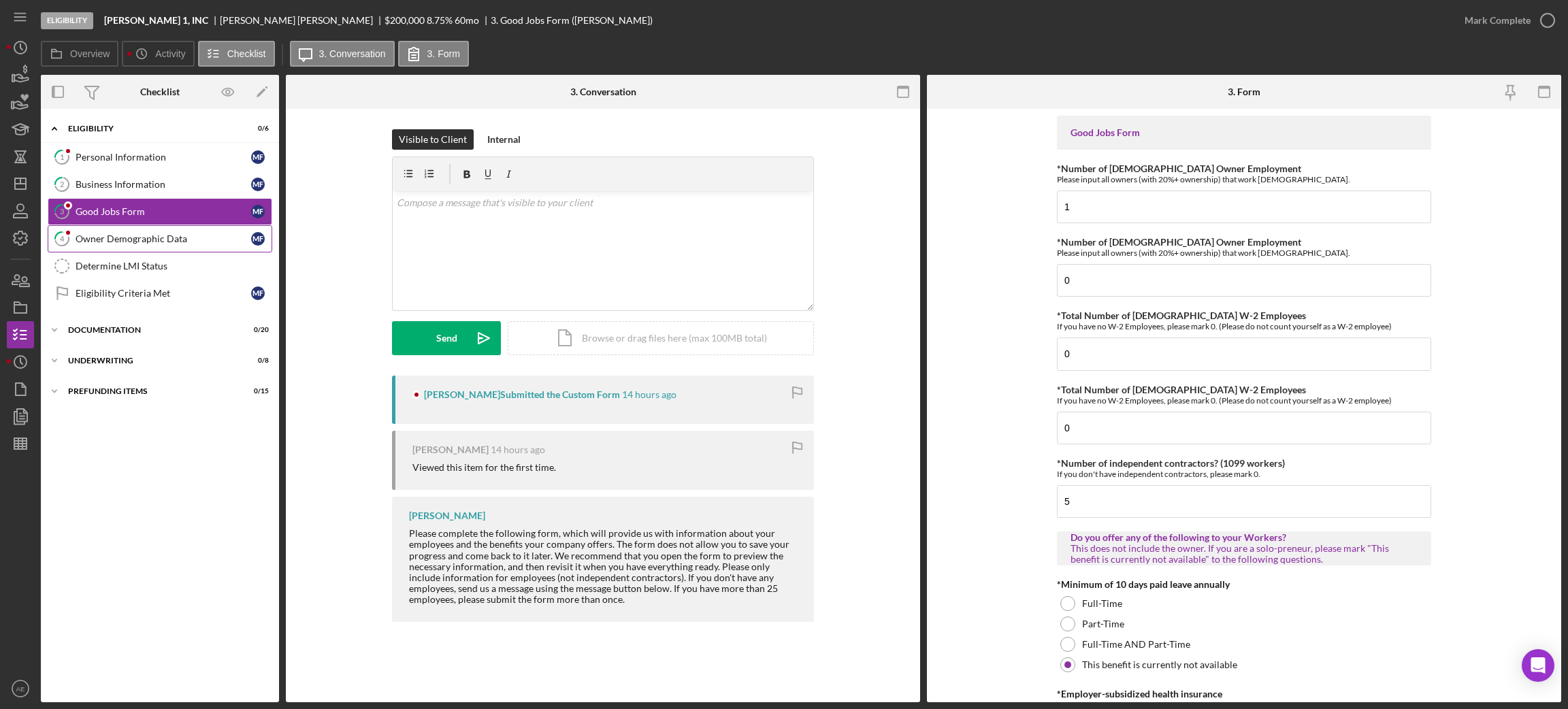
click at [174, 240] on div "Owner Demographic Data" at bounding box center [163, 239] width 176 height 11
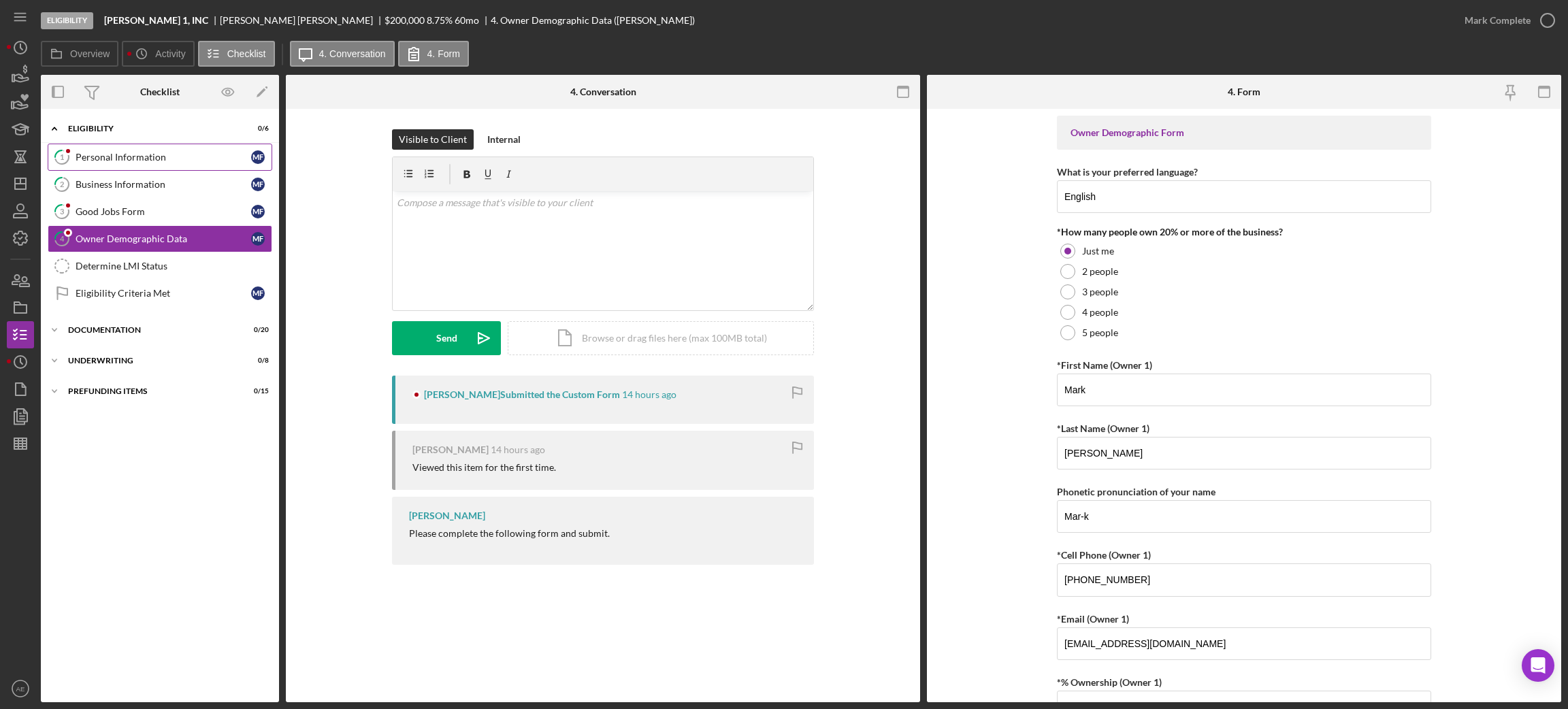
click at [152, 151] on div "Personal Information" at bounding box center [163, 157] width 176 height 11
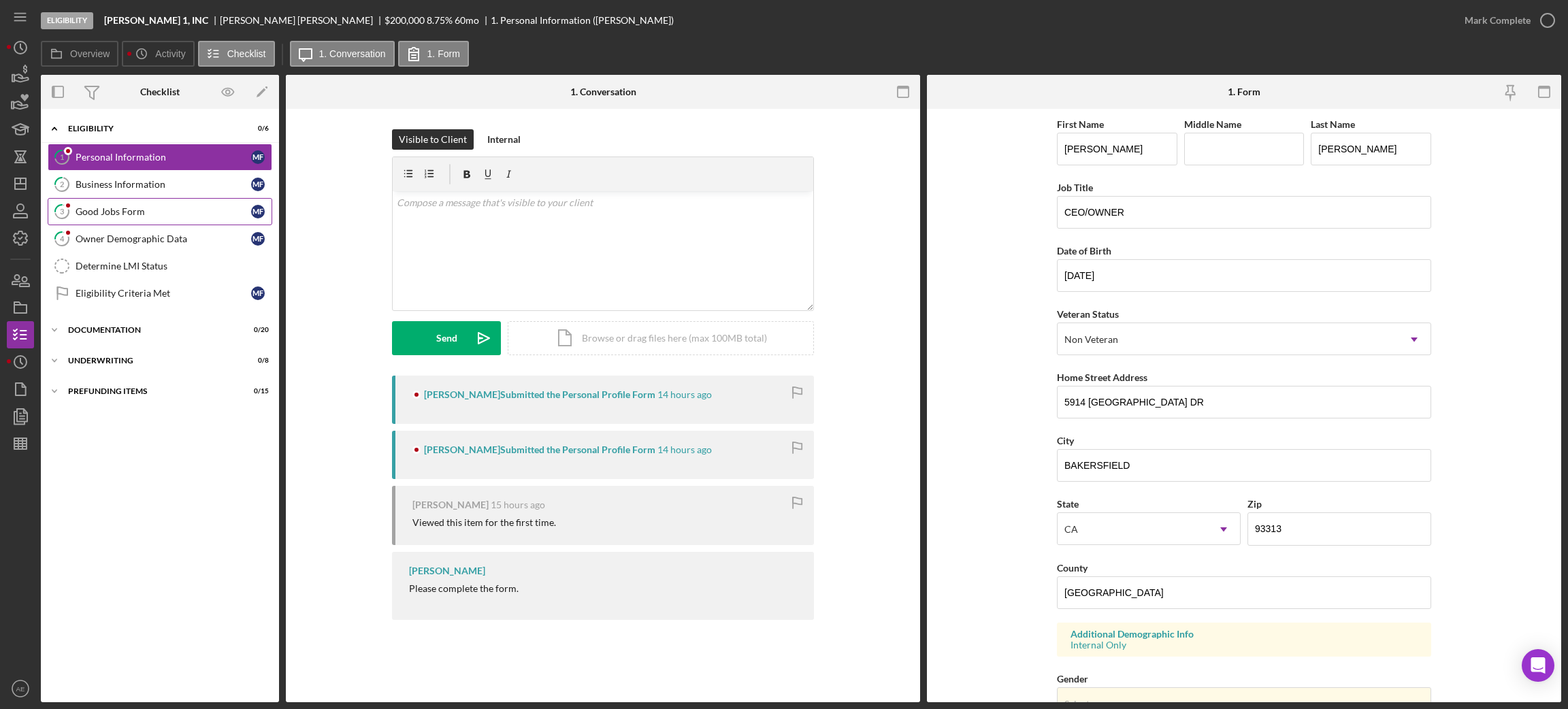
click at [156, 214] on div "Good Jobs Form" at bounding box center [163, 211] width 176 height 11
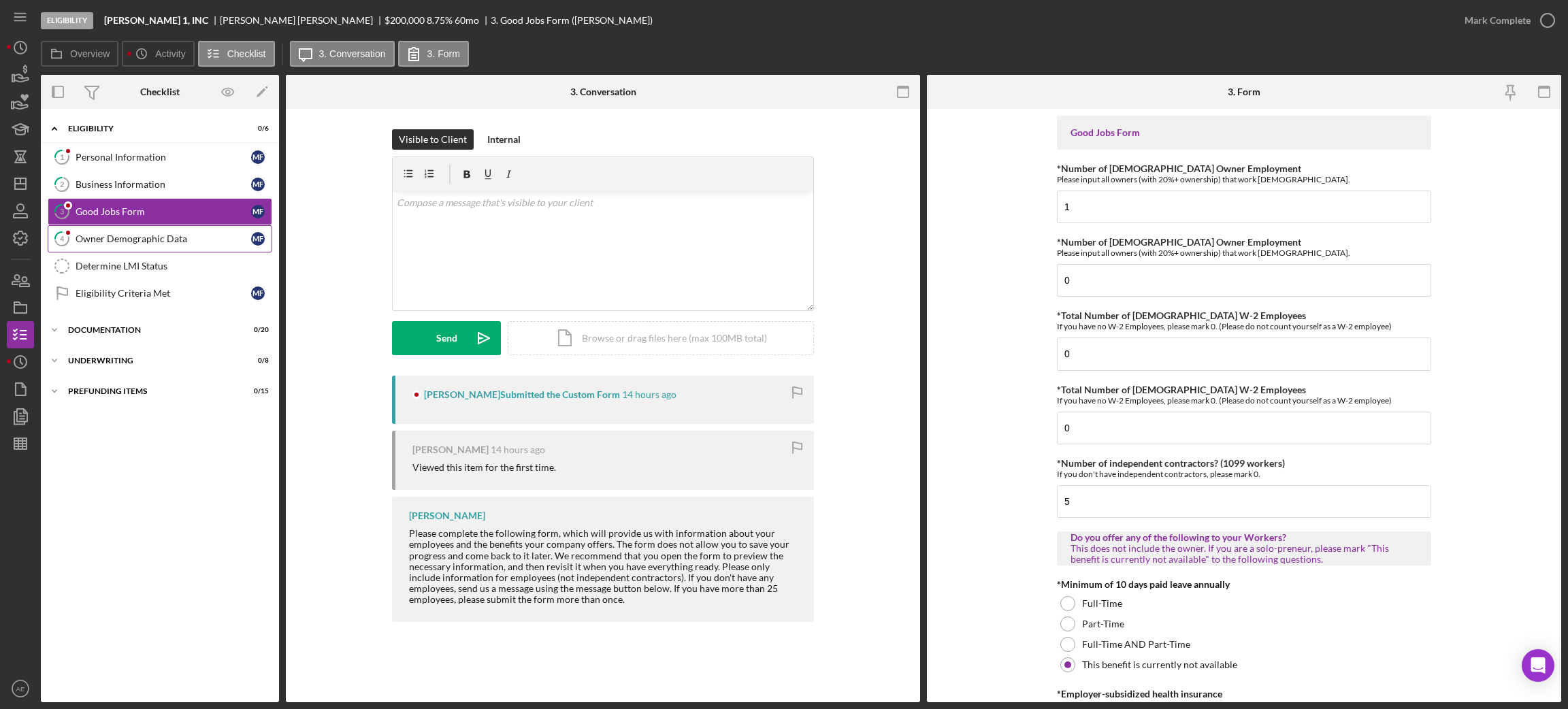
click at [173, 247] on link "4 Owner Demographic Data M F" at bounding box center [160, 239] width 225 height 27
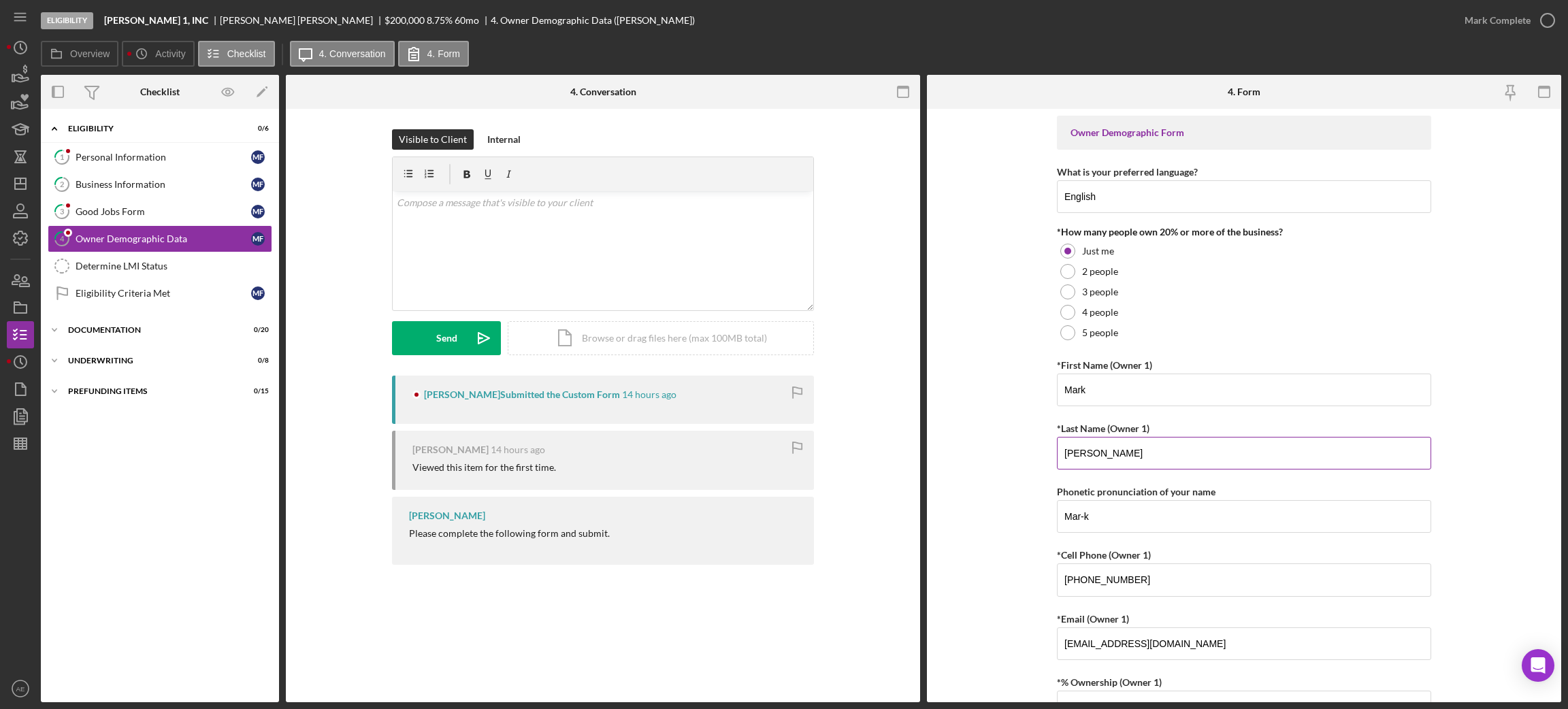
scroll to position [510, 0]
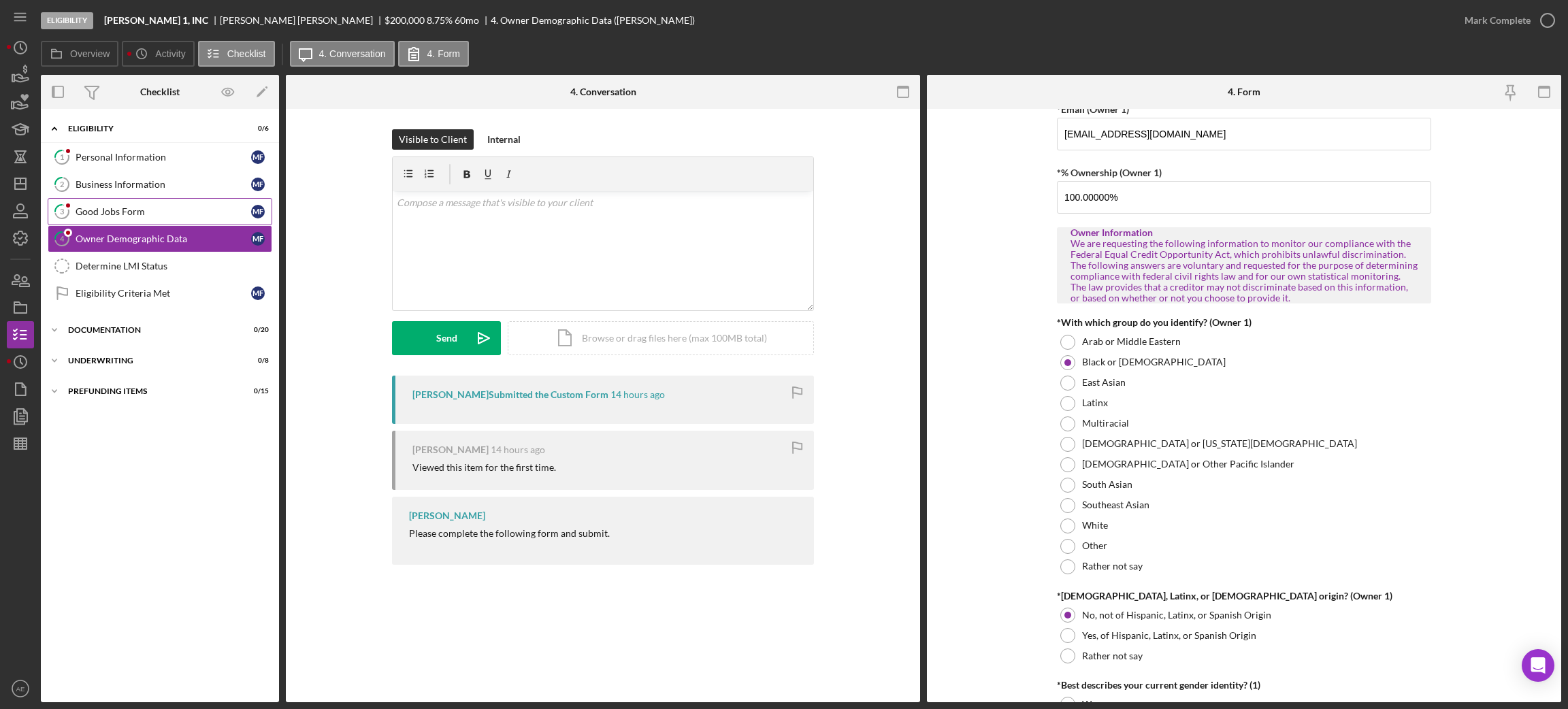
click at [158, 210] on div "Good Jobs Form" at bounding box center [163, 211] width 176 height 11
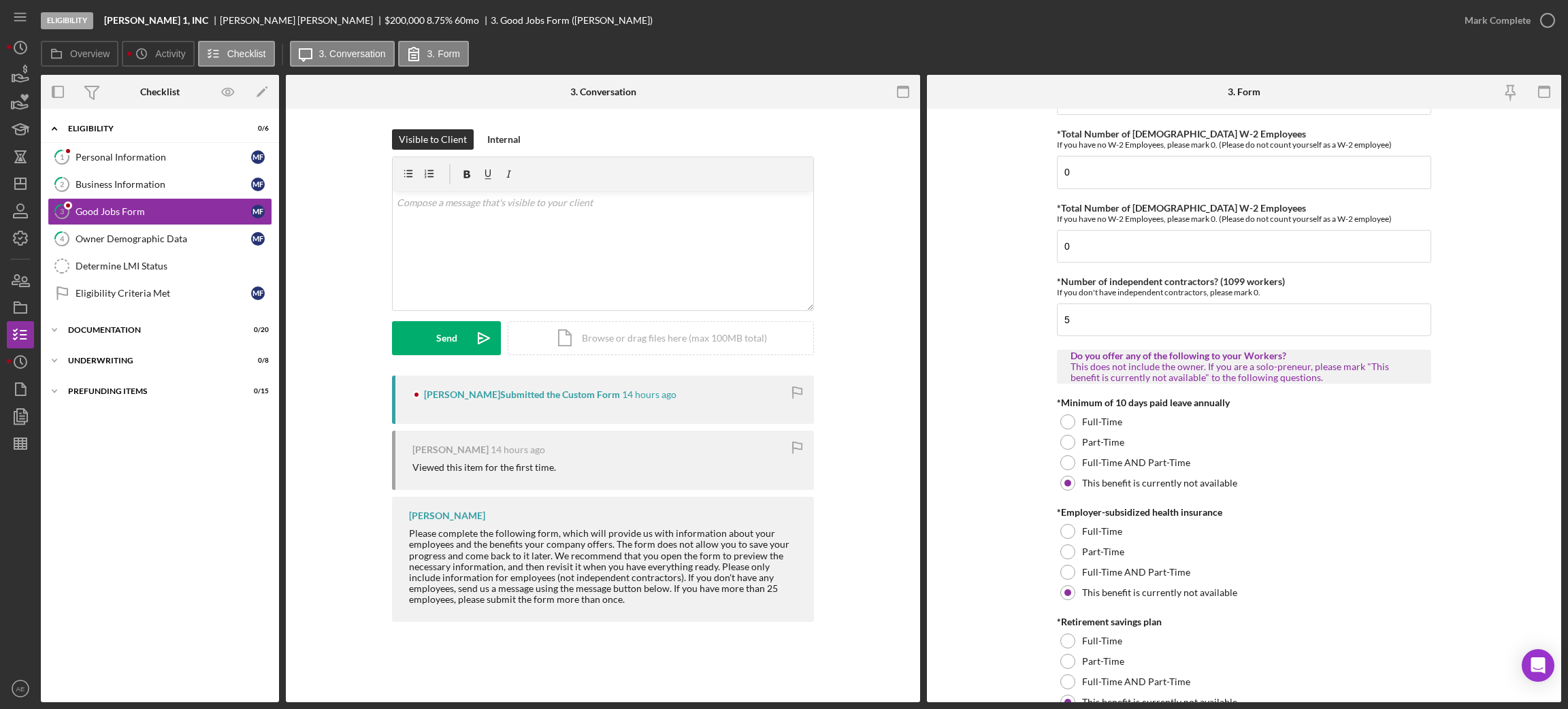
scroll to position [510, 0]
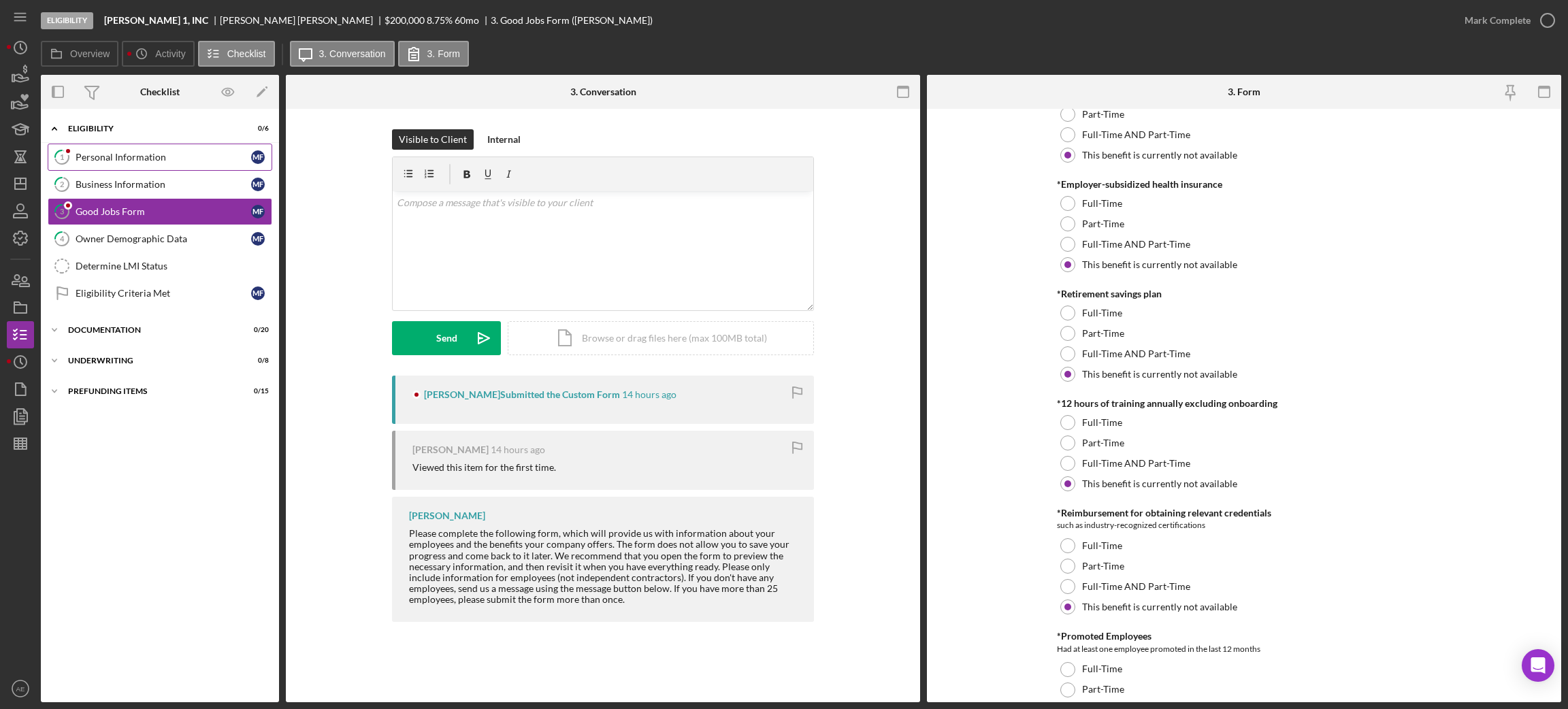
click at [113, 163] on link "1 Personal Information M F" at bounding box center [160, 157] width 225 height 27
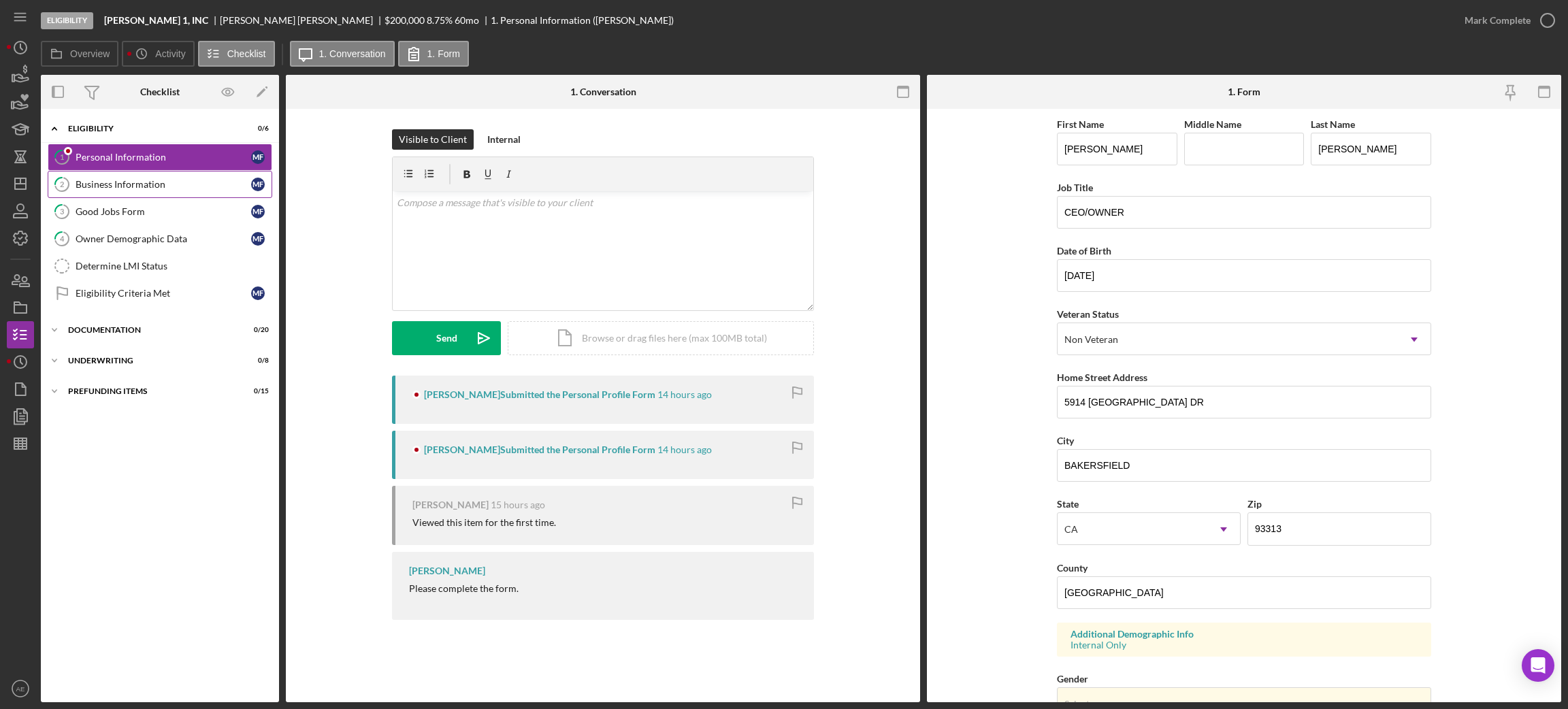
click at [129, 191] on link "2 Business Information M F" at bounding box center [160, 184] width 225 height 27
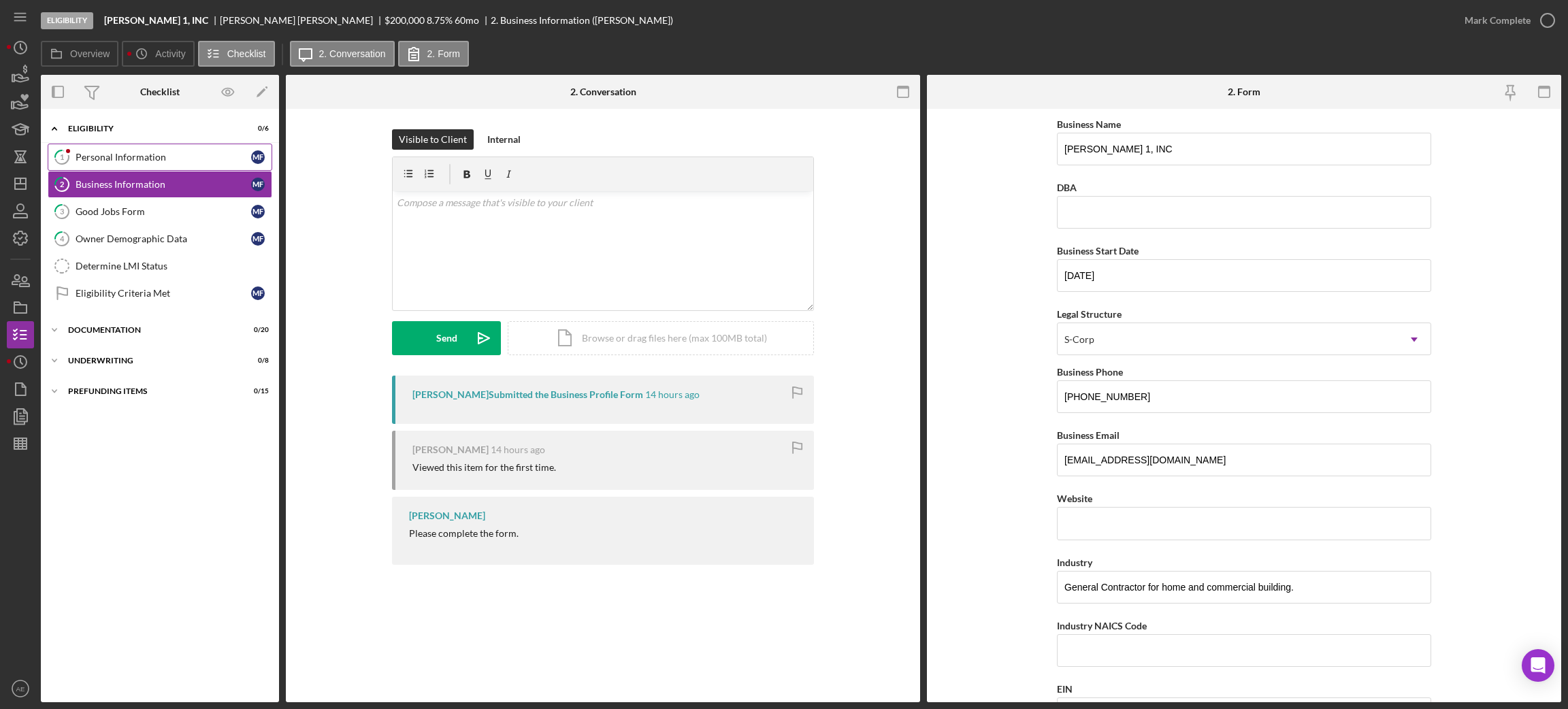
click at [141, 157] on div "Personal Information" at bounding box center [163, 157] width 176 height 11
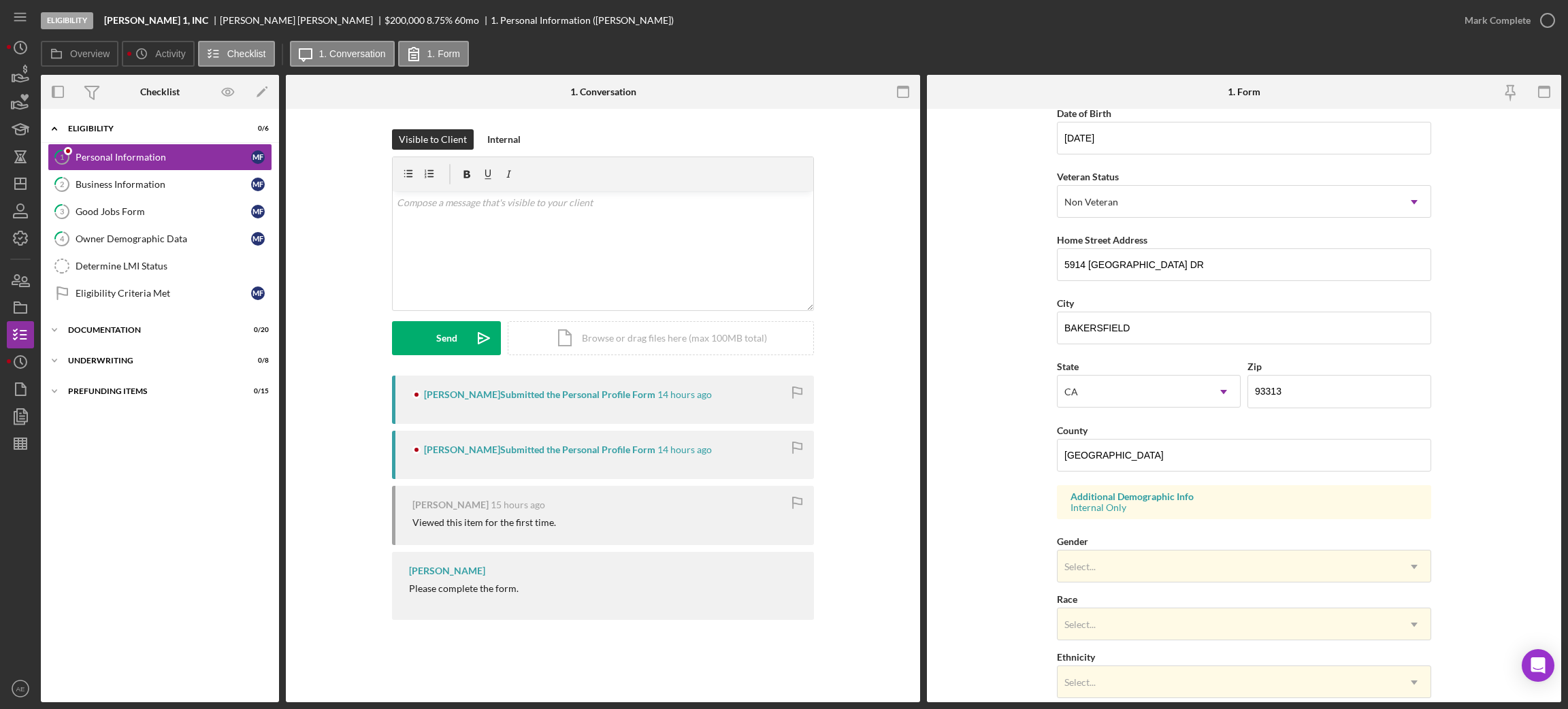
scroll to position [316, 0]
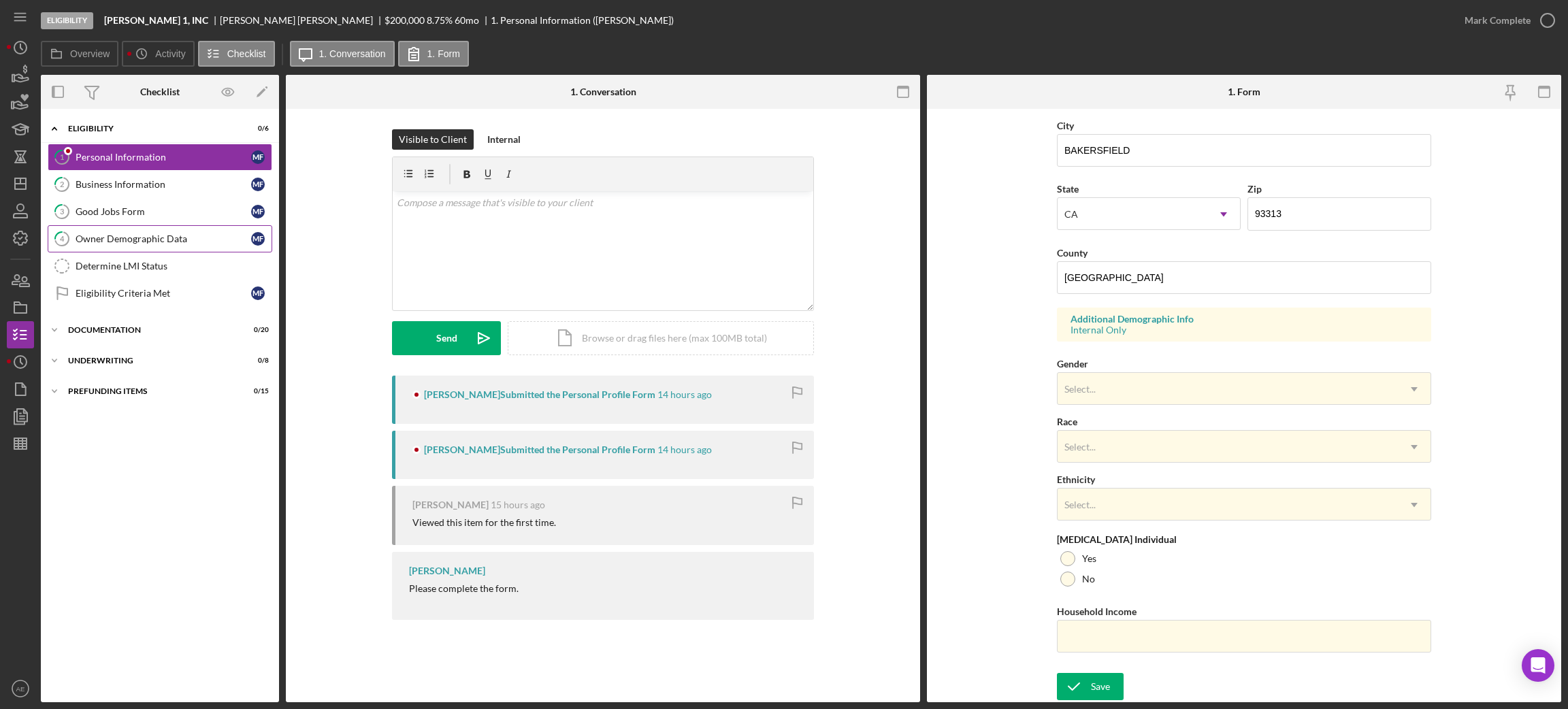
click at [170, 240] on div "Owner Demographic Data" at bounding box center [163, 239] width 176 height 11
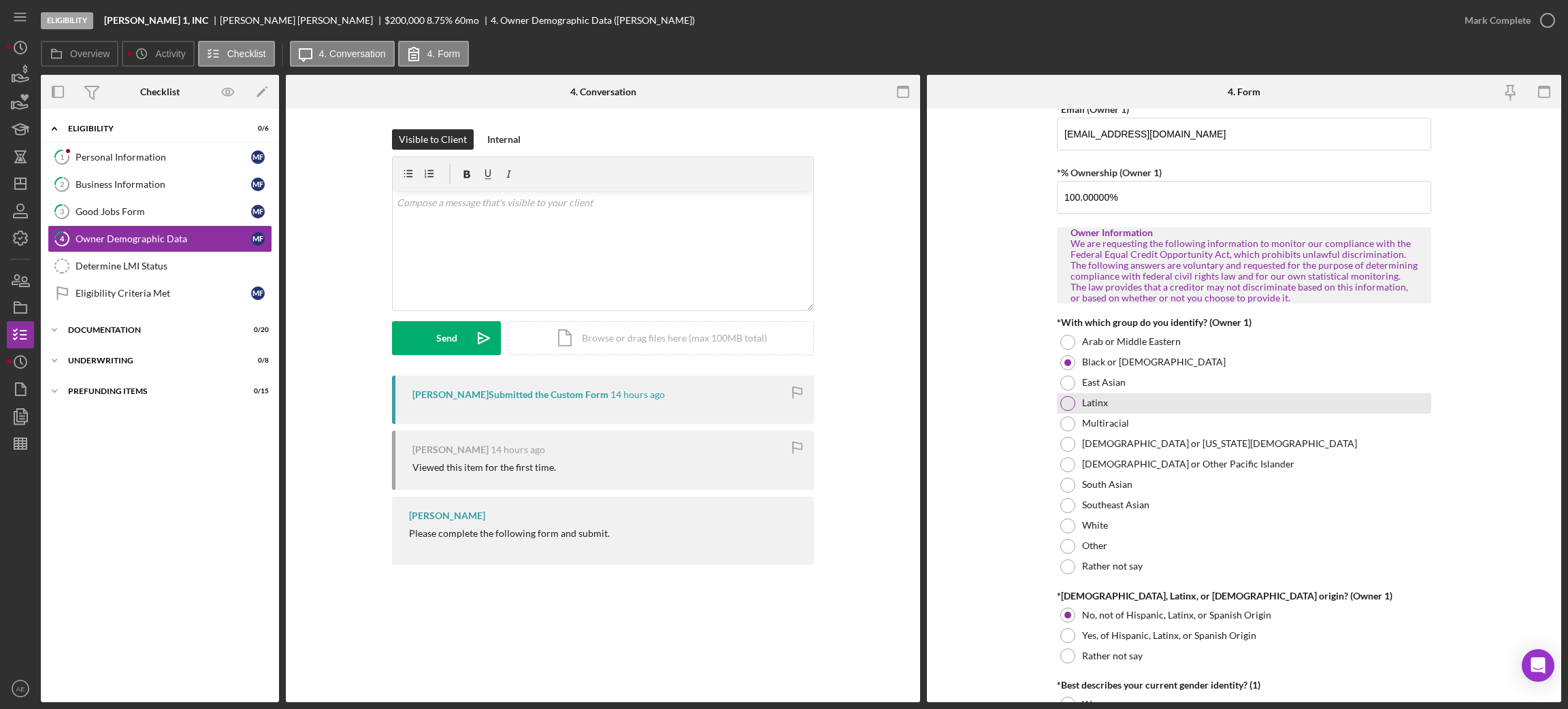
scroll to position [714, 0]
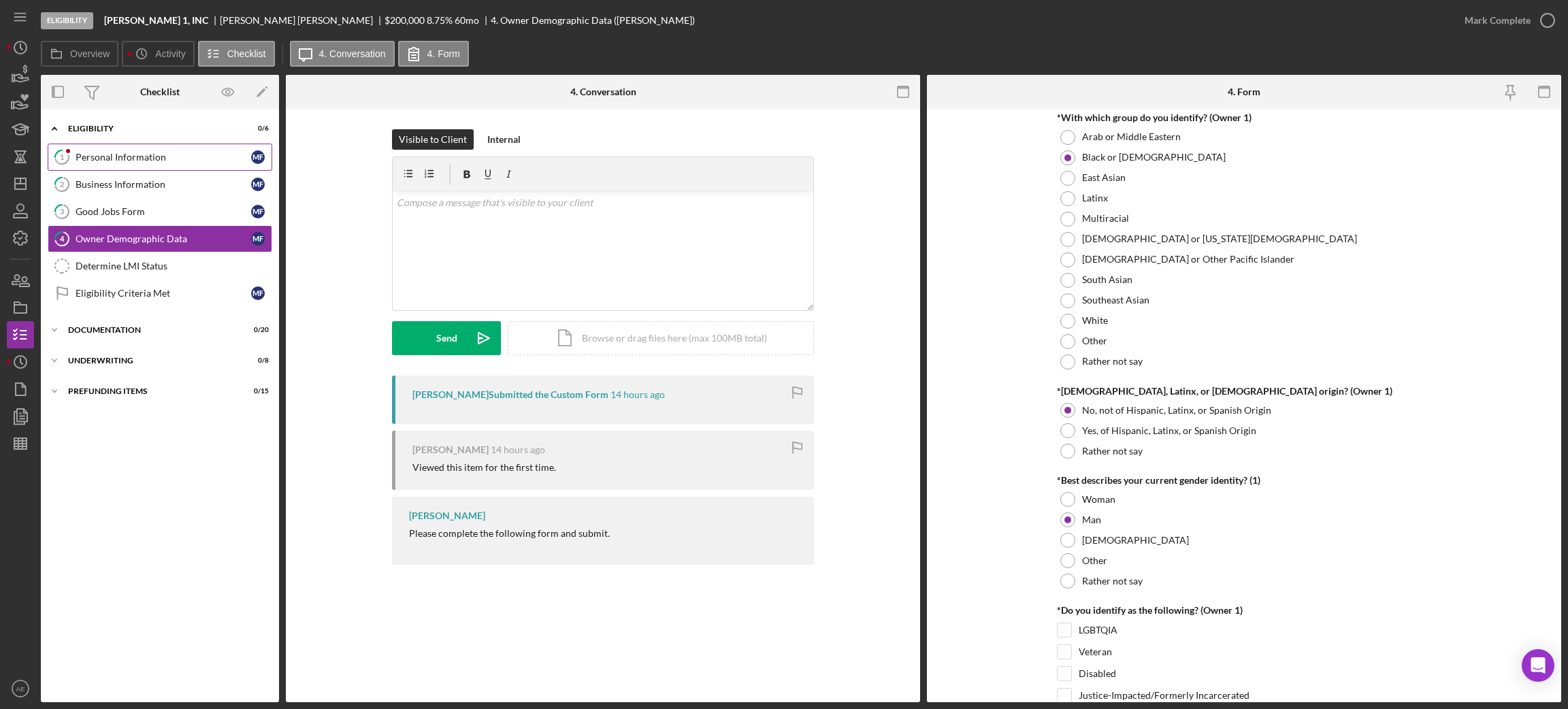
click at [139, 159] on div "Personal Information" at bounding box center [163, 157] width 176 height 11
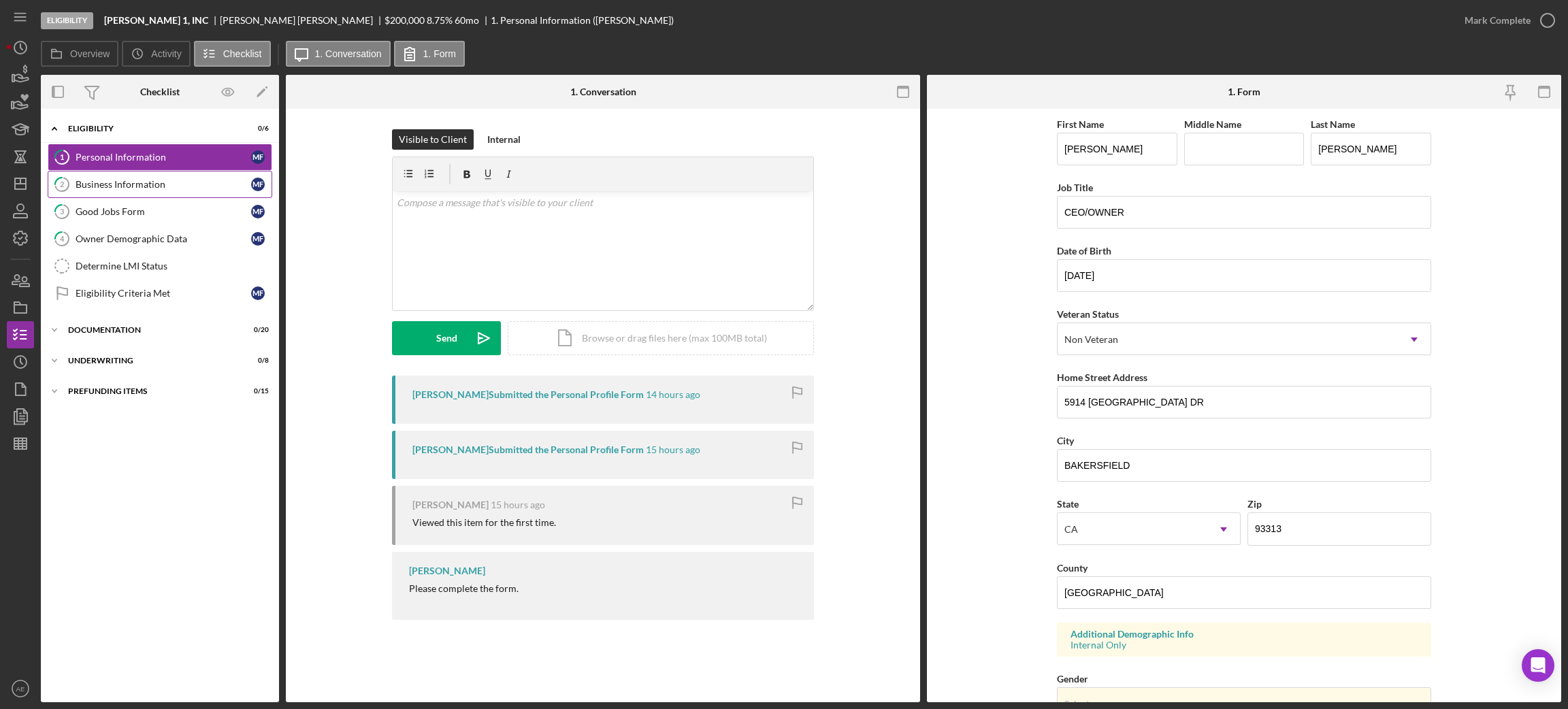
click at [150, 193] on link "2 Business Information M F" at bounding box center [160, 184] width 225 height 27
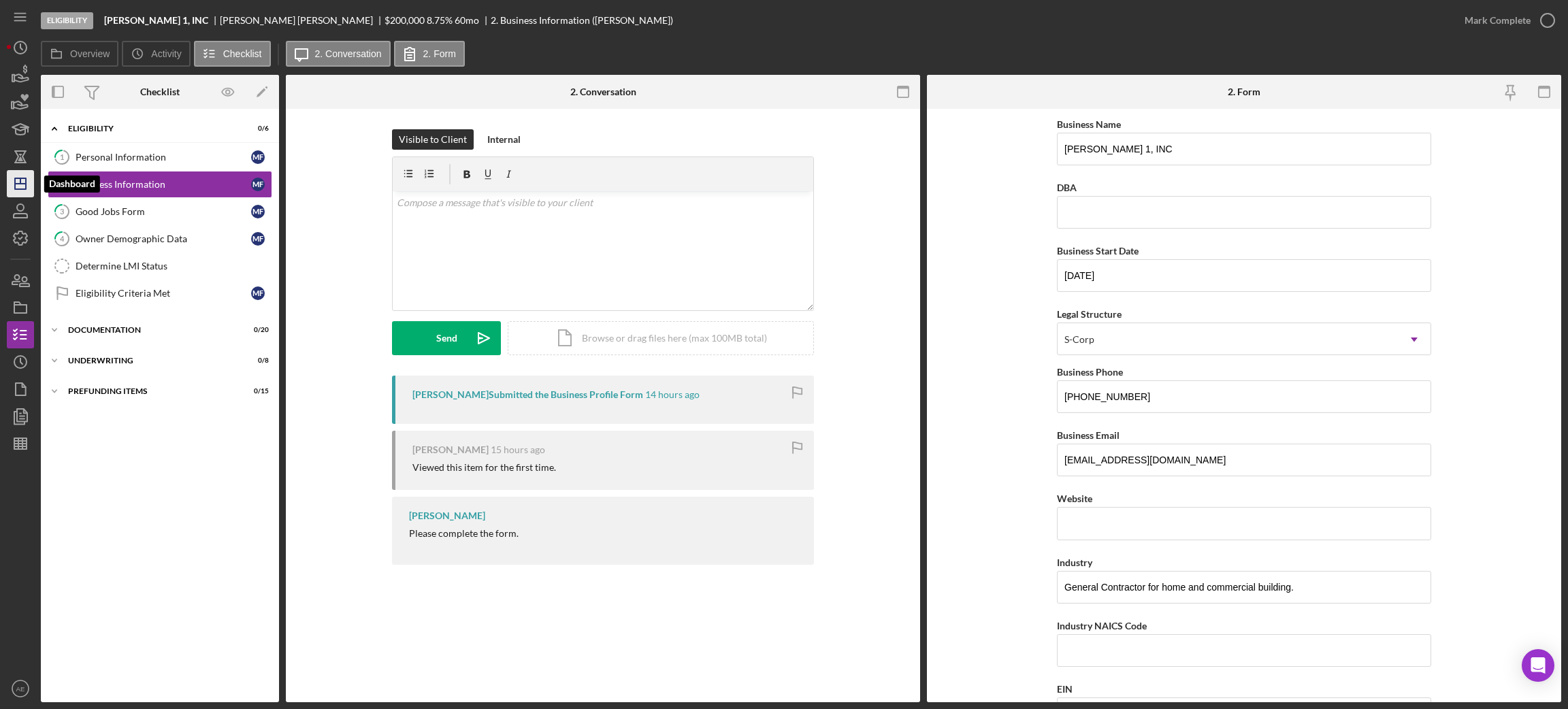
click at [23, 183] on line "button" at bounding box center [21, 183] width 11 height 0
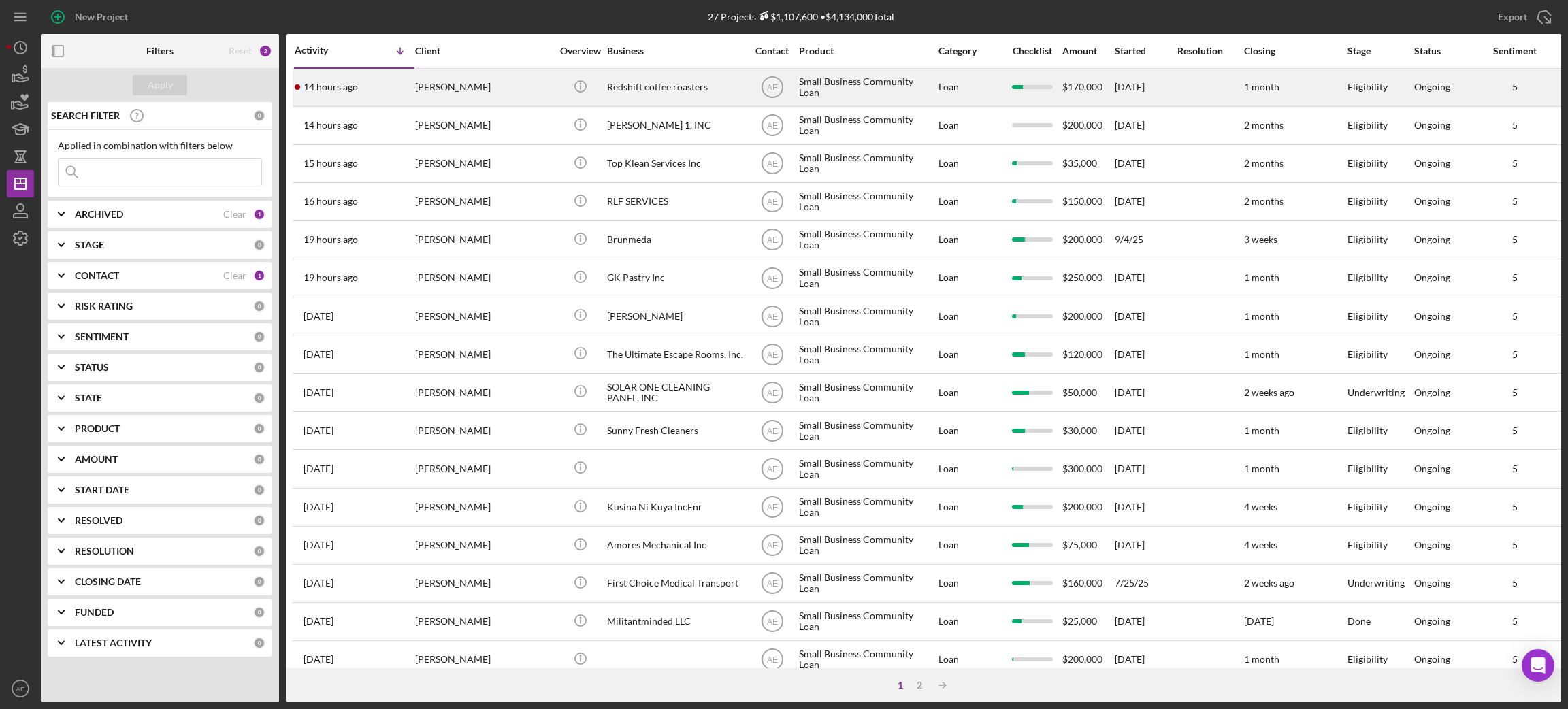
click at [498, 85] on div "[PERSON_NAME]" at bounding box center [483, 87] width 136 height 36
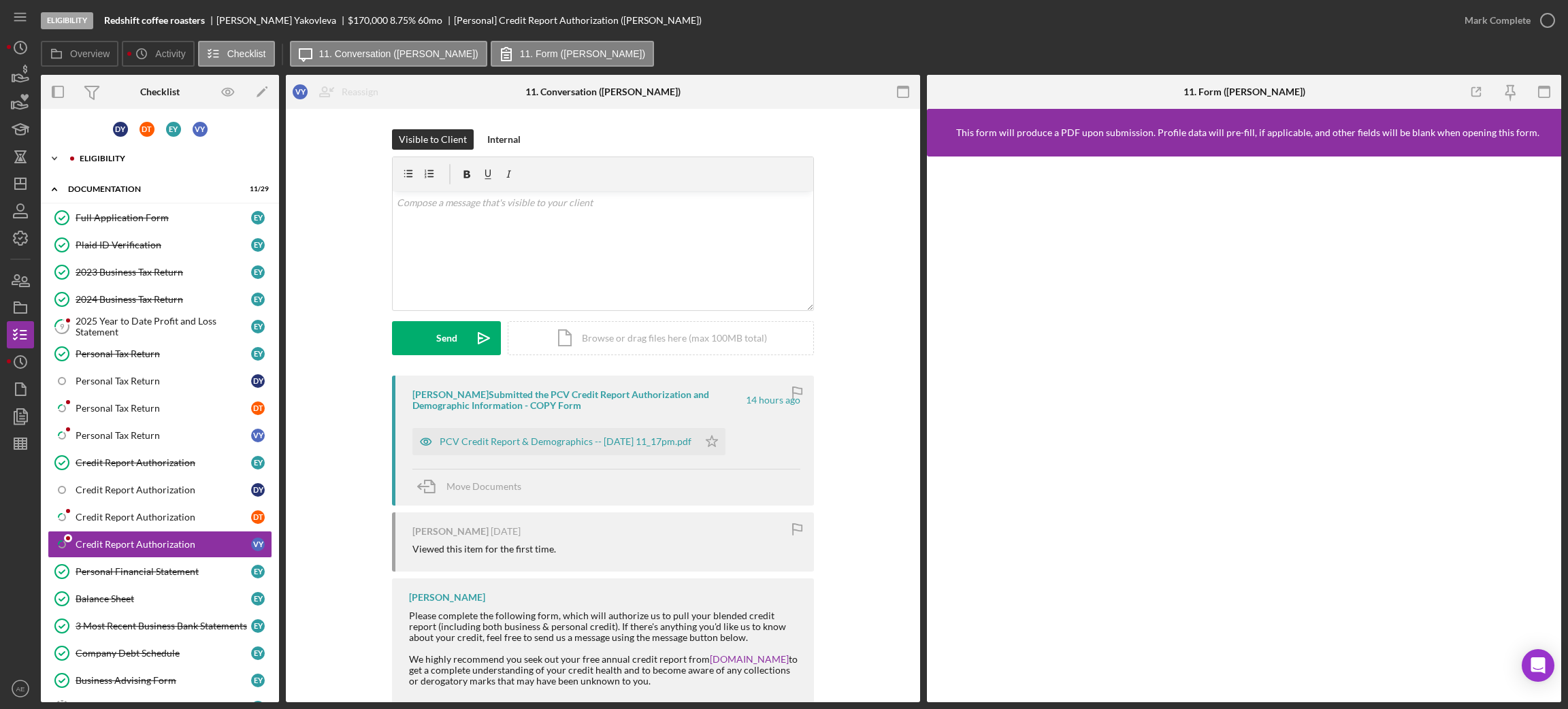
click at [142, 163] on div "Icon/Expander Eligibility 6 / 9" at bounding box center [160, 158] width 238 height 27
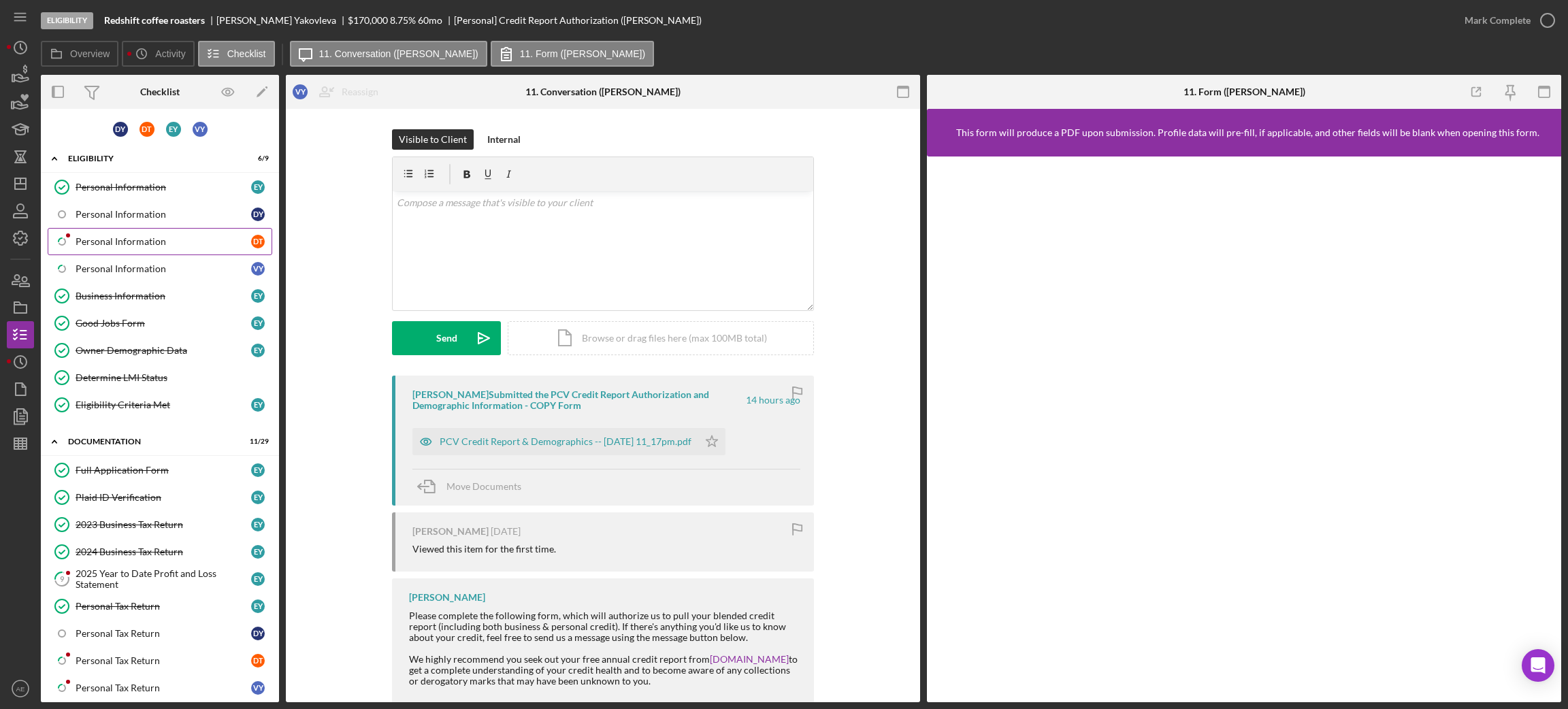
click at [129, 236] on div "Personal Information" at bounding box center [163, 241] width 176 height 11
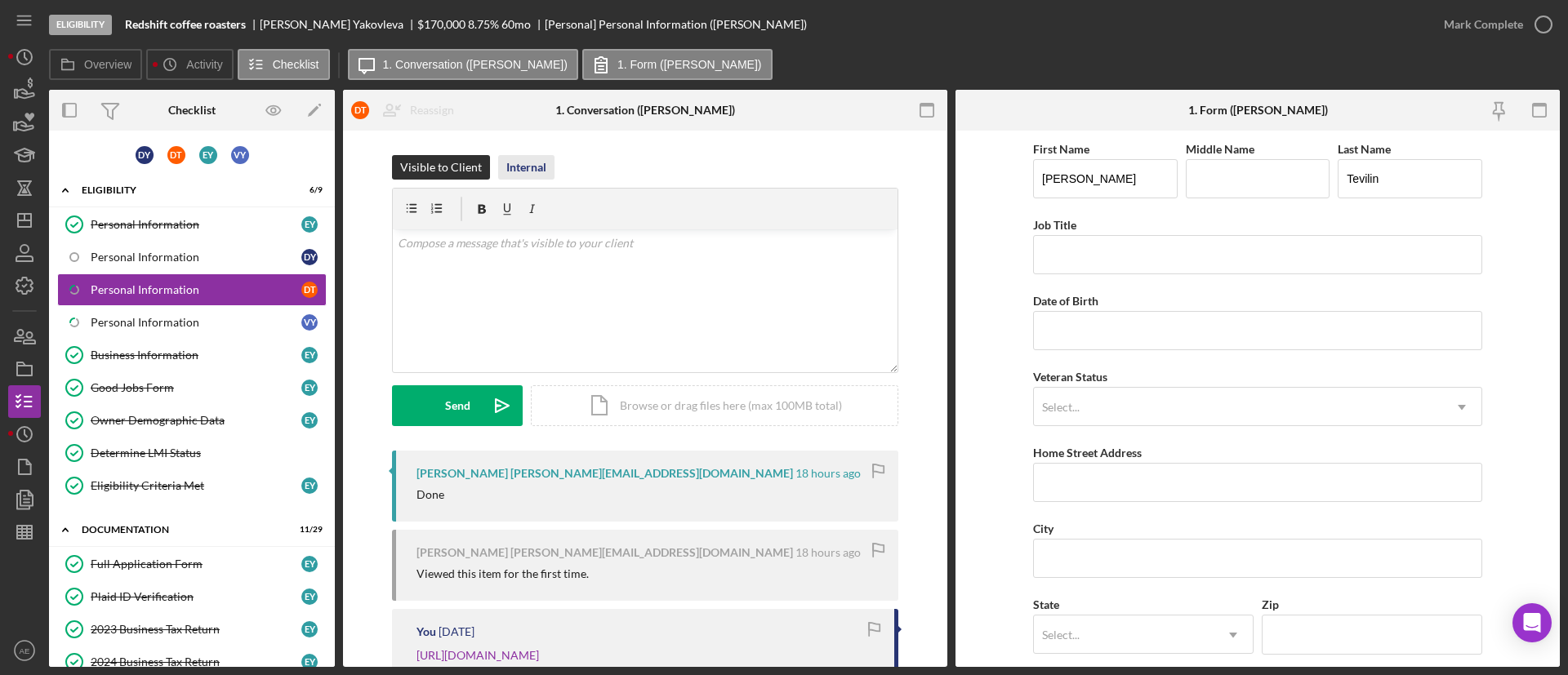
click at [522, 158] on div "Internal" at bounding box center [526, 167] width 40 height 25
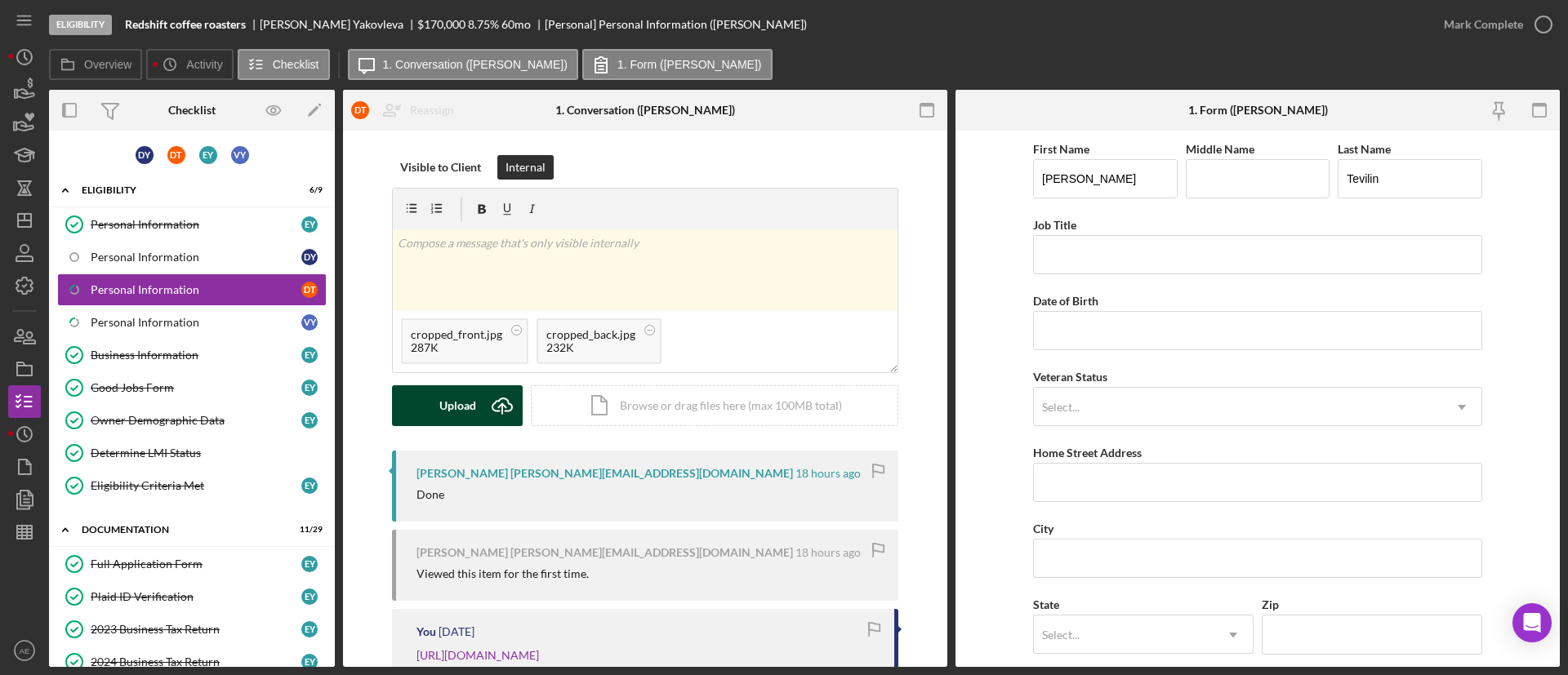
click at [439, 410] on div "Upload" at bounding box center [458, 406] width 37 height 41
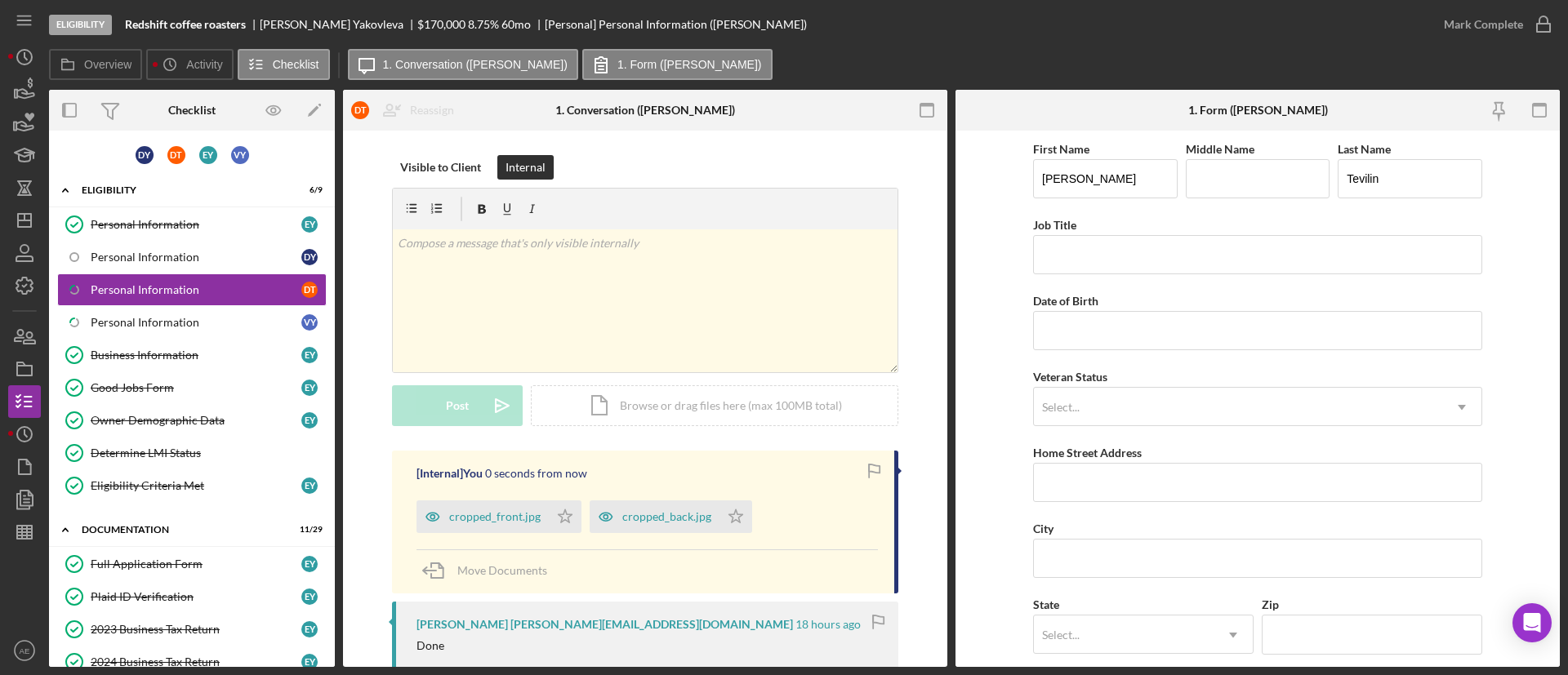
drag, startPoint x: 568, startPoint y: 519, endPoint x: 580, endPoint y: 518, distance: 12.0
click at [566, 518] on icon "Icon/Star" at bounding box center [565, 517] width 33 height 33
click at [736, 512] on icon "Icon/Star" at bounding box center [736, 517] width 33 height 33
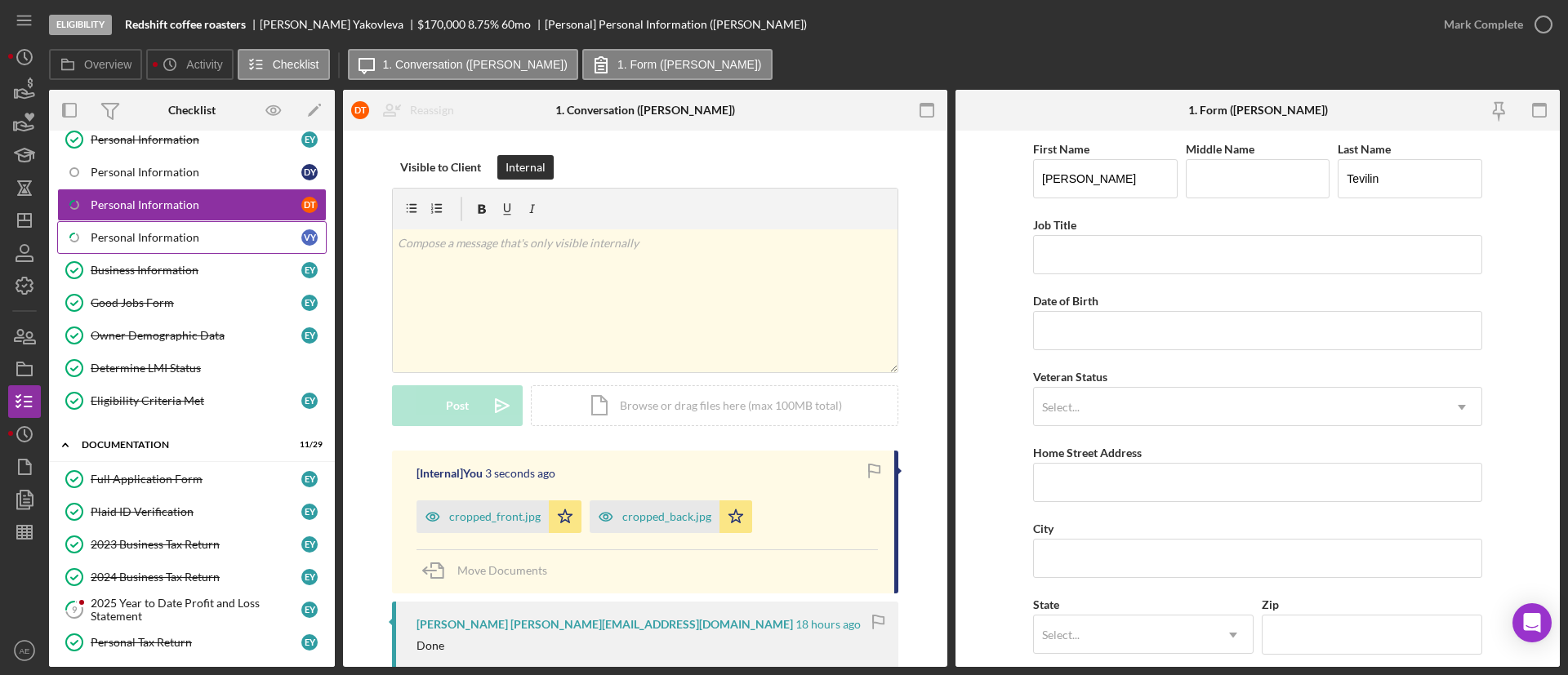
scroll to position [122, 0]
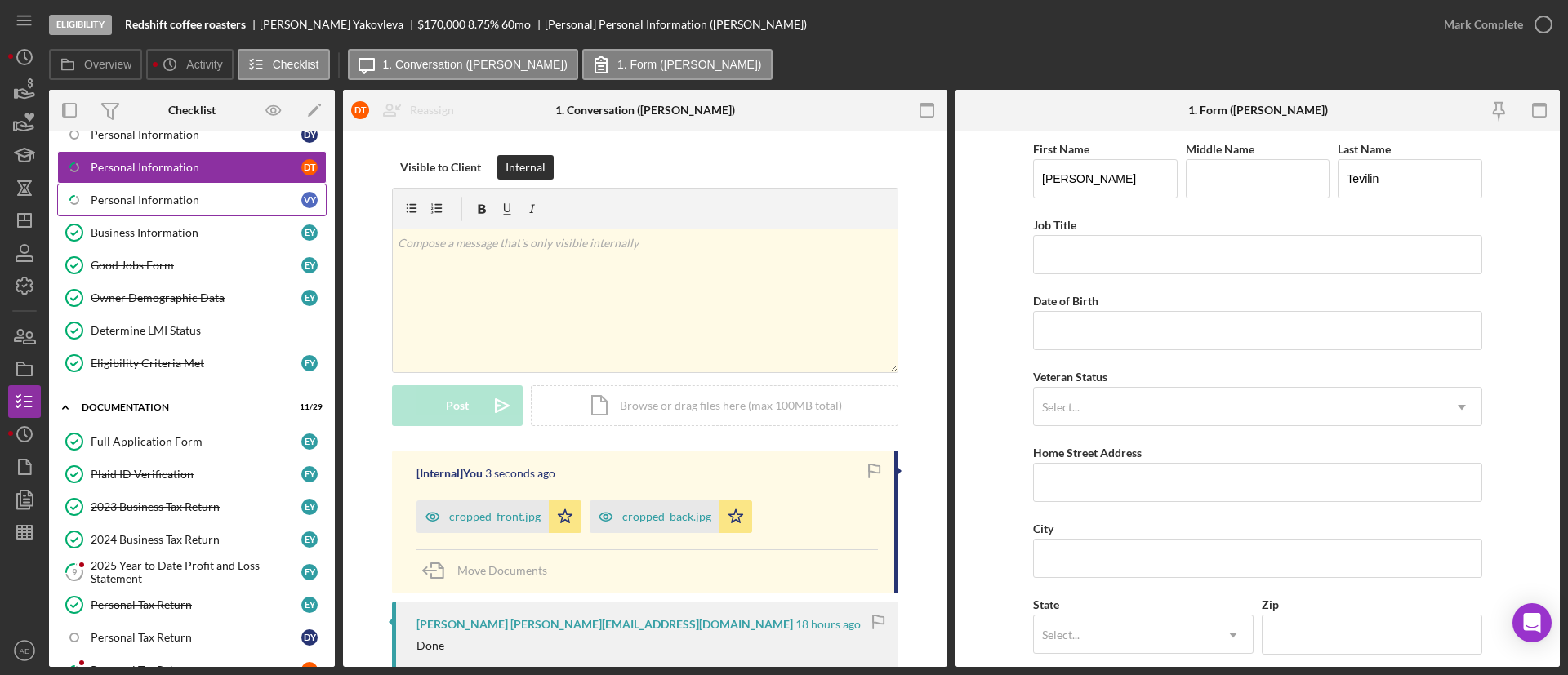
click at [212, 196] on div "Personal Information" at bounding box center [195, 200] width 211 height 13
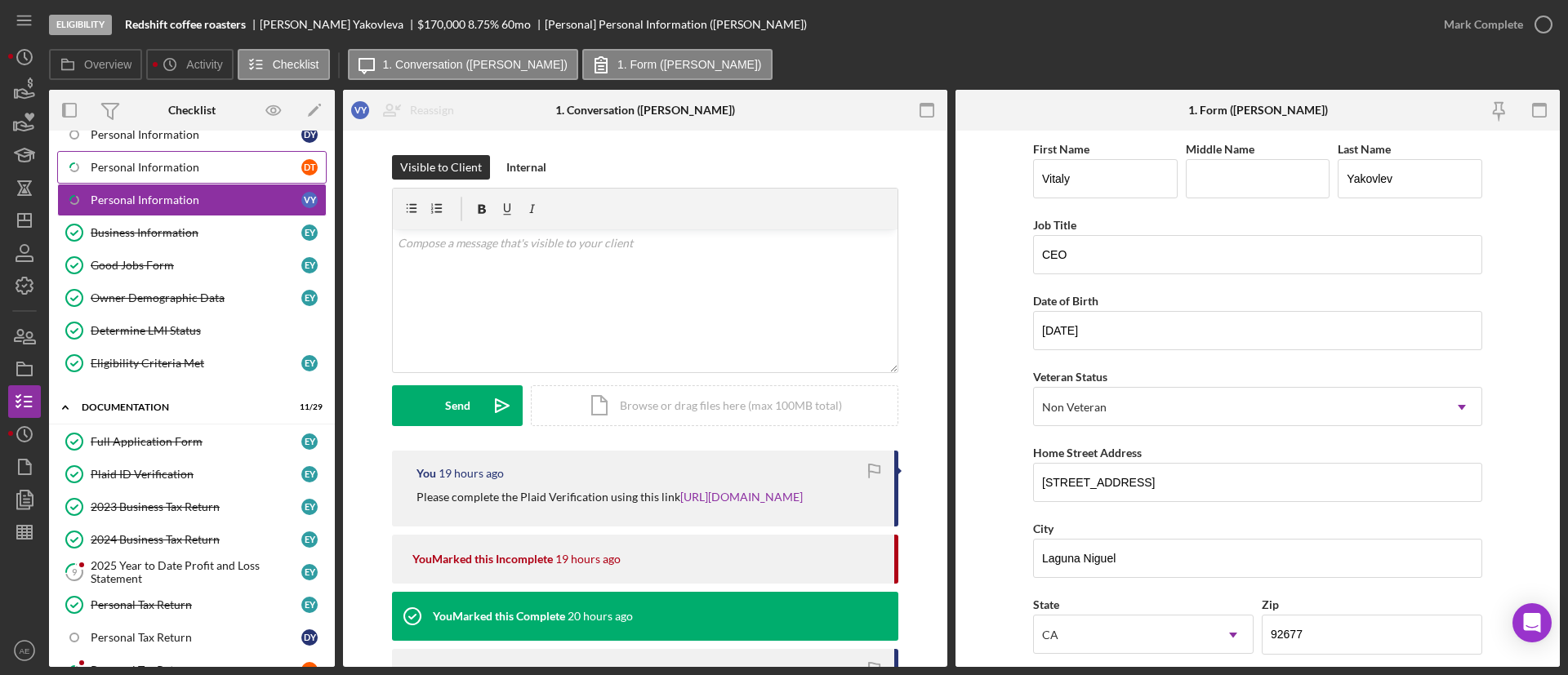
click at [170, 171] on div "Personal Information" at bounding box center [195, 167] width 211 height 13
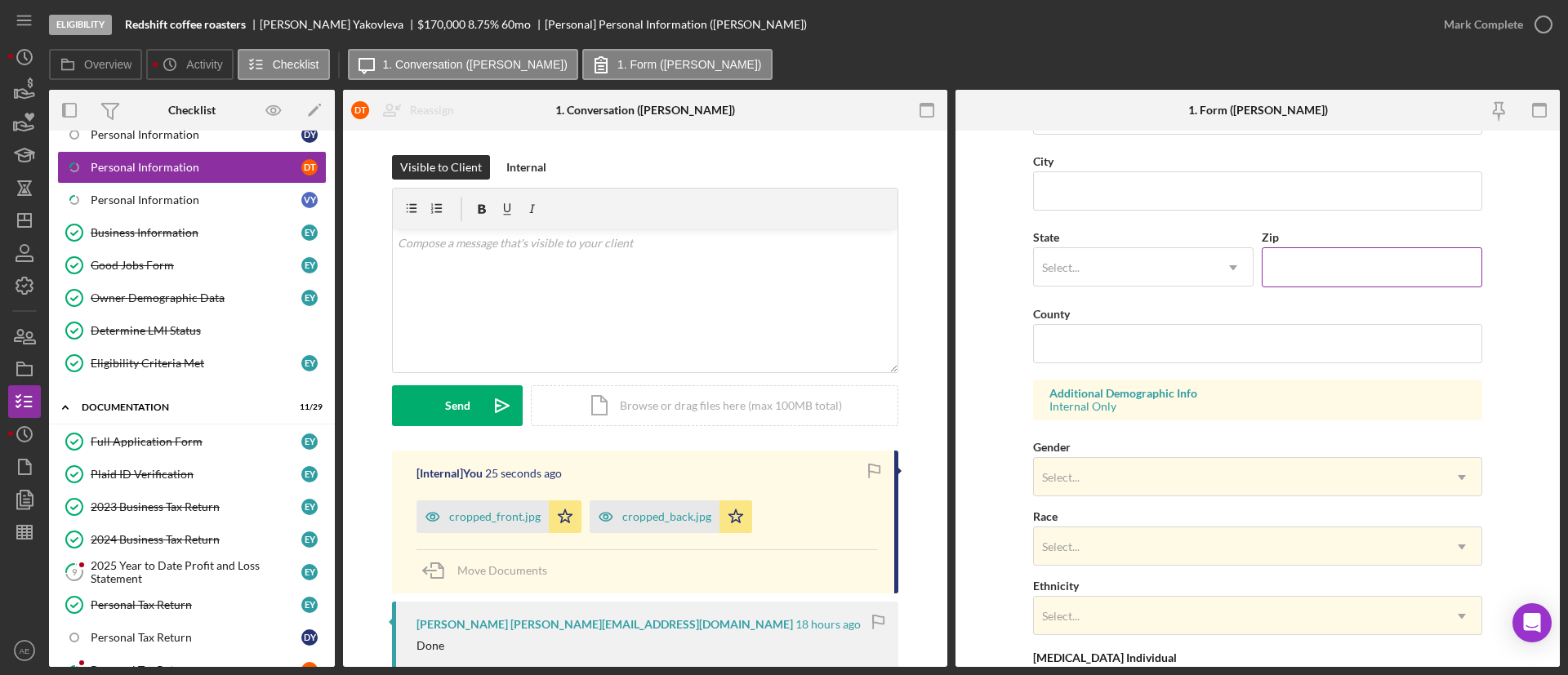
scroll to position [554, 0]
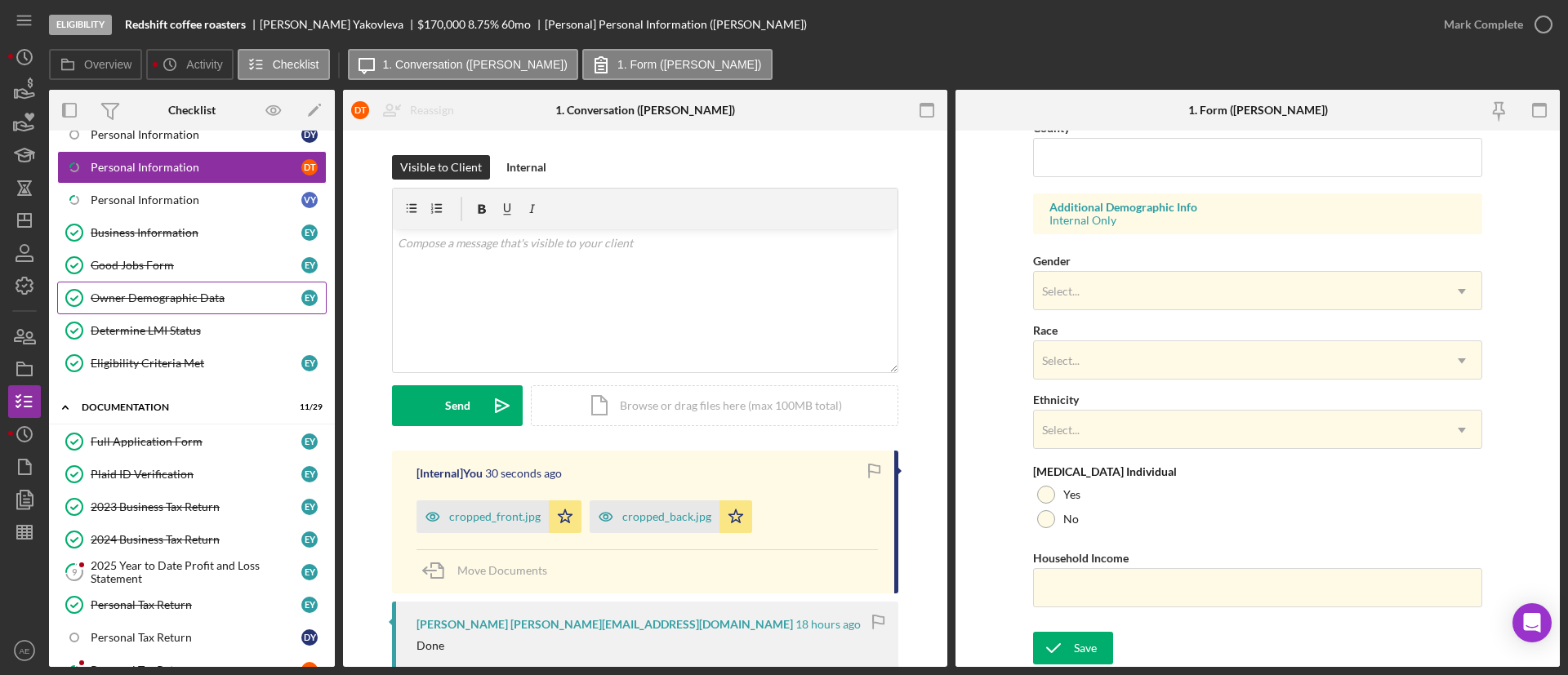
click at [164, 298] on div "Owner Demographic Data" at bounding box center [195, 298] width 211 height 13
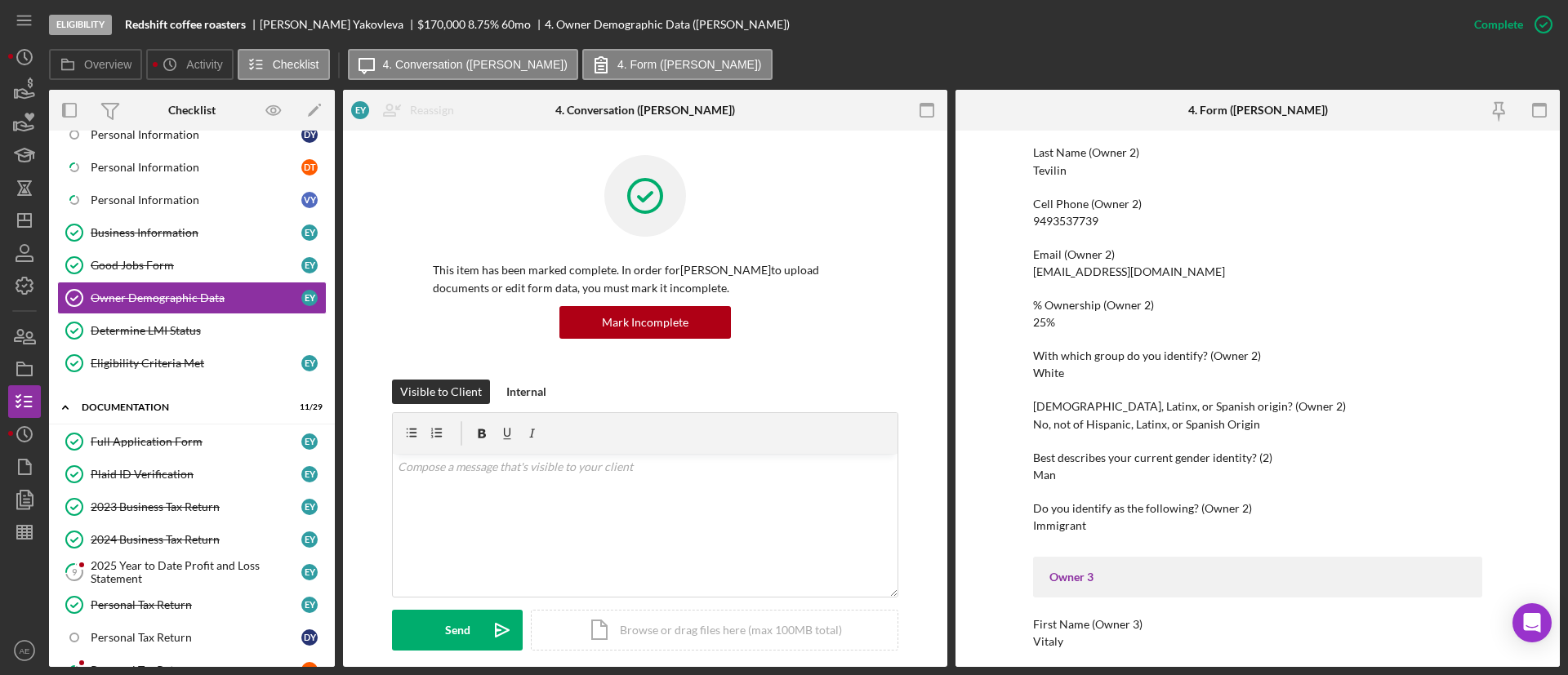
scroll to position [1102, 0]
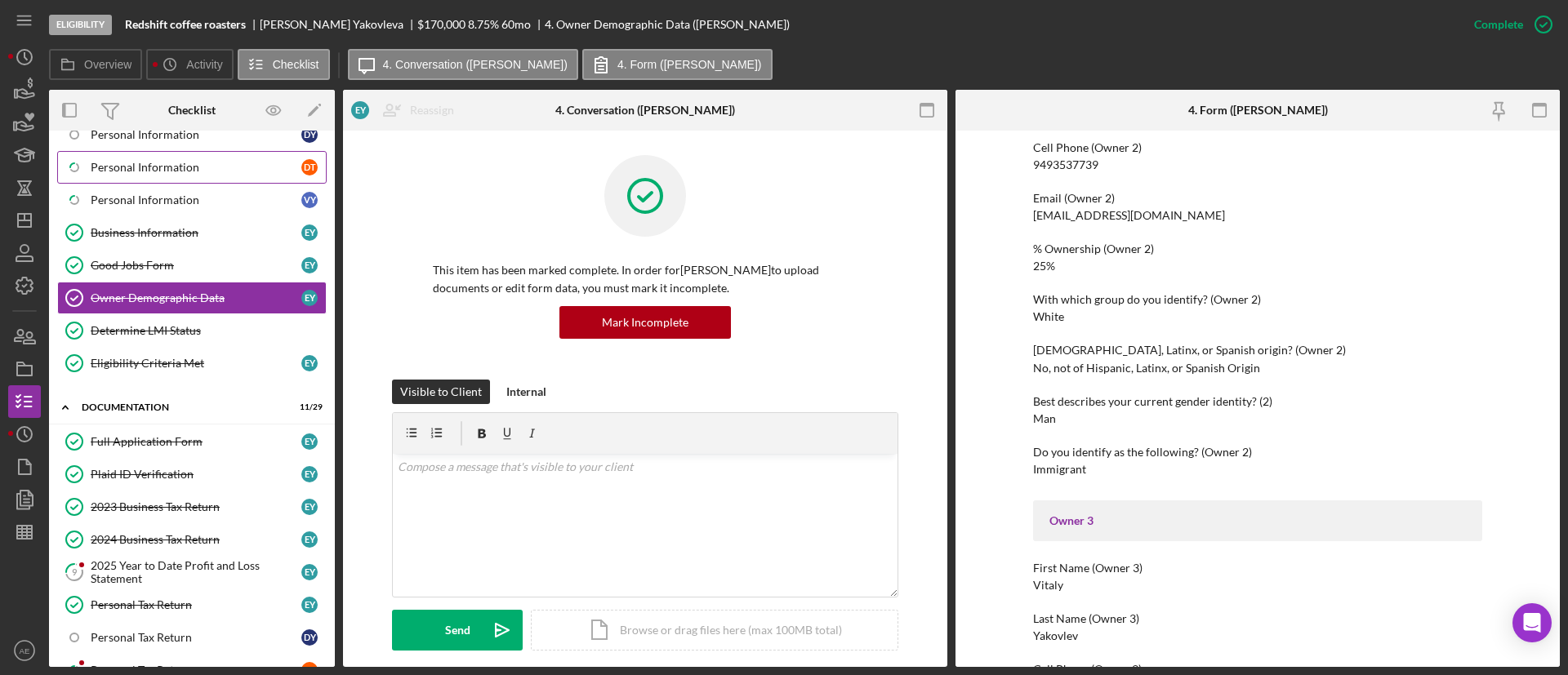
click at [152, 166] on div "Personal Information" at bounding box center [195, 167] width 211 height 13
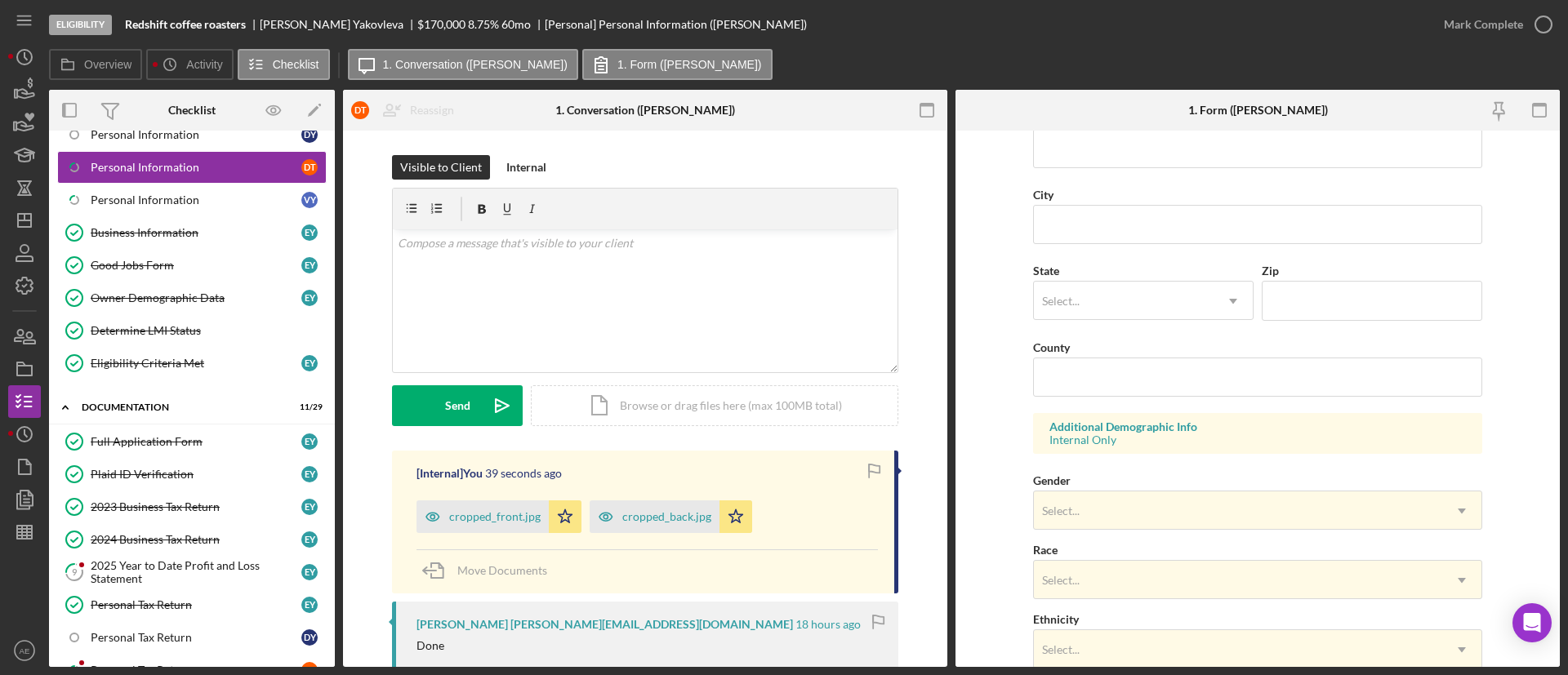
scroll to position [554, 0]
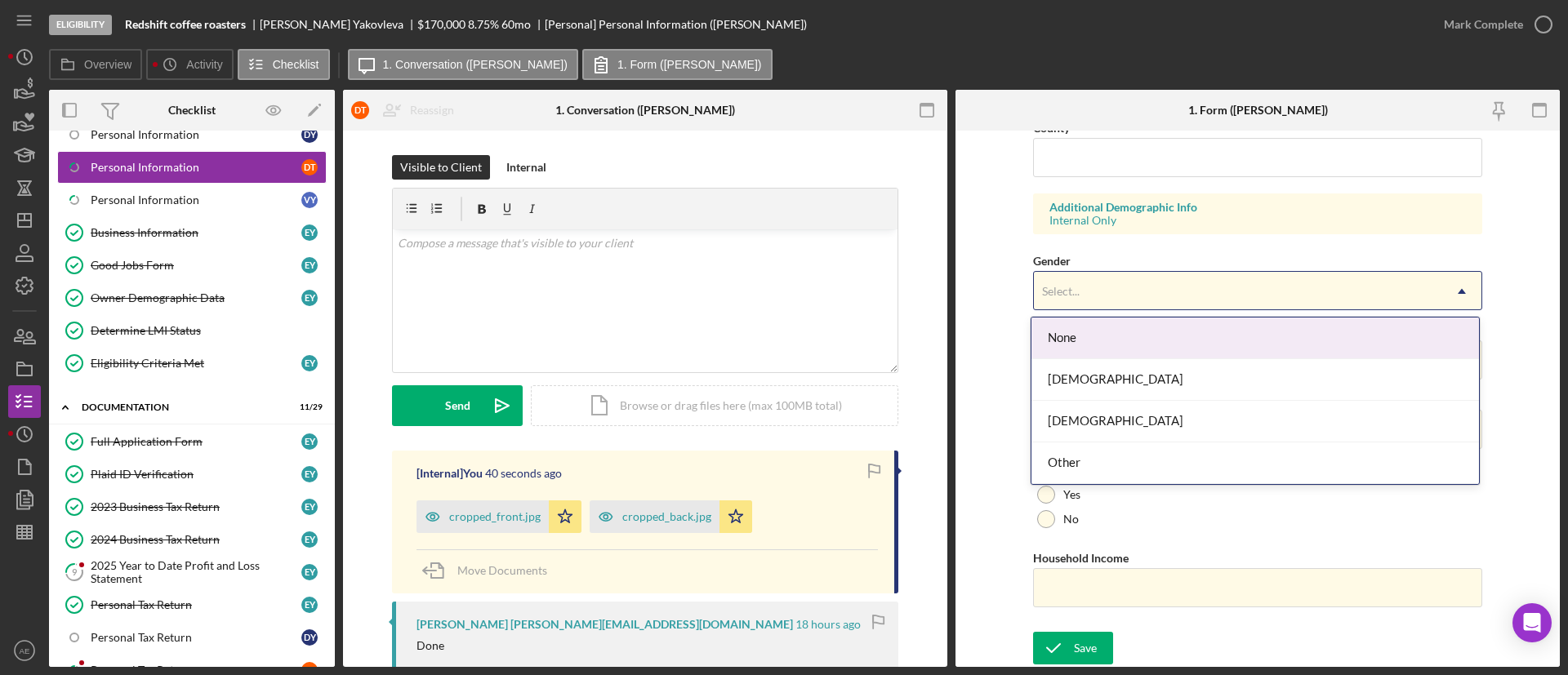
click at [1050, 290] on div "Select..." at bounding box center [1060, 291] width 37 height 13
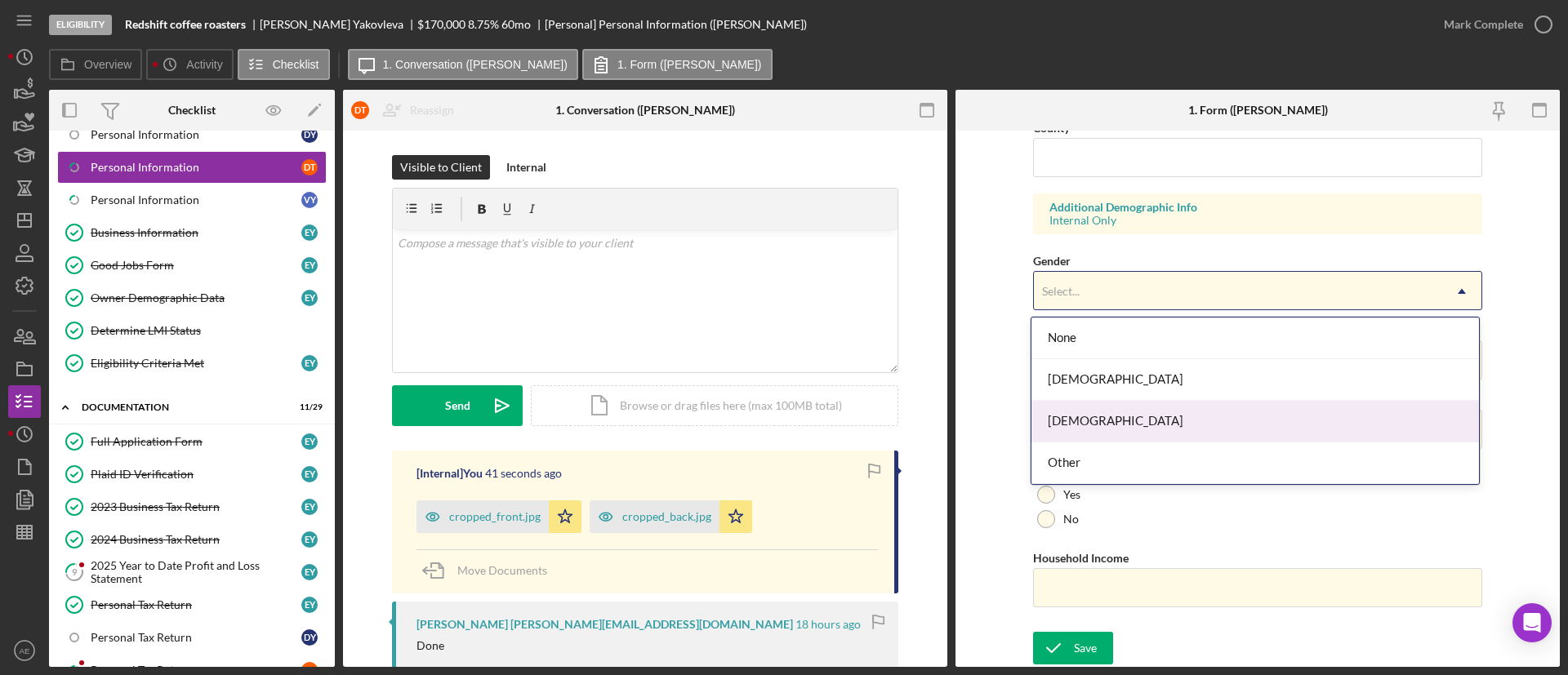
click at [1098, 420] on div "[DEMOGRAPHIC_DATA]" at bounding box center [1255, 422] width 447 height 42
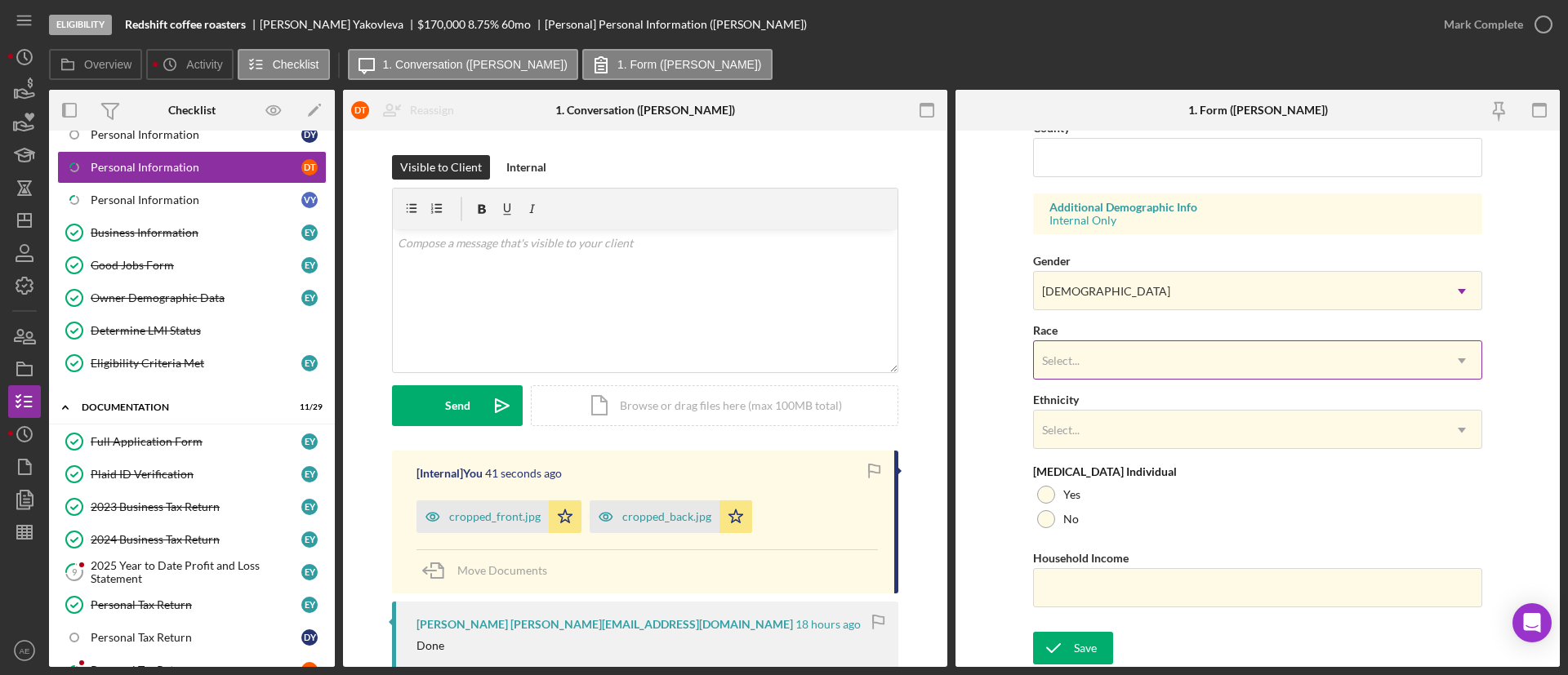
click at [1090, 368] on div "Select..." at bounding box center [1237, 361] width 408 height 37
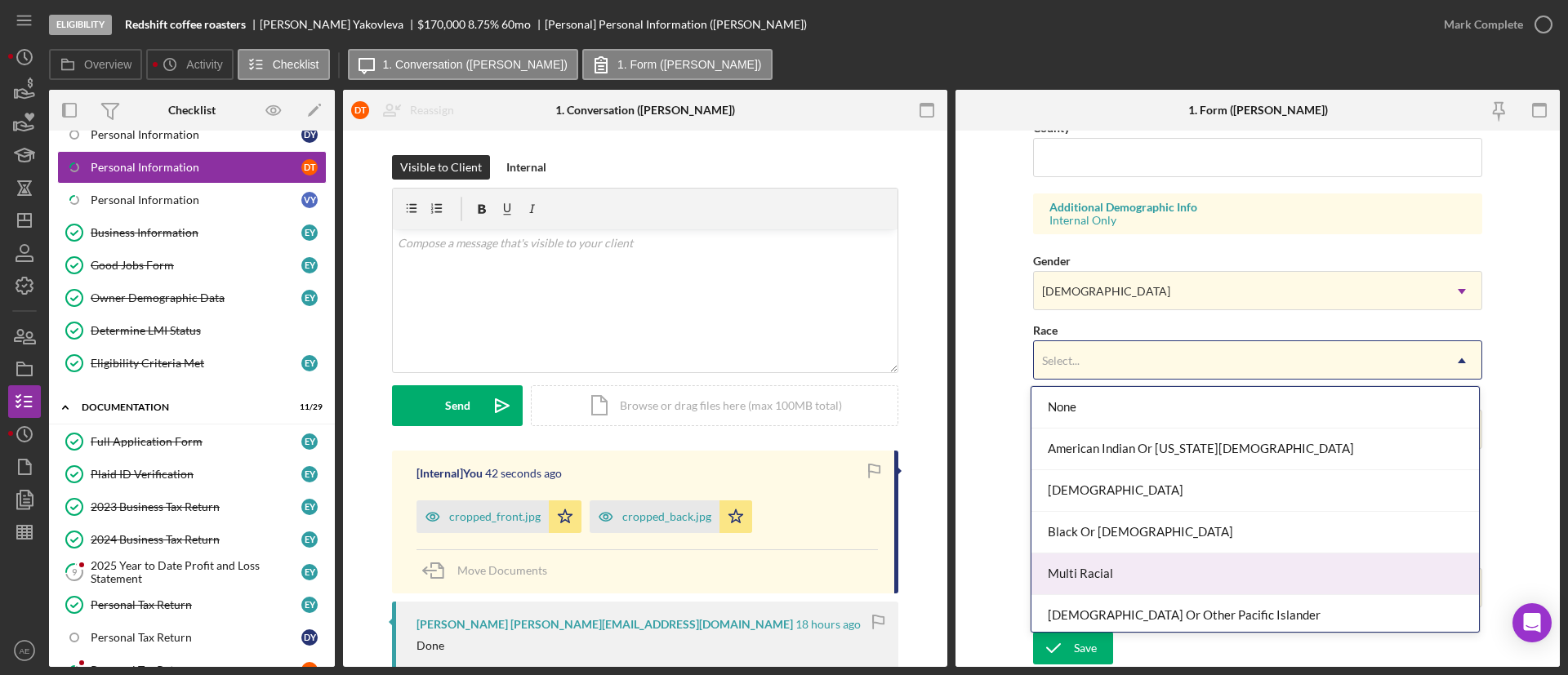
scroll to position [89, 0]
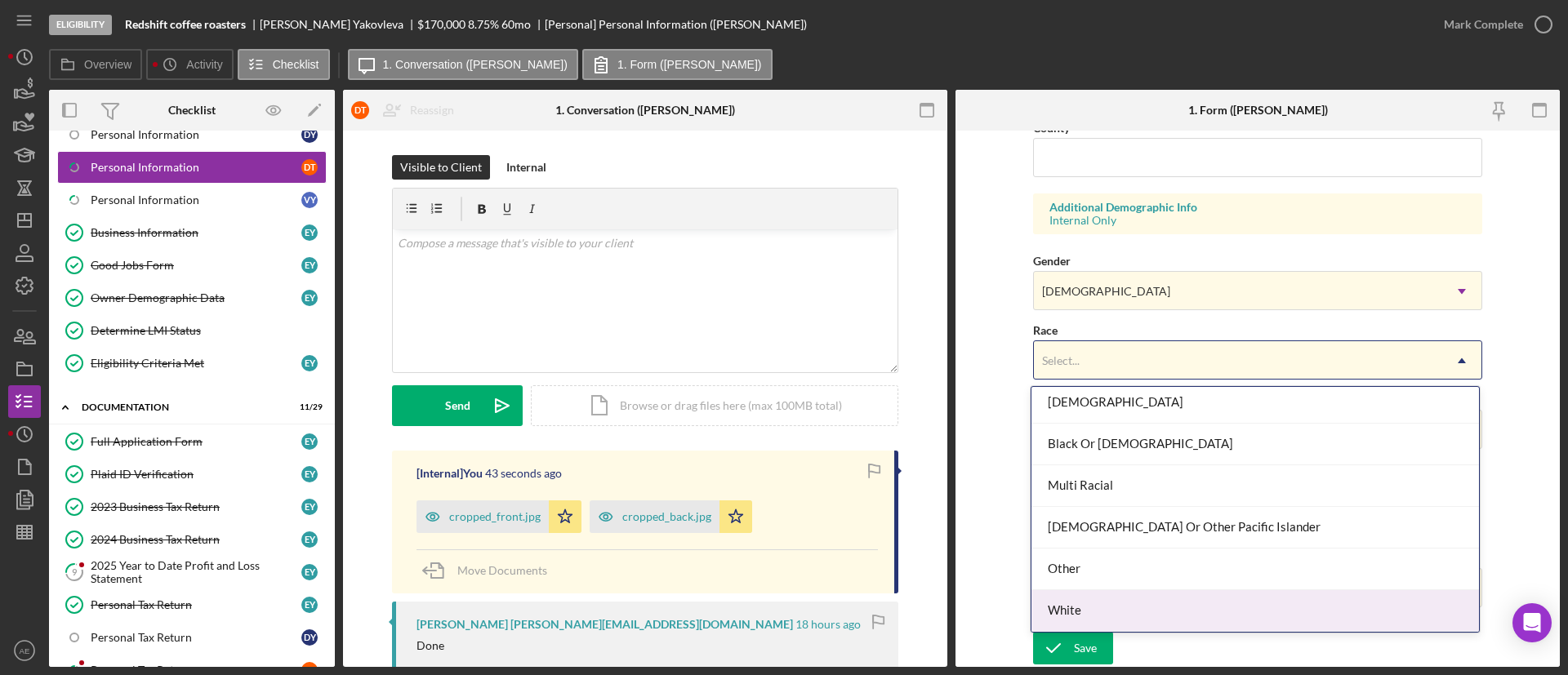
click at [1115, 614] on div "White" at bounding box center [1255, 611] width 447 height 42
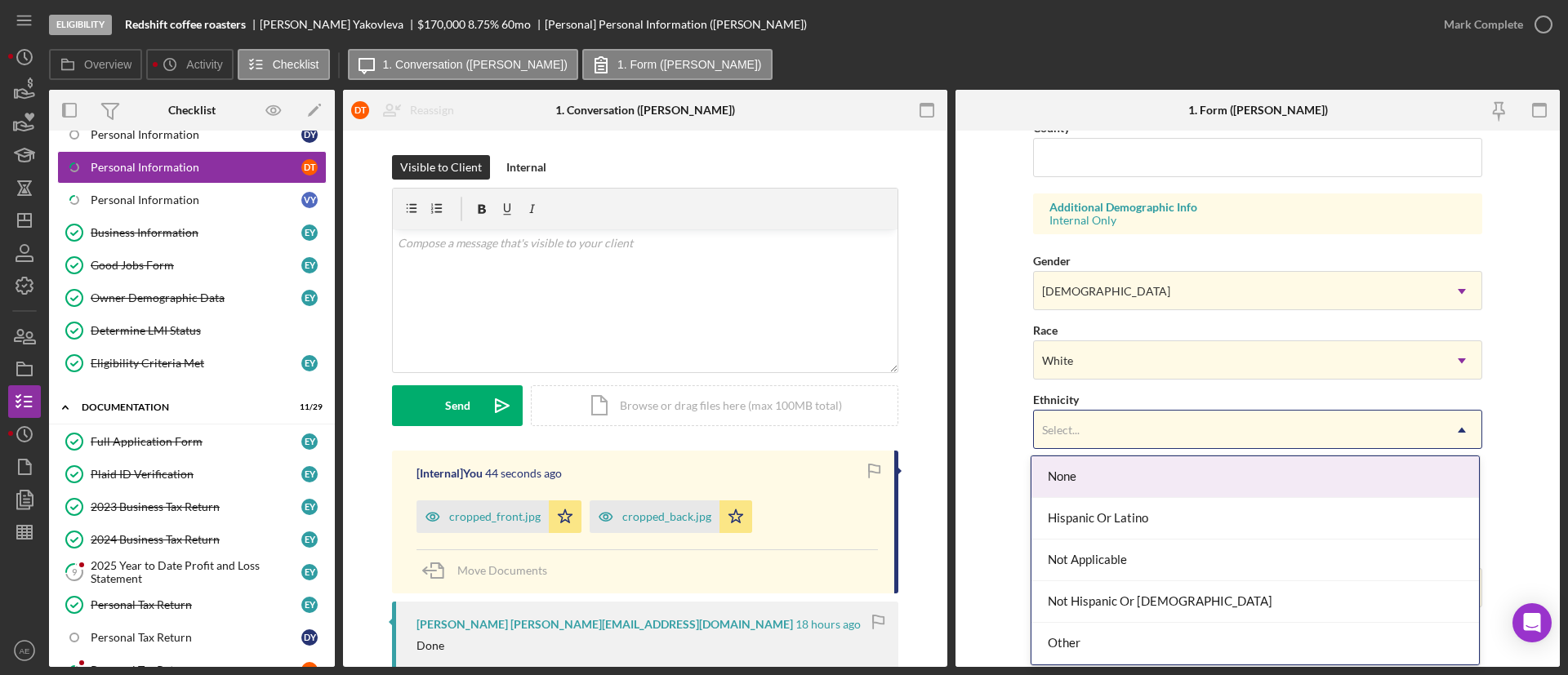
click at [1116, 438] on div "Select..." at bounding box center [1237, 430] width 408 height 37
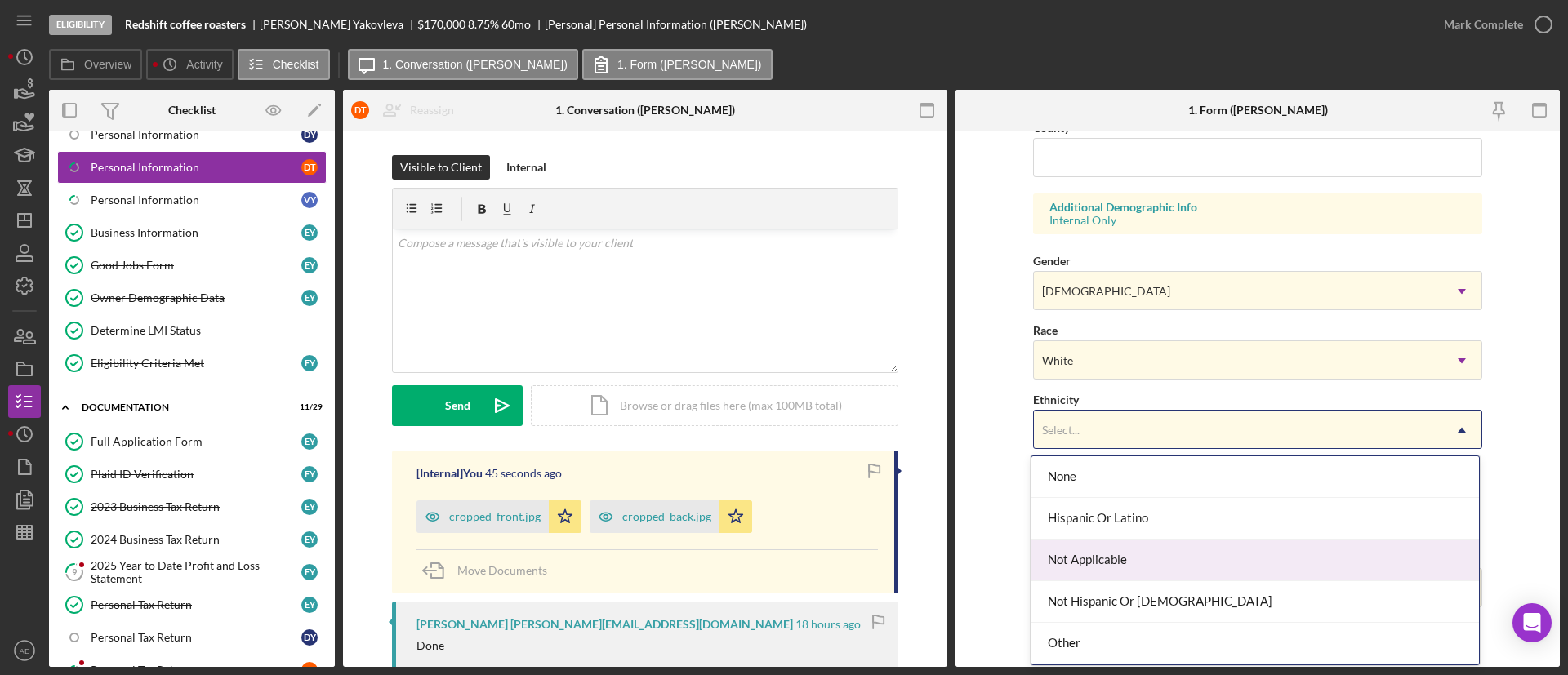
click at [1117, 556] on div "Not Applicable" at bounding box center [1255, 561] width 447 height 42
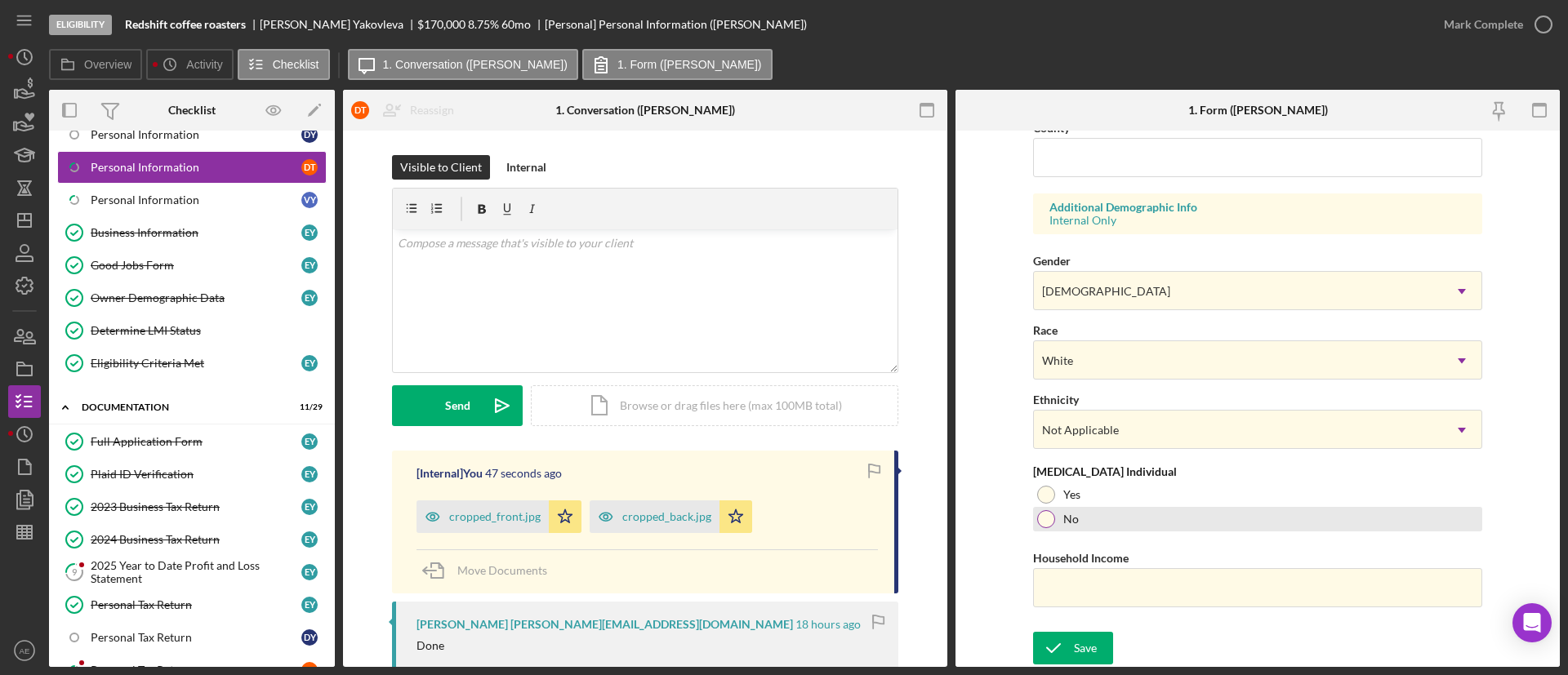
click at [1092, 515] on div "No" at bounding box center [1258, 519] width 449 height 25
click at [1081, 642] on div "Save" at bounding box center [1085, 649] width 23 height 33
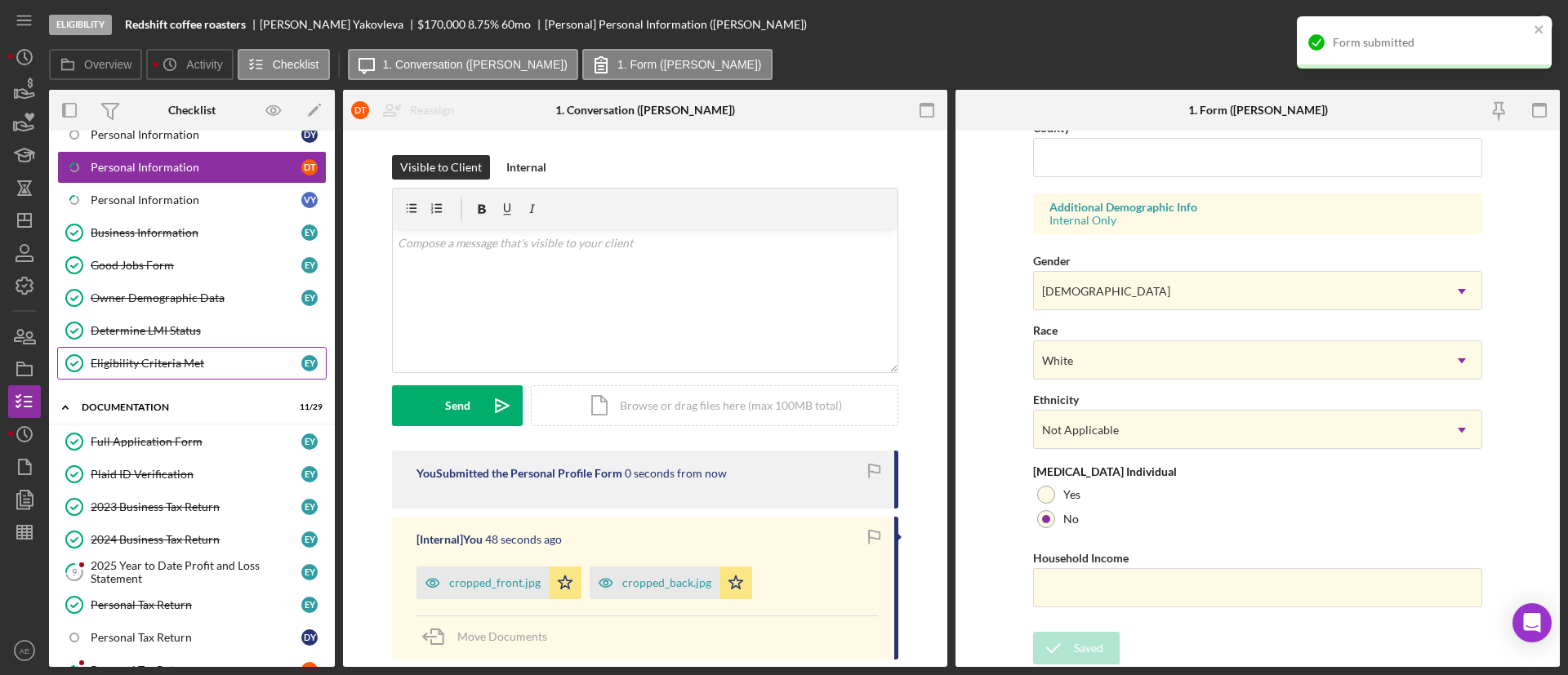
scroll to position [367, 0]
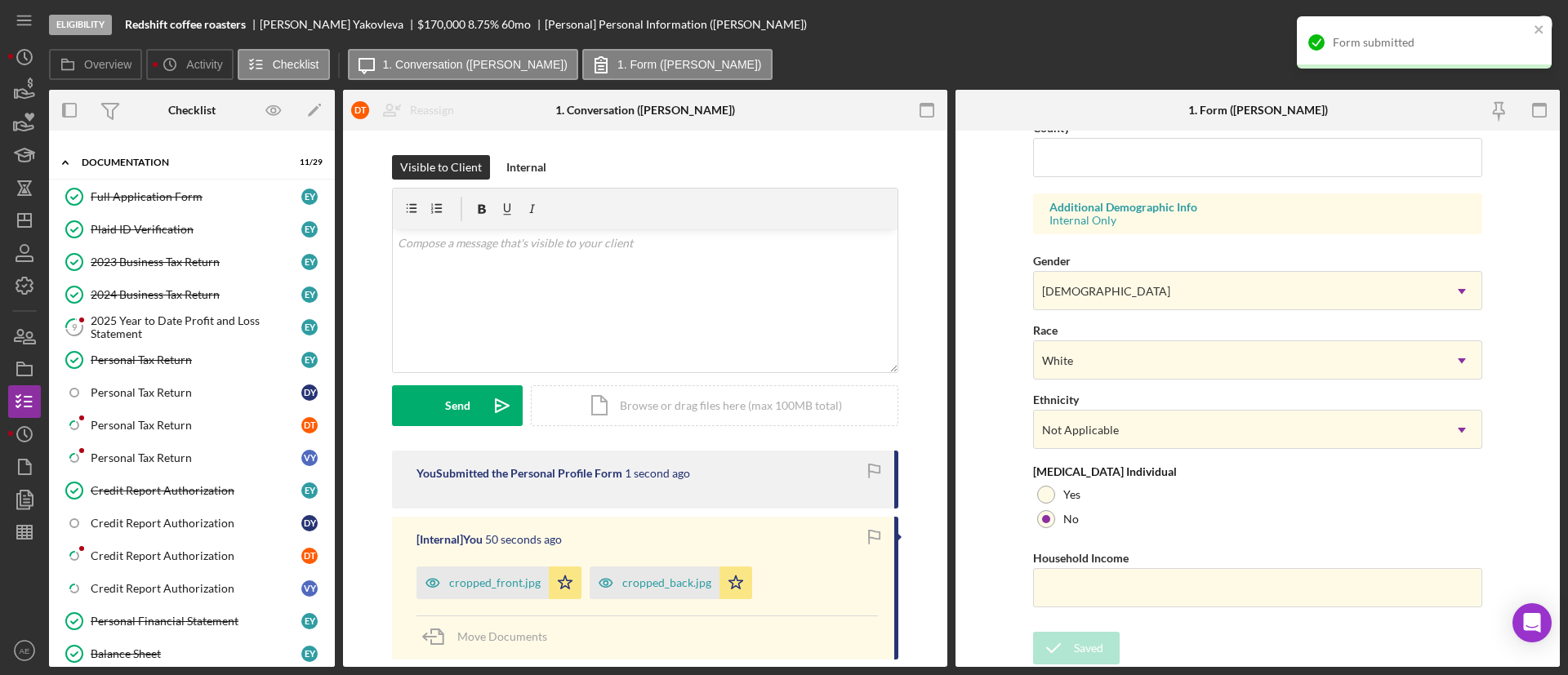
drag, startPoint x: 180, startPoint y: 331, endPoint x: 455, endPoint y: 395, distance: 282.3
click at [180, 331] on div "2025 Year to Date Profit and Loss Statement" at bounding box center [195, 327] width 211 height 26
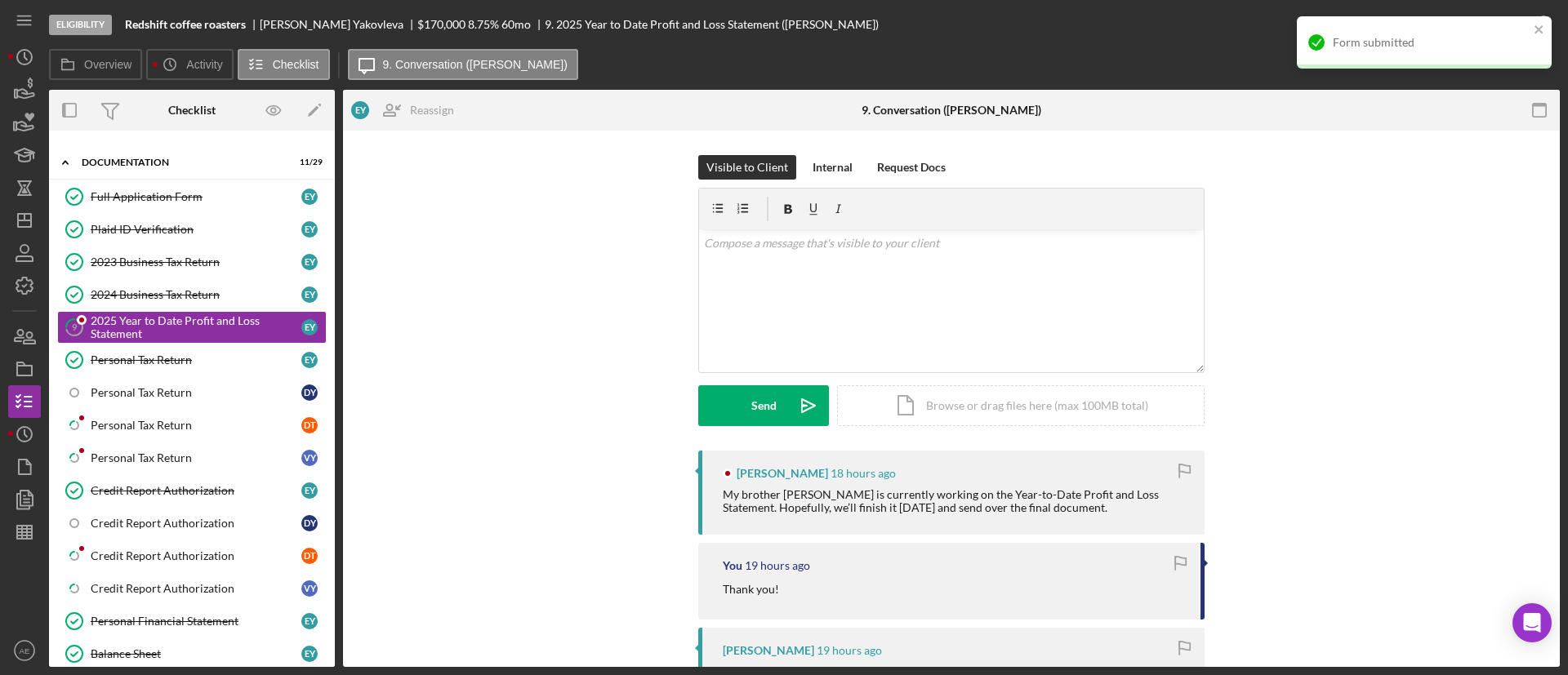
scroll to position [122, 0]
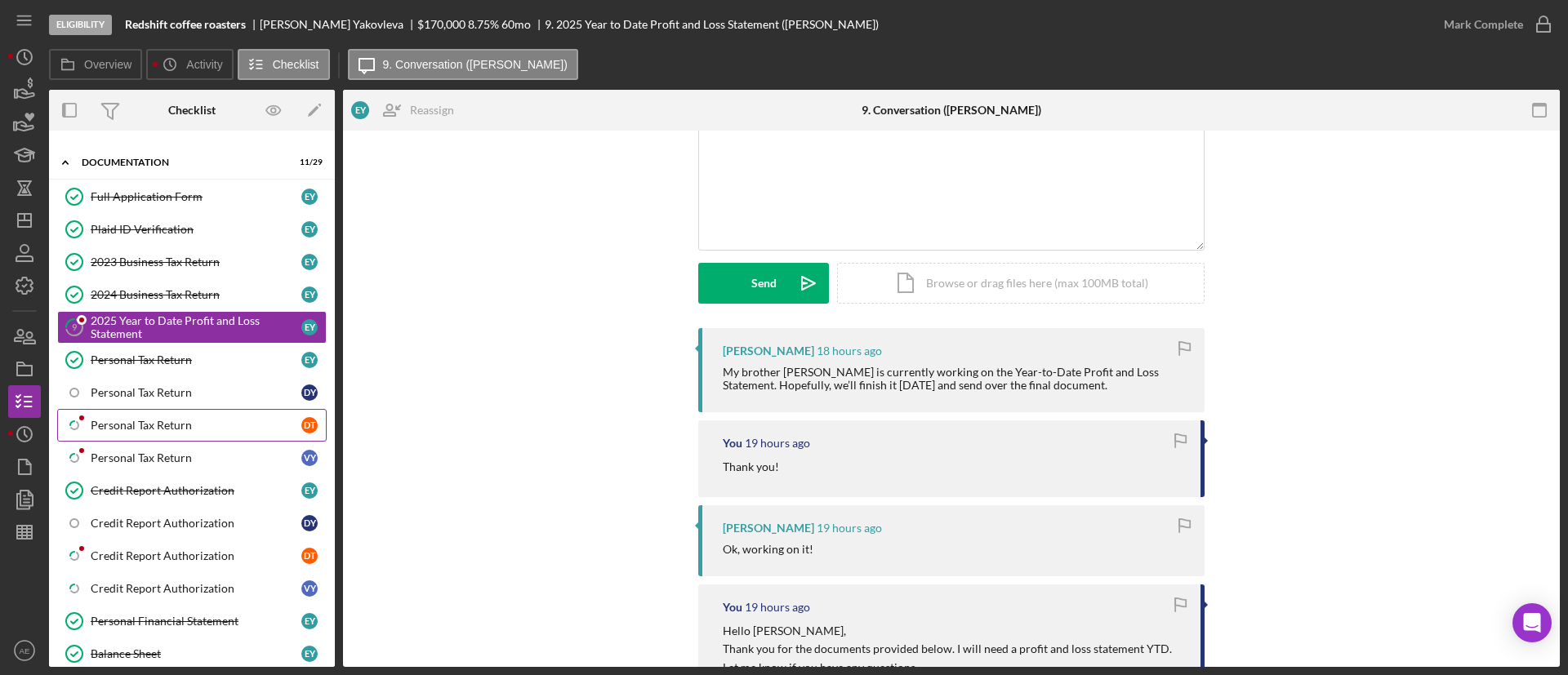
click at [134, 420] on div "Personal Tax Return" at bounding box center [195, 426] width 211 height 13
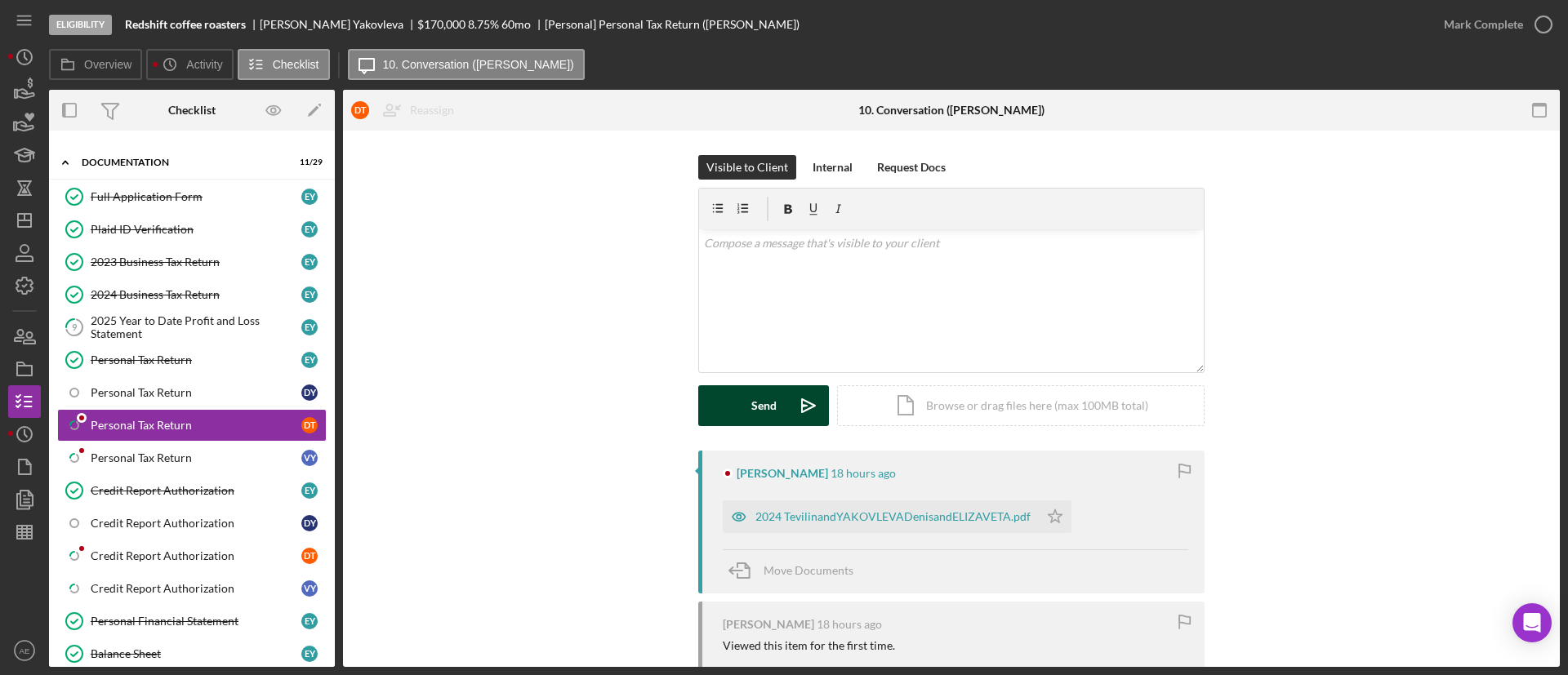
scroll to position [122, 0]
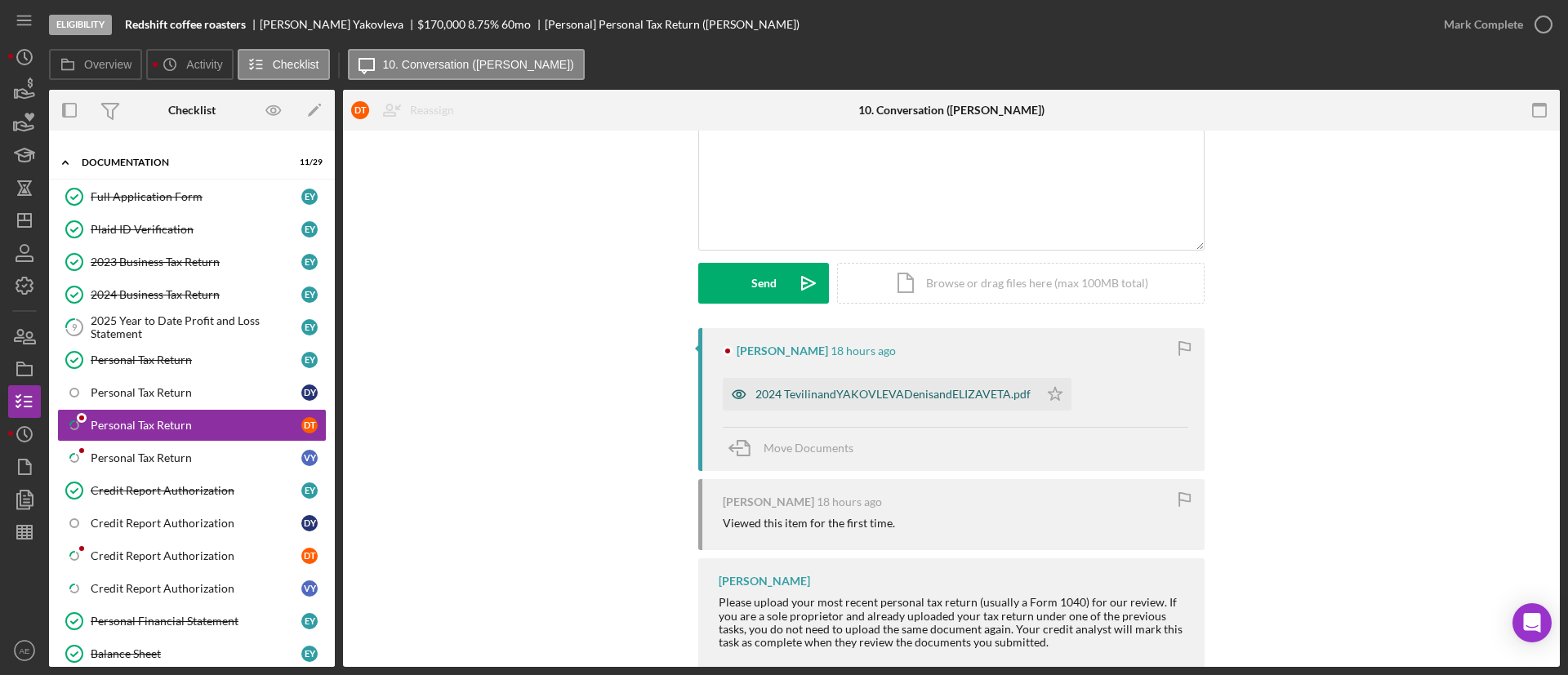
click at [739, 392] on icon "button" at bounding box center [739, 395] width 33 height 33
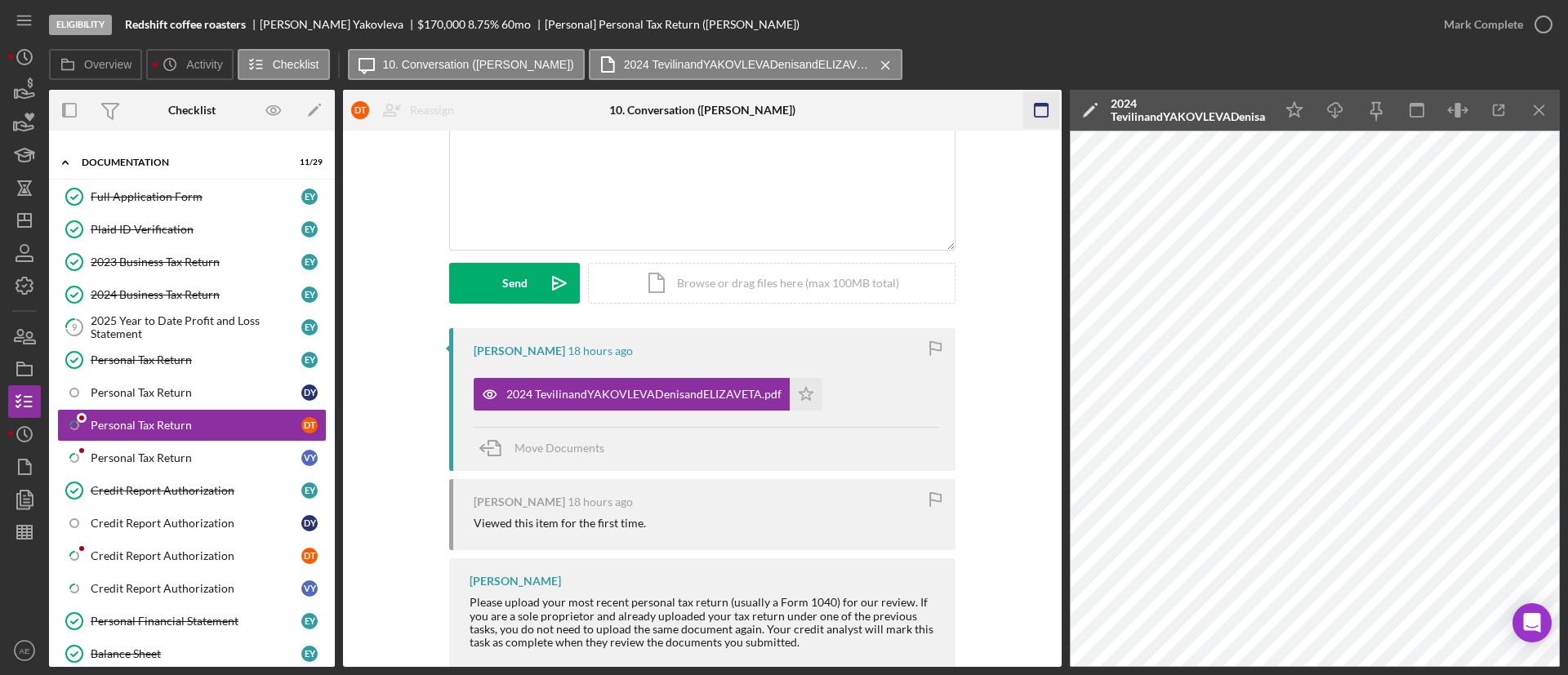
click at [1029, 120] on icon "button" at bounding box center [1040, 111] width 37 height 37
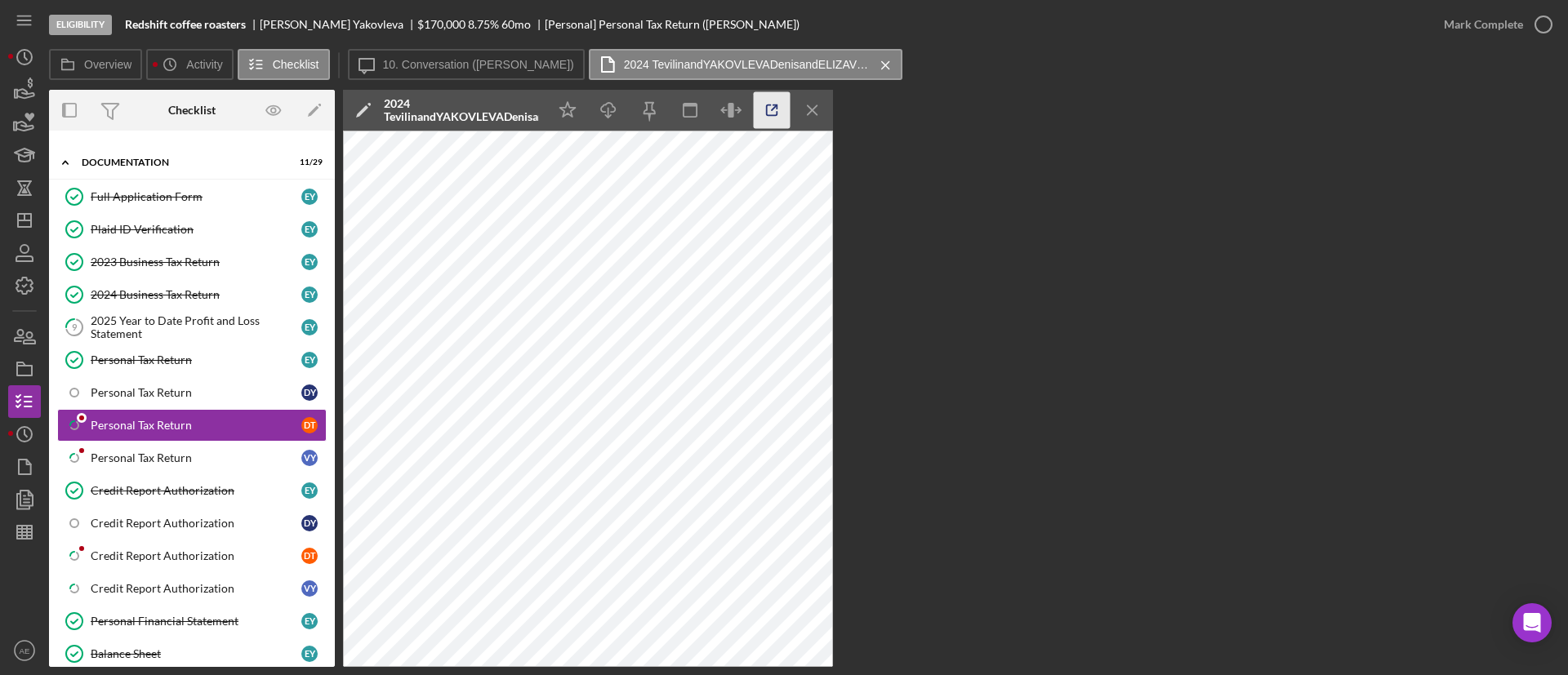
click at [779, 115] on icon "button" at bounding box center [772, 111] width 37 height 37
click at [721, 115] on icon "button" at bounding box center [731, 111] width 37 height 37
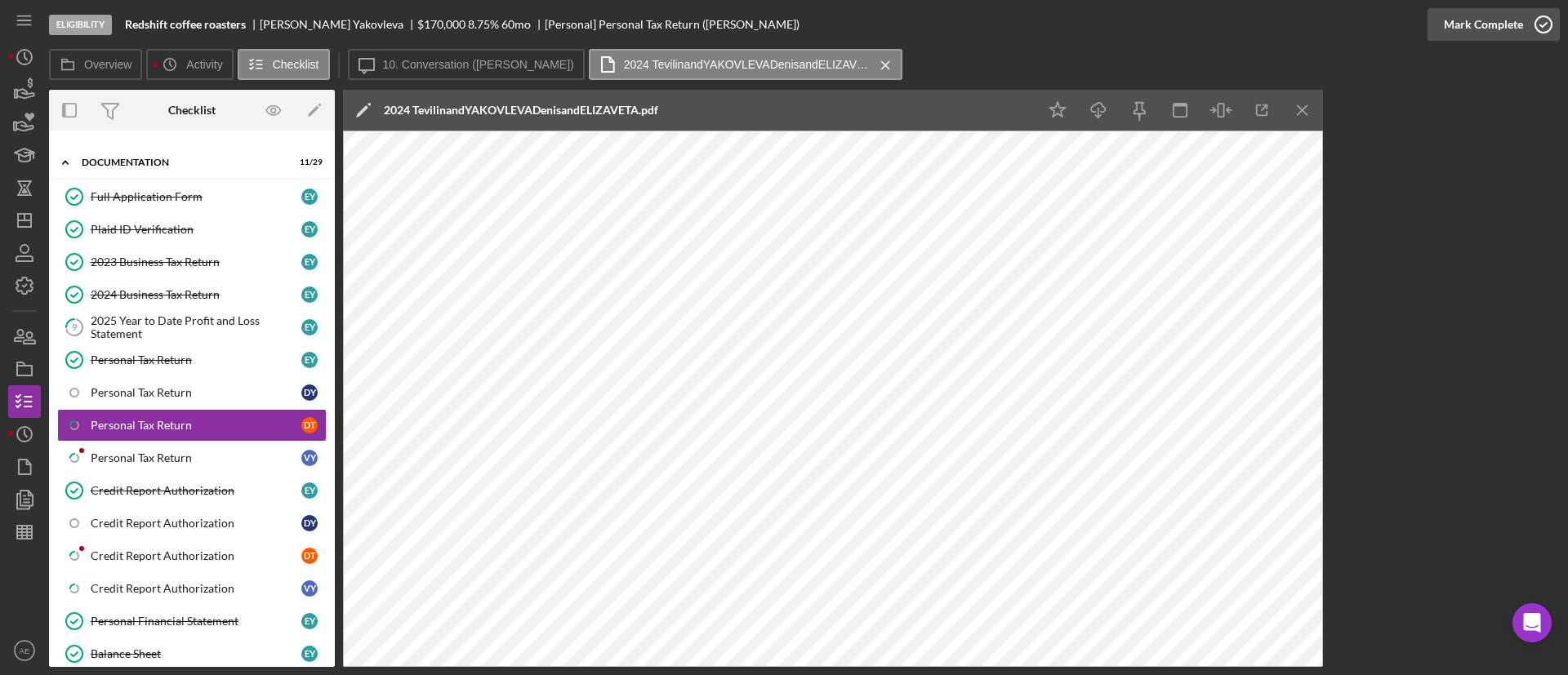
click at [1475, 27] on div "Mark Complete" at bounding box center [1483, 25] width 79 height 33
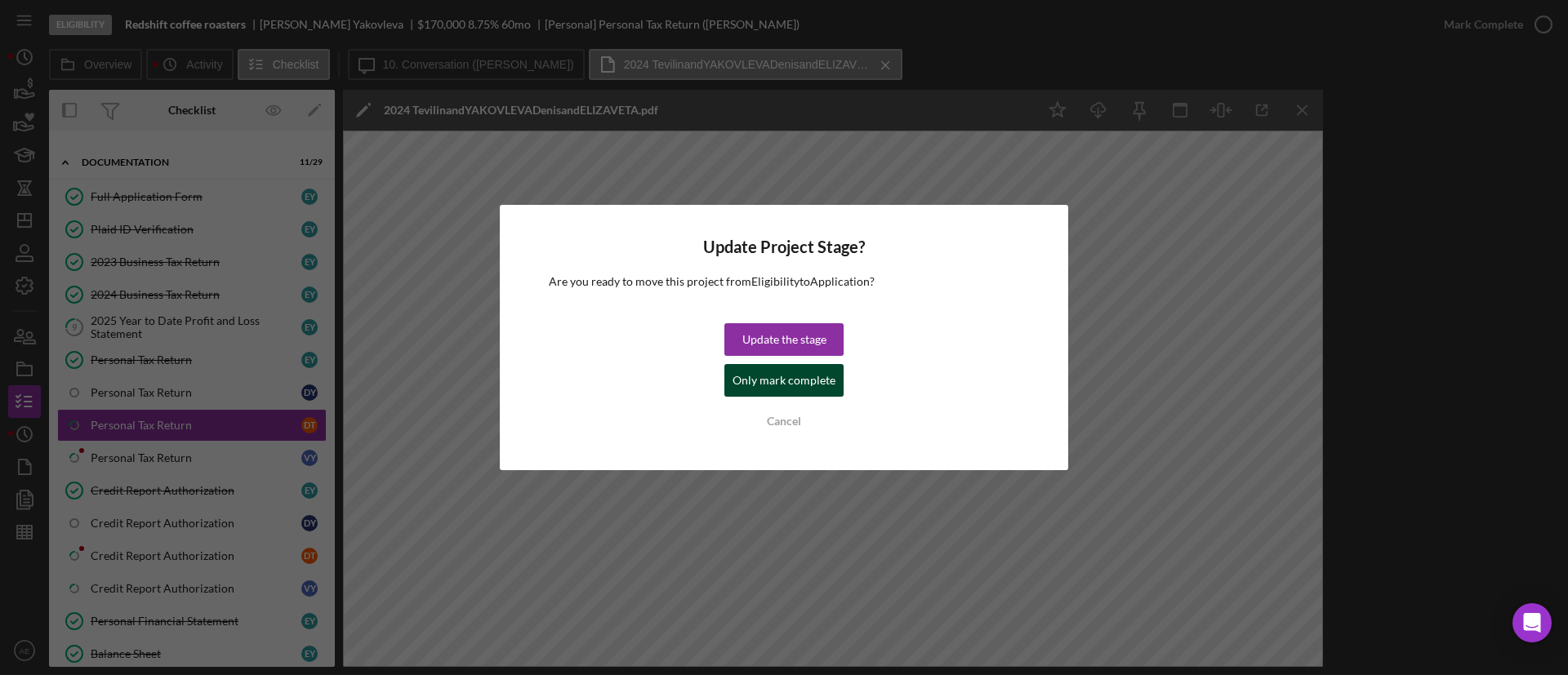
click at [759, 378] on div "Only mark complete" at bounding box center [784, 381] width 103 height 33
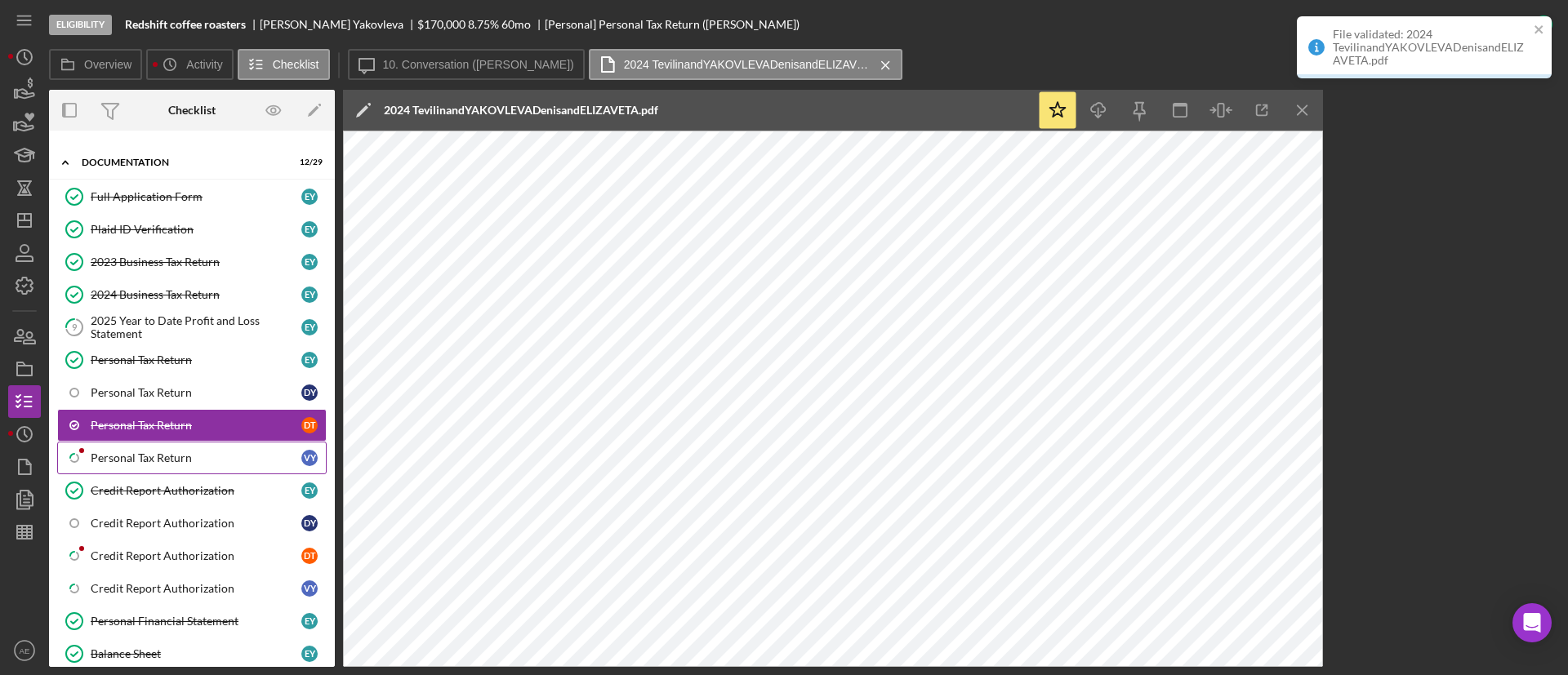
drag, startPoint x: 231, startPoint y: 454, endPoint x: 300, endPoint y: 454, distance: 69.0
click at [231, 454] on div "Personal Tax Return" at bounding box center [195, 458] width 211 height 13
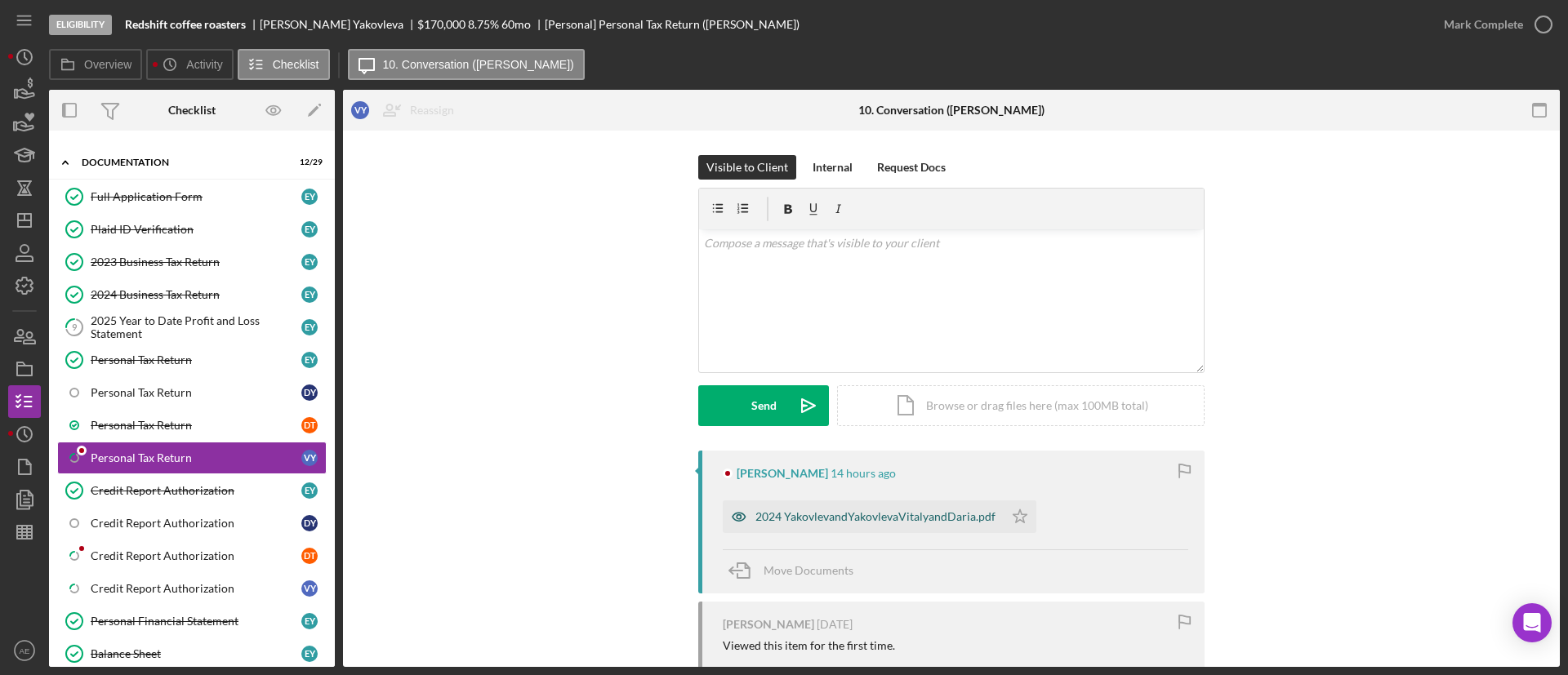
click at [734, 501] on icon "button" at bounding box center [739, 517] width 33 height 33
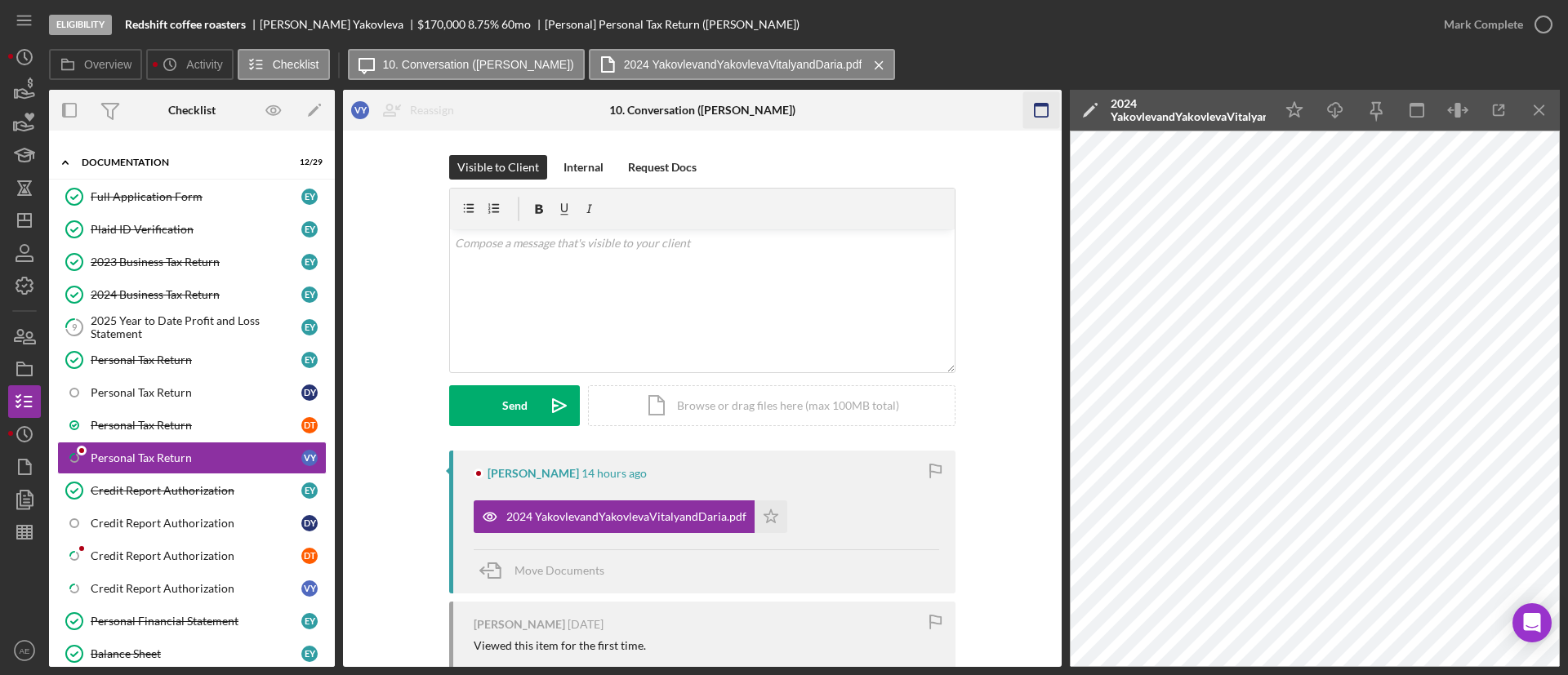
click at [1043, 120] on icon "button" at bounding box center [1040, 111] width 37 height 37
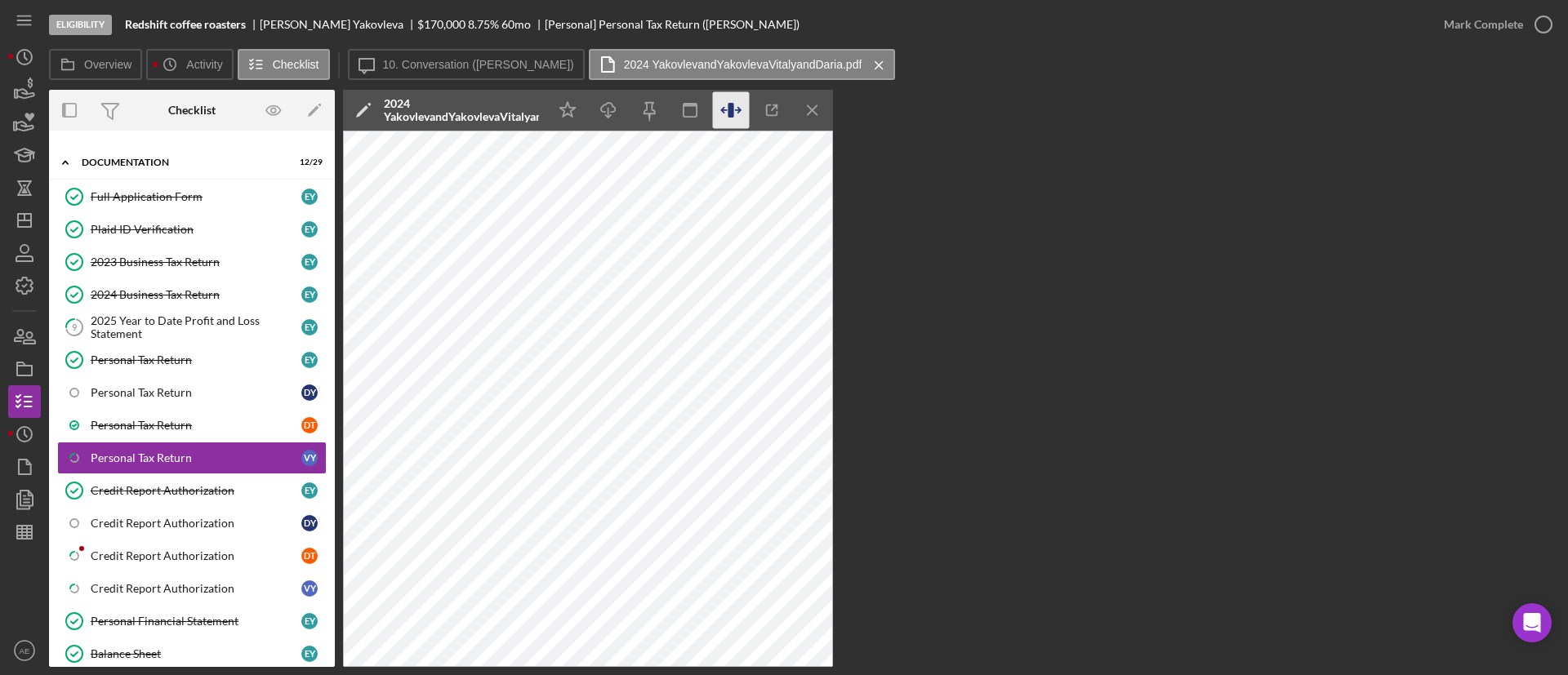
click at [740, 111] on icon "button" at bounding box center [731, 111] width 37 height 37
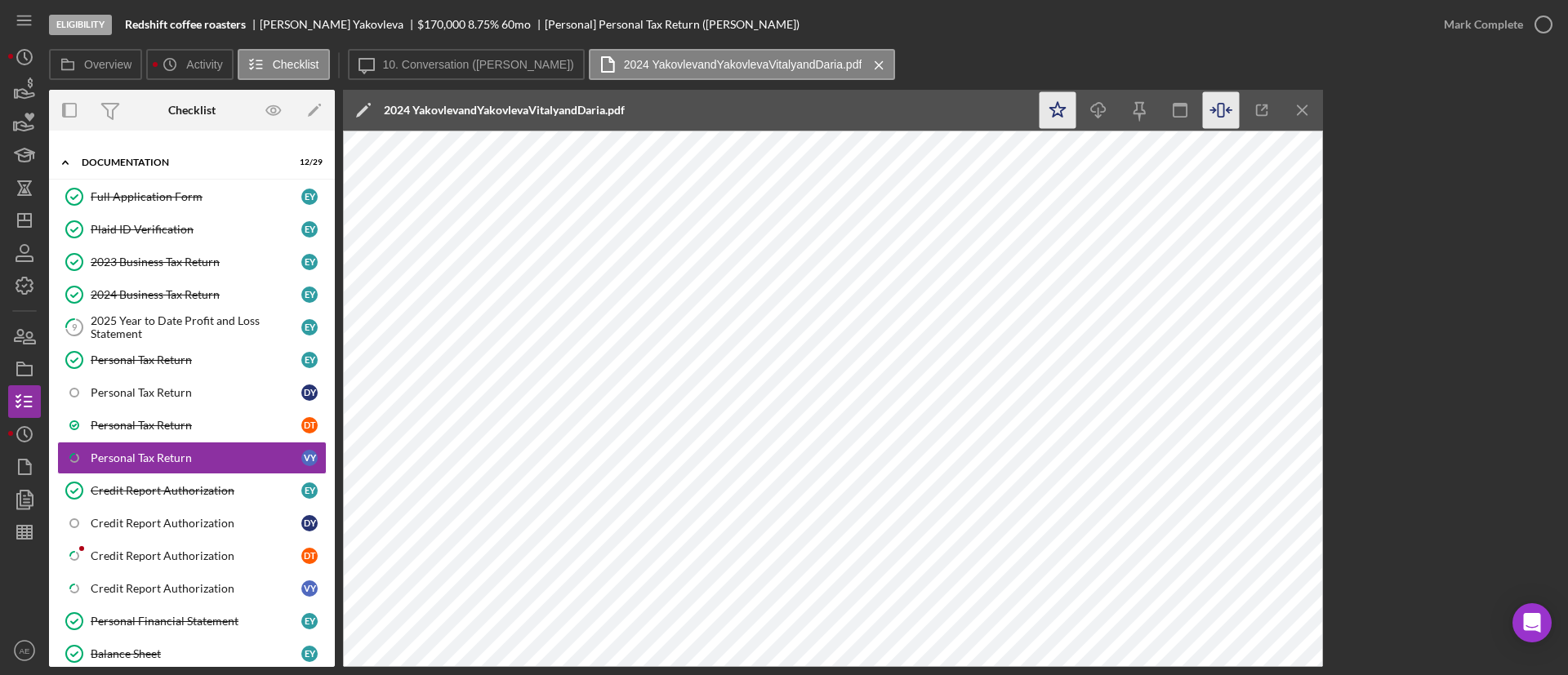
click at [1047, 116] on icon "Icon/Star" at bounding box center [1058, 111] width 37 height 37
click at [1461, 27] on div "Mark Complete" at bounding box center [1483, 25] width 79 height 33
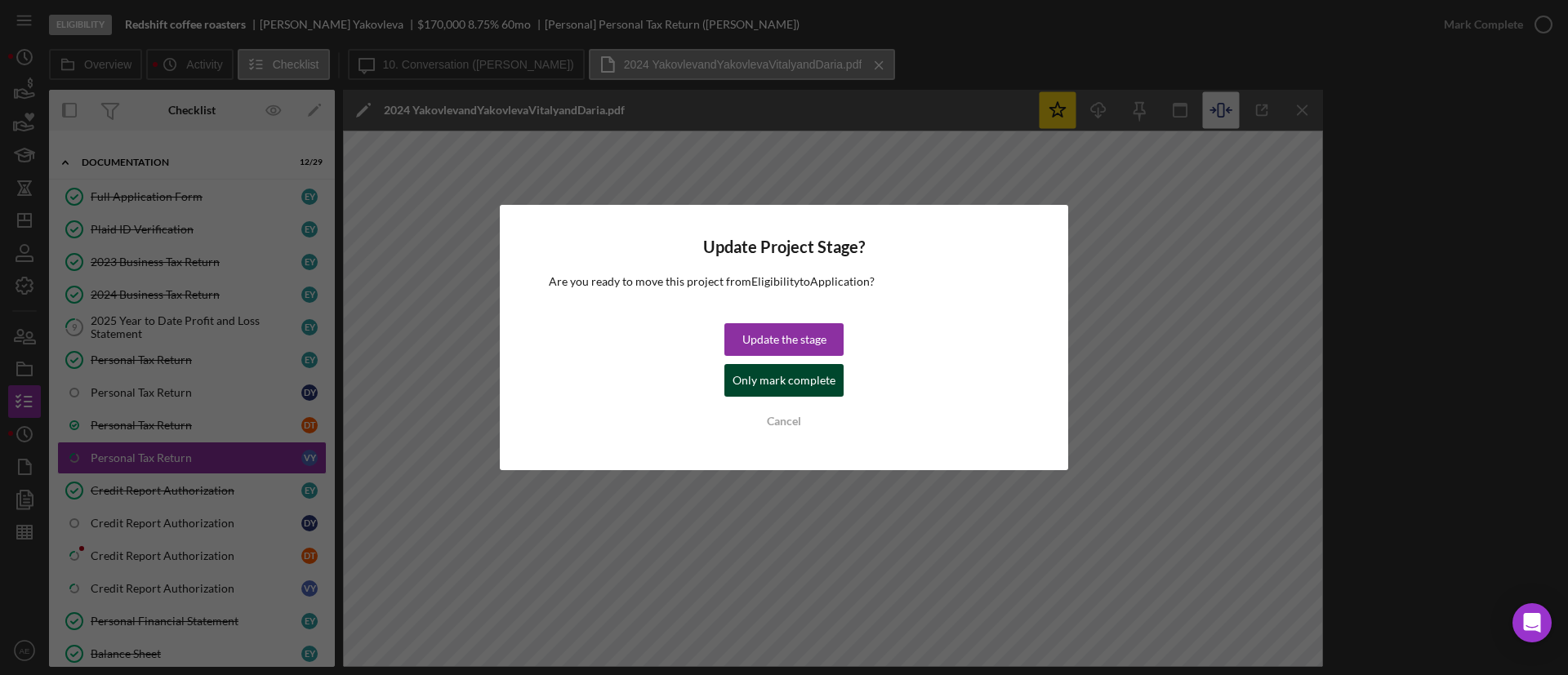
click at [800, 374] on div "Only mark complete" at bounding box center [784, 381] width 103 height 33
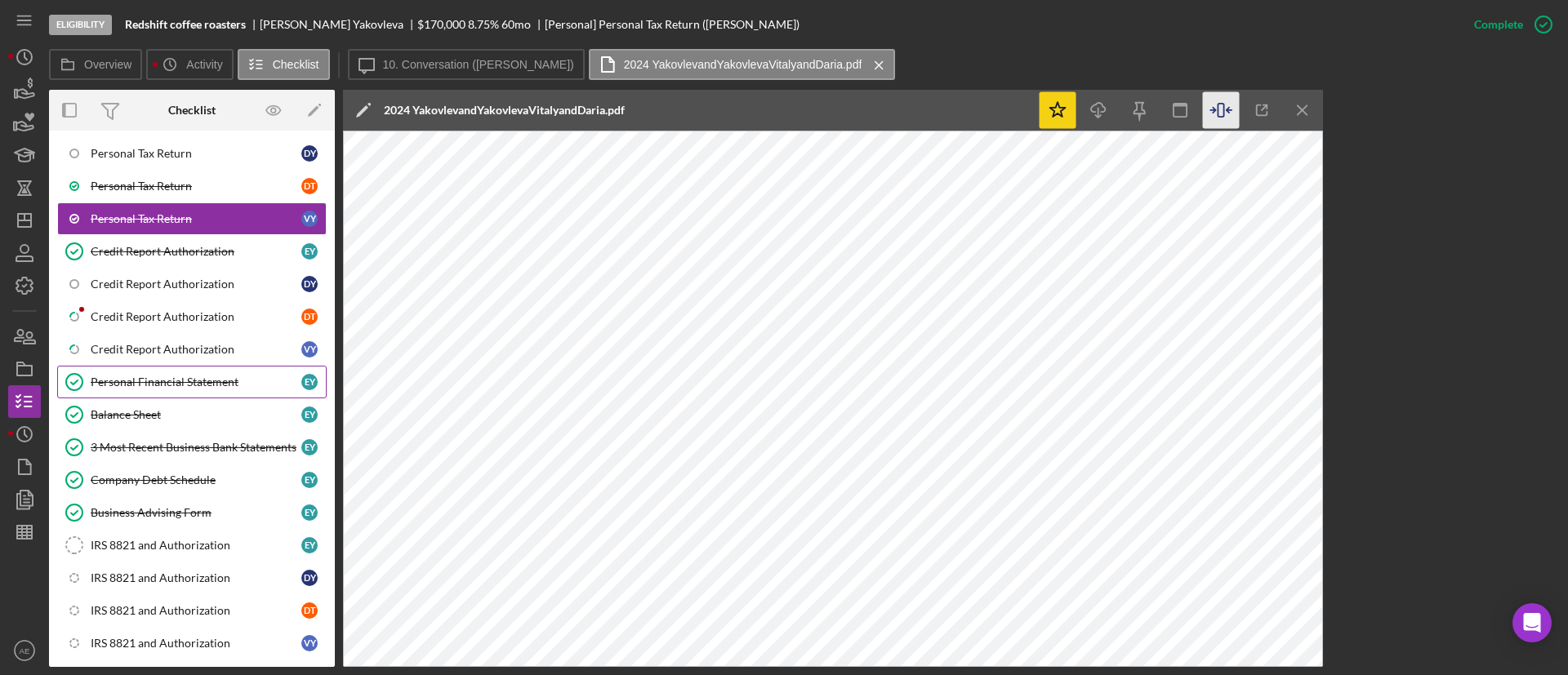
scroll to position [613, 0]
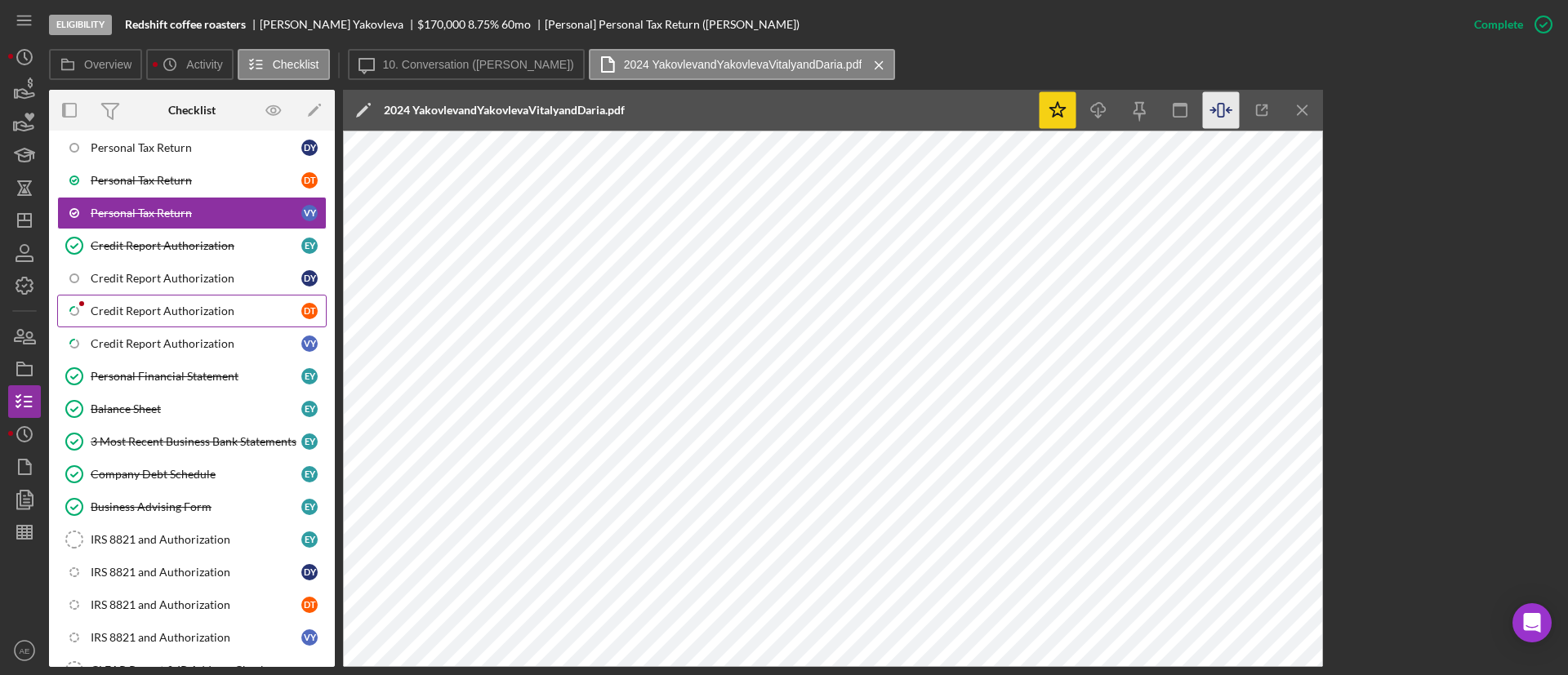
click at [132, 304] on div "Credit Report Authorization" at bounding box center [195, 311] width 211 height 13
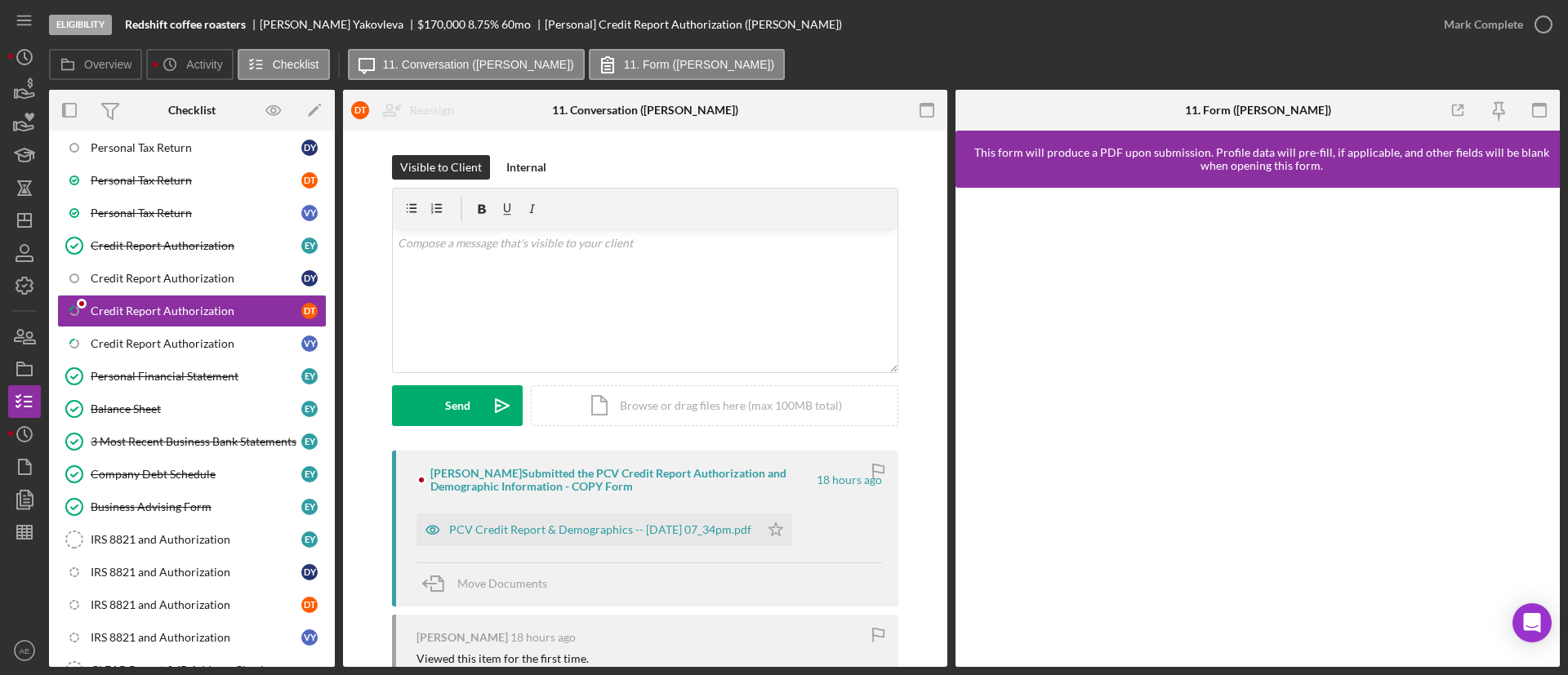
click at [410, 528] on div "[PERSON_NAME] Submitted the PCV Credit Report Authorization and Demographic Inf…" at bounding box center [645, 529] width 506 height 156
click at [426, 530] on icon "button" at bounding box center [433, 530] width 13 height 8
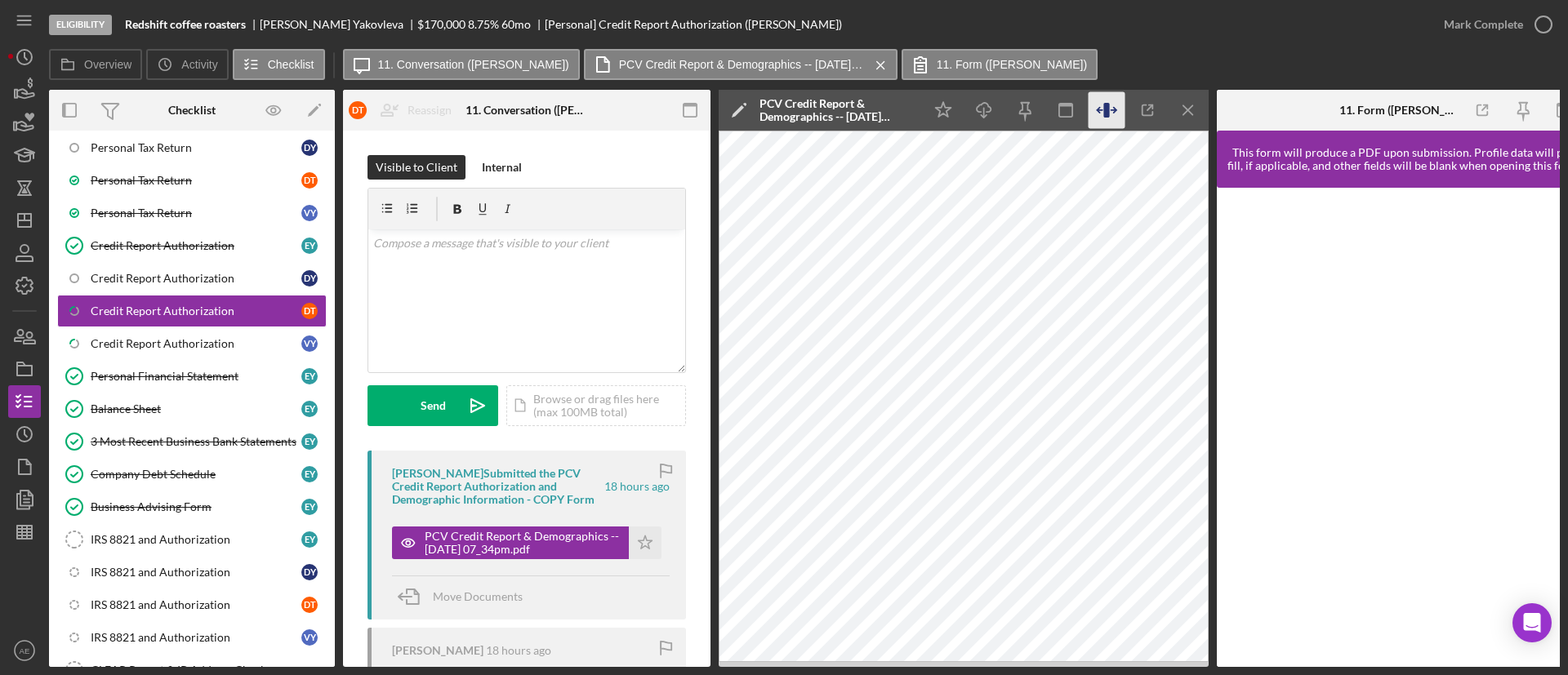
click at [1092, 114] on icon "button" at bounding box center [1107, 111] width 37 height 37
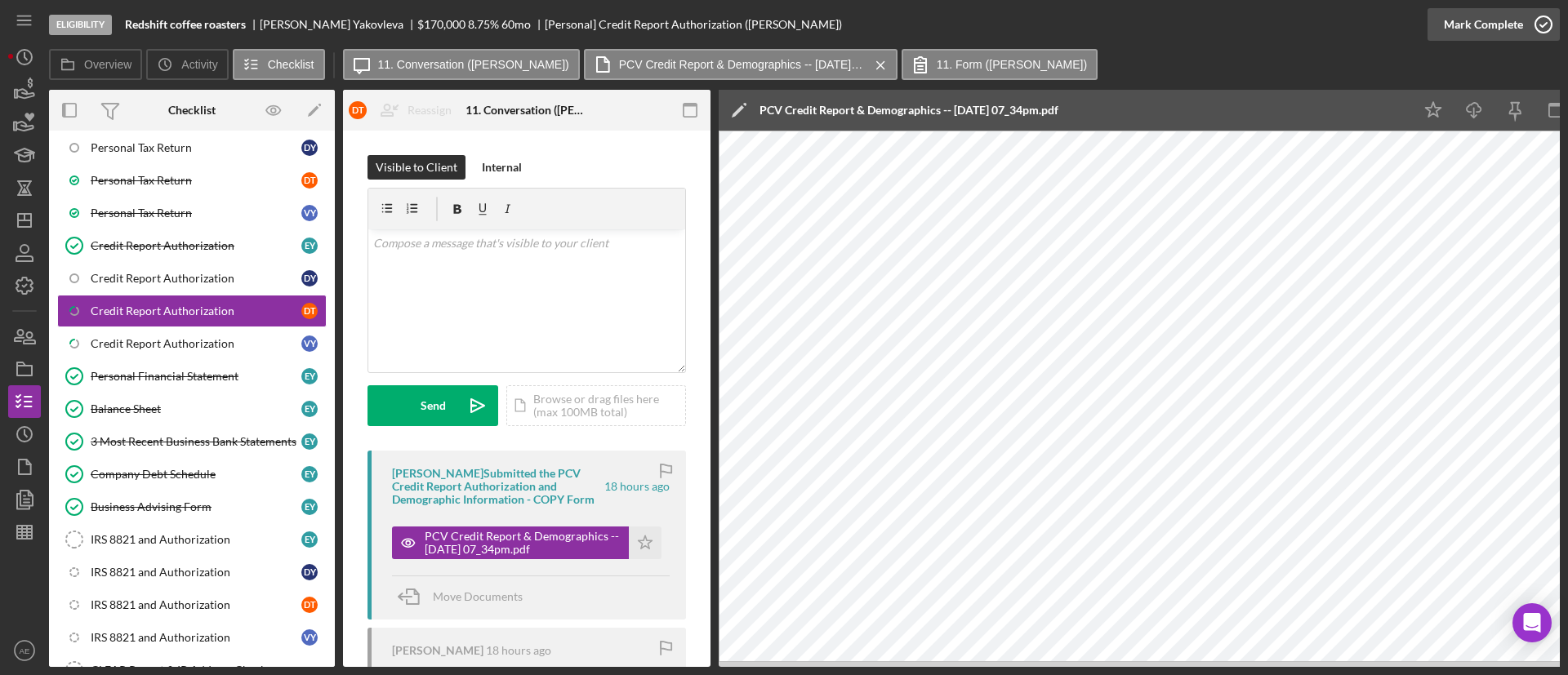
click at [1467, 26] on div "Mark Complete" at bounding box center [1483, 25] width 79 height 33
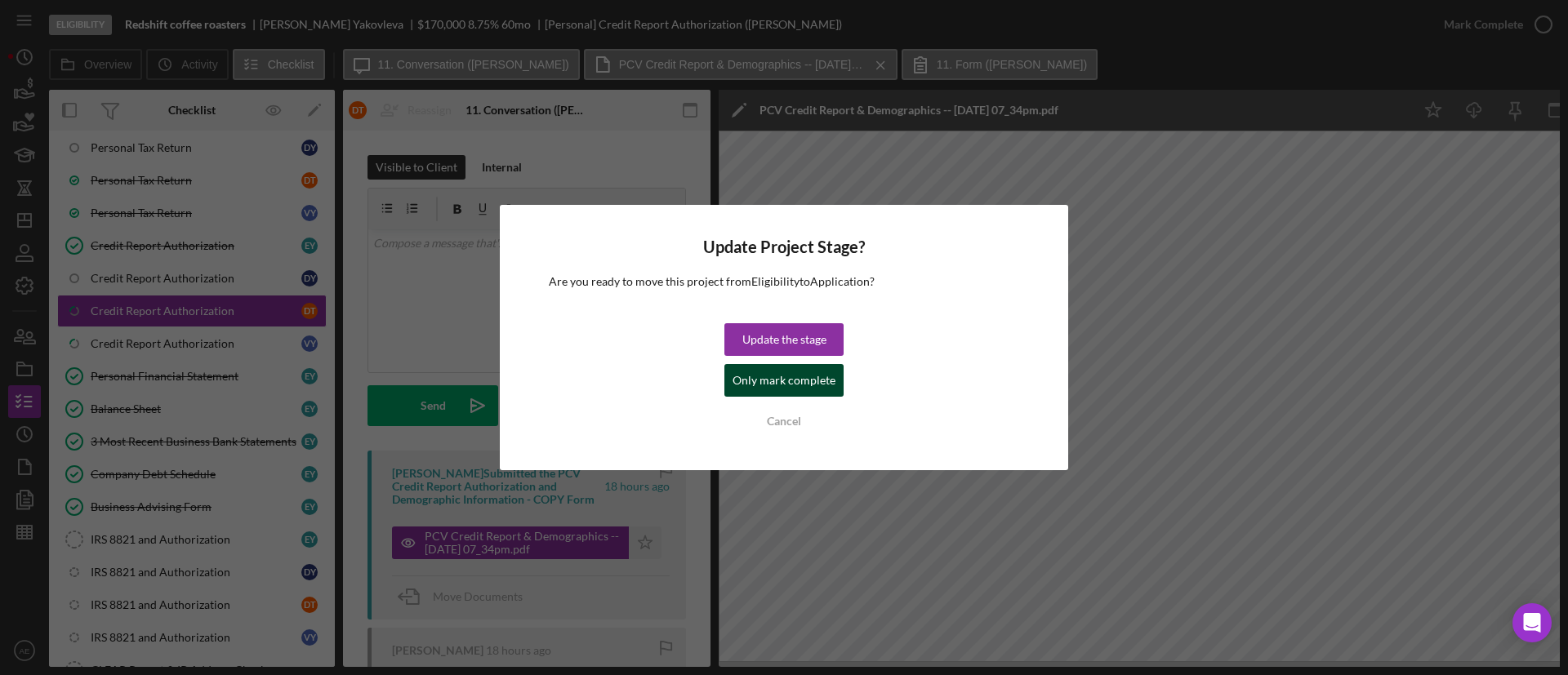
click at [824, 373] on div "Only mark complete" at bounding box center [784, 381] width 103 height 33
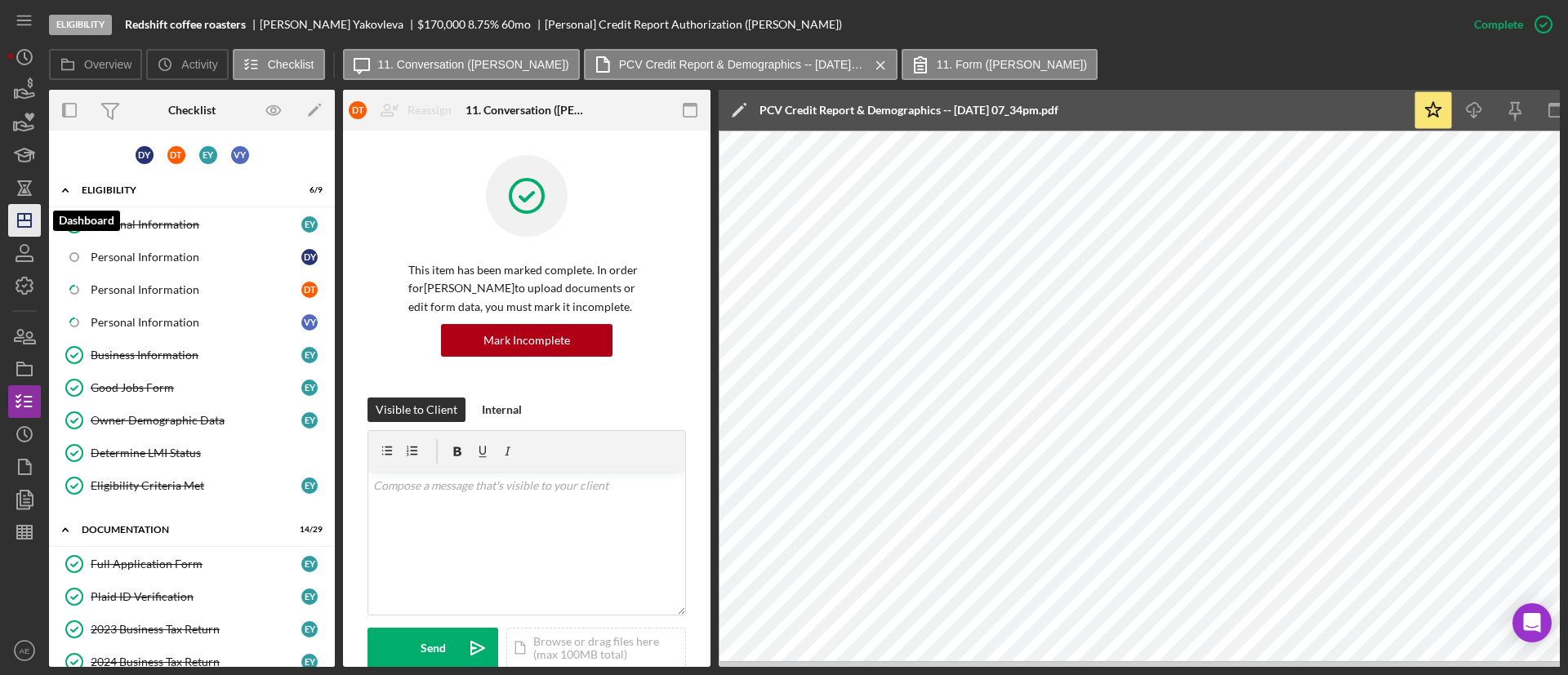
click at [35, 225] on icon "Icon/Dashboard" at bounding box center [24, 220] width 41 height 41
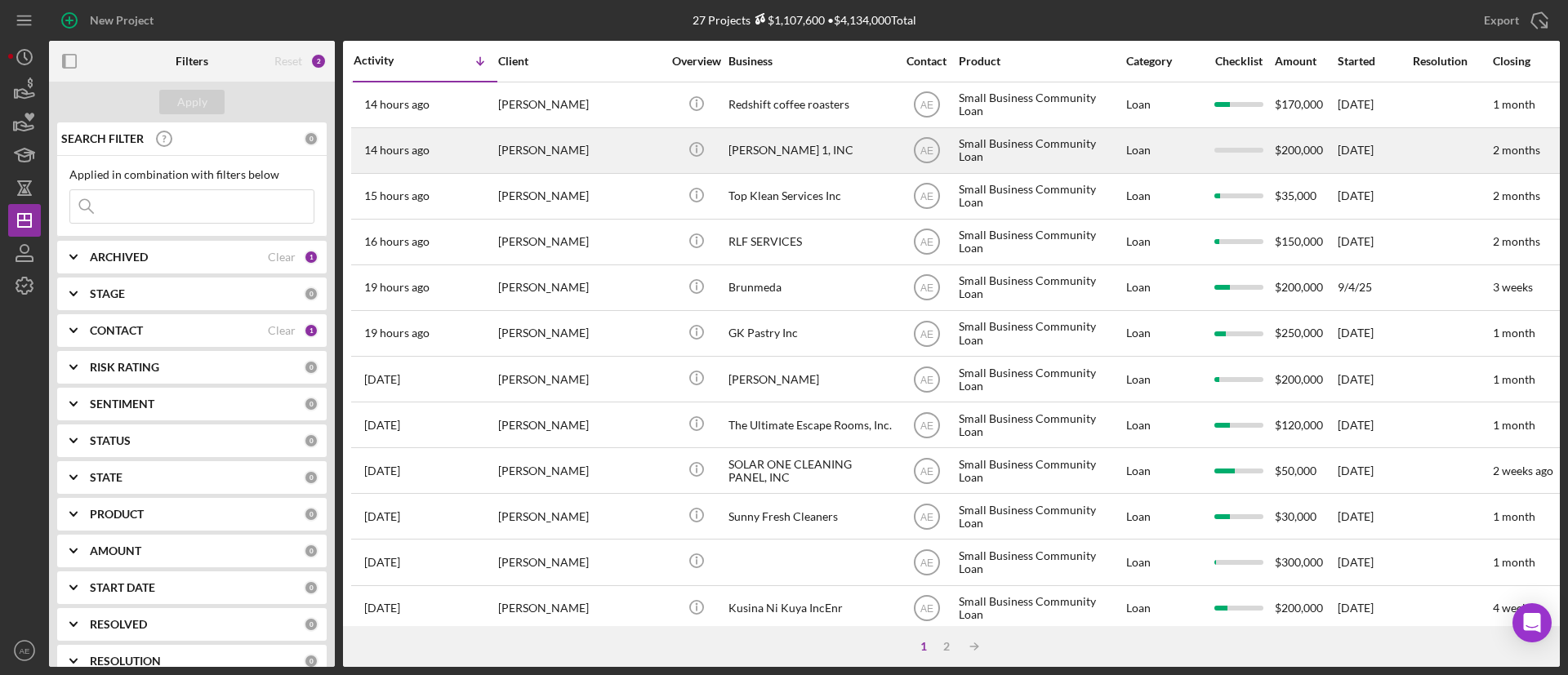
click at [632, 155] on div "[PERSON_NAME]" at bounding box center [579, 150] width 163 height 43
